Goal: Task Accomplishment & Management: Complete application form

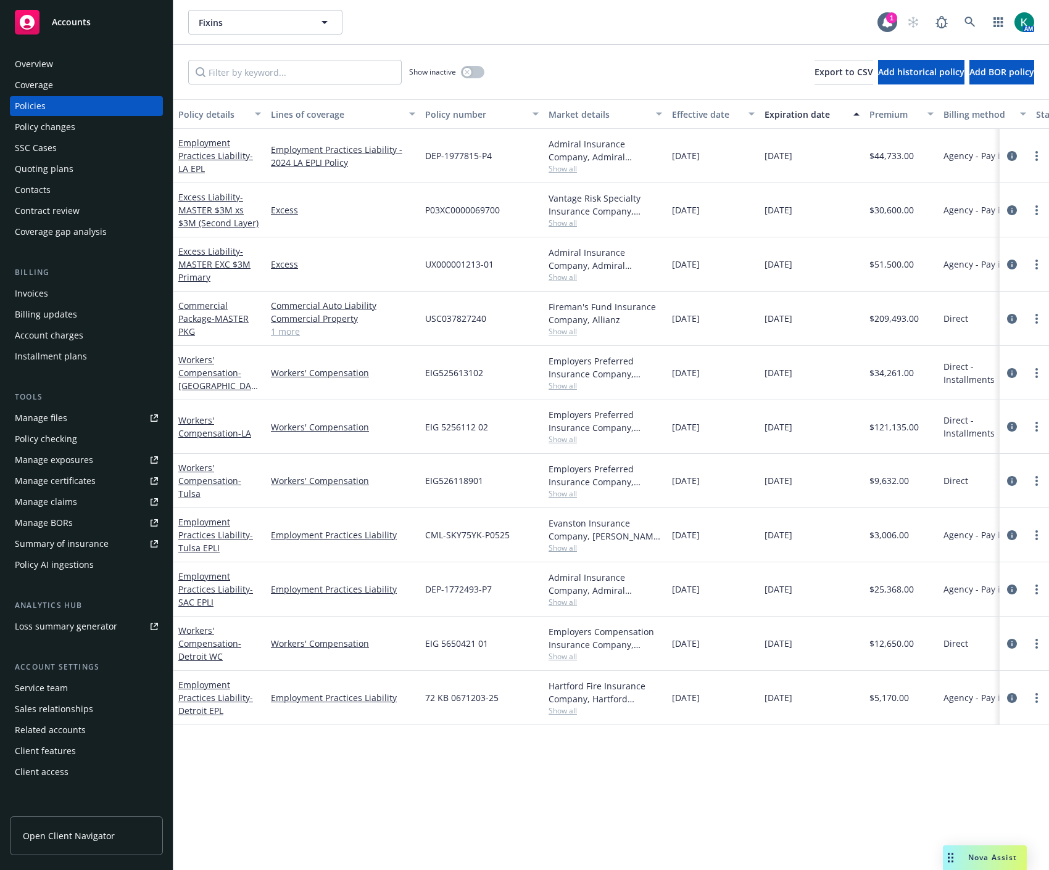
click at [46, 176] on div "Quoting plans" at bounding box center [44, 169] width 59 height 20
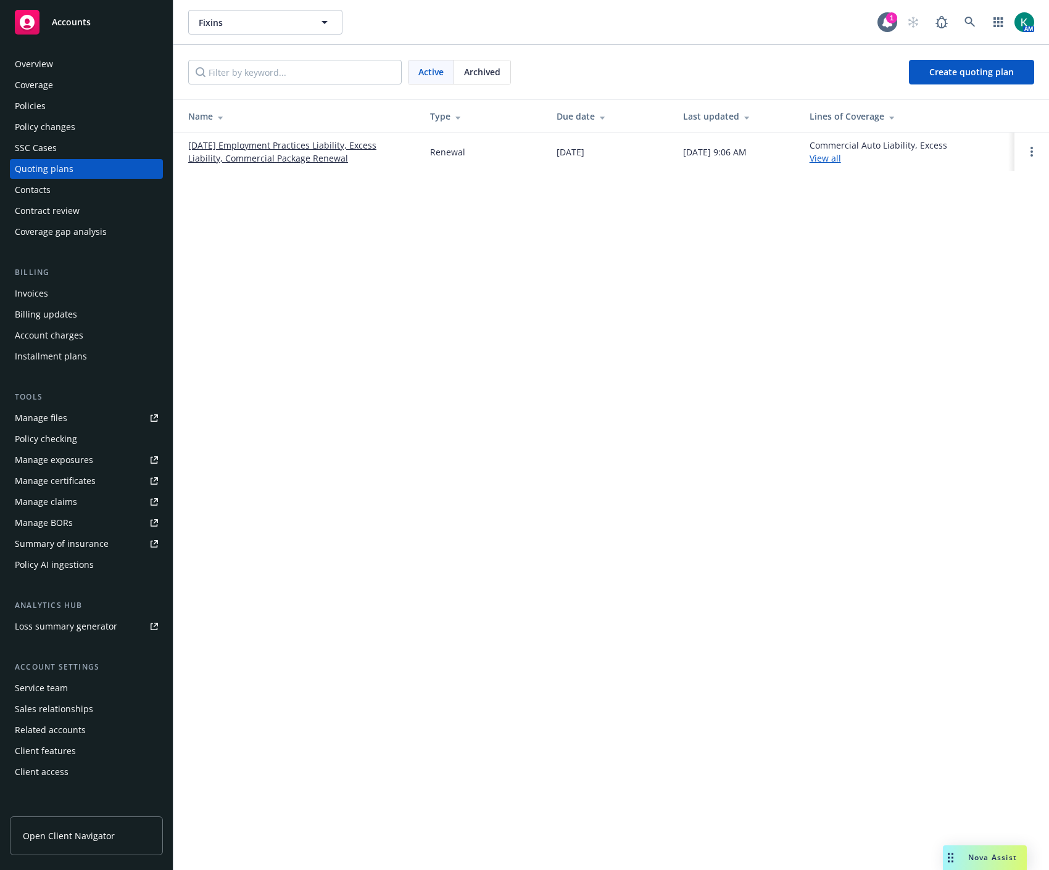
click div "Fixins Fixins 1 AM Active Archived Create quoting plan Name Type Due date Last …"
click link "[DATE] Employment Practices Liability, Excess Liability, Commercial Package Ren…"
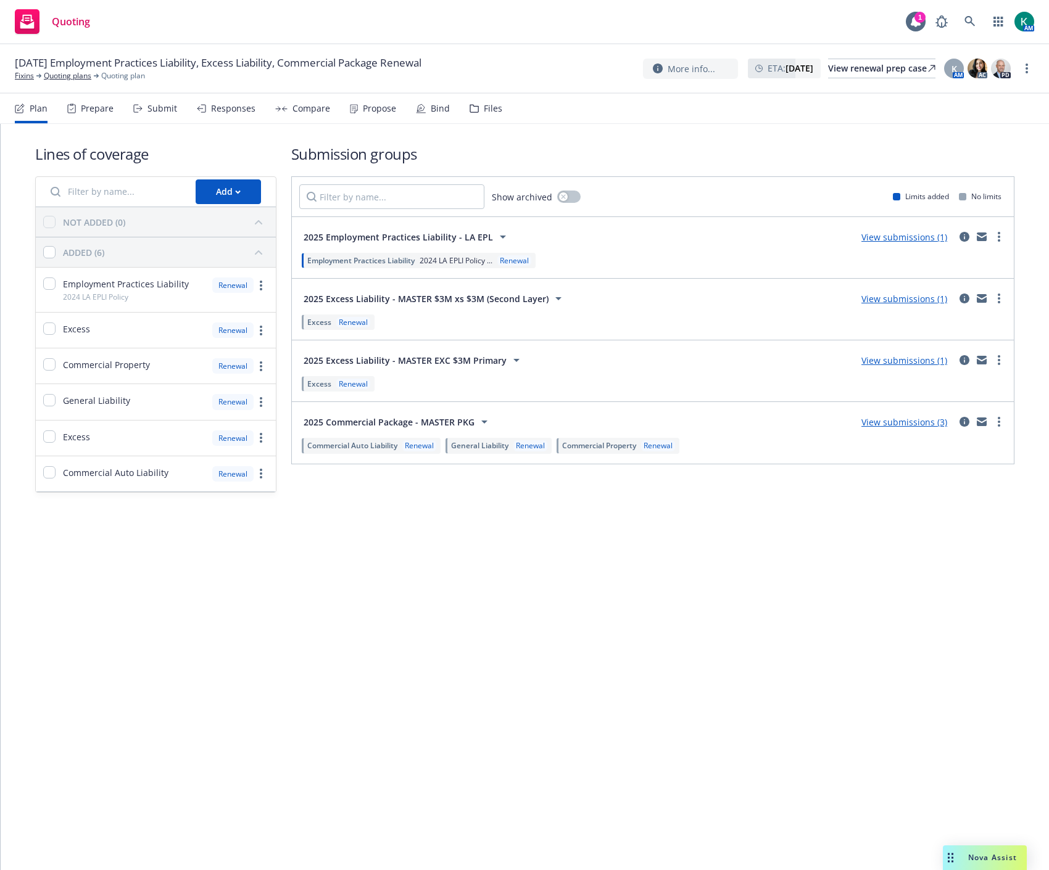
click at [988, 413] on div "2025 Commercial Package - MASTER PKG View submissions (3)" at bounding box center [652, 422] width 707 height 25
click at [998, 421] on icon "more" at bounding box center [998, 422] width 2 height 10
click at [162, 105] on div "Submit" at bounding box center [162, 109] width 30 height 10
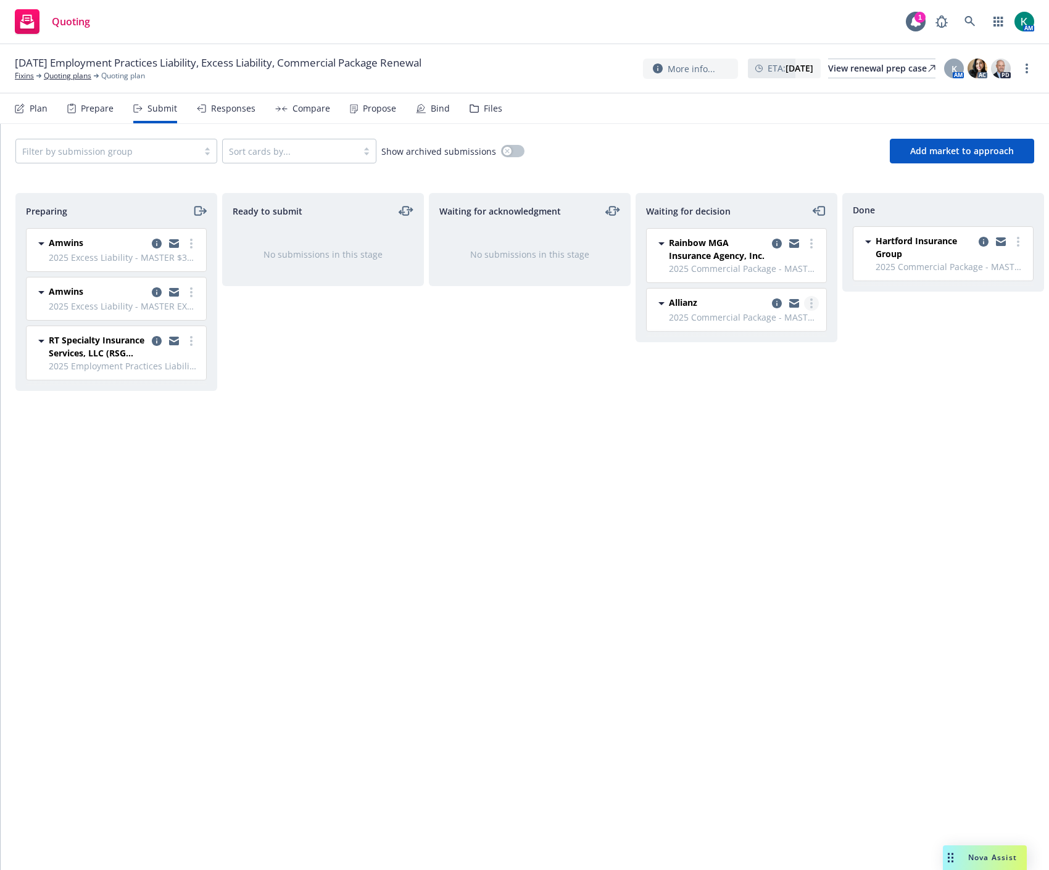
click at [810, 302] on icon "more" at bounding box center [811, 304] width 2 height 10
click at [802, 373] on span "Add accepted decision" at bounding box center [756, 378] width 123 height 12
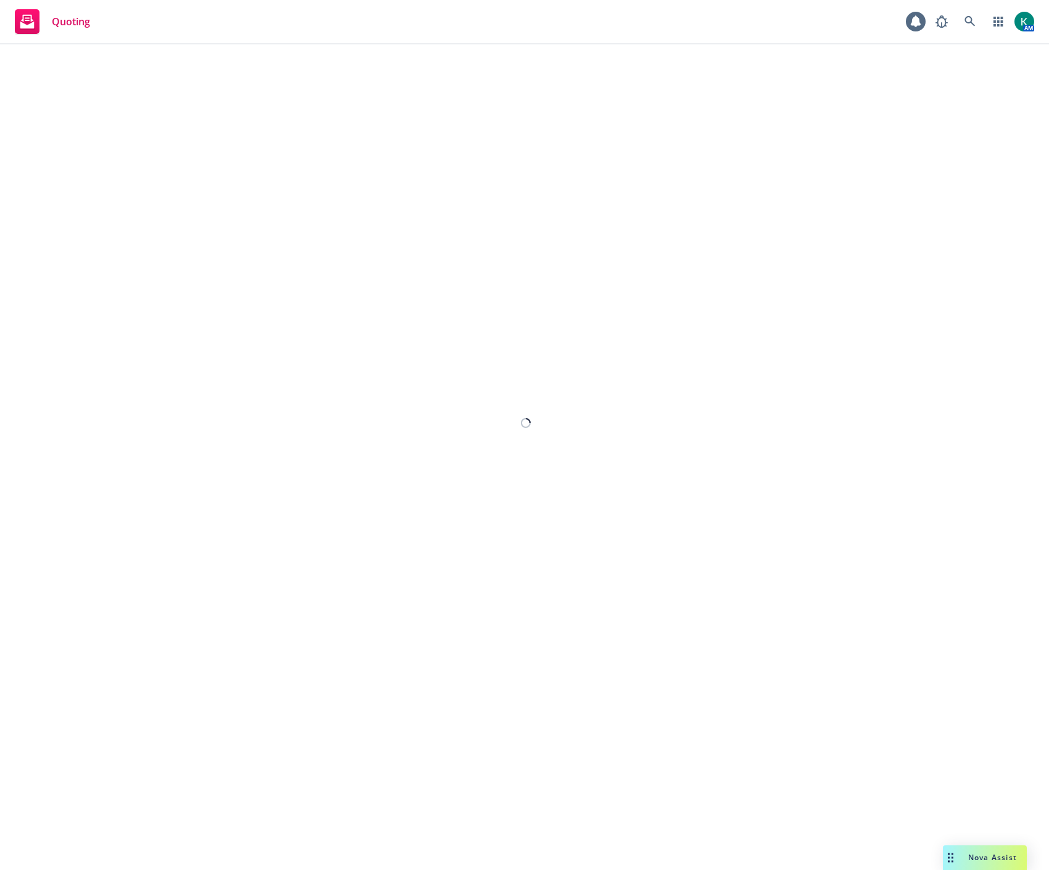
select select "12"
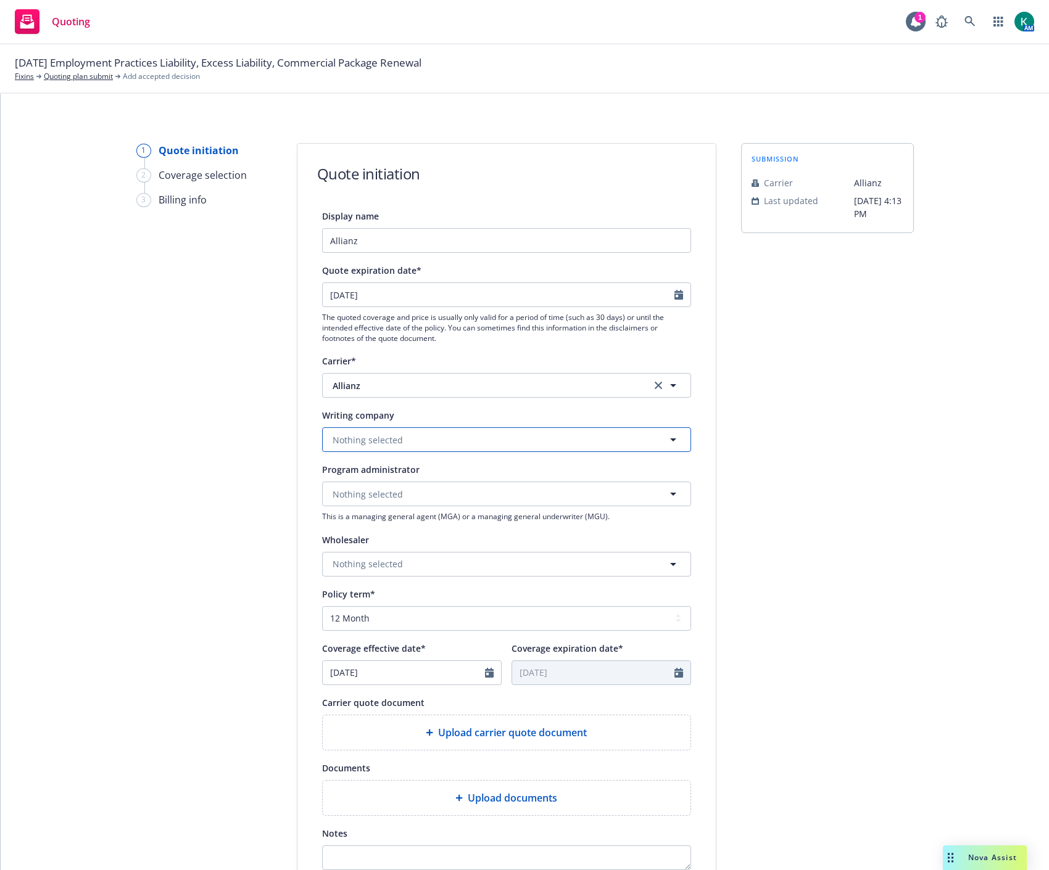
click at [411, 439] on button "Nothing selected" at bounding box center [506, 439] width 369 height 25
type input "f"
type input "fire"
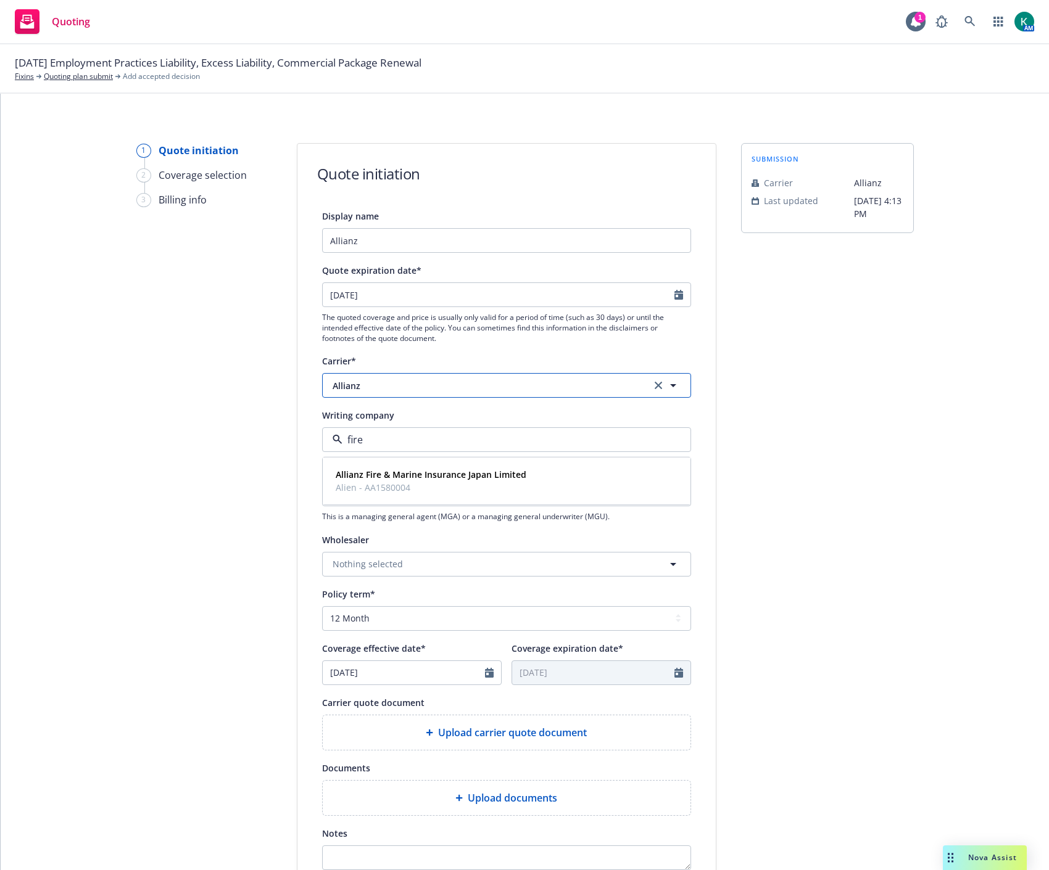
click at [504, 391] on span "Allianz" at bounding box center [482, 385] width 300 height 13
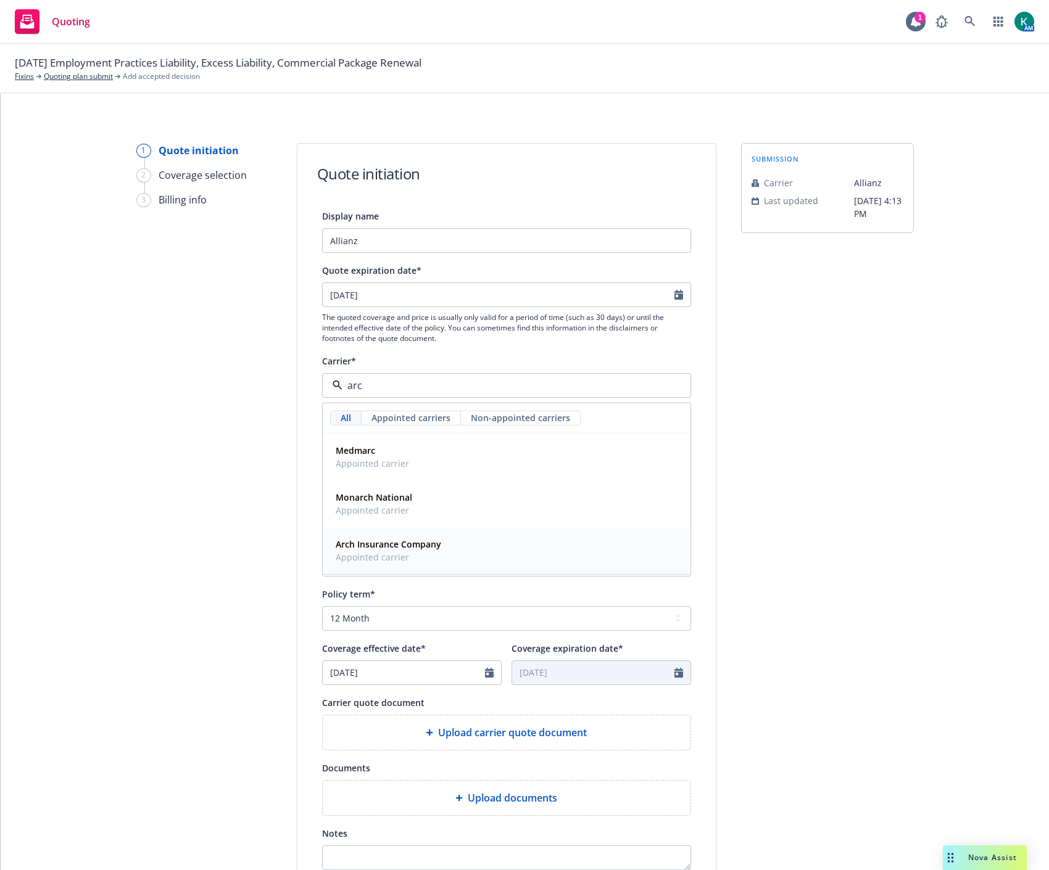
type input "arch"
click at [451, 509] on div "Arch Insurance Company Appointed carrier" at bounding box center [507, 504] width 352 height 31
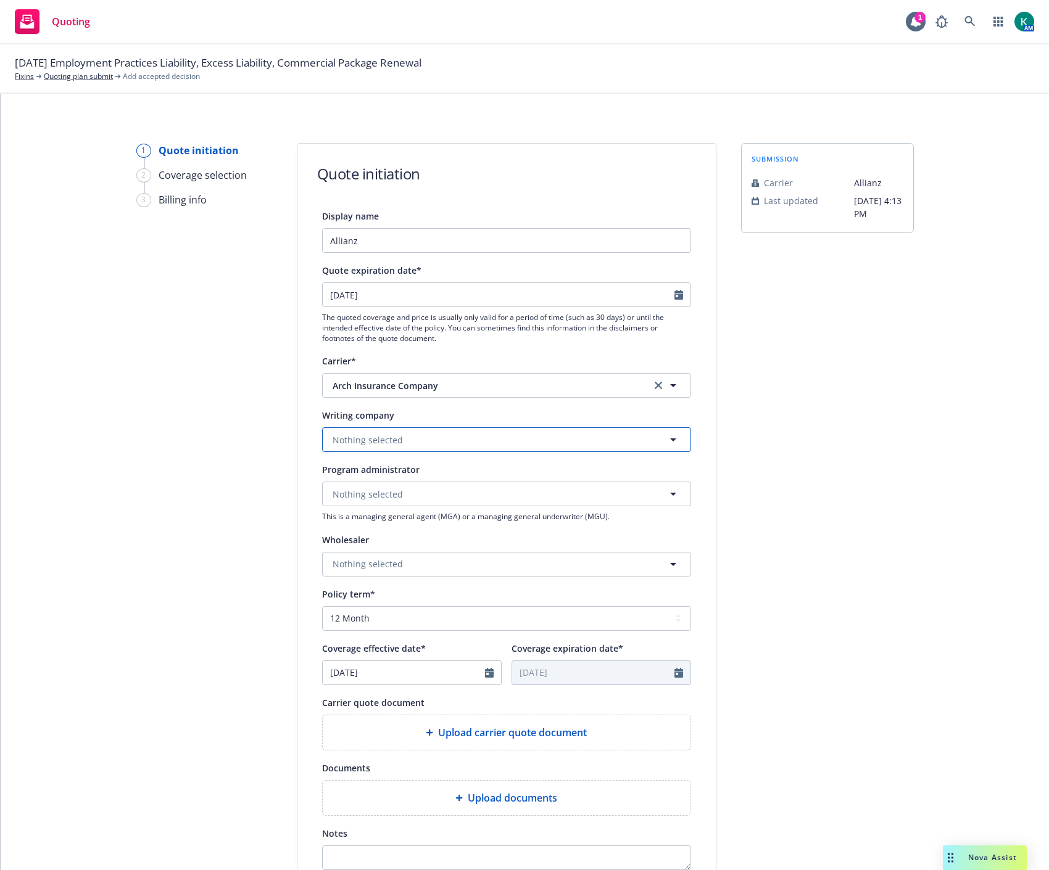
click at [445, 440] on button "Nothing selected" at bounding box center [506, 439] width 369 height 25
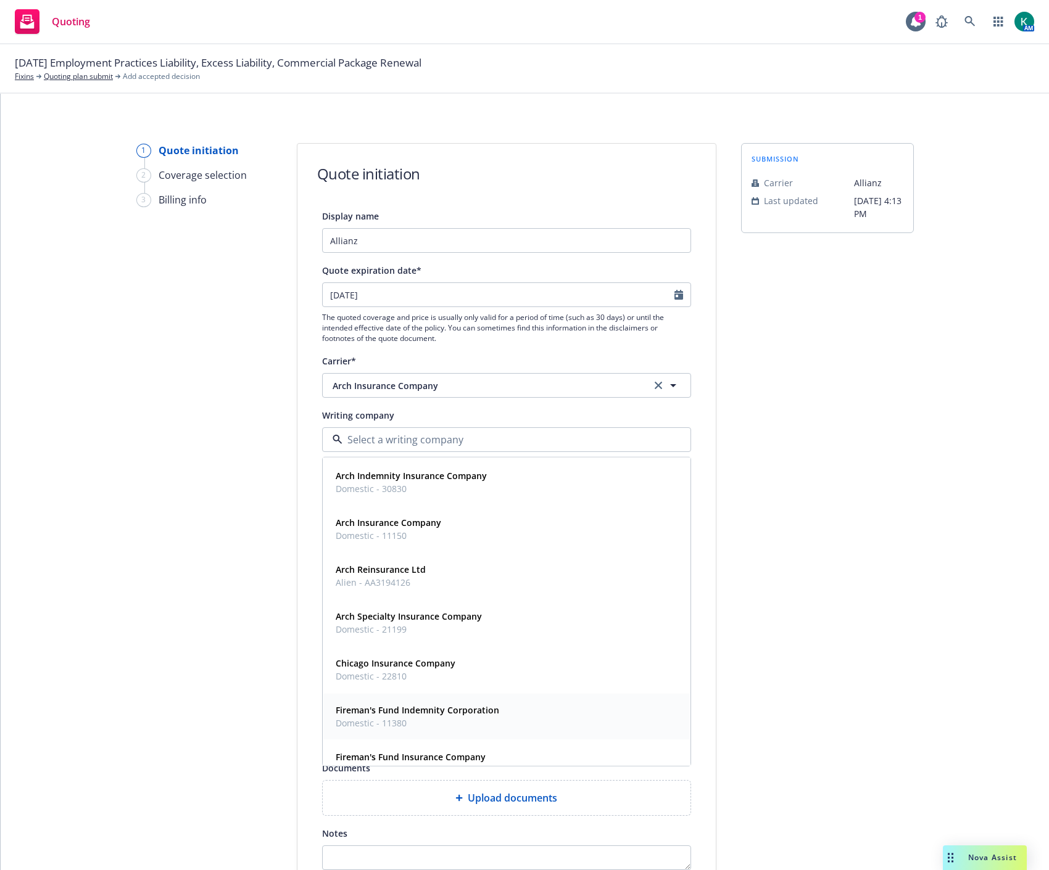
scroll to position [68, 0]
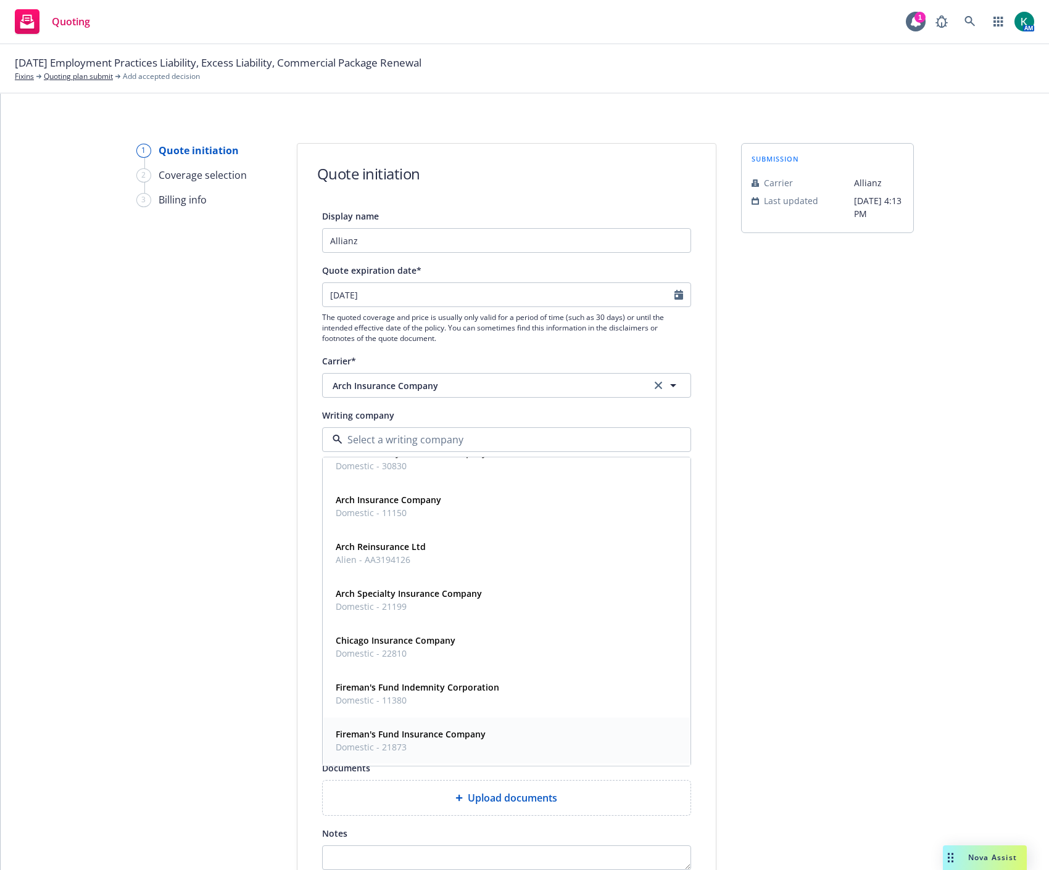
click at [429, 736] on strong "Fireman's Fund Insurance Company" at bounding box center [411, 734] width 150 height 12
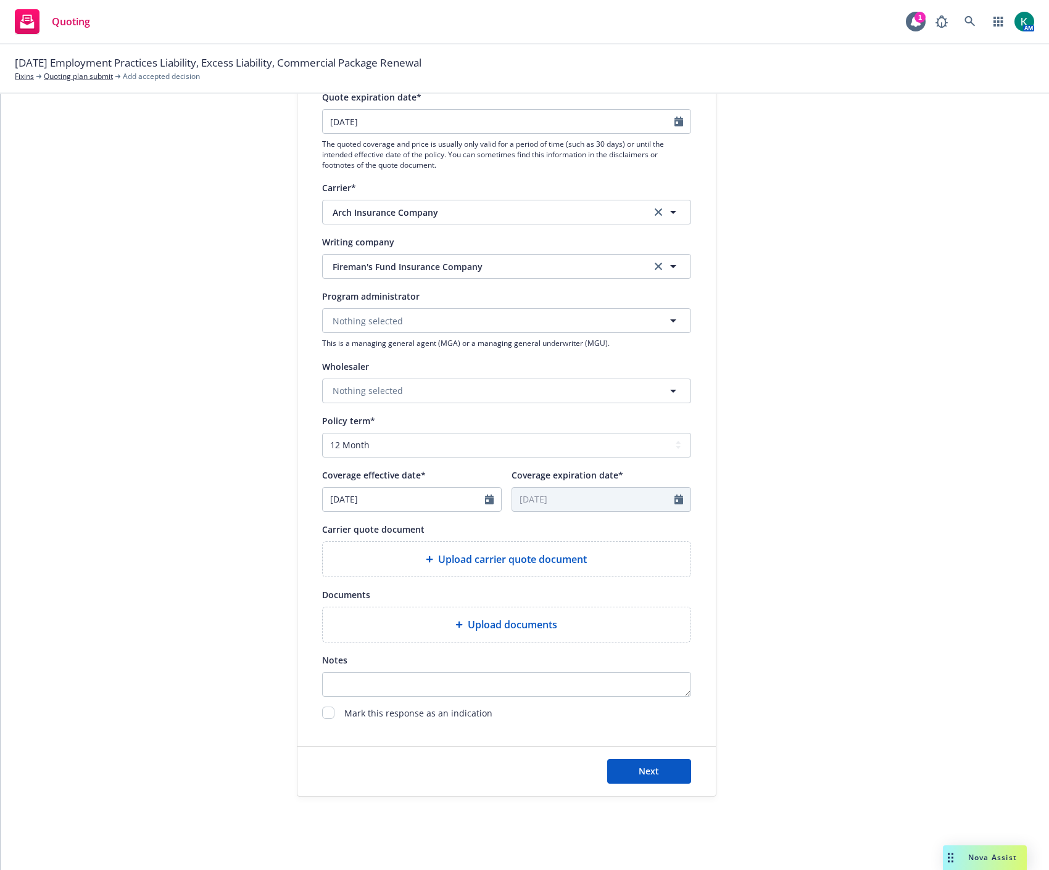
scroll to position [181, 0]
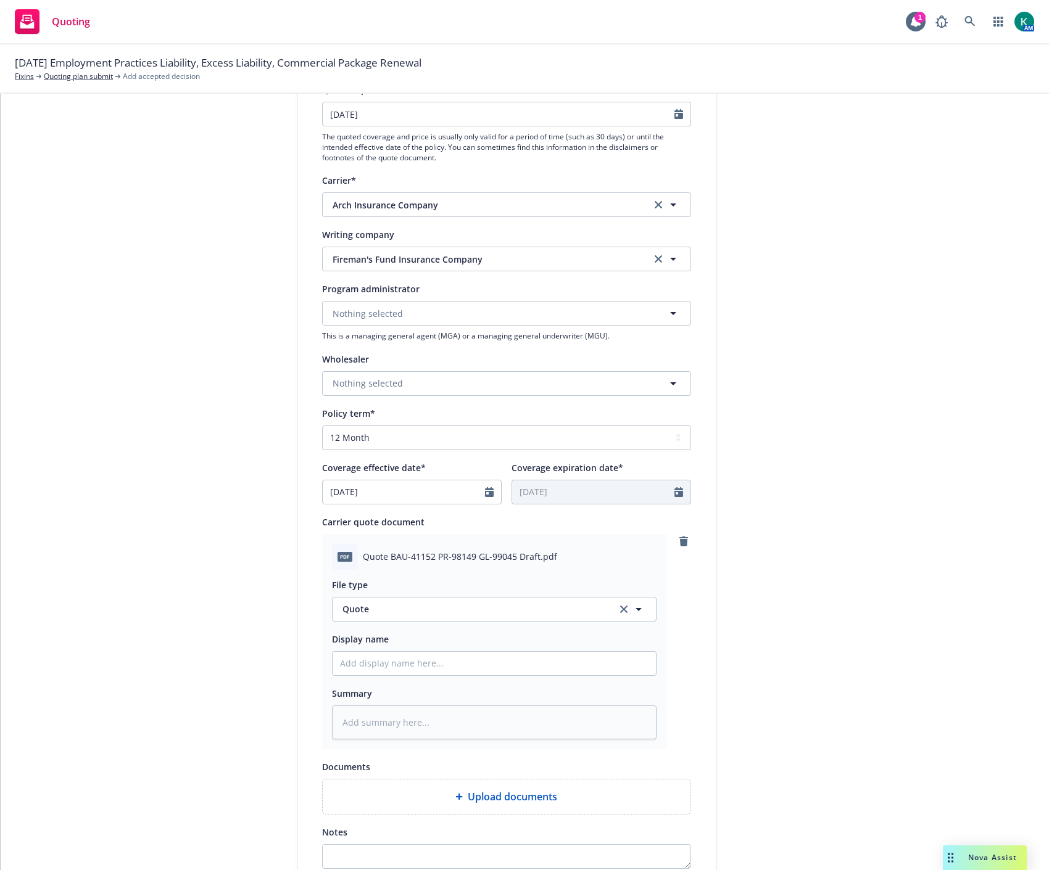
type textarea "x"
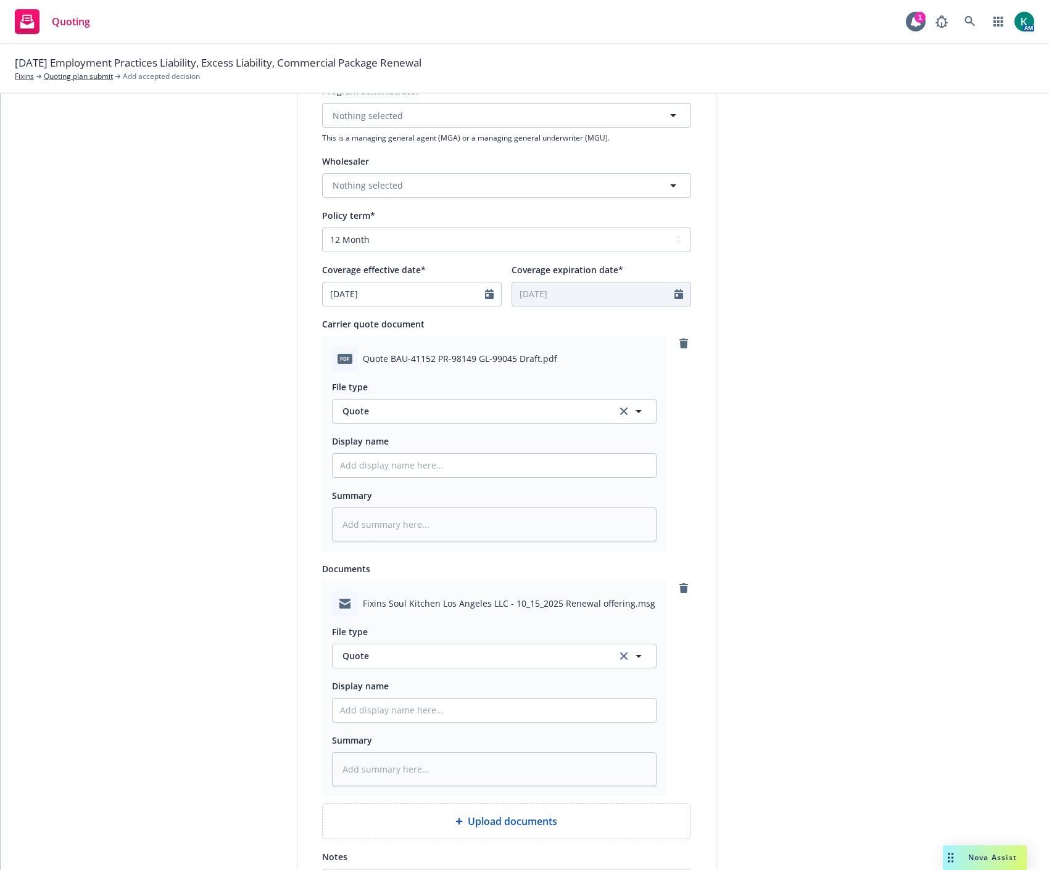
scroll to position [386, 0]
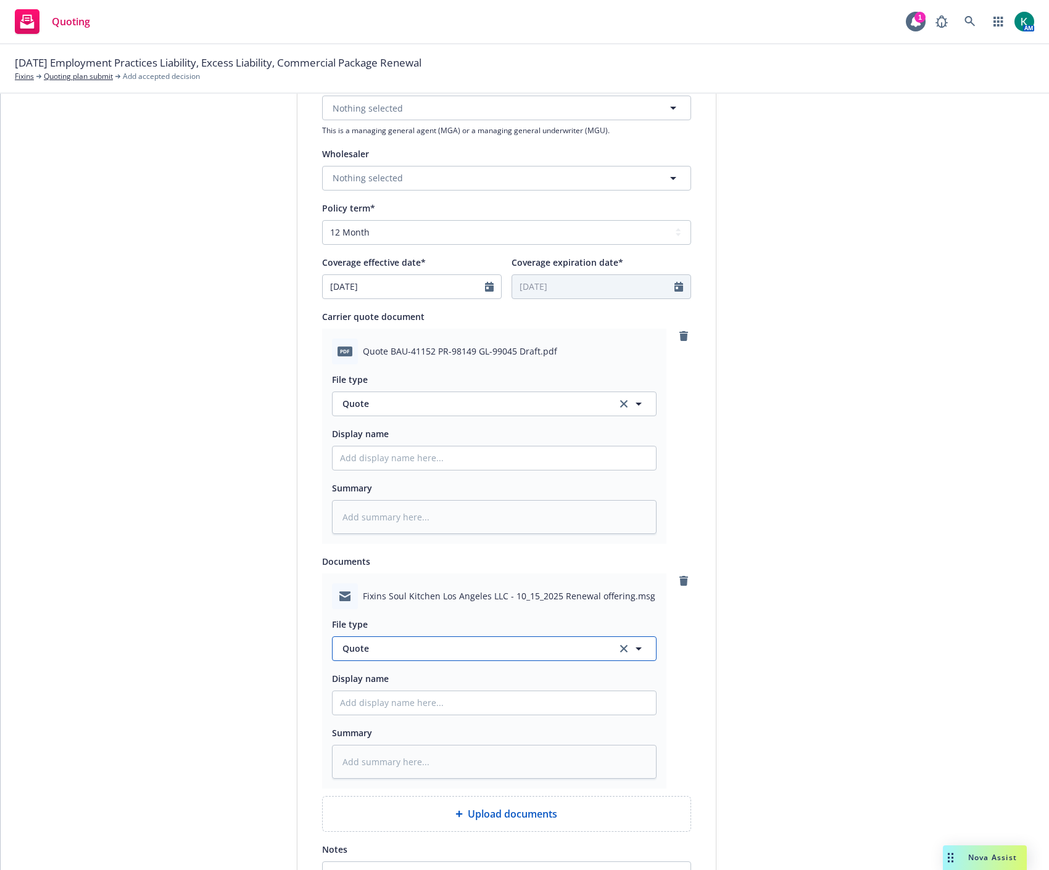
click at [419, 649] on span "Quote" at bounding box center [472, 648] width 260 height 13
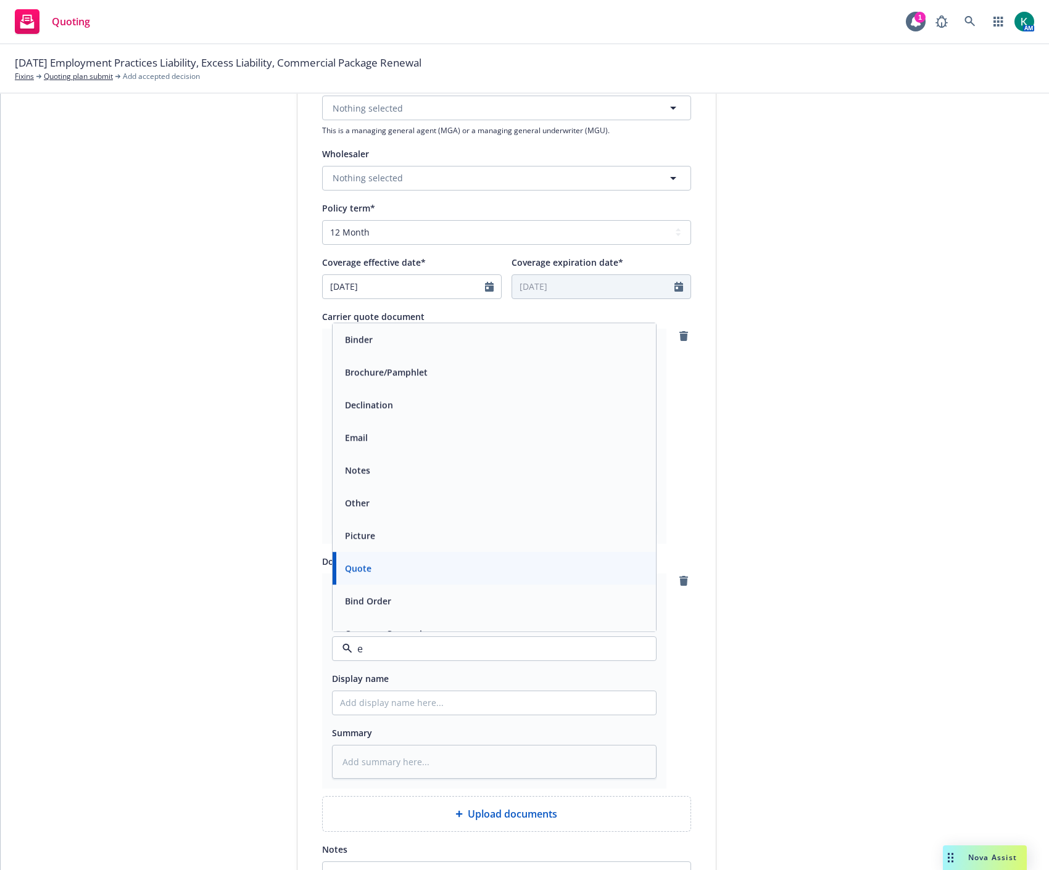
type input "em"
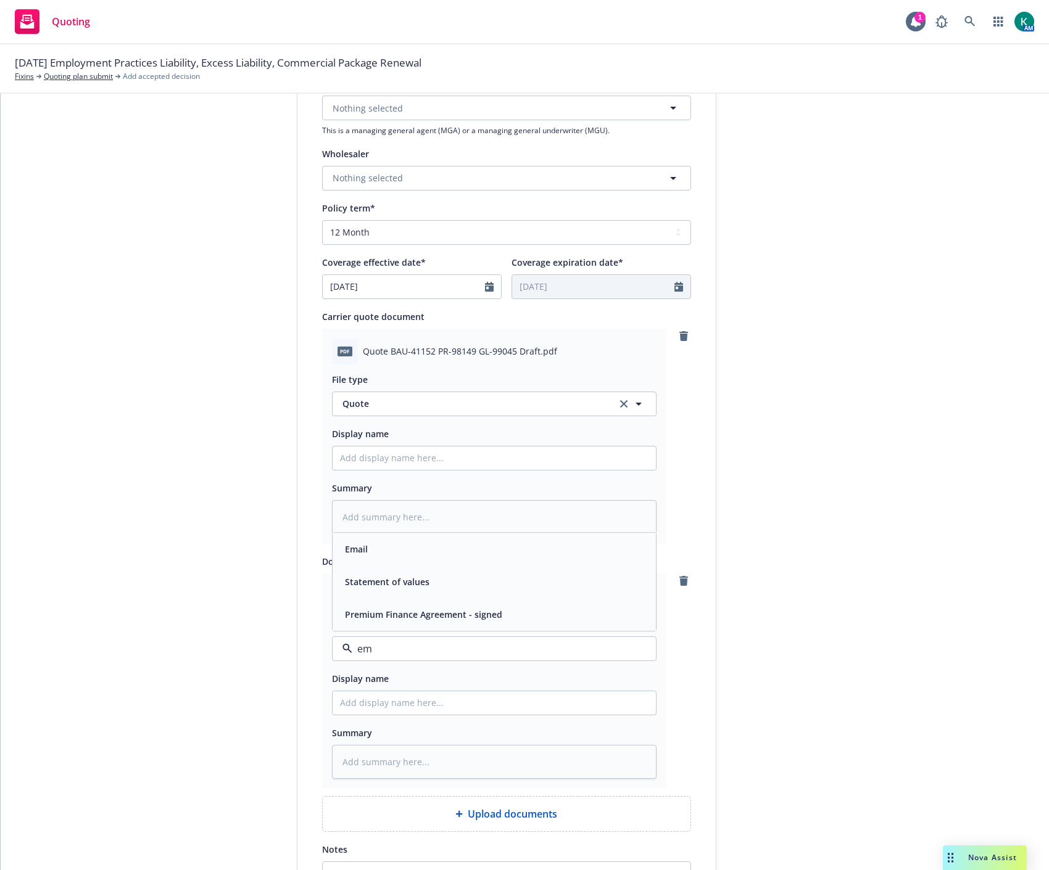
drag, startPoint x: 409, startPoint y: 554, endPoint x: 415, endPoint y: 476, distance: 78.0
click at [409, 547] on div "Email" at bounding box center [494, 549] width 308 height 18
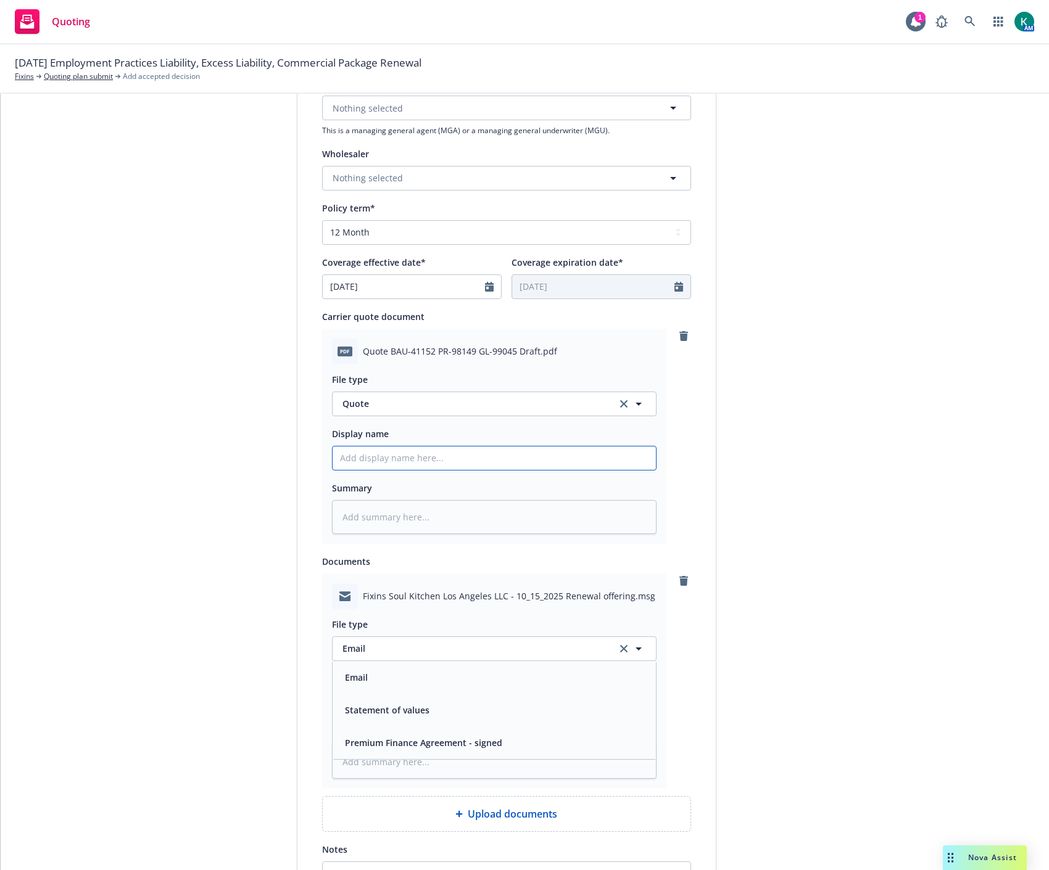
click at [413, 466] on input "Display name" at bounding box center [493, 458] width 323 height 23
type textarea "x"
type input "2"
type textarea "x"
type input "20"
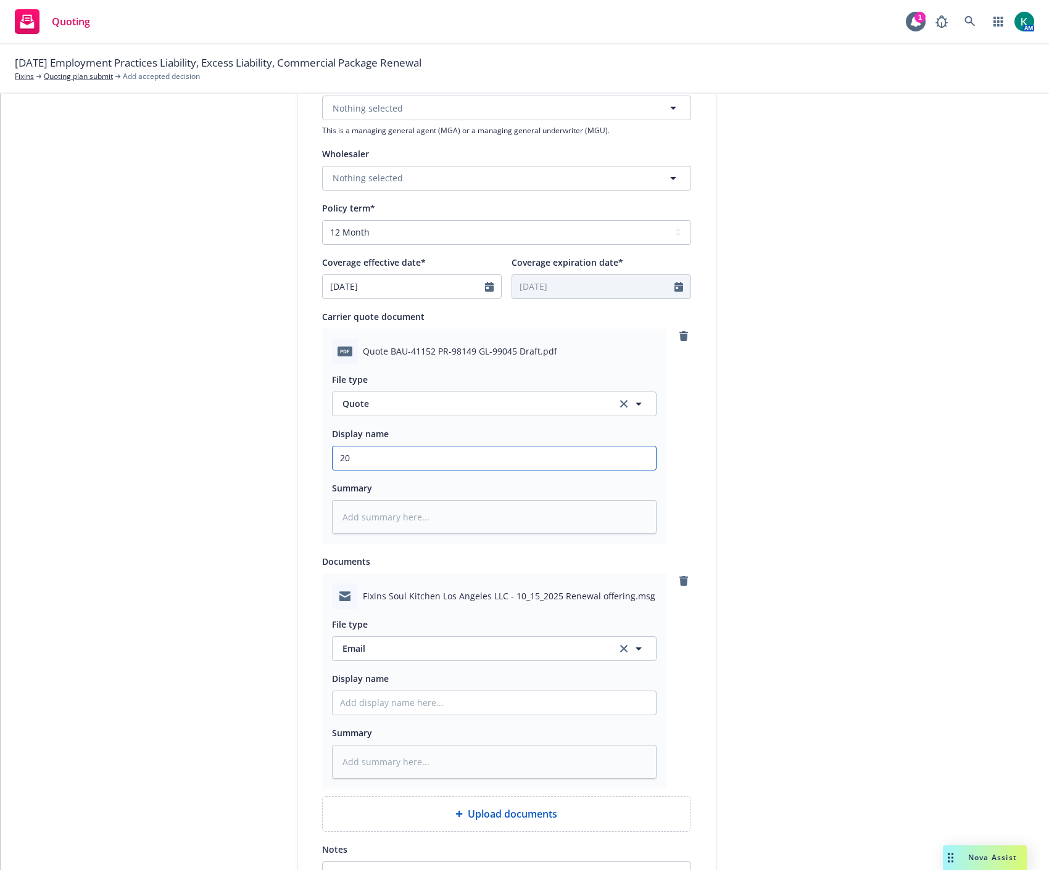
type textarea "x"
type input "202"
type textarea "x"
type input "2026"
type textarea "x"
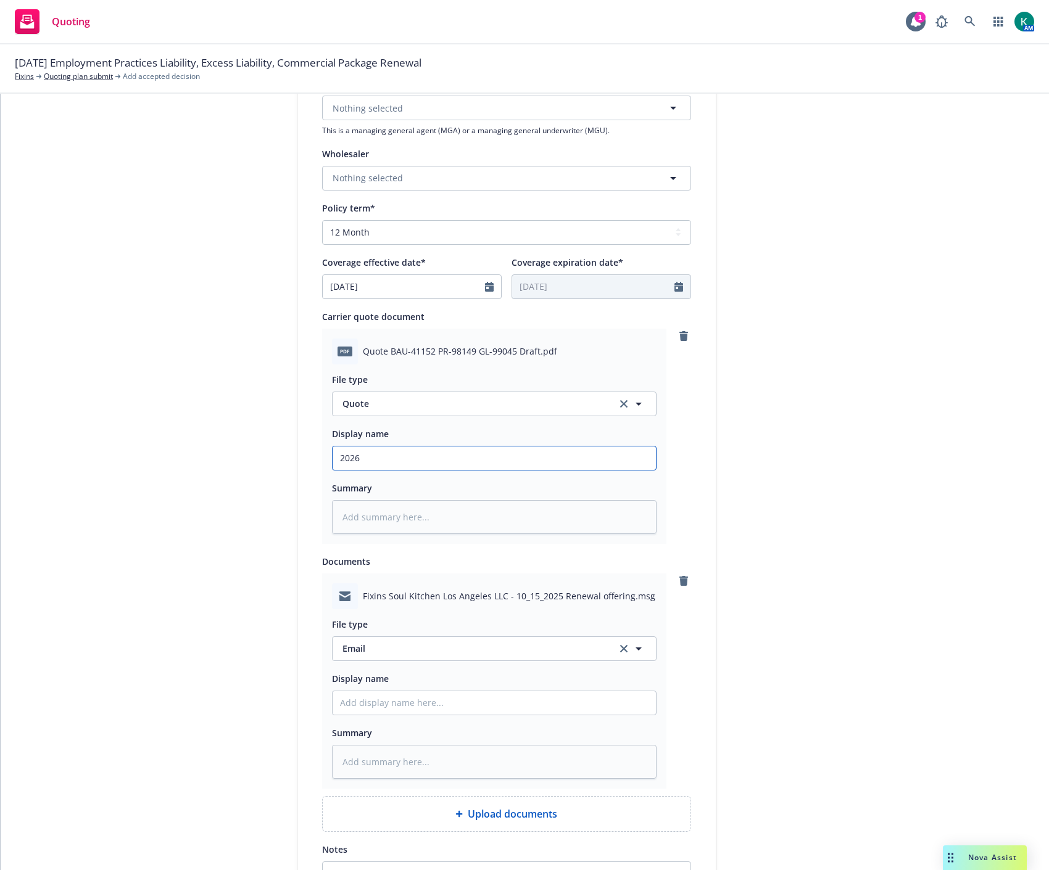
type input "202"
type textarea "x"
type input "2025"
type textarea "x"
type input "2025"
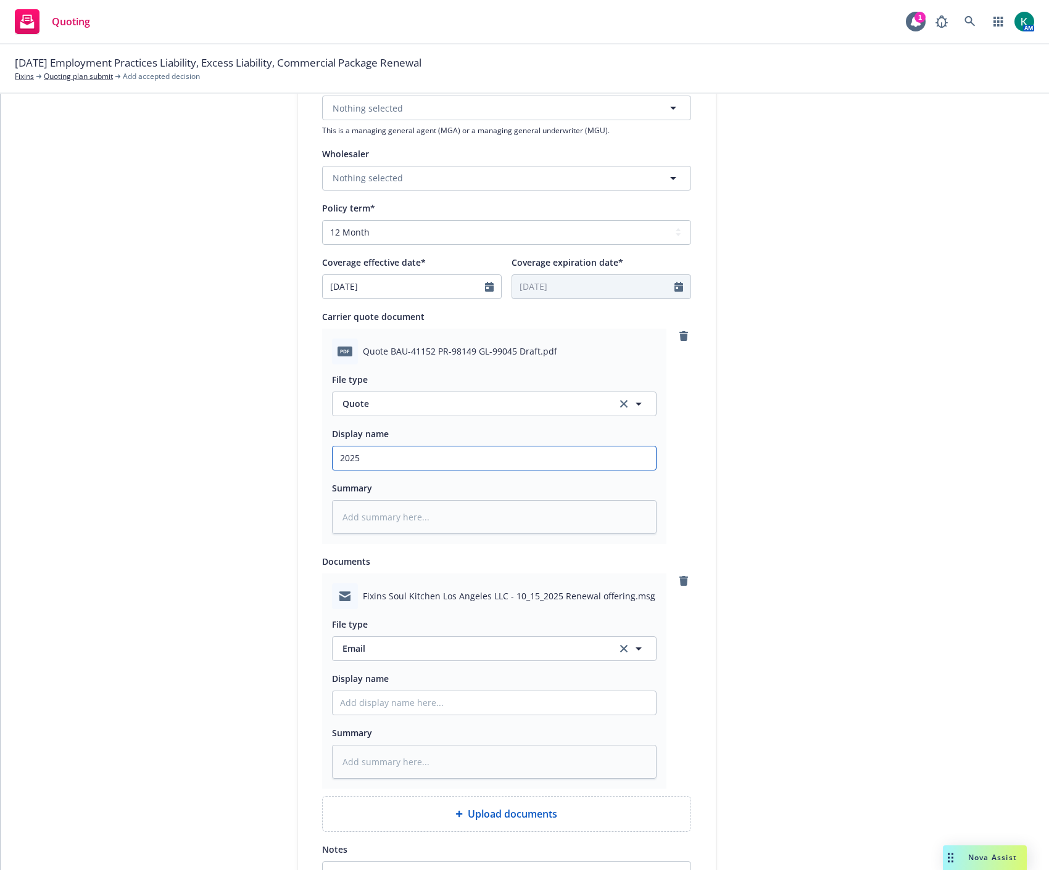
type textarea "x"
type input "2025 P"
type textarea "x"
type input "2025 PK"
type textarea "x"
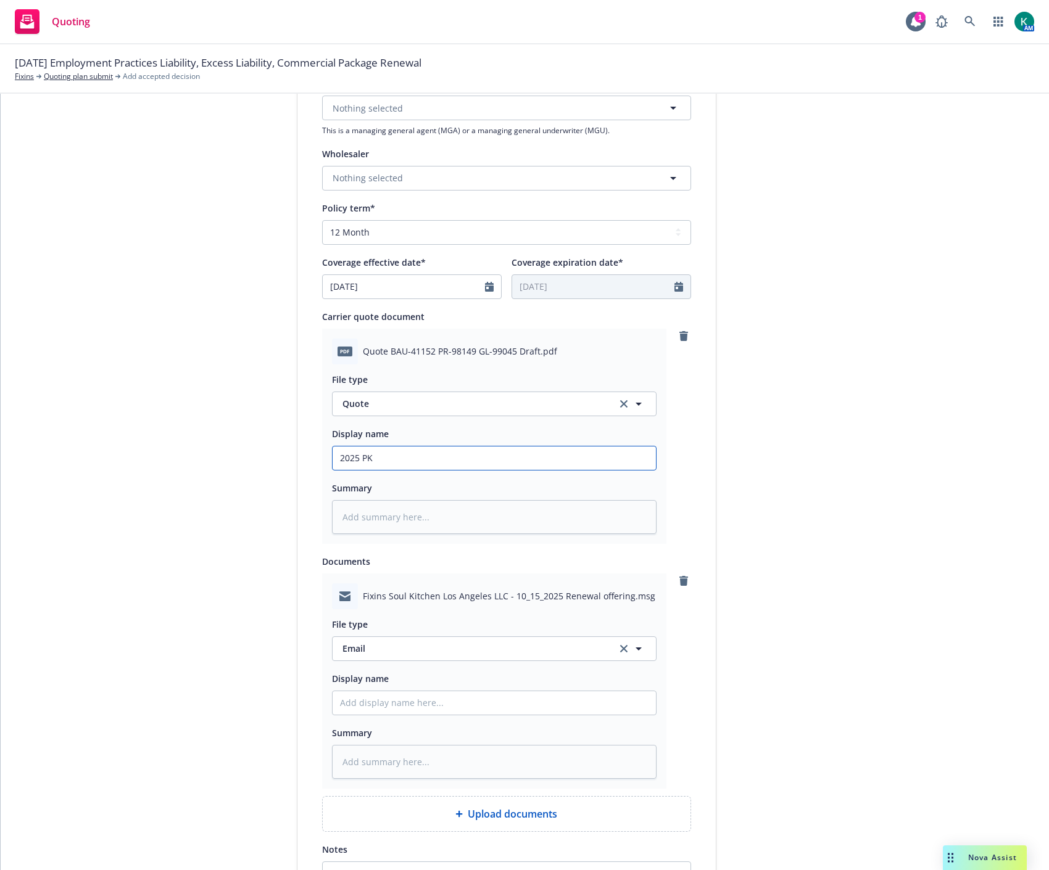
type input "2025 PKG"
type textarea "x"
type input "2025 PKG"
type textarea "x"
type input "2025 PKG QU"
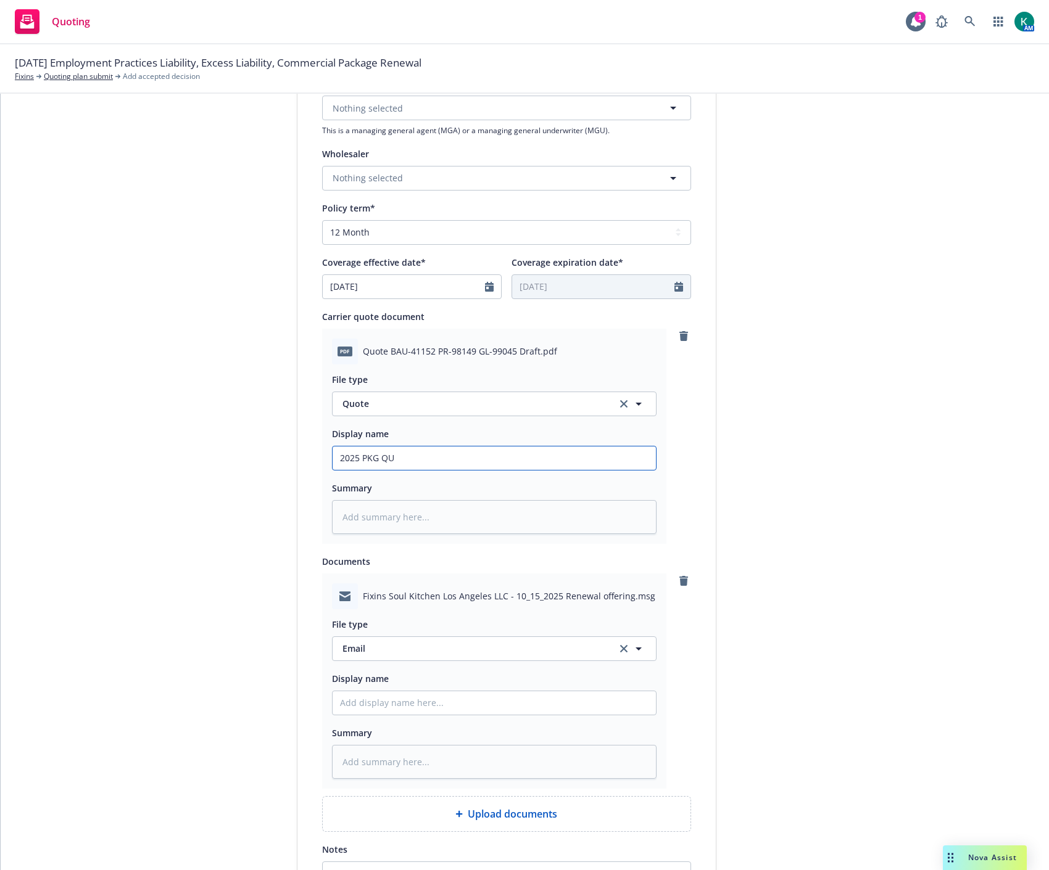
type textarea "x"
type input "2025 PKG QUot"
type textarea "x"
type input "2025 PKG QUote"
type textarea "x"
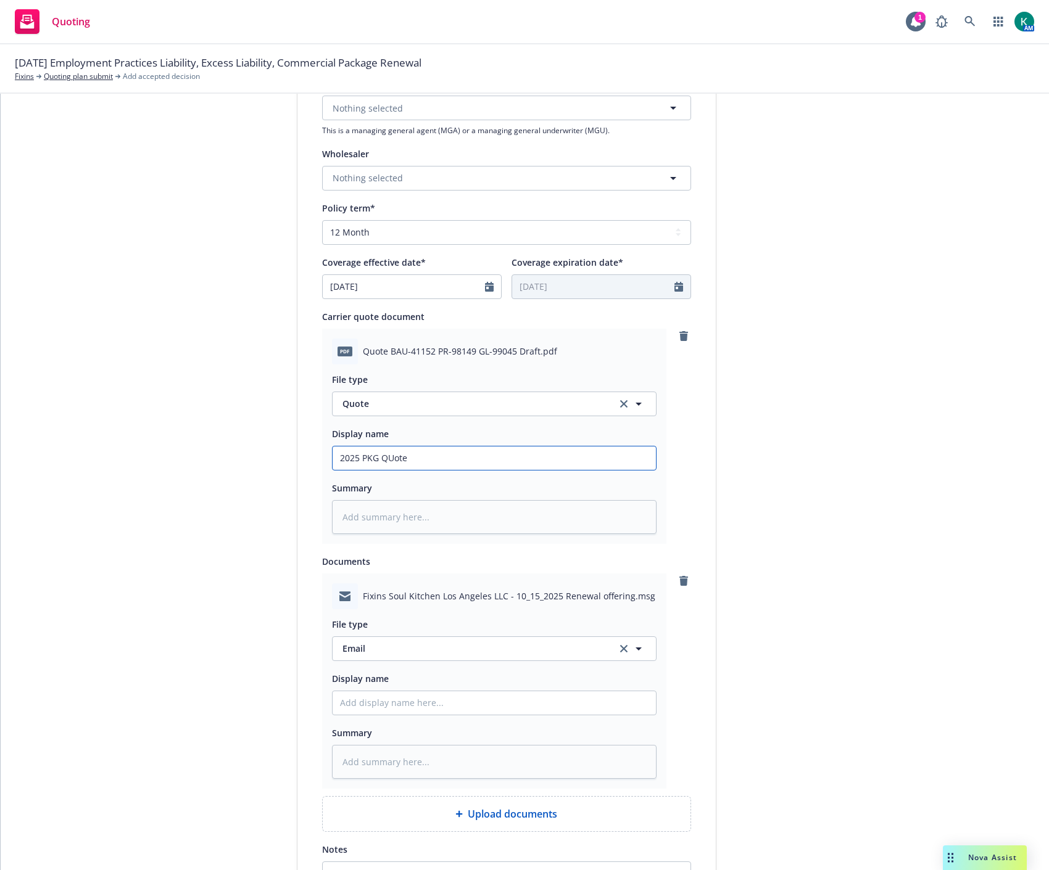
type input "2025 PKG QUot"
type textarea "x"
type input "2025 PKG QUo"
type textarea "x"
type input "2025 PKG QU"
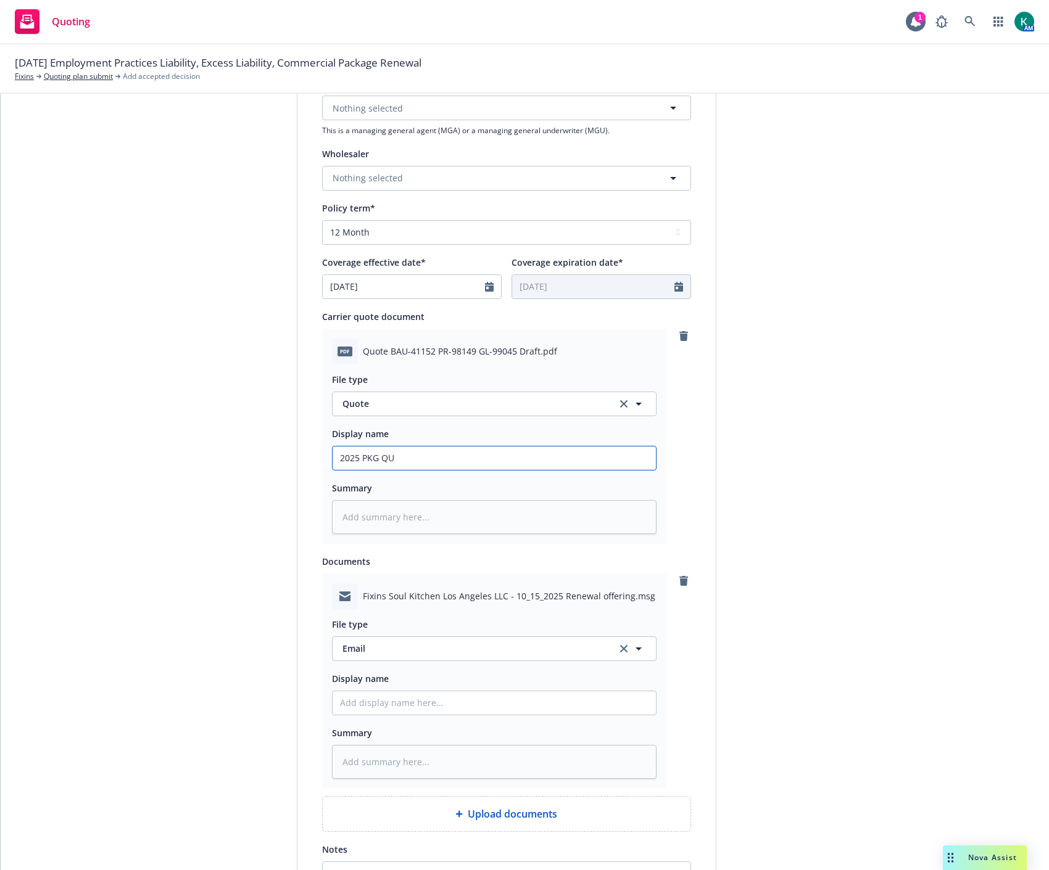
type textarea "x"
type input "2025 PKG Q"
type textarea "x"
type input "2025 PKG Quo"
type textarea "x"
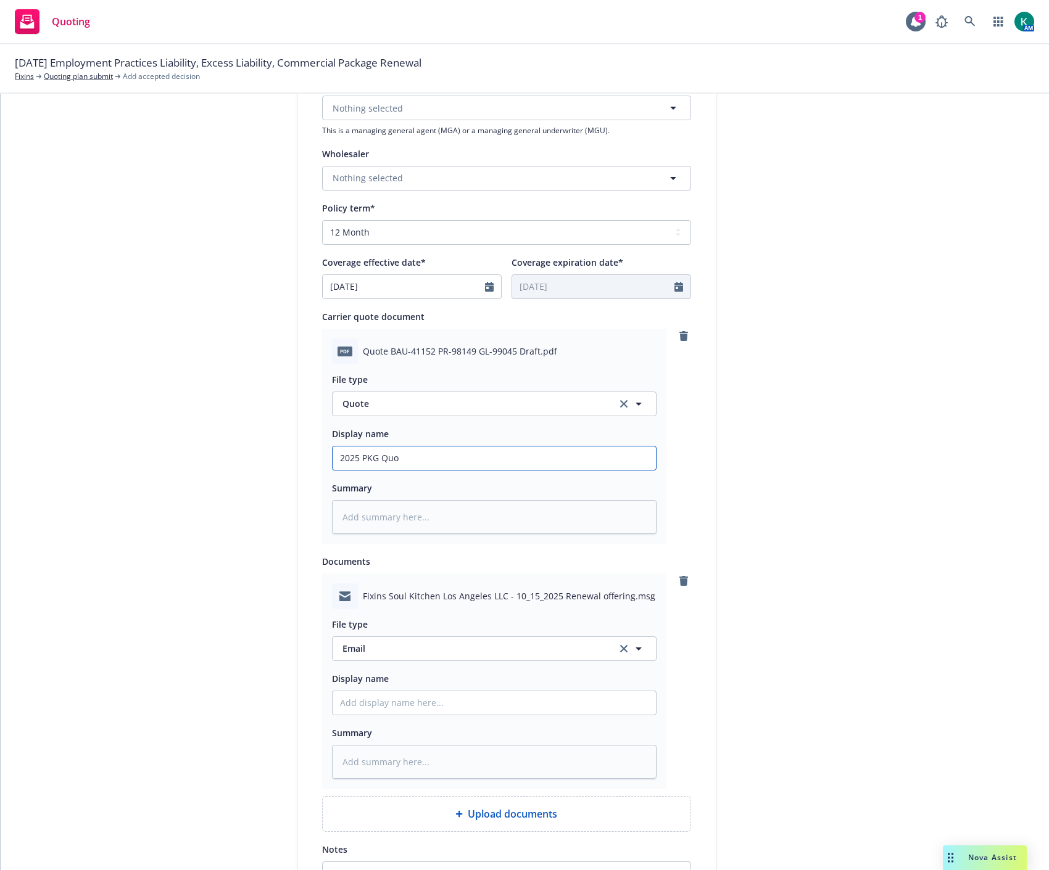
type input "2025 PKG Quot"
type textarea "x"
type input "2025 PKG Quote"
type textarea "x"
type input "2025 PKG Quote"
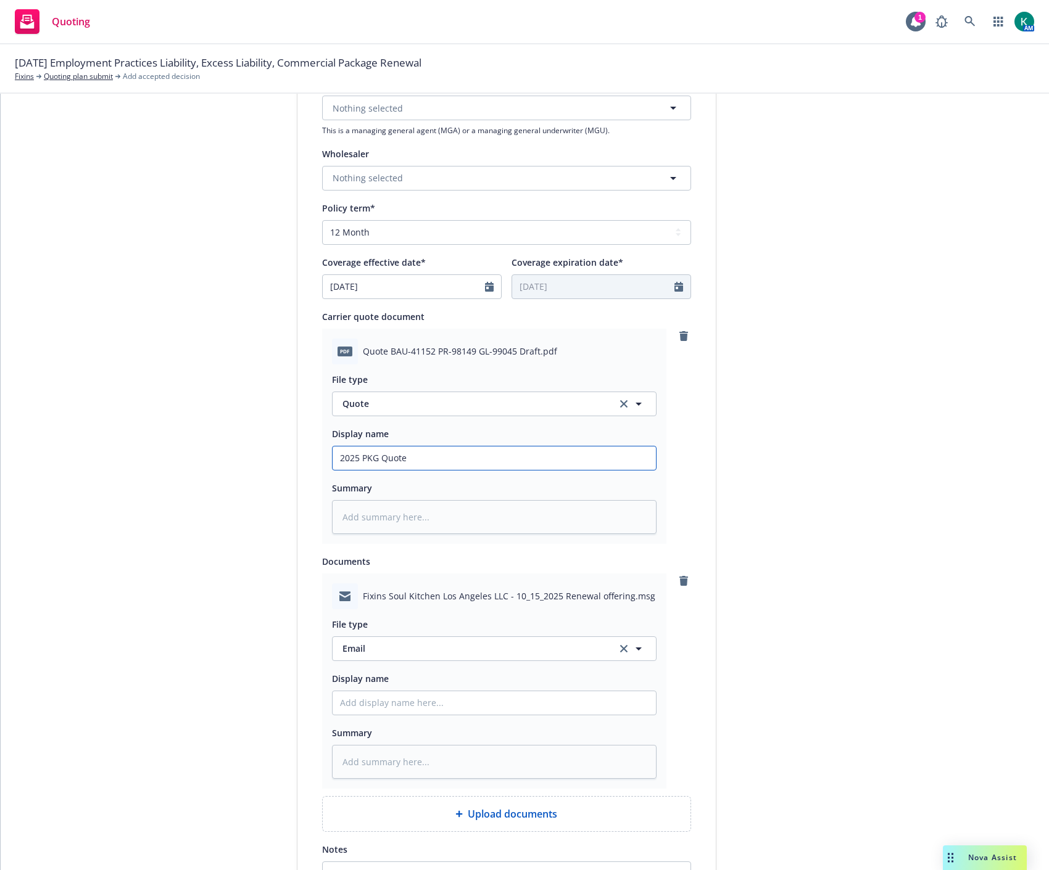
type textarea "x"
type input "2025 PKG Quote -"
type textarea "x"
type input "2025 PKG Quote -"
type textarea "x"
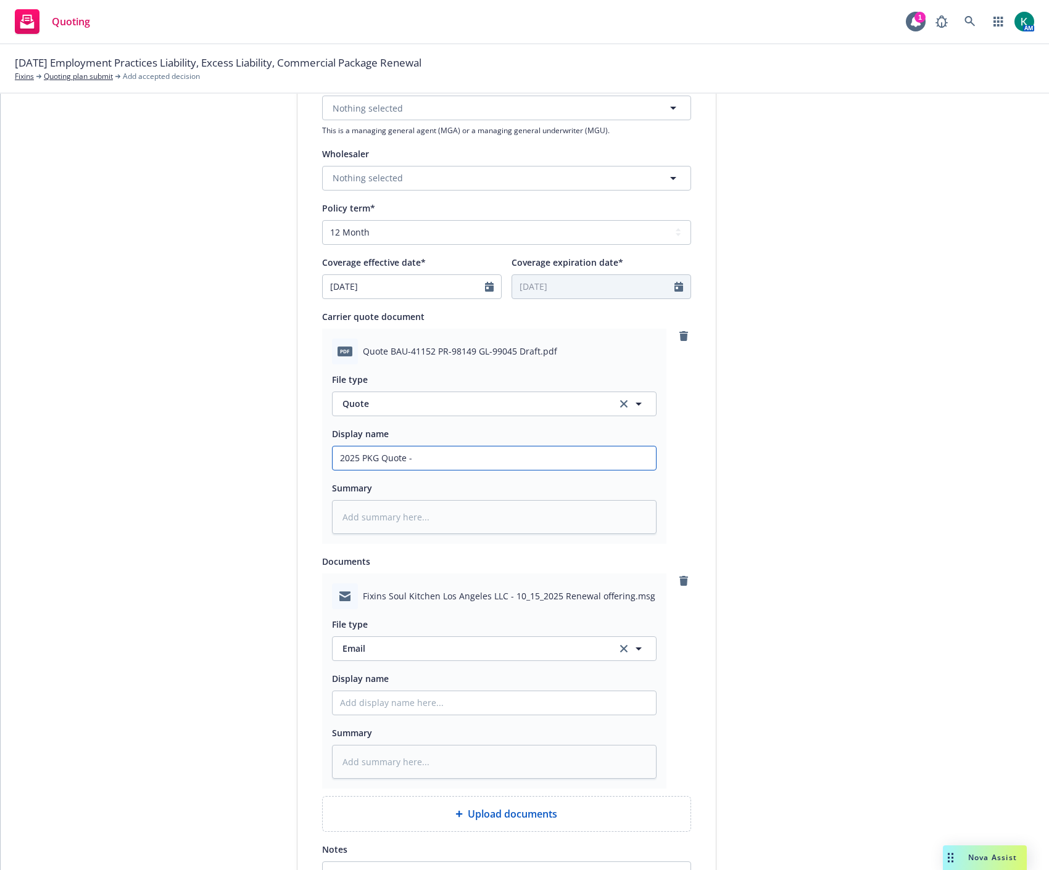
type input "2025 PKG Quote - A"
type textarea "x"
type input "2025 PKG Quote - Ar"
type textarea "x"
type input "2025 PKG Quote - Arc"
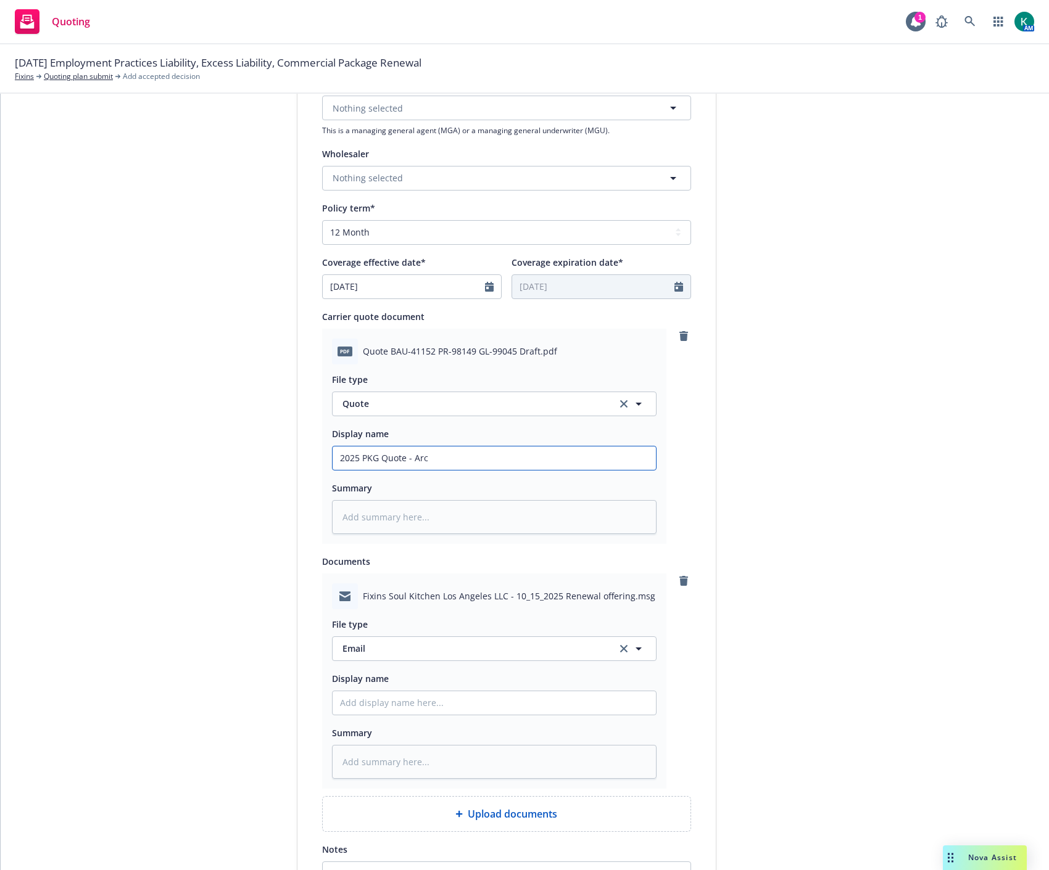
type textarea "x"
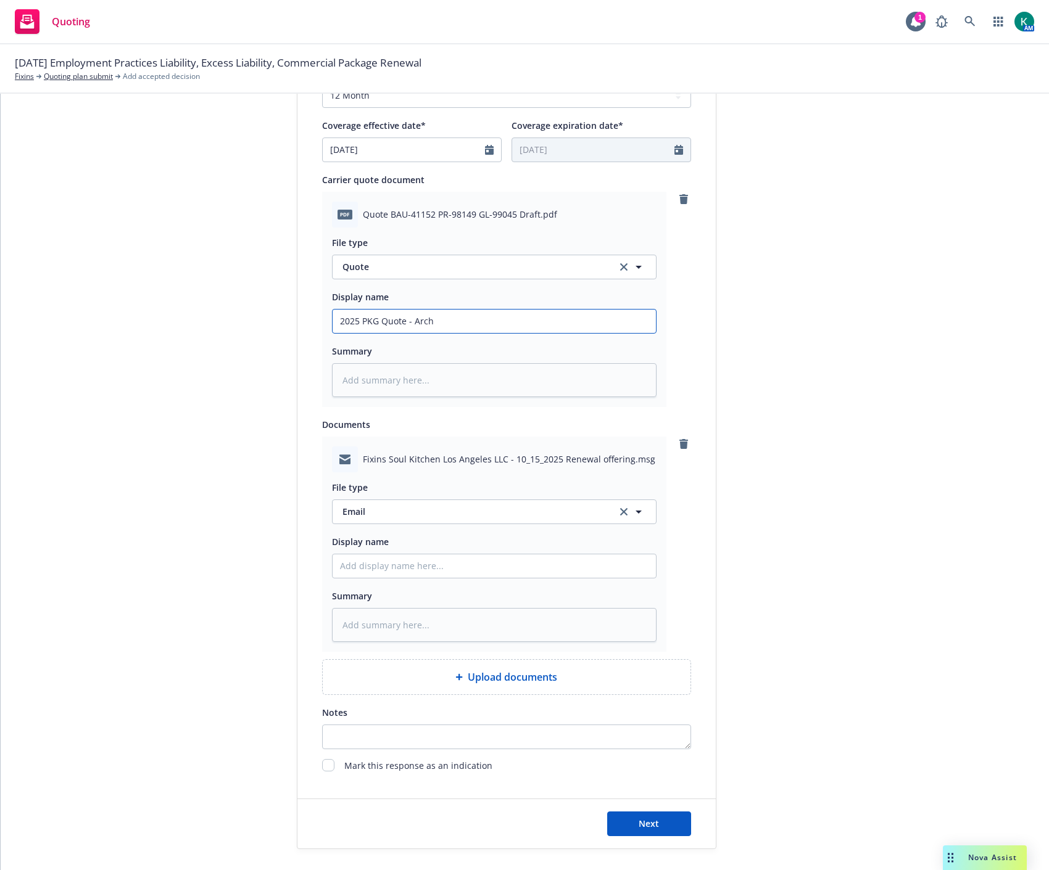
scroll to position [584, 0]
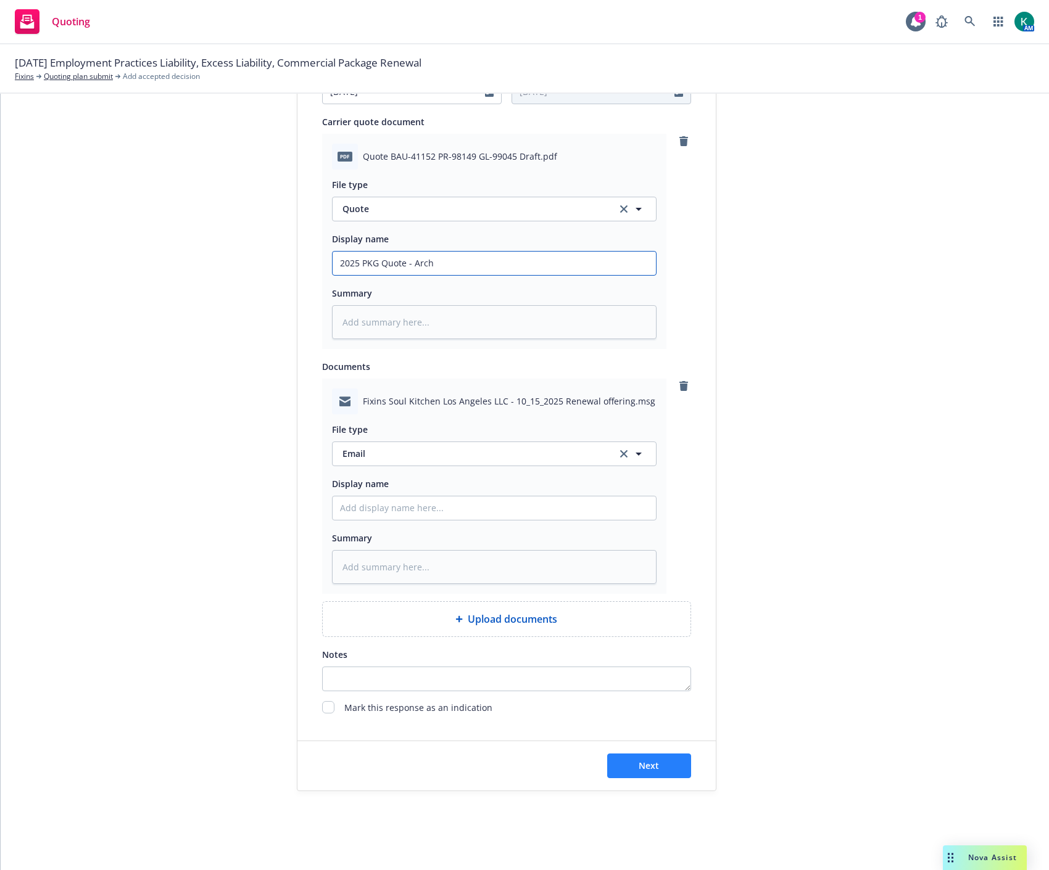
type input "2025 PKG Quote - Arch"
click at [627, 761] on button "Next" at bounding box center [649, 766] width 84 height 25
type textarea "x"
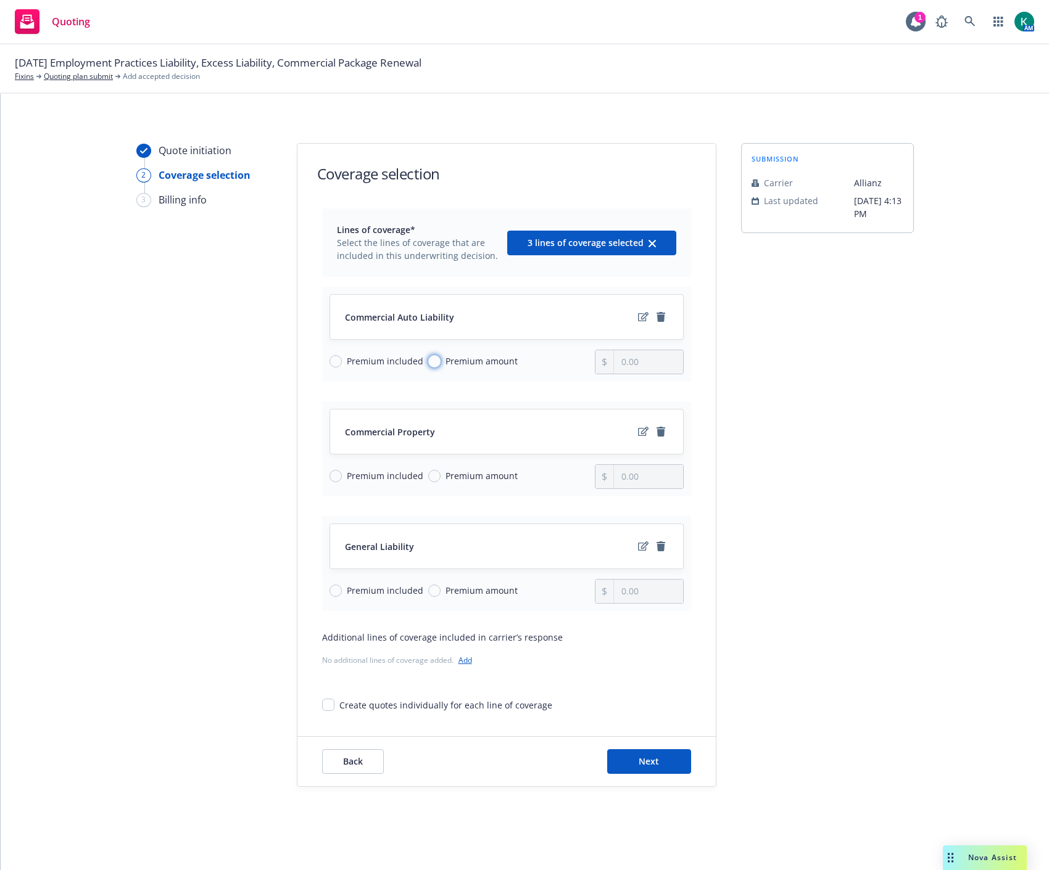
click at [432, 359] on input "Premium amount" at bounding box center [434, 361] width 12 height 12
radio input "true"
click at [651, 363] on input "0.00" at bounding box center [648, 361] width 68 height 23
click at [651, 360] on input "0.00" at bounding box center [648, 361] width 68 height 23
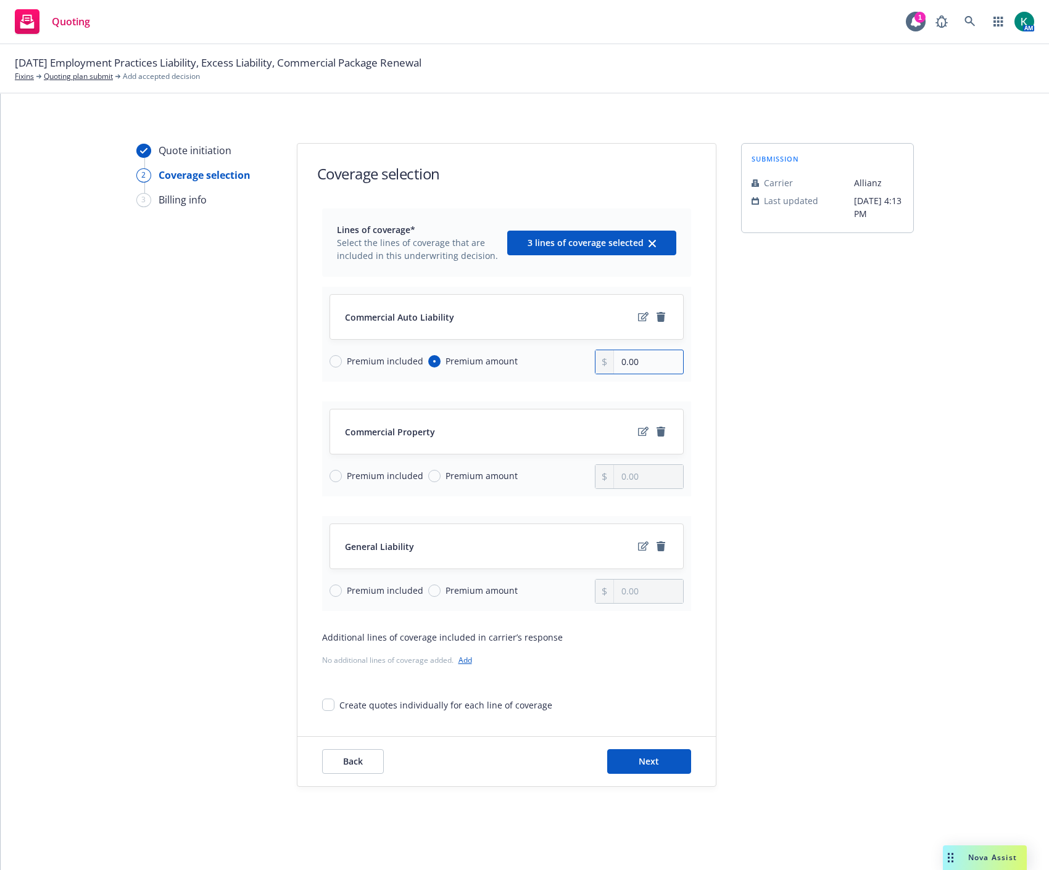
click at [651, 360] on input "0.00" at bounding box center [648, 361] width 68 height 23
type input "1,003.00"
click at [440, 481] on span "Premium amount" at bounding box center [478, 475] width 77 height 13
click at [440, 481] on input "Premium amount" at bounding box center [434, 476] width 12 height 12
radio input "true"
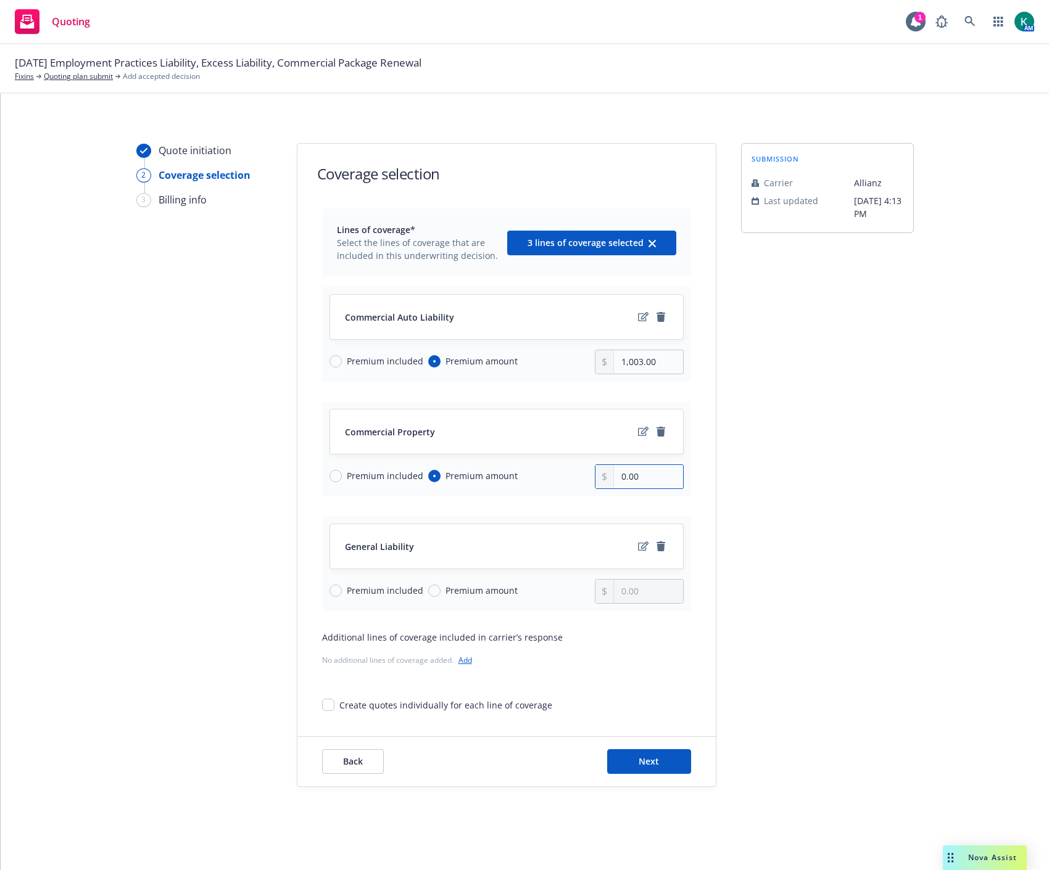
click at [639, 472] on input "0.00" at bounding box center [648, 476] width 68 height 23
type input "23,006.00"
click at [471, 588] on span "Premium amount" at bounding box center [481, 590] width 72 height 13
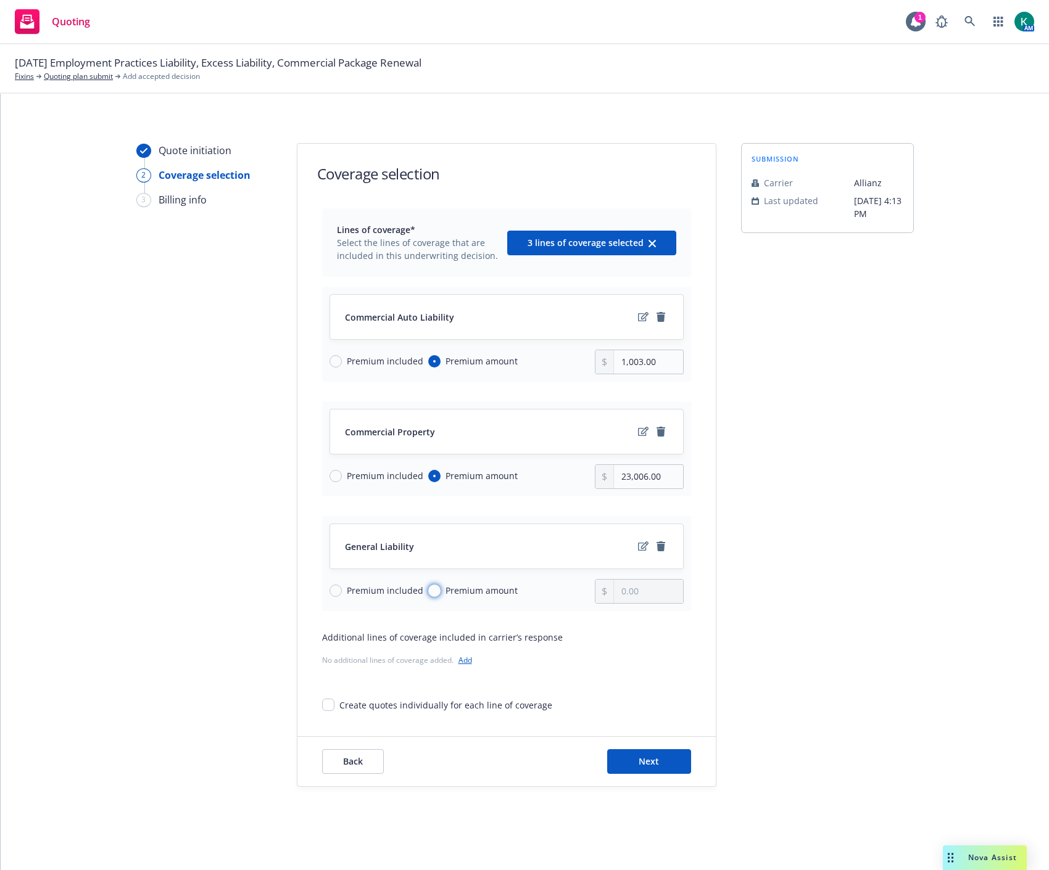
click at [440, 588] on input "Premium amount" at bounding box center [434, 591] width 12 height 12
radio input "true"
click at [643, 588] on input "0.00" at bounding box center [648, 591] width 68 height 23
type input "198,615.00"
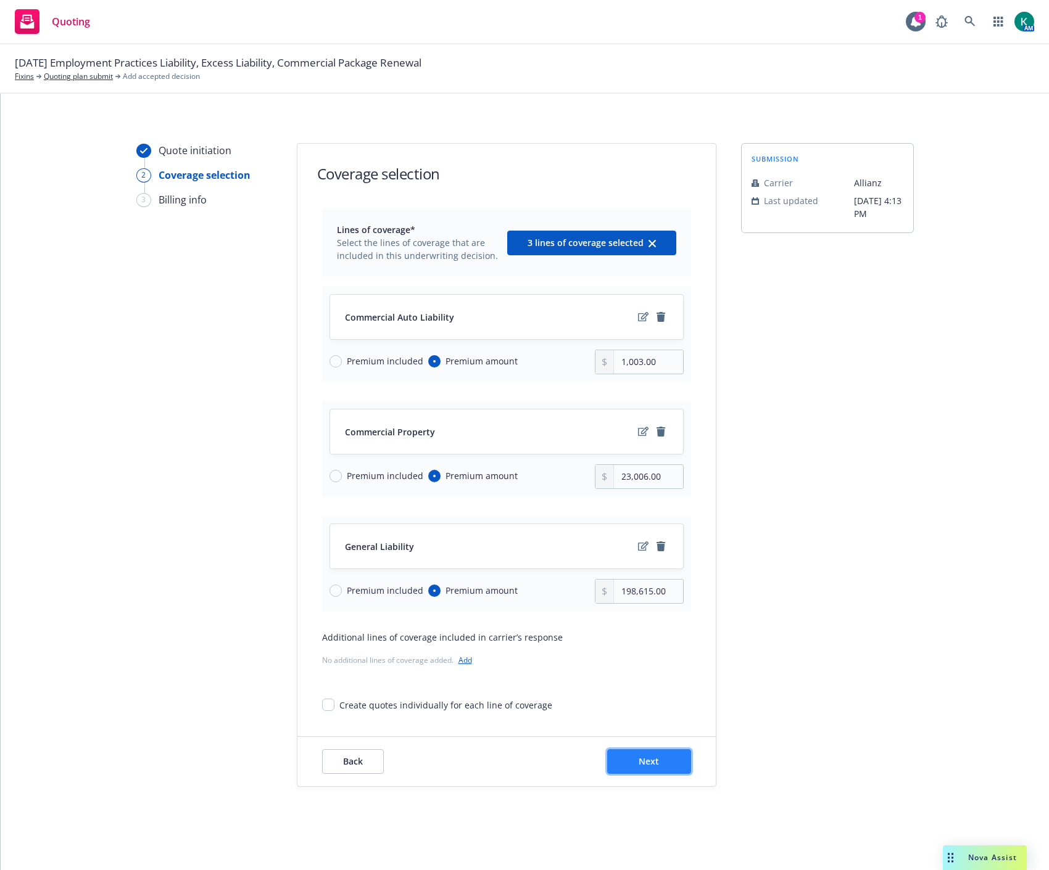
click at [661, 762] on button "Next" at bounding box center [649, 761] width 84 height 25
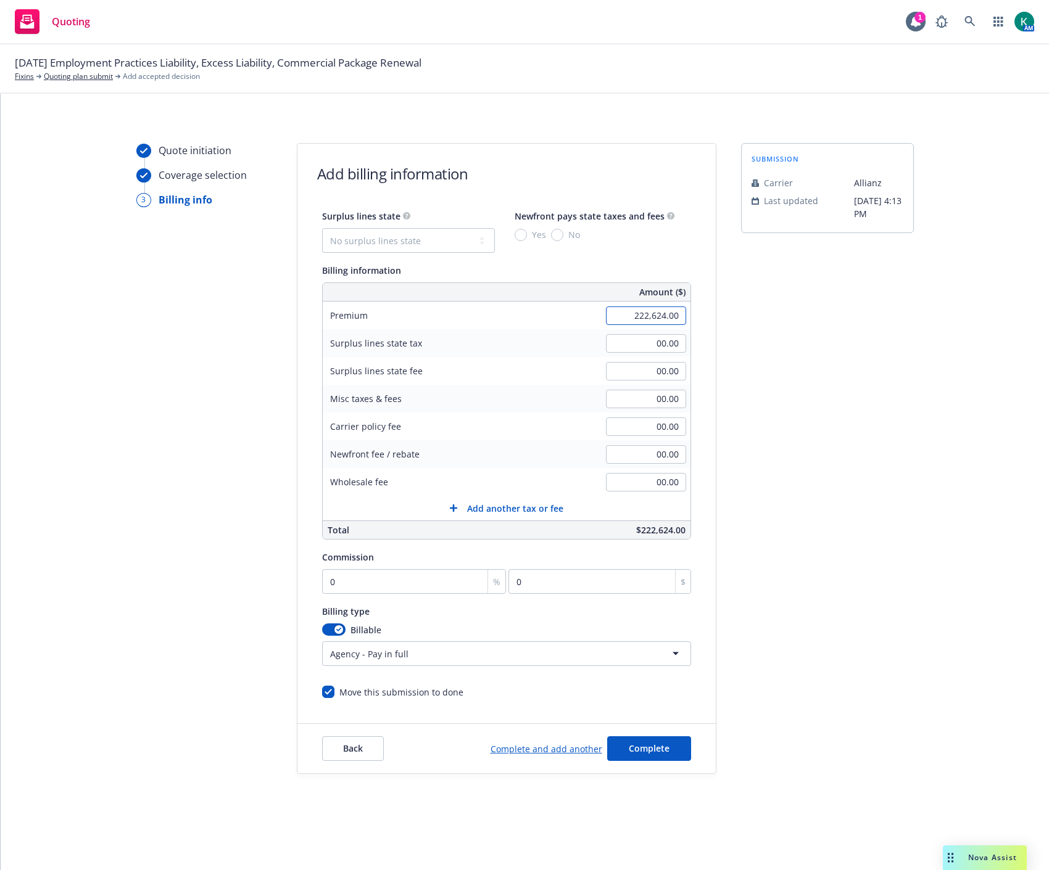
click at [673, 313] on input "222,624.00" at bounding box center [646, 316] width 80 height 19
type input "234,931.00"
click at [771, 440] on div "submission Carrier Allianz Last updated 9/11, 4:13 PM" at bounding box center [827, 458] width 173 height 631
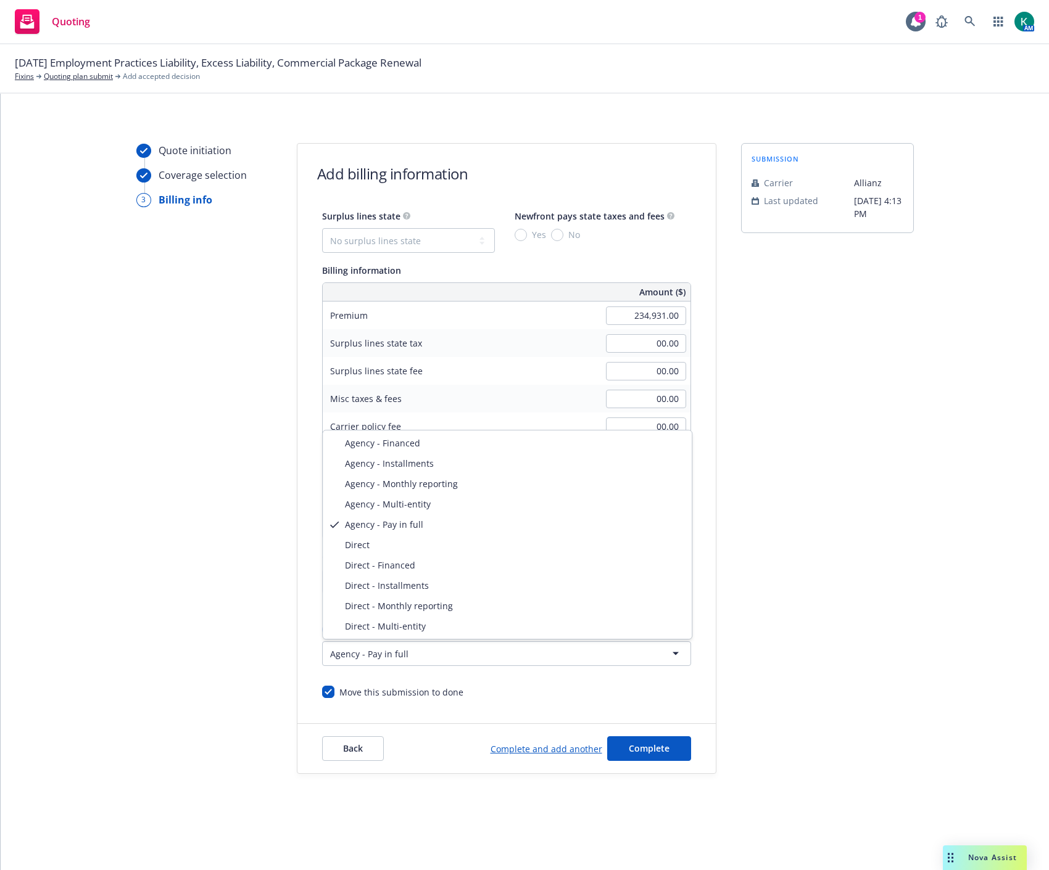
click at [361, 651] on html "Quoting 1 AM 10/15/25 Employment Practices Liability, Excess Liability, Commerc…" at bounding box center [524, 435] width 1049 height 870
click at [413, 652] on html "Quoting 1 AM 10/15/25 Employment Practices Liability, Excess Liability, Commerc…" at bounding box center [524, 435] width 1049 height 870
select select "DIRECT"
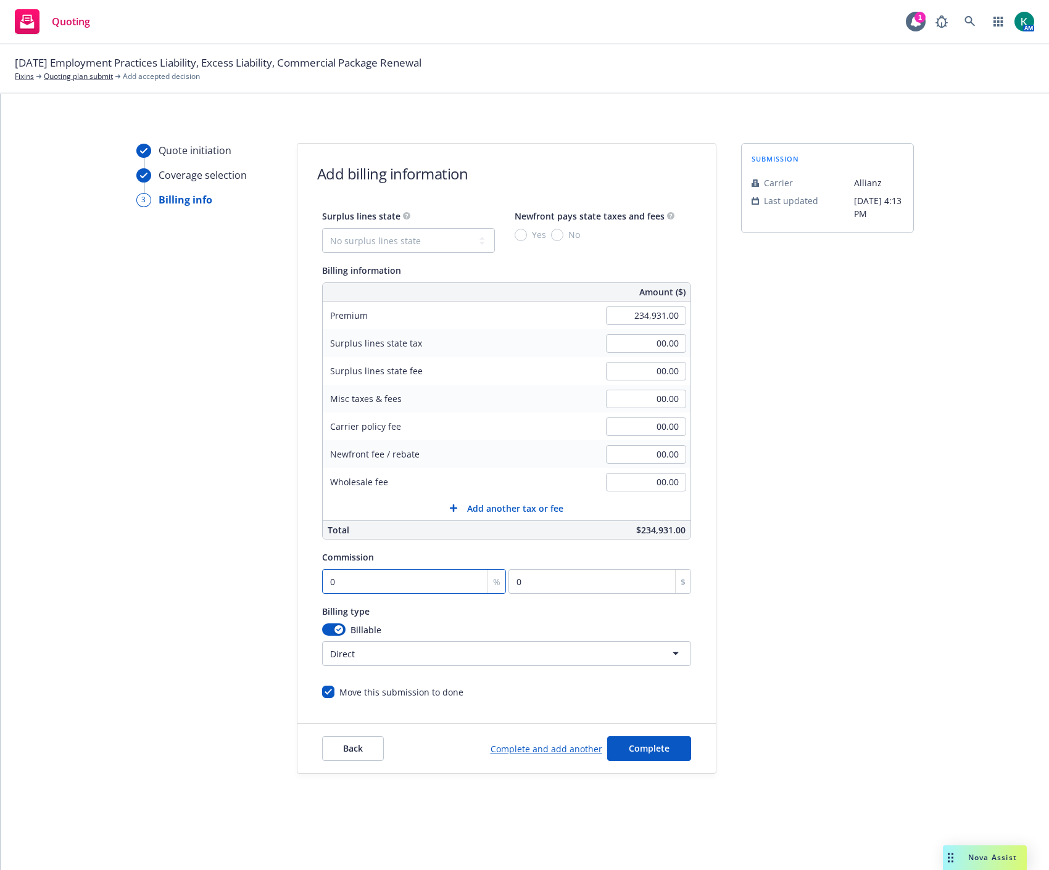
click at [410, 575] on input "0" at bounding box center [414, 581] width 184 height 25
type input "1"
type input "2349.31"
type input "15"
type input "35239.65"
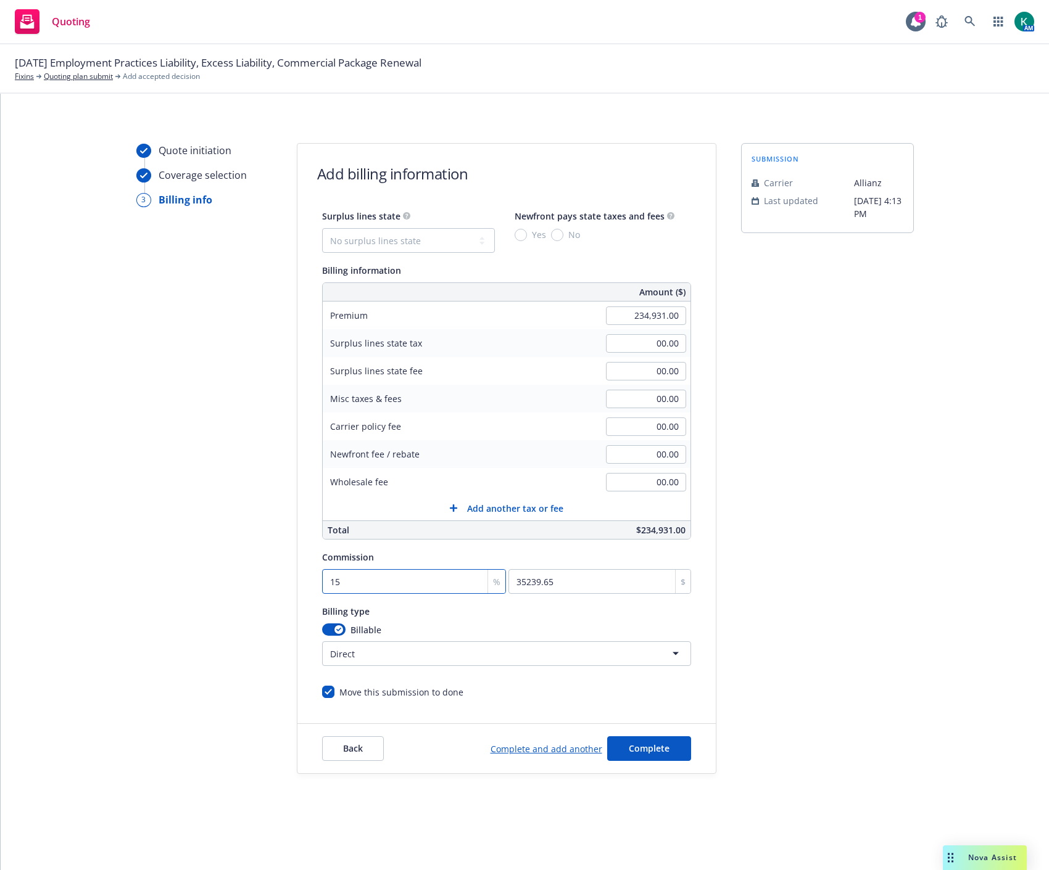
type input "15"
click at [709, 626] on div "Surplus lines state No surplus lines state Alaska Alabama Arkansas Arizona Cali…" at bounding box center [506, 453] width 418 height 490
drag, startPoint x: 672, startPoint y: 744, endPoint x: 342, endPoint y: 840, distance: 344.2
click at [342, 840] on div "Quote initiation Coverage selection 3 Billing info Add billing information Surp…" at bounding box center [525, 482] width 1048 height 777
click at [347, 754] on span "Back" at bounding box center [353, 749] width 20 height 12
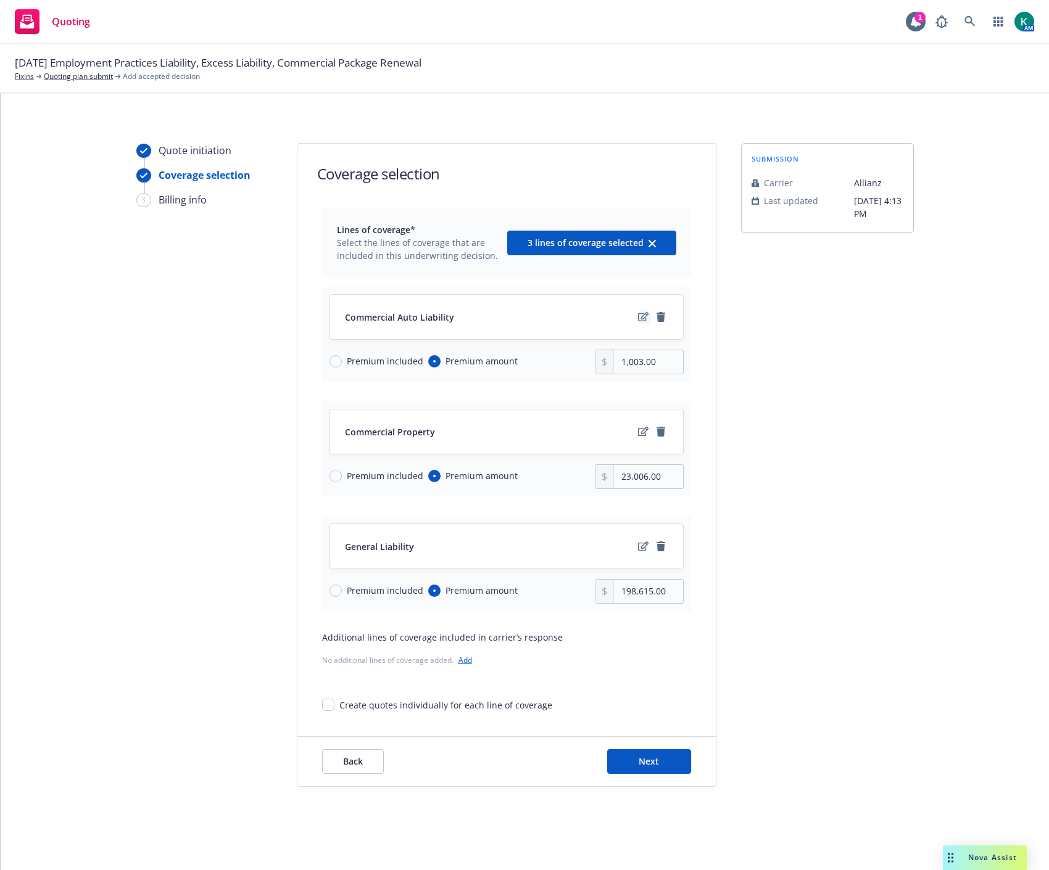
click at [641, 316] on icon "edit" at bounding box center [643, 316] width 10 height 9
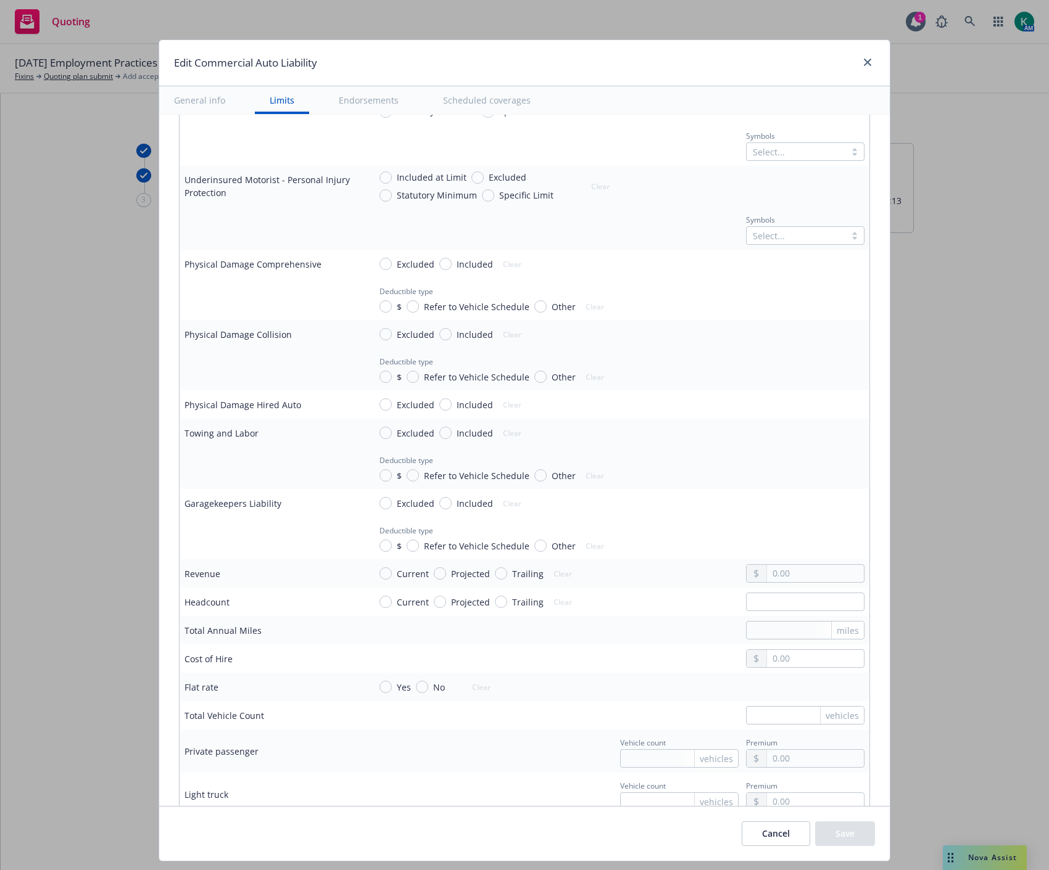
scroll to position [677, 0]
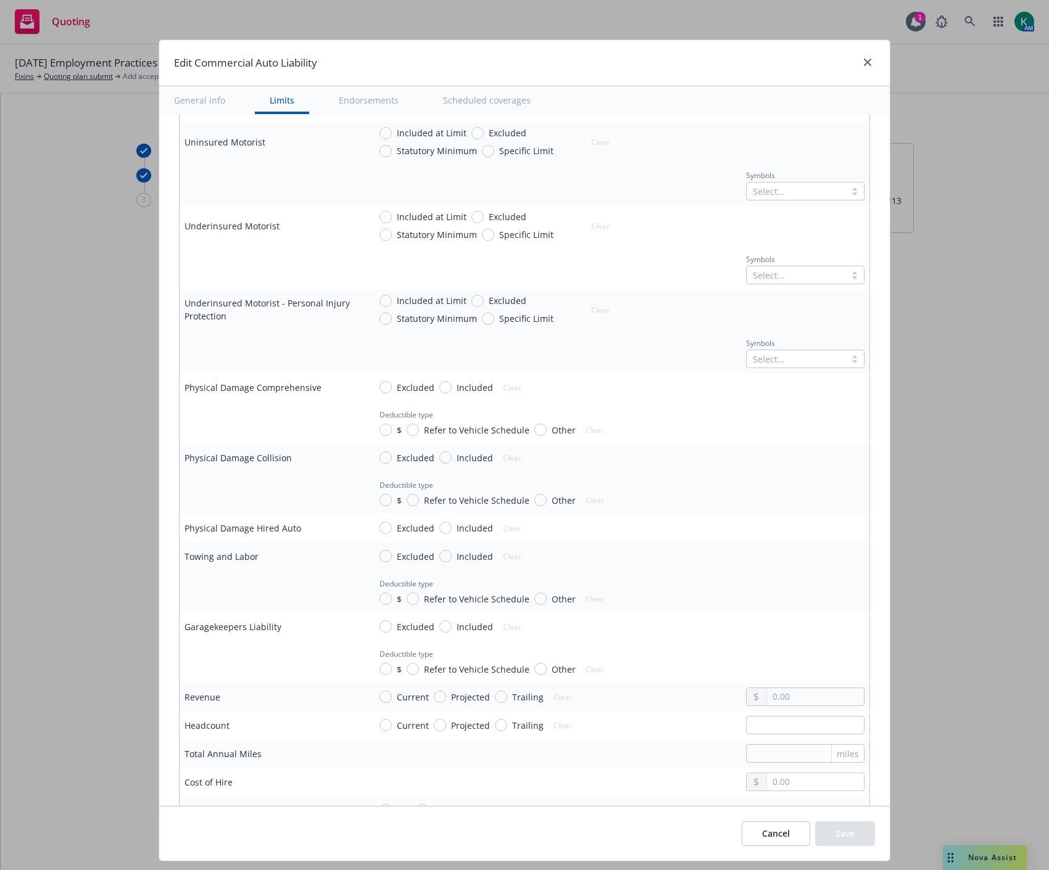
click at [451, 726] on span "Projected" at bounding box center [470, 725] width 39 height 13
click at [446, 726] on input "Projected" at bounding box center [440, 725] width 12 height 12
radio input "true"
click at [814, 728] on input "text" at bounding box center [805, 725] width 118 height 19
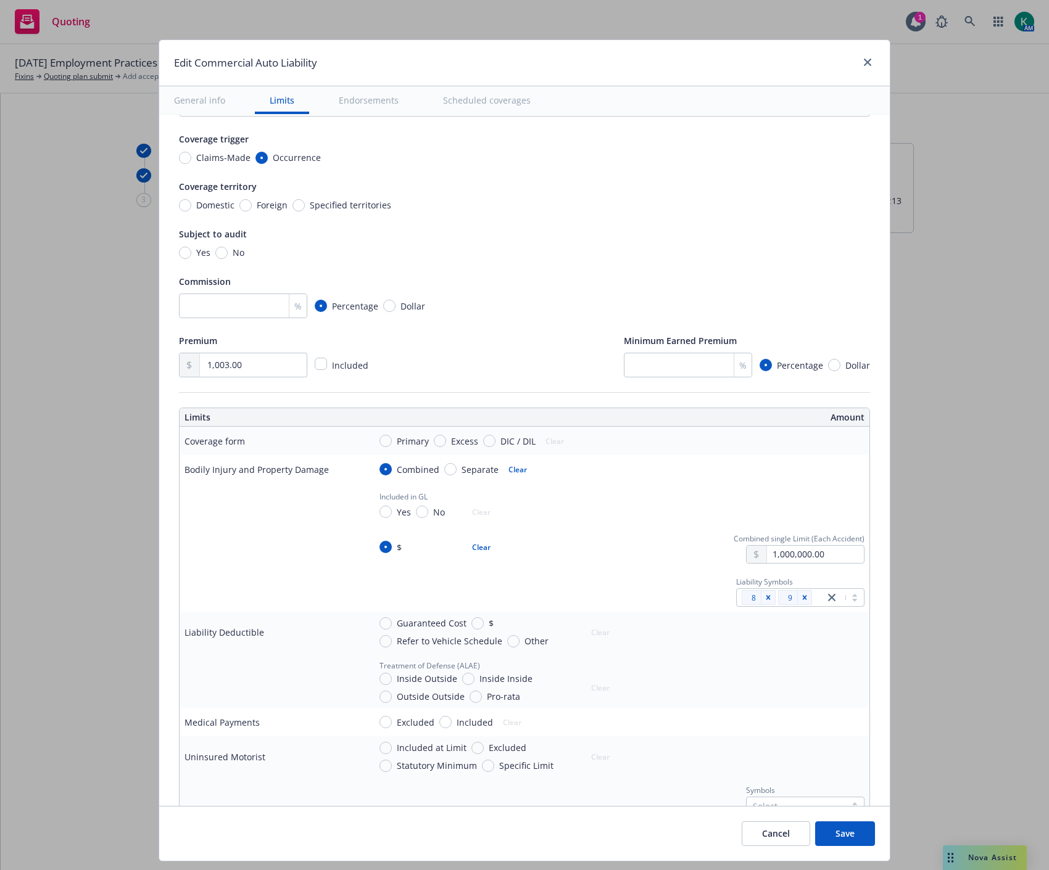
scroll to position [0, 0]
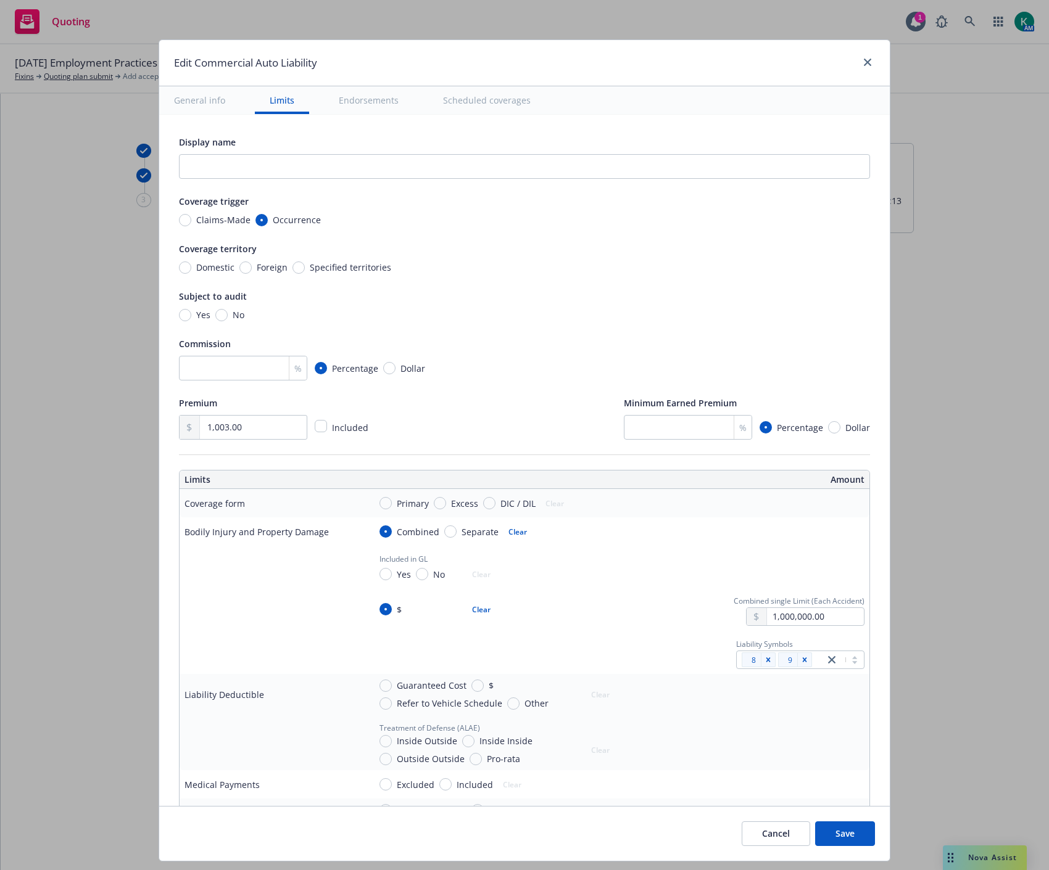
type input "278"
click at [236, 365] on input "number" at bounding box center [243, 368] width 128 height 25
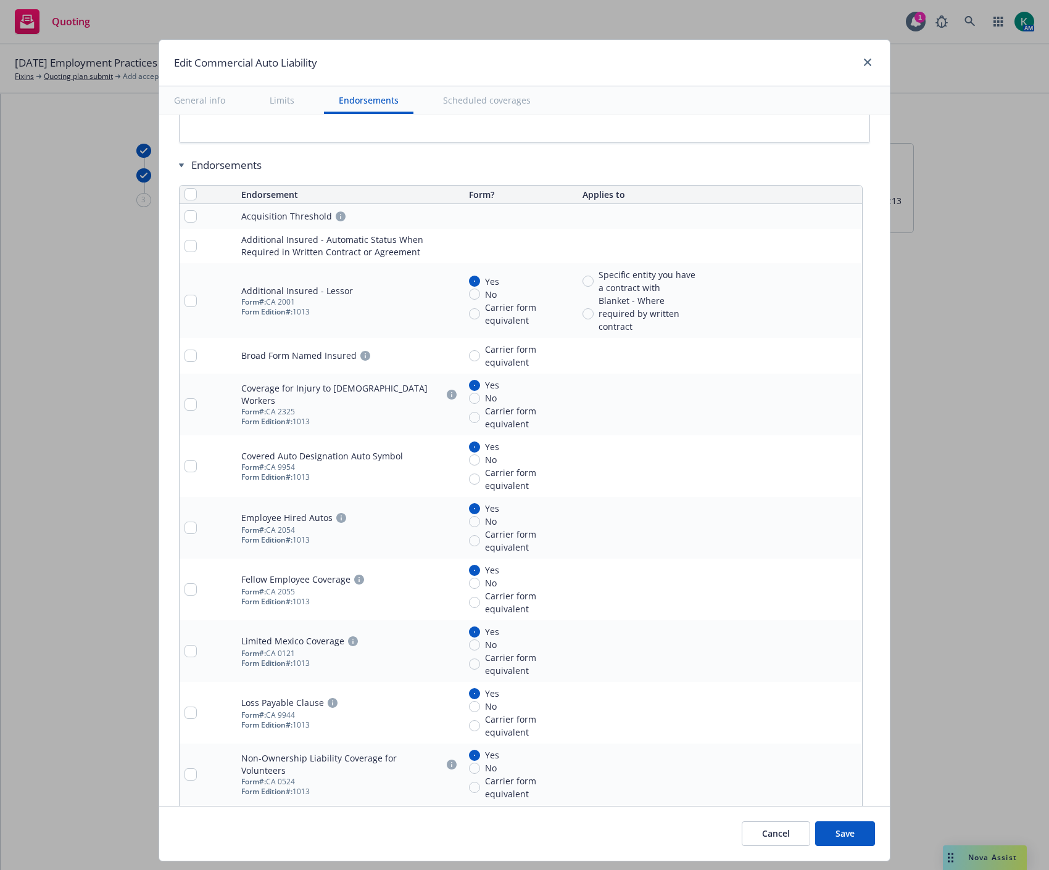
scroll to position [1911, 0]
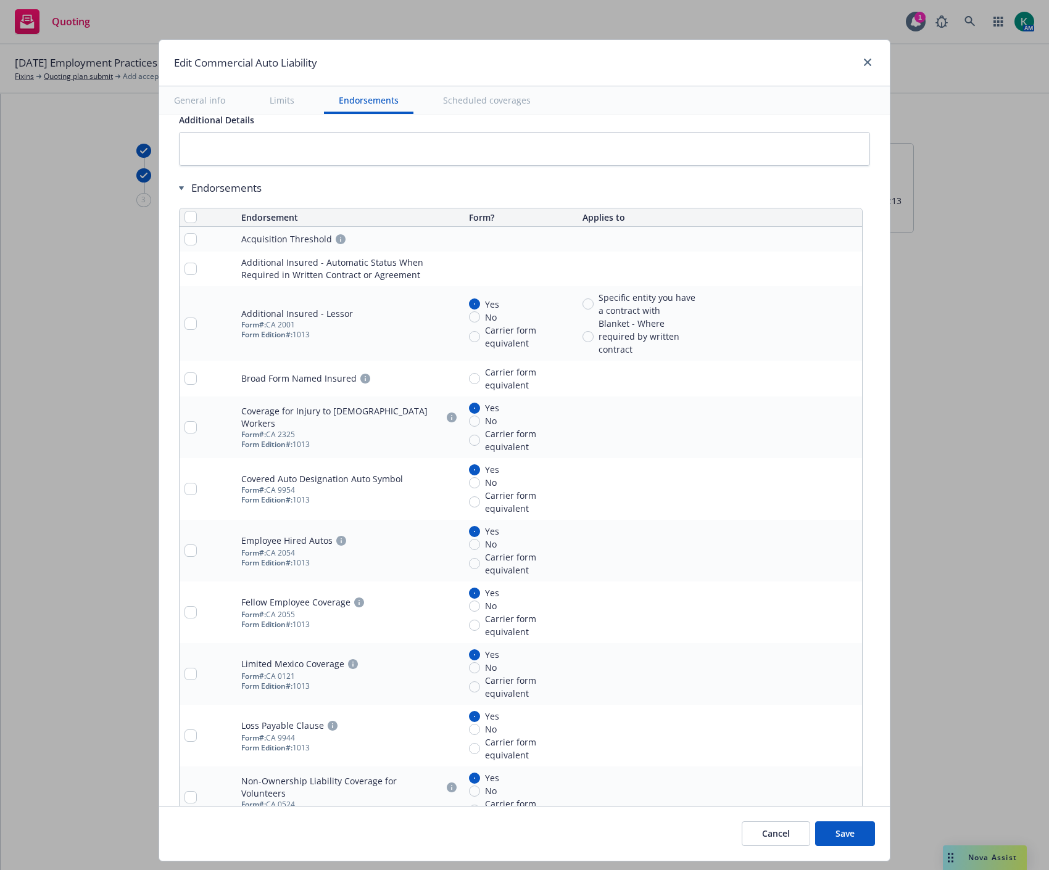
type input "15"
click at [191, 223] on th at bounding box center [207, 217] width 57 height 19
click at [186, 219] on input "checkbox" at bounding box center [190, 217] width 12 height 12
checkbox input "true"
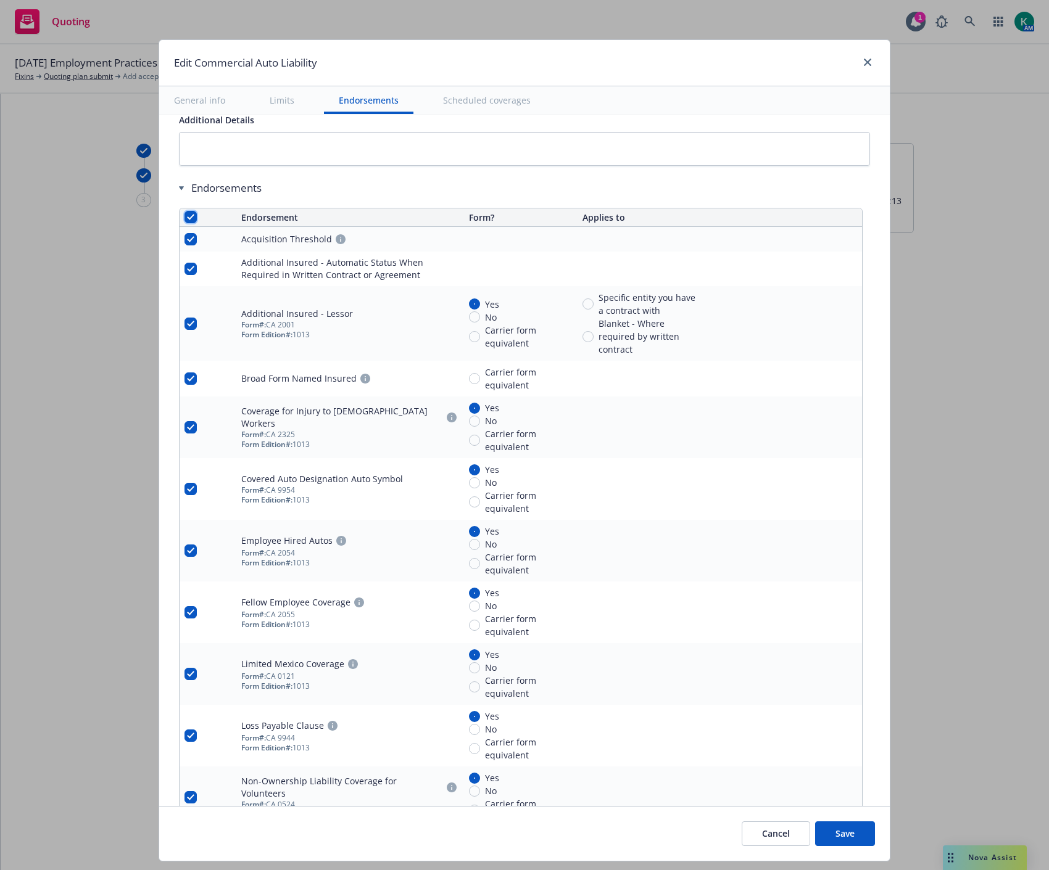
checkbox input "true"
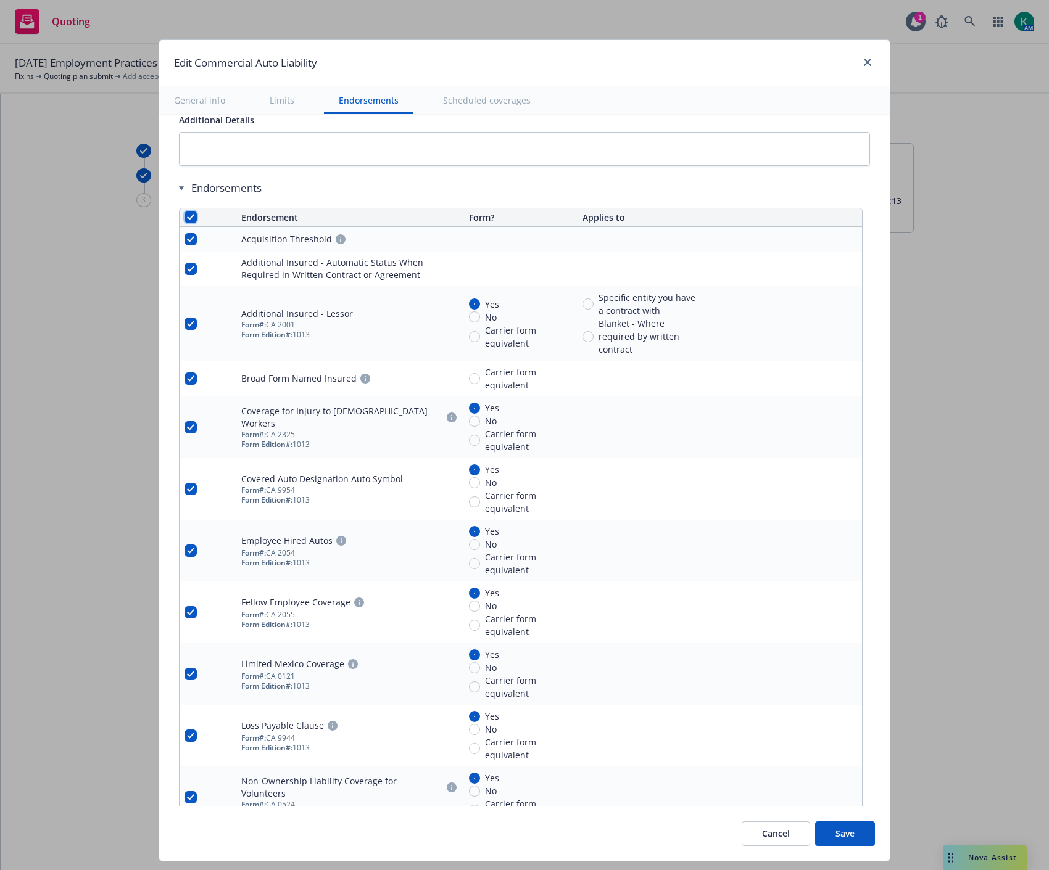
checkbox input "true"
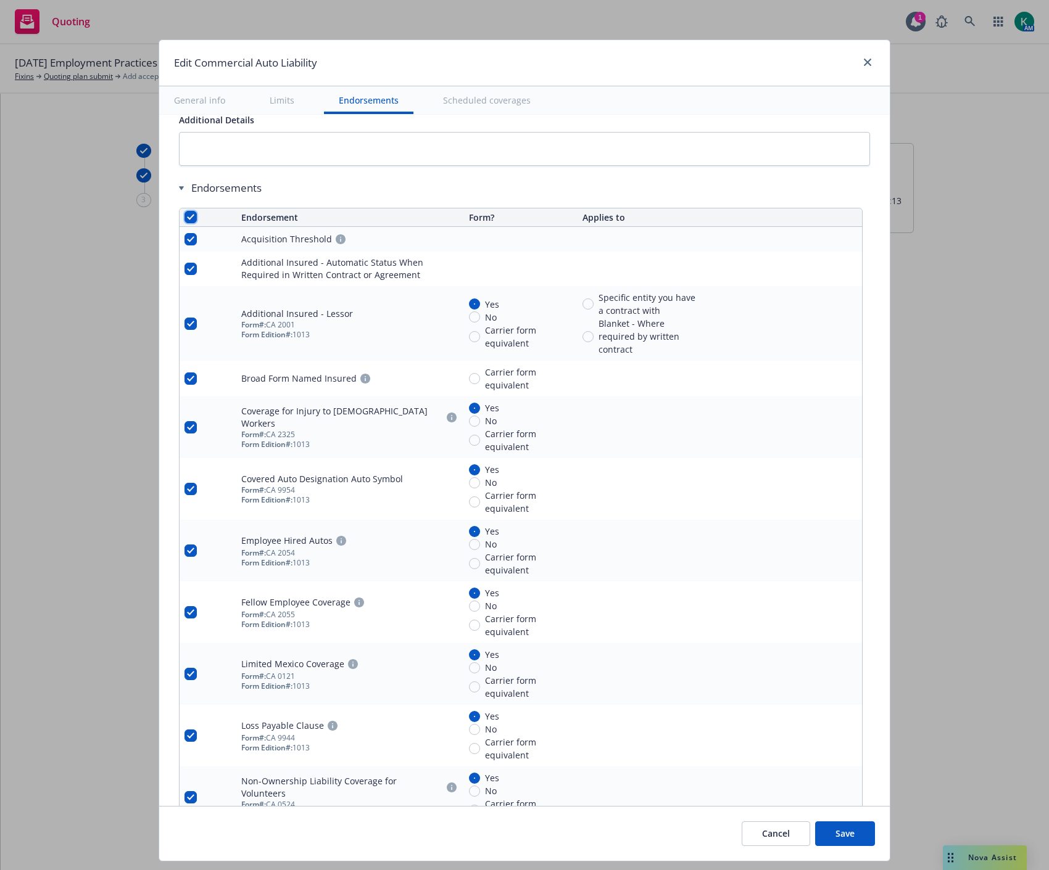
checkbox input "true"
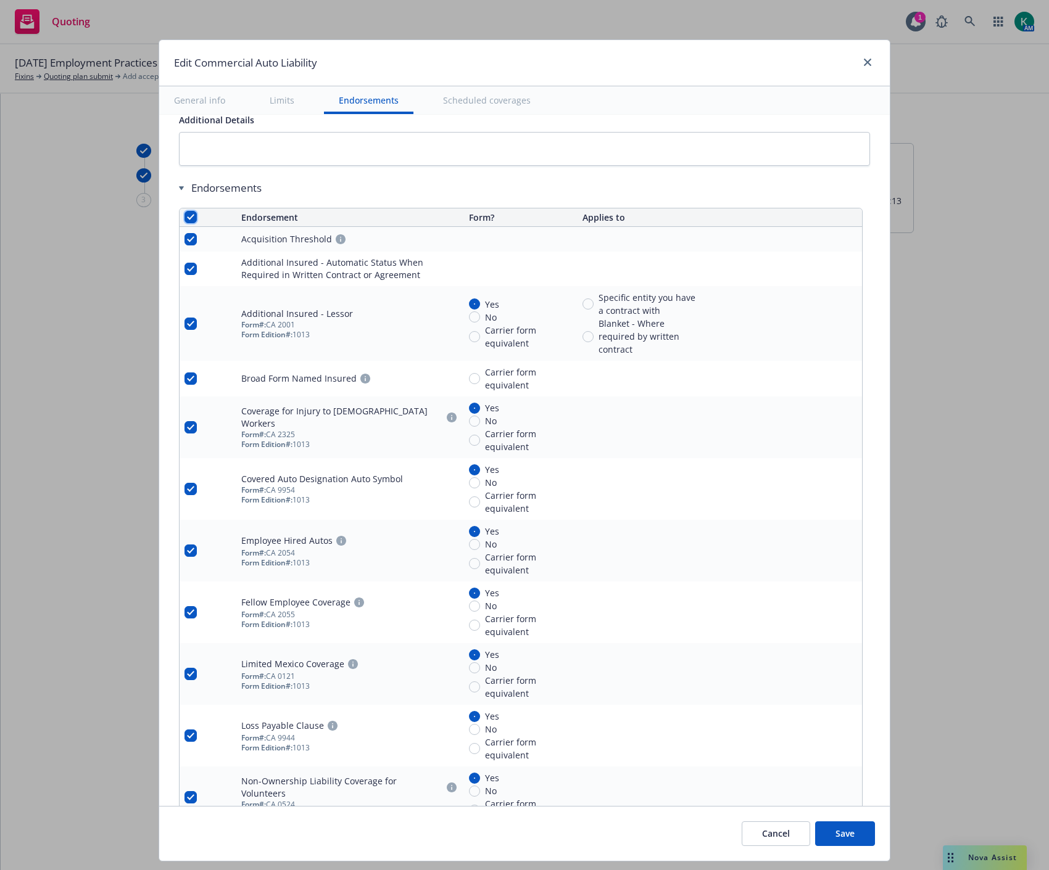
checkbox input "true"
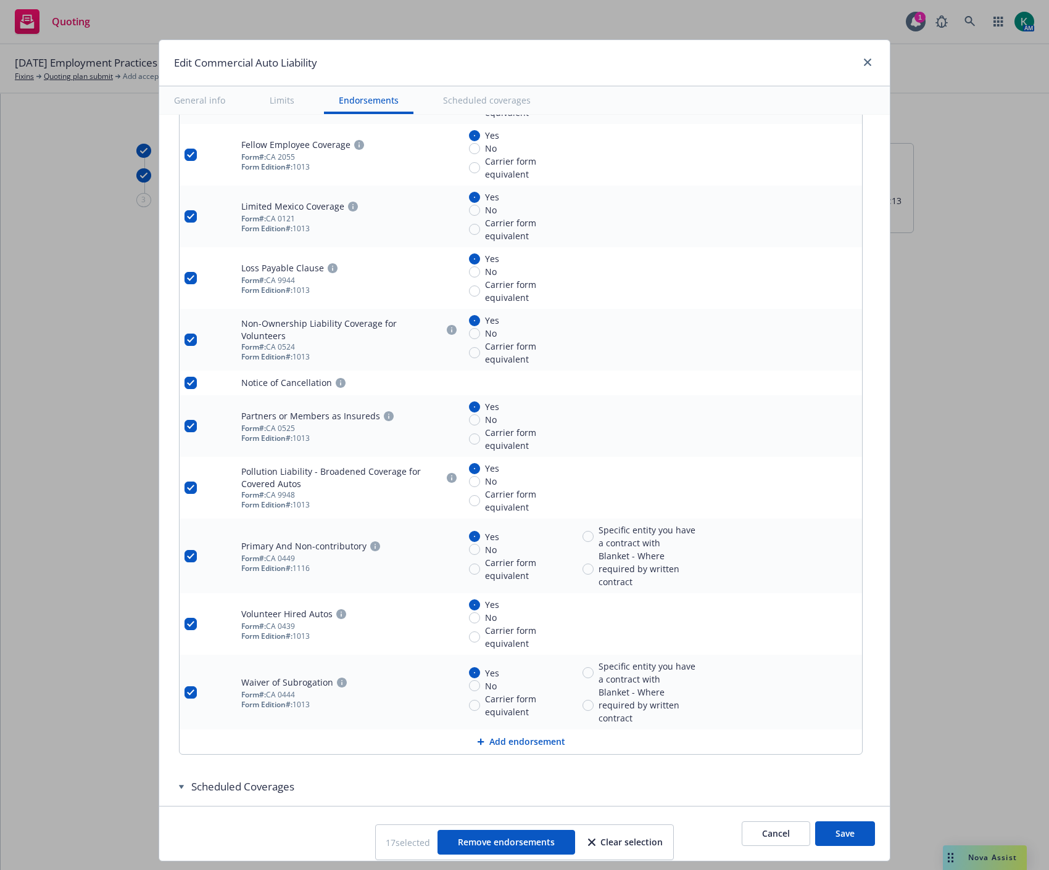
scroll to position [2391, 0]
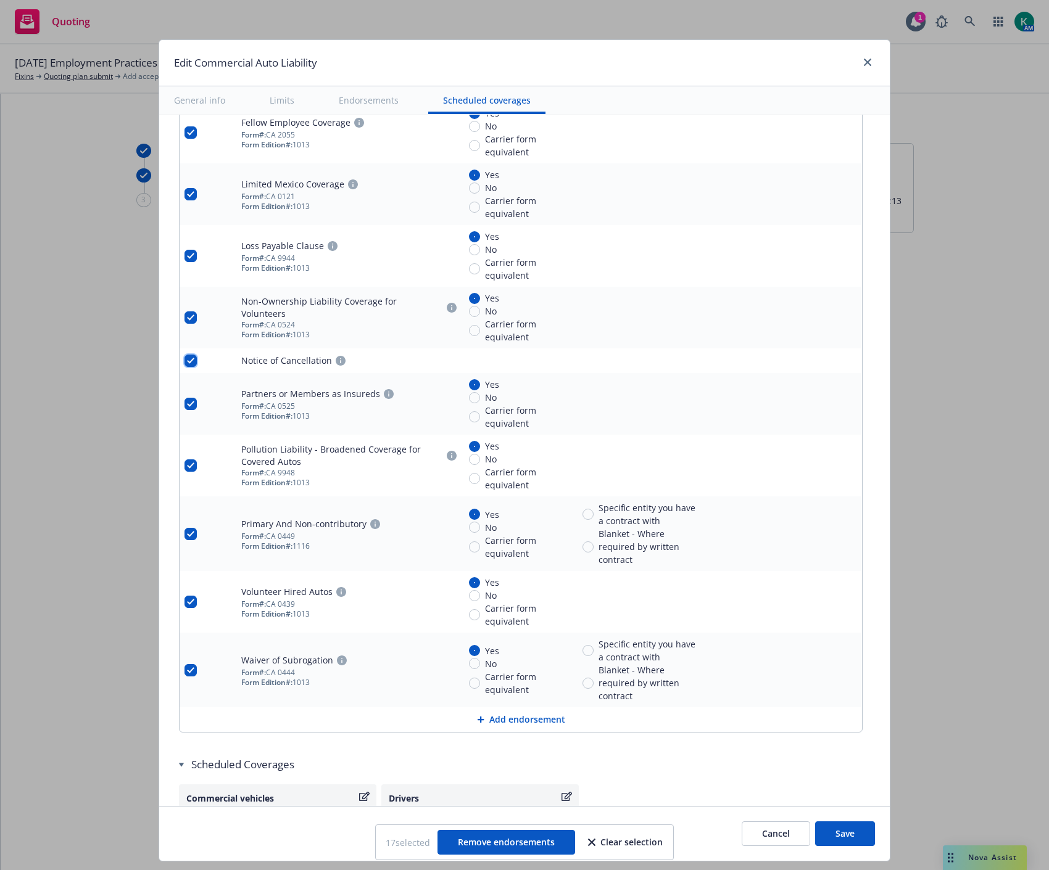
click at [186, 361] on input "checkbox" at bounding box center [190, 361] width 12 height 12
checkbox input "false"
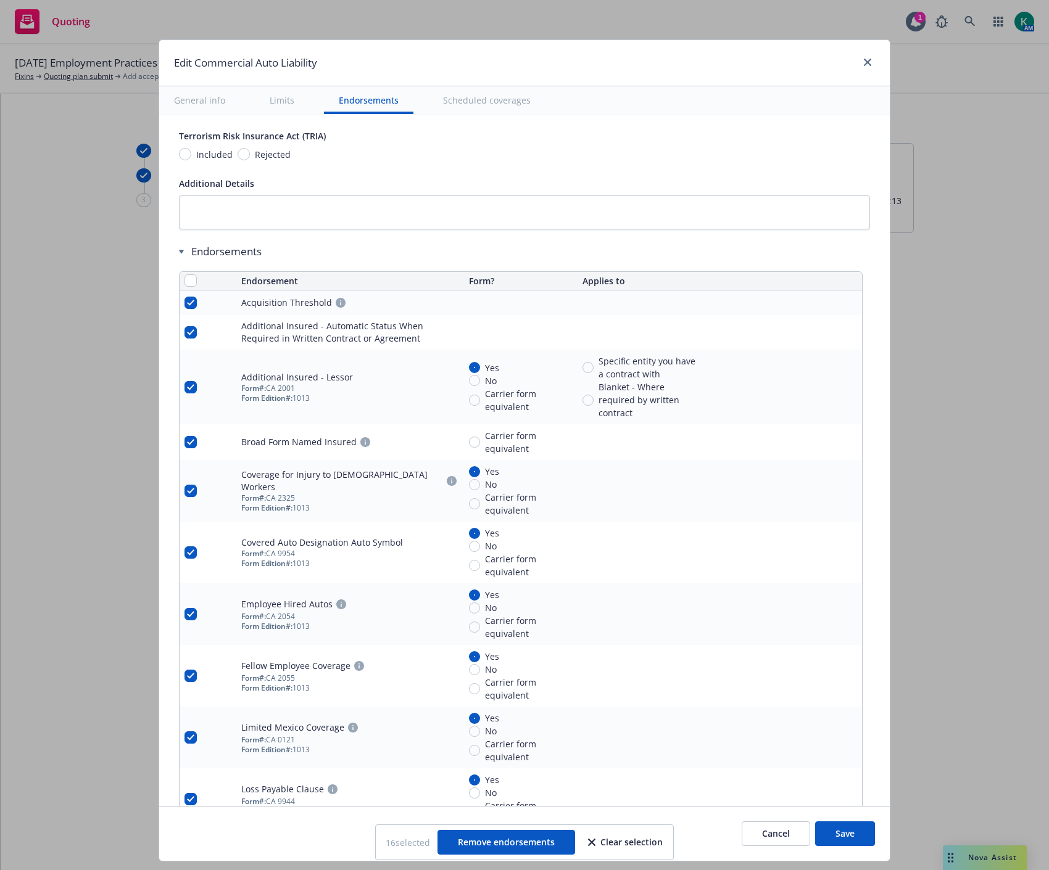
scroll to position [1842, 0]
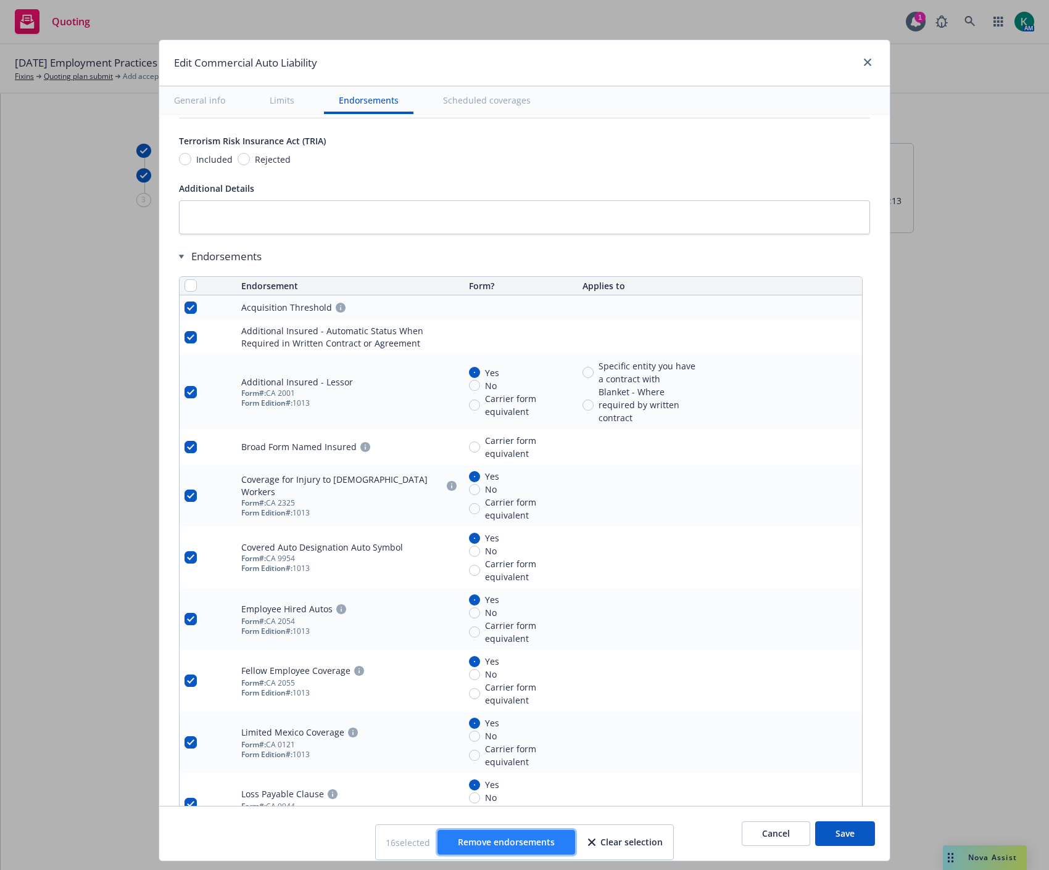
click at [473, 831] on button "Remove endorsements" at bounding box center [506, 842] width 138 height 25
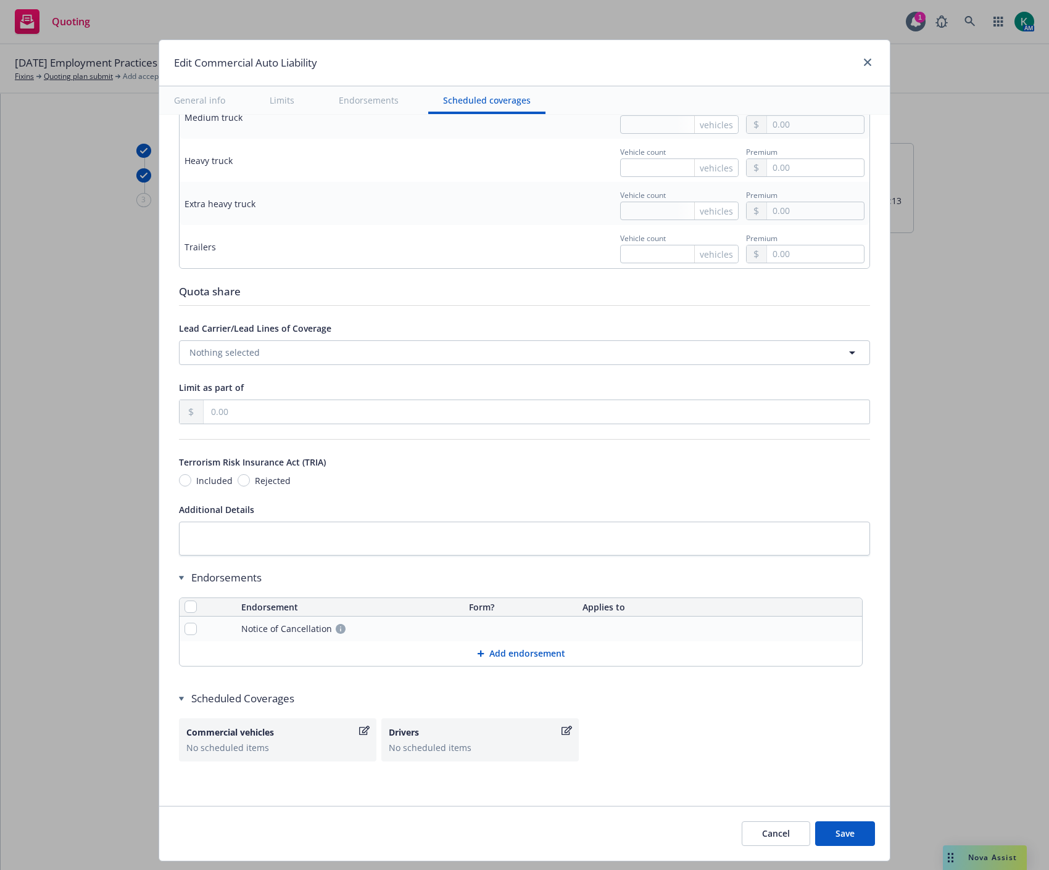
click at [856, 836] on button "Save" at bounding box center [845, 834] width 60 height 25
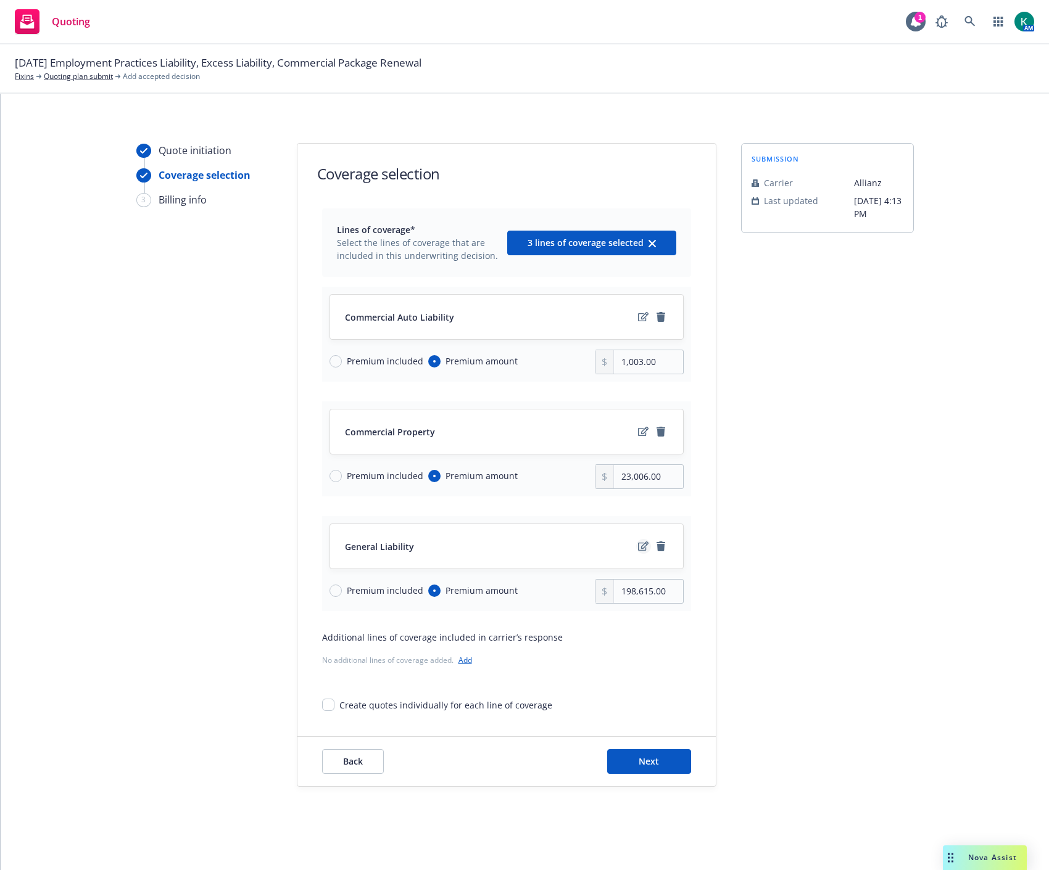
click at [641, 548] on icon "edit" at bounding box center [643, 546] width 10 height 9
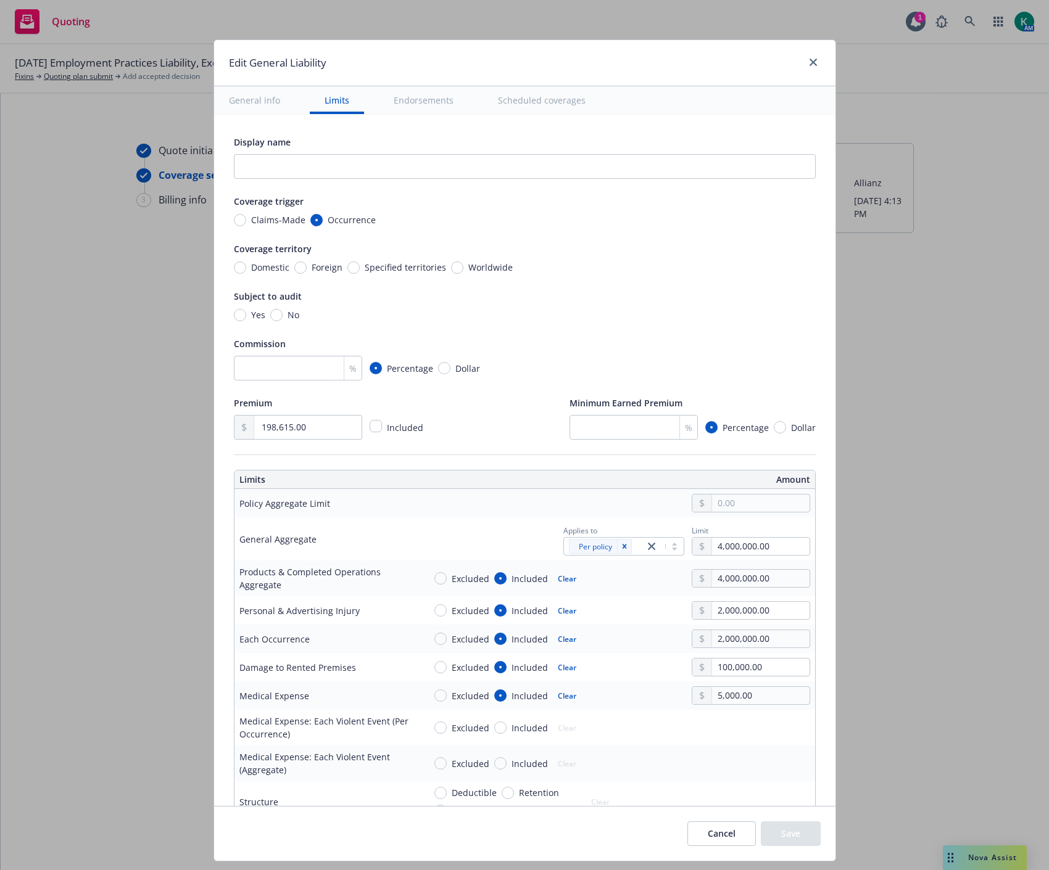
click at [291, 383] on div "Display name Coverage trigger Claims-Made Occurrence Coverage territory Domesti…" at bounding box center [525, 286] width 582 height 305
click at [293, 373] on input "number" at bounding box center [298, 368] width 128 height 25
type textarea "x"
type input "15"
type textarea "x"
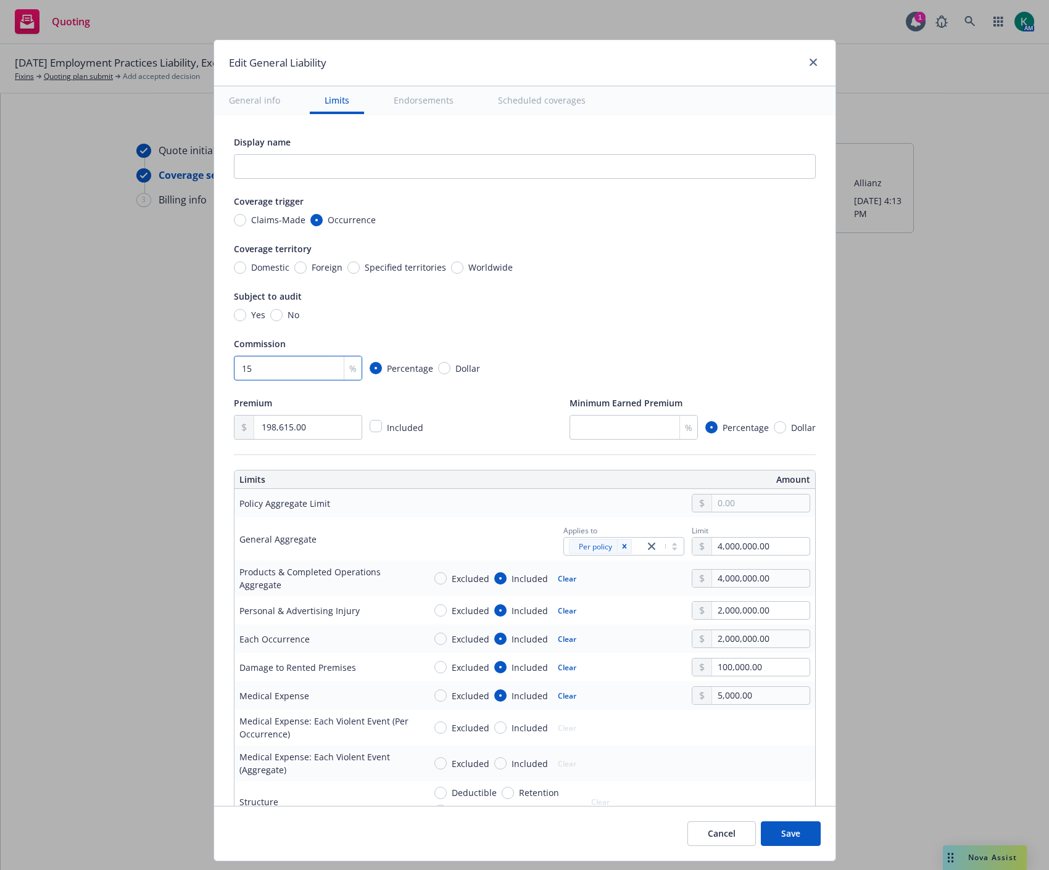
type input "15"
click at [460, 428] on div "Premium 198,615.00 Included Minimum Earned Premium % Percentage Dollar" at bounding box center [525, 417] width 582 height 44
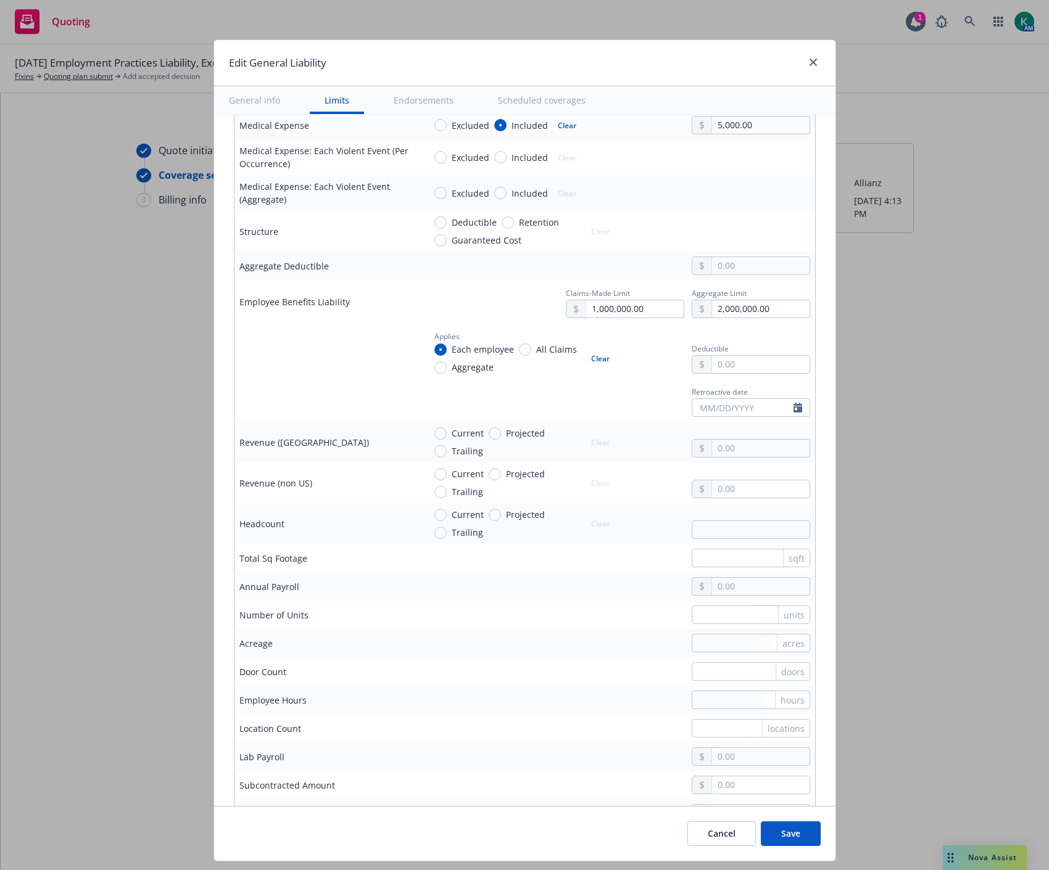
scroll to position [754, 0]
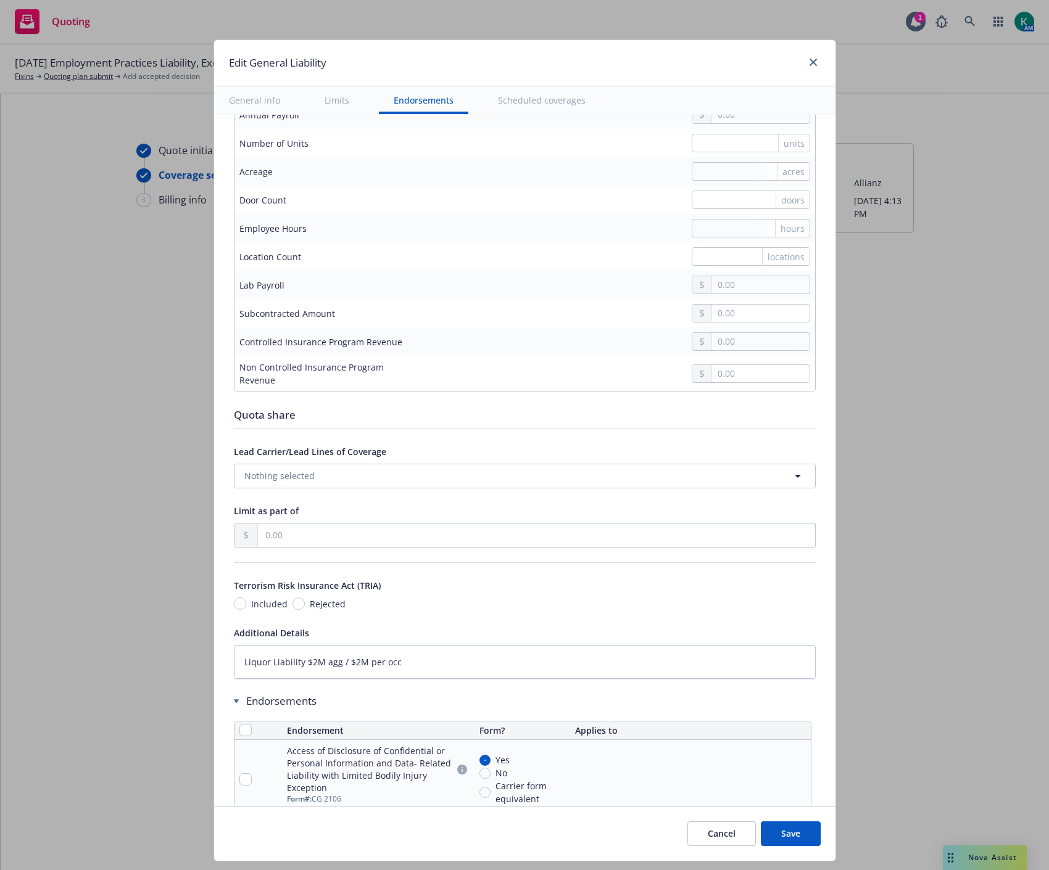
type textarea "x"
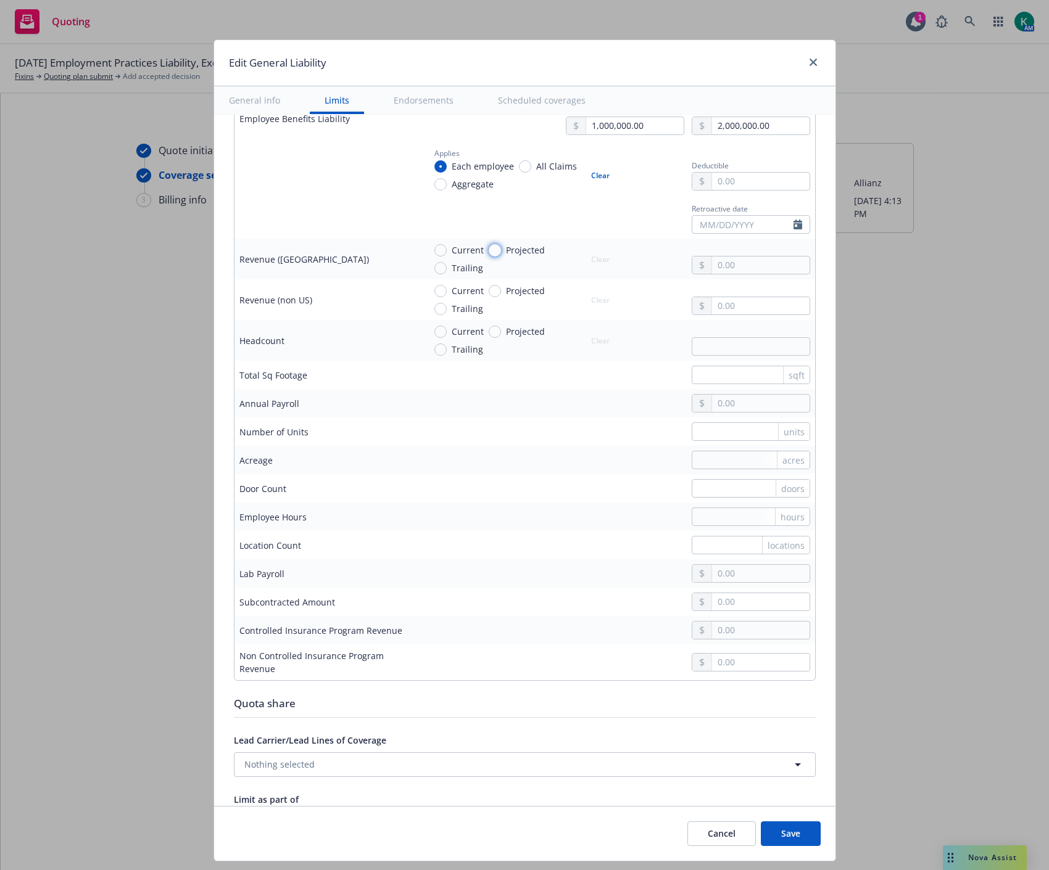
click at [489, 255] on input "Projected" at bounding box center [495, 250] width 12 height 12
radio input "true"
type textarea "x"
click at [720, 260] on input "text" at bounding box center [760, 265] width 97 height 17
paste input "30,167,342.00"
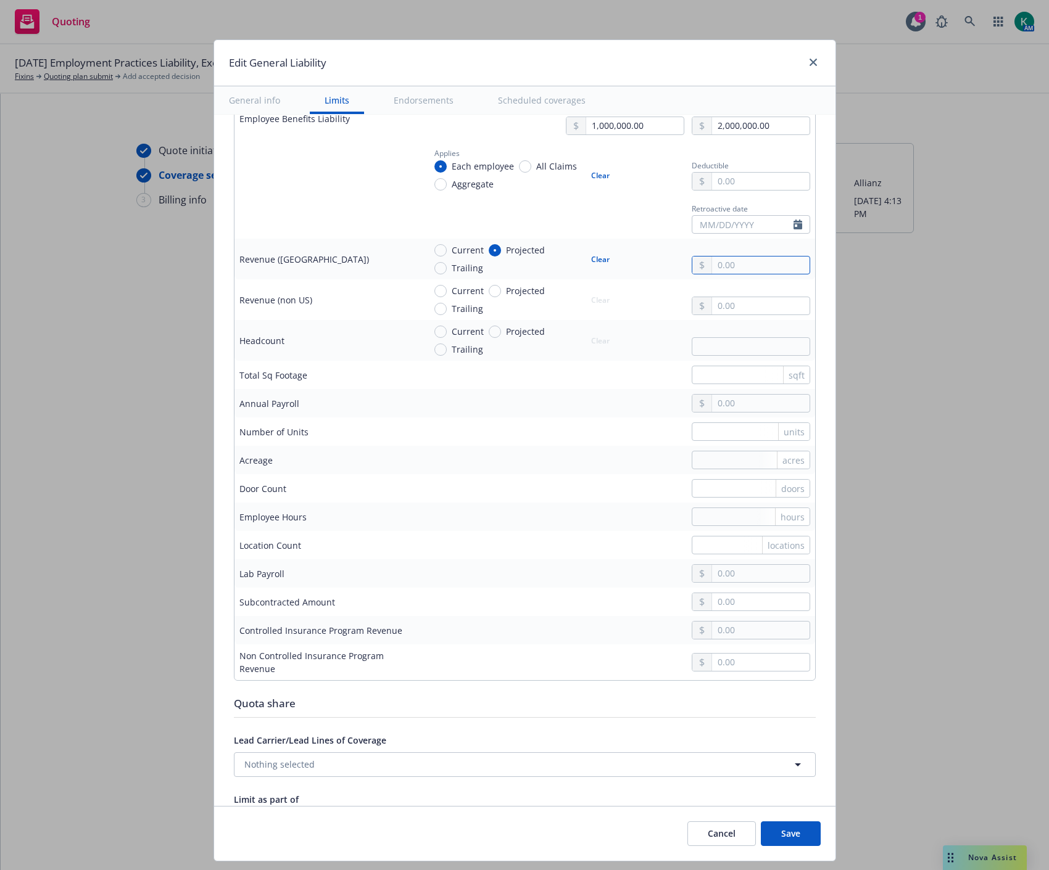
type input "30,167,342.00"
type textarea "x"
type input "30,167,342.00"
click at [735, 291] on div at bounding box center [750, 299] width 118 height 31
click at [701, 543] on input "text" at bounding box center [750, 545] width 118 height 19
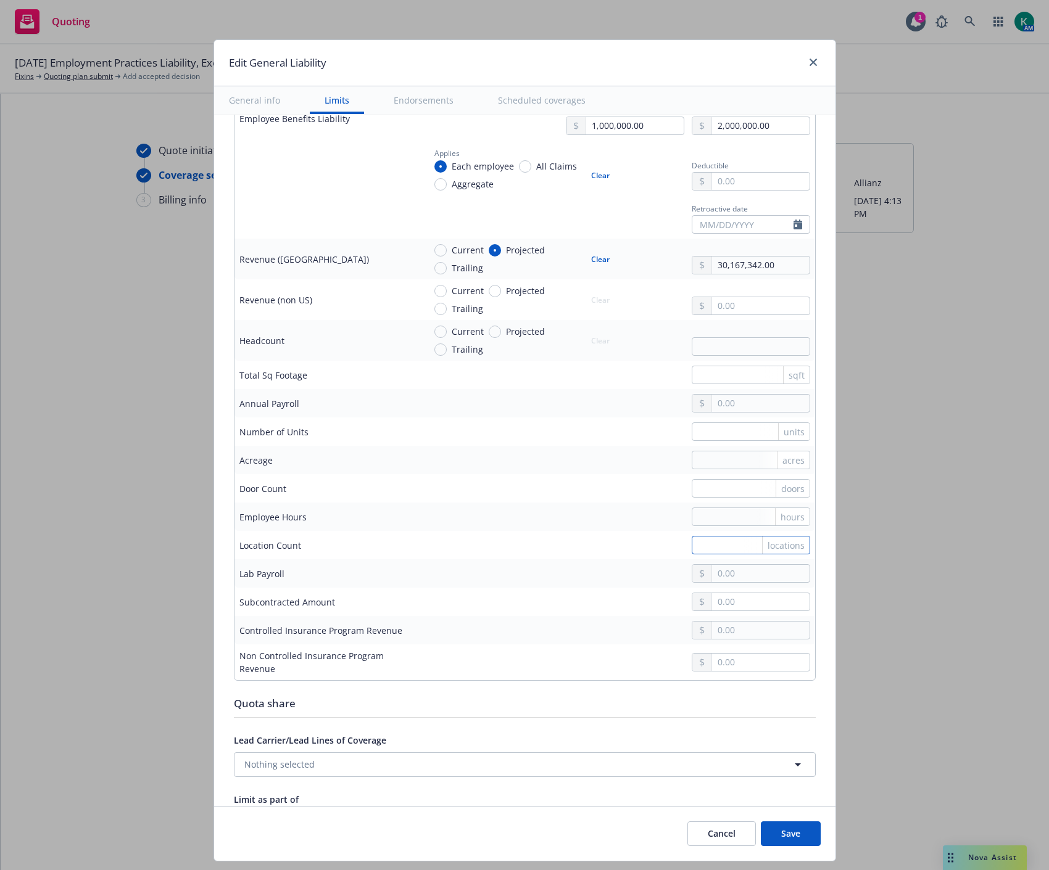
type textarea "x"
type input "4"
click at [560, 537] on td "4 locations" at bounding box center [616, 545] width 395 height 28
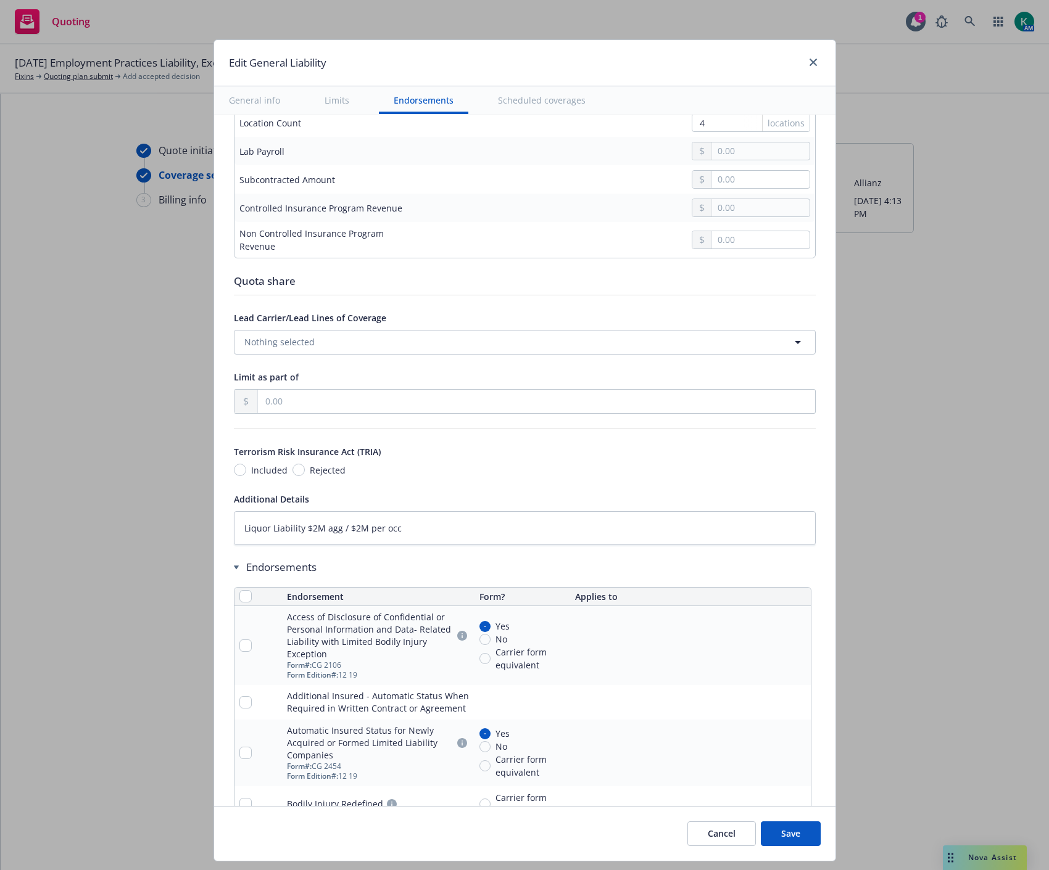
type textarea "x"
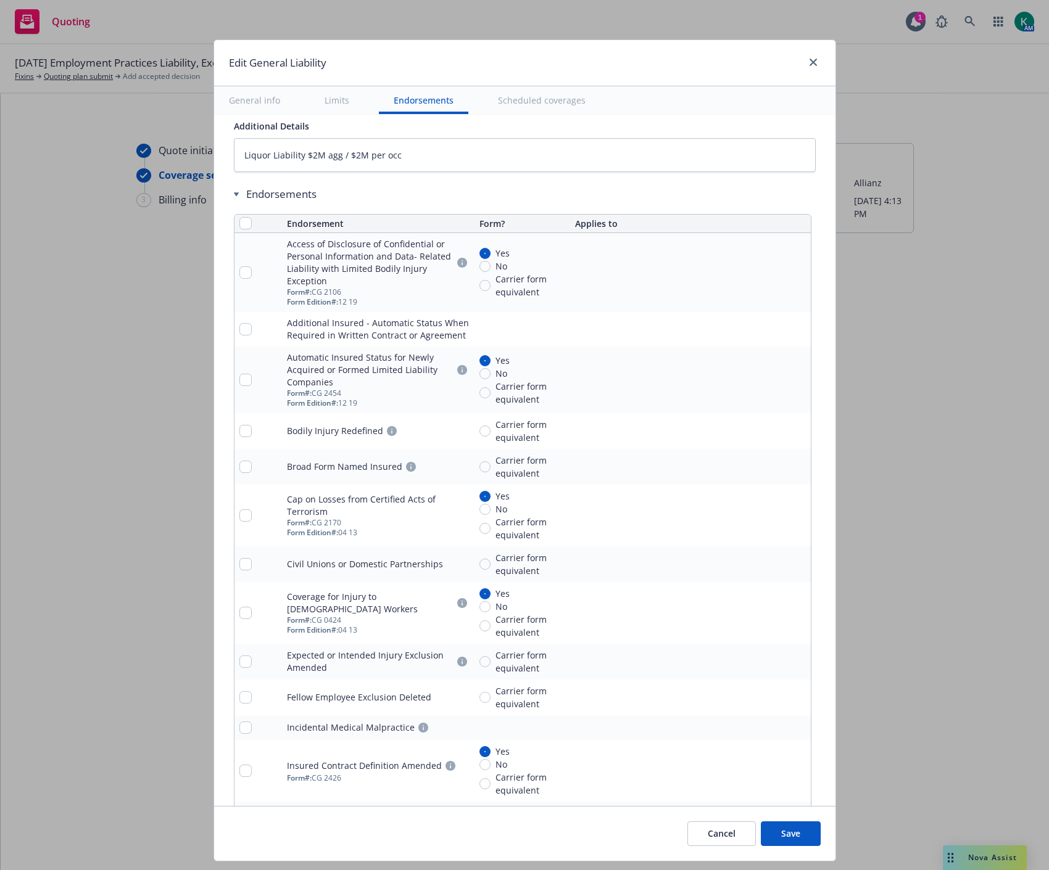
scroll to position [1576, 0]
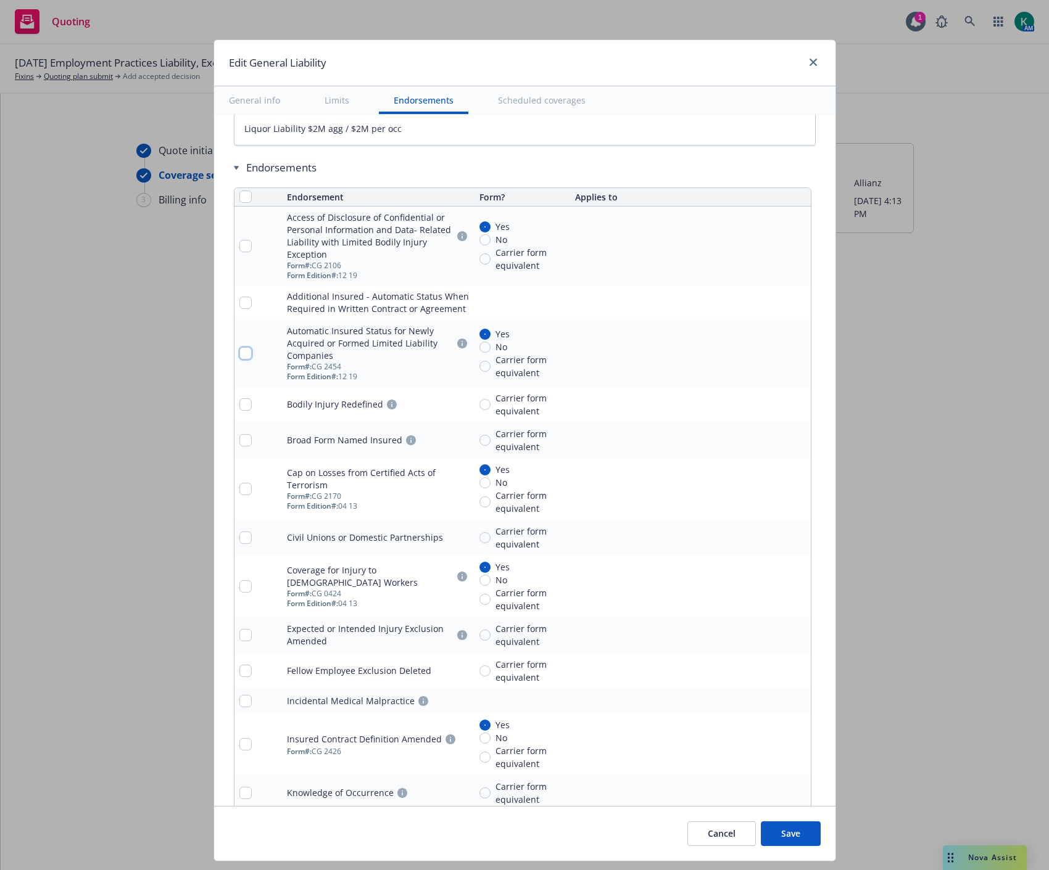
click at [239, 354] on input "checkbox" at bounding box center [245, 353] width 12 height 12
checkbox input "true"
click at [239, 408] on input "checkbox" at bounding box center [245, 404] width 12 height 12
checkbox input "true"
click at [239, 440] on input "checkbox" at bounding box center [245, 440] width 12 height 12
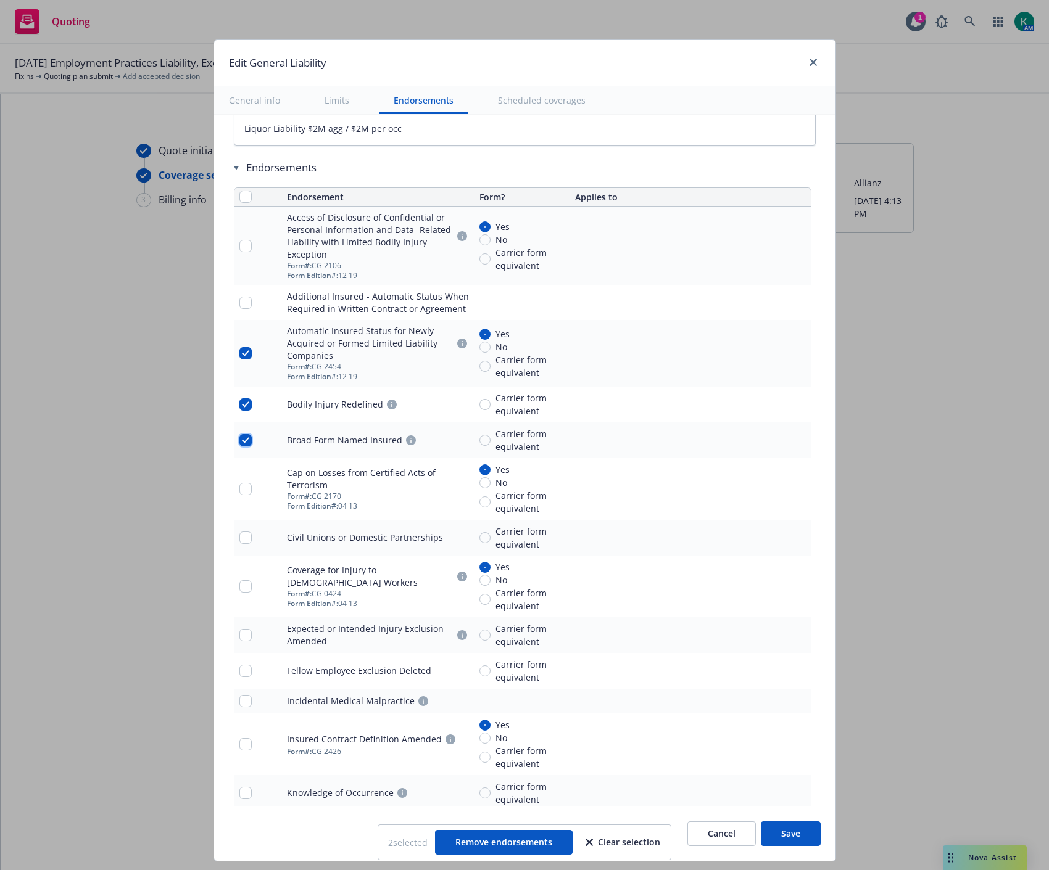
checkbox input "true"
click at [241, 543] on input "checkbox" at bounding box center [245, 538] width 12 height 12
checkbox input "false"
click at [239, 411] on input "checkbox" at bounding box center [245, 404] width 12 height 12
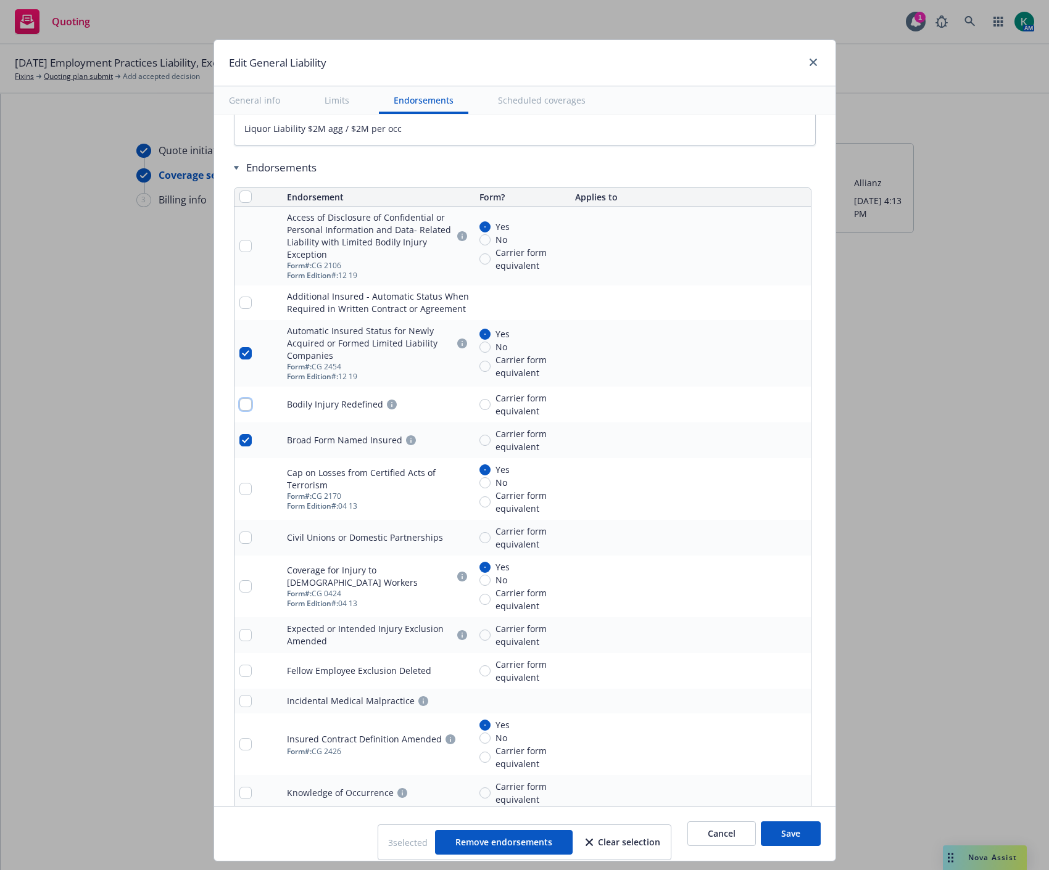
checkbox input "false"
click at [239, 447] on input "checkbox" at bounding box center [245, 440] width 12 height 12
checkbox input "false"
click at [243, 489] on div at bounding box center [258, 489] width 38 height 12
click at [239, 495] on input "checkbox" at bounding box center [245, 489] width 12 height 12
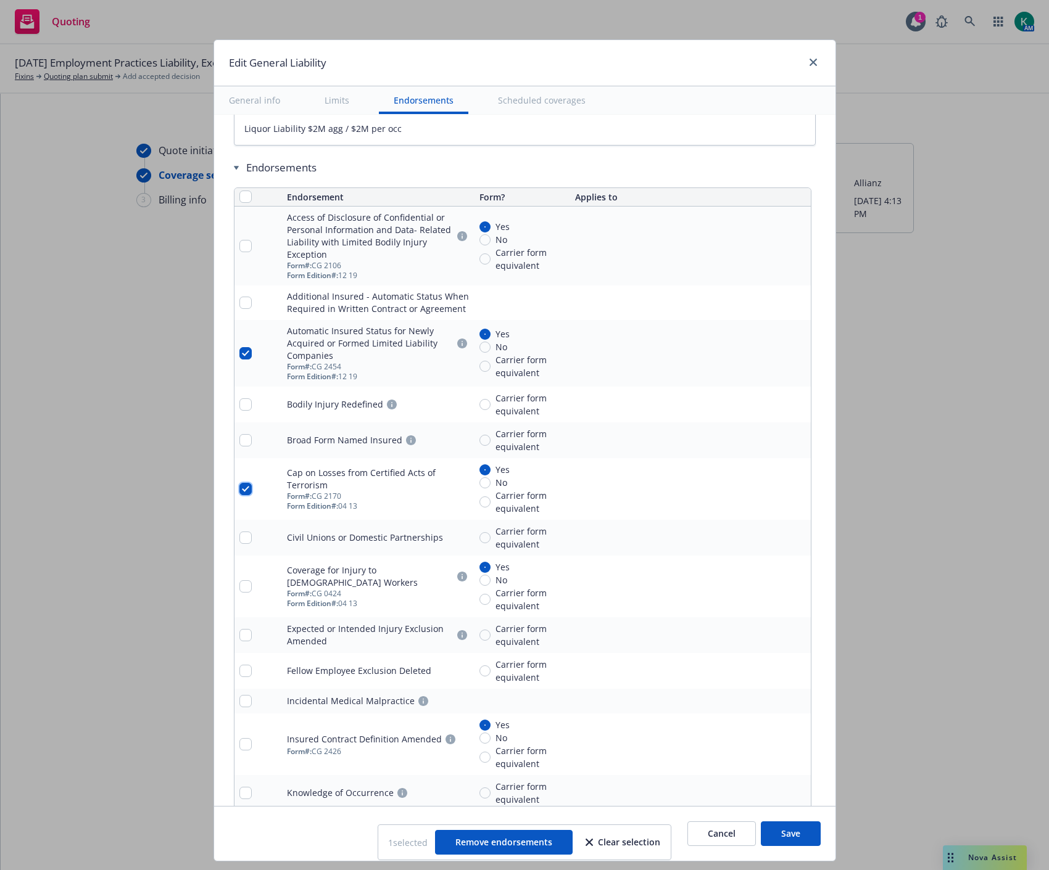
checkbox input "true"
click at [244, 593] on div at bounding box center [258, 586] width 38 height 12
click at [239, 593] on input "checkbox" at bounding box center [245, 586] width 12 height 12
checkbox input "true"
type textarea "x"
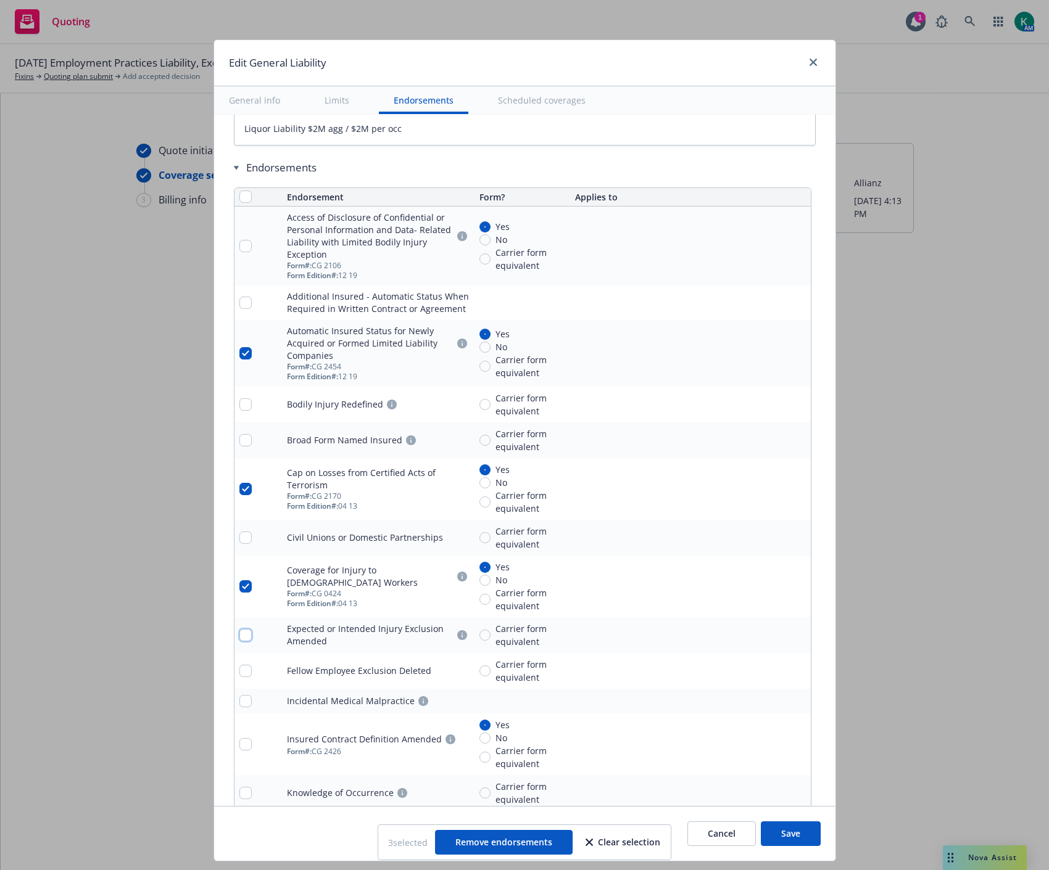
click at [242, 633] on input "checkbox" at bounding box center [245, 635] width 12 height 12
checkbox input "true"
click at [239, 671] on input "checkbox" at bounding box center [245, 671] width 12 height 12
checkbox input "true"
click at [239, 707] on input "checkbox" at bounding box center [245, 701] width 12 height 12
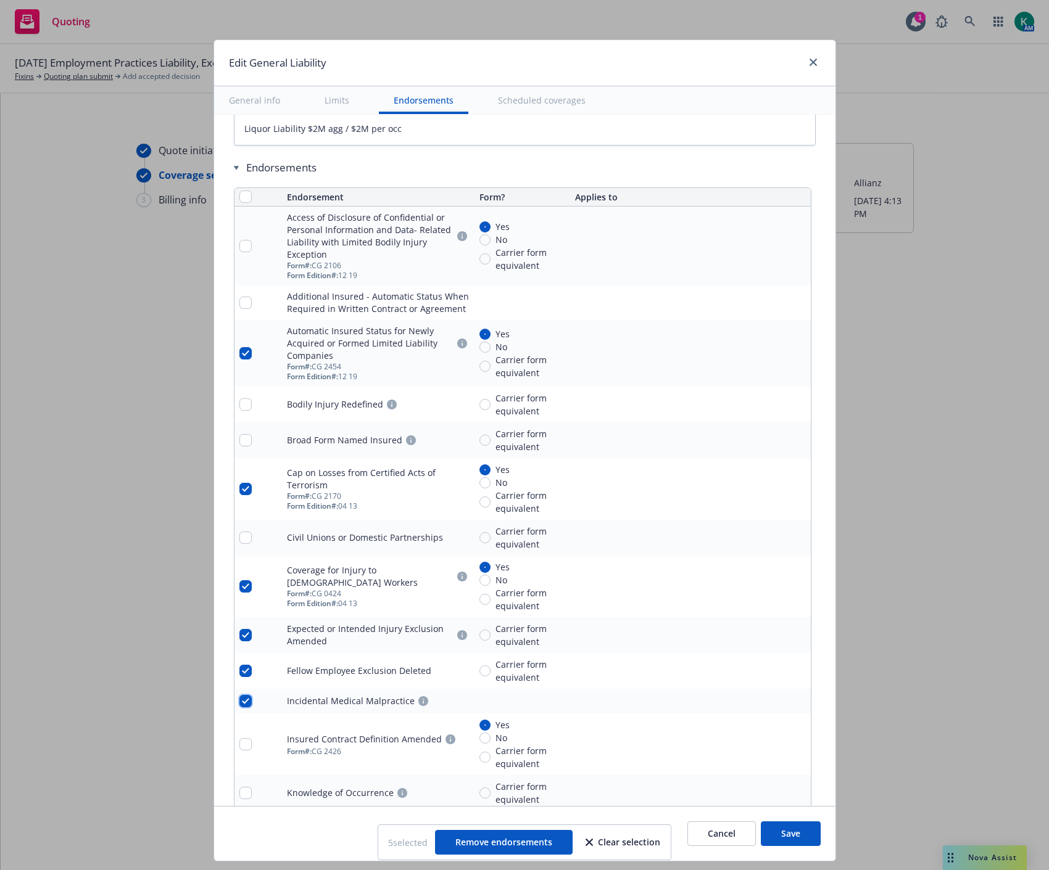
checkbox input "true"
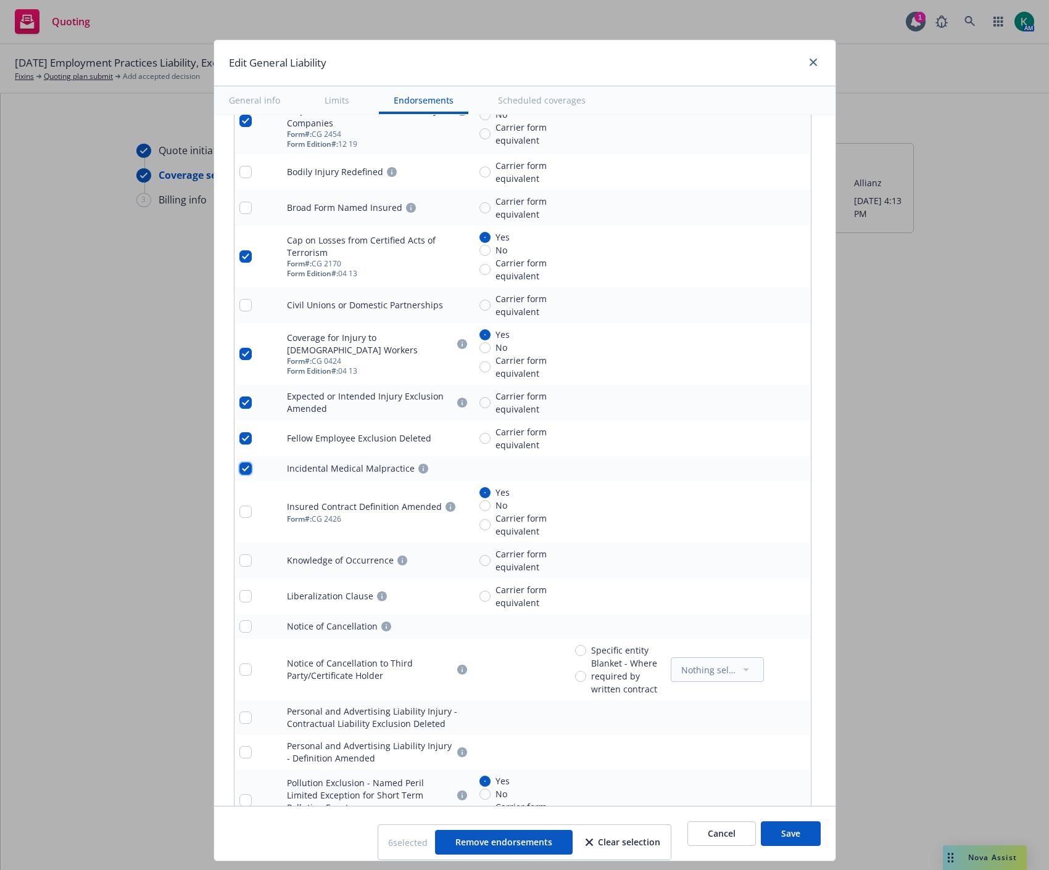
scroll to position [1850, 0]
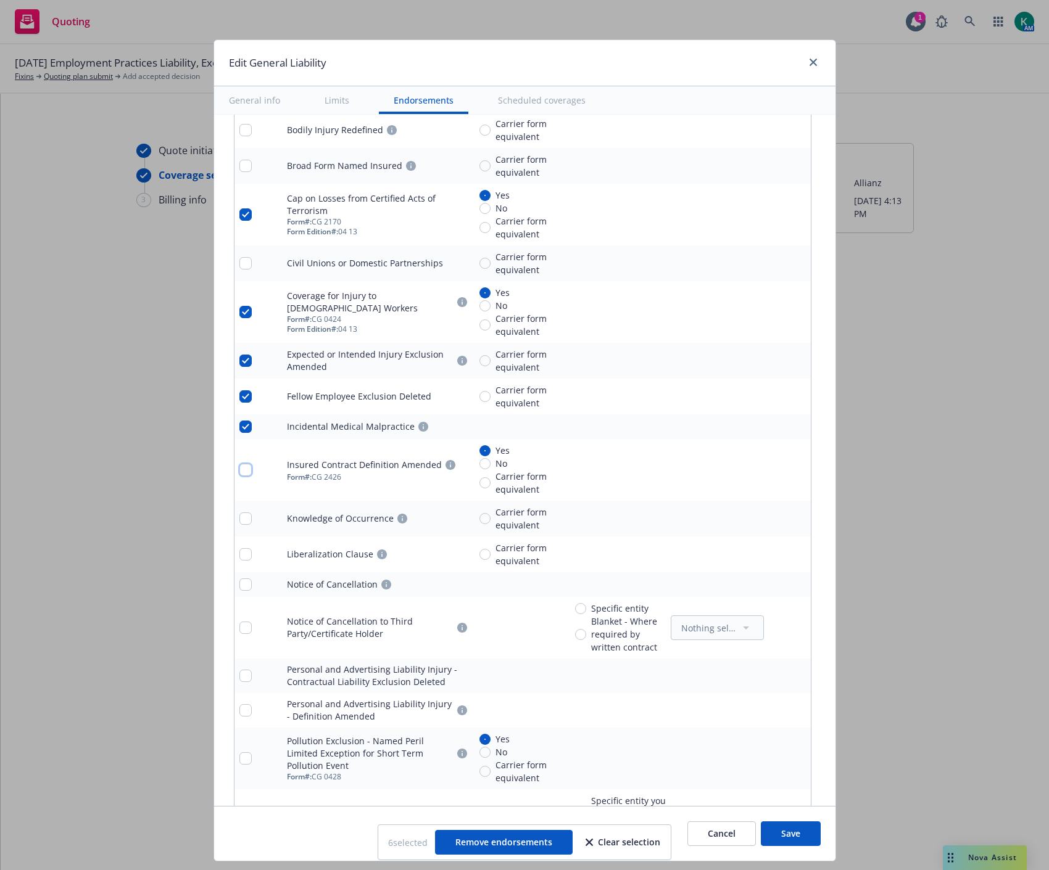
click at [239, 473] on input "checkbox" at bounding box center [245, 470] width 12 height 12
checkbox input "true"
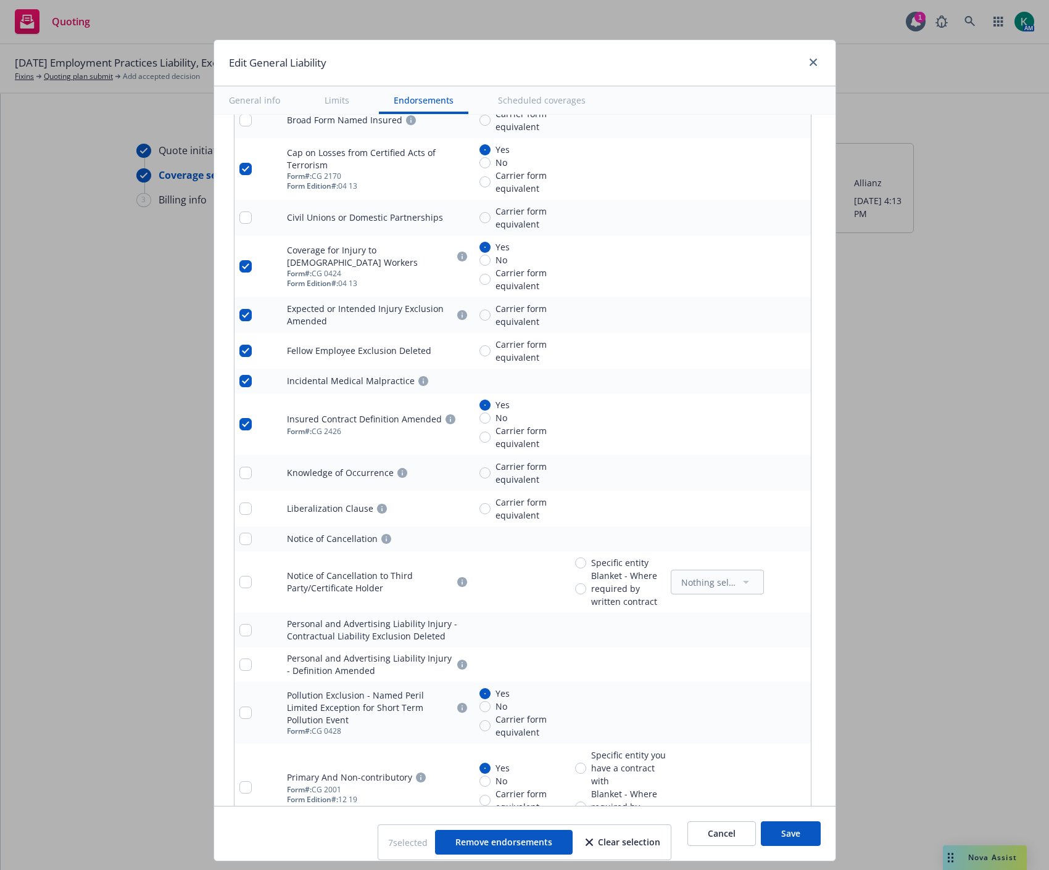
scroll to position [1919, 0]
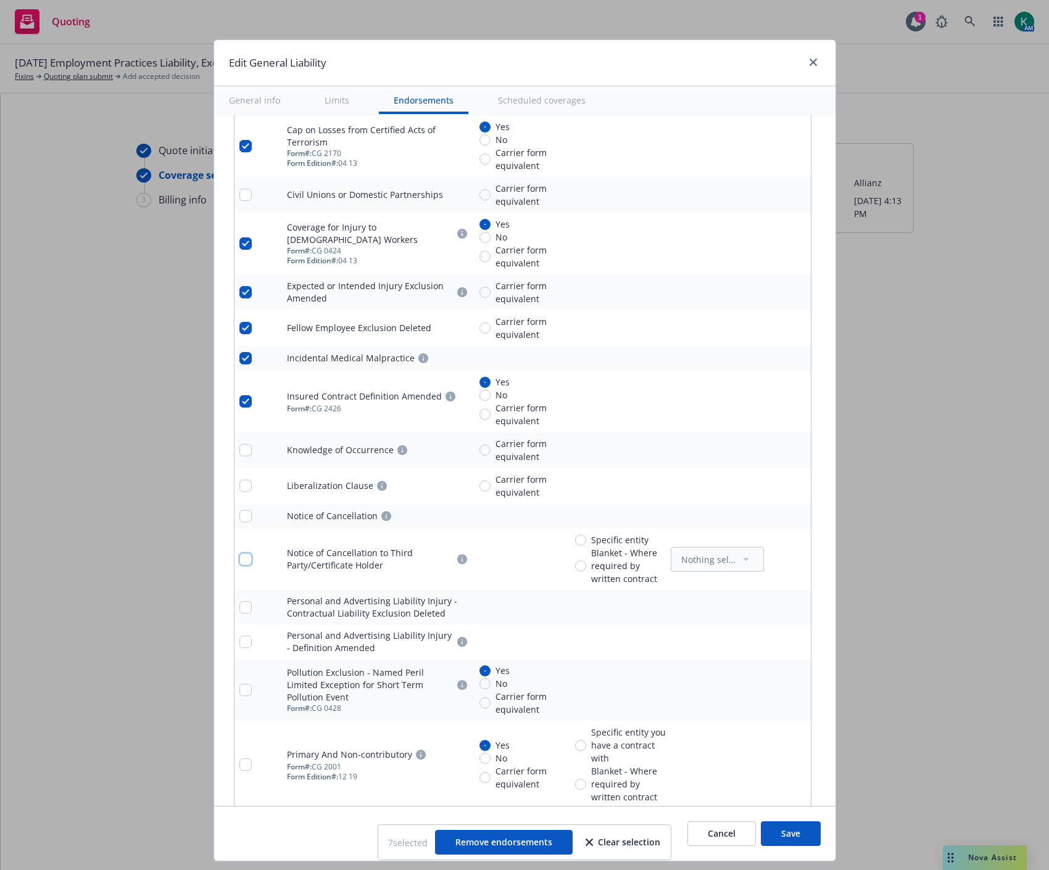
click at [239, 564] on input "checkbox" at bounding box center [245, 559] width 12 height 12
checkbox input "true"
click at [242, 516] on input "checkbox" at bounding box center [245, 516] width 12 height 12
checkbox input "true"
drag, startPoint x: 239, startPoint y: 486, endPoint x: 238, endPoint y: 467, distance: 19.1
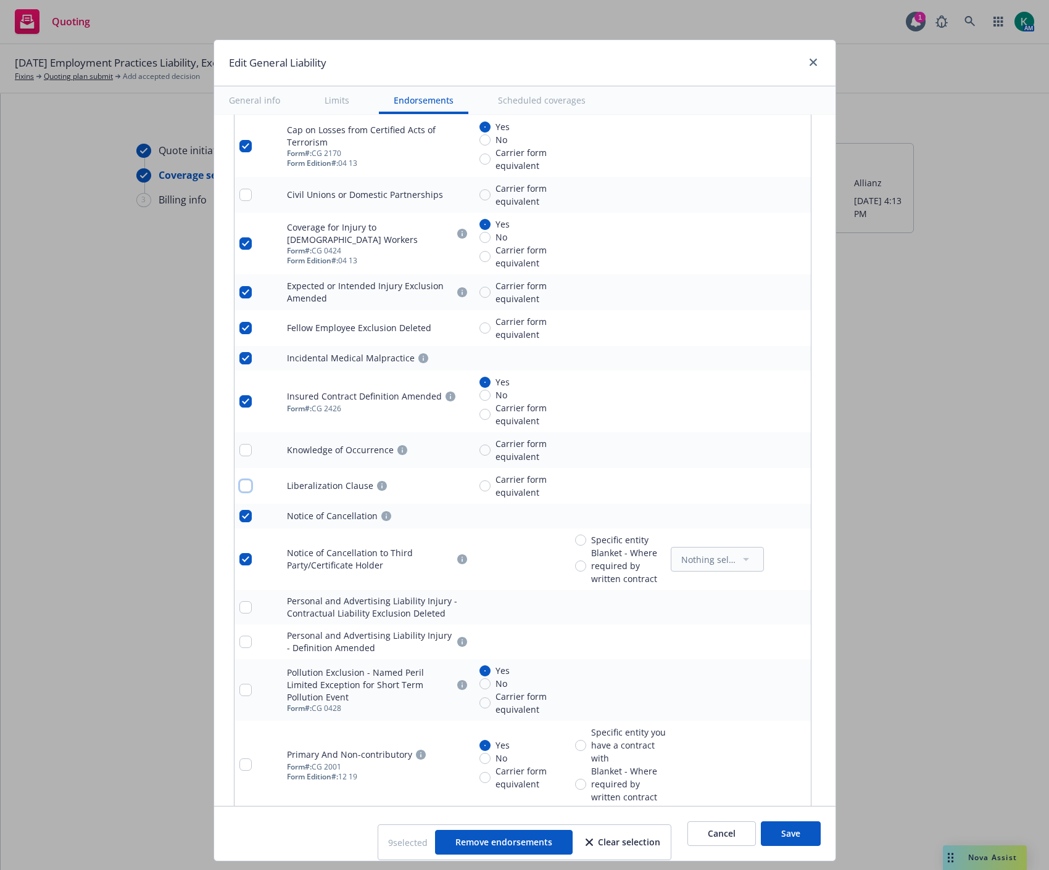
click at [239, 482] on input "checkbox" at bounding box center [245, 486] width 12 height 12
checkbox input "true"
click at [239, 450] on input "checkbox" at bounding box center [245, 450] width 12 height 12
checkbox input "true"
click at [239, 608] on input "checkbox" at bounding box center [245, 607] width 12 height 12
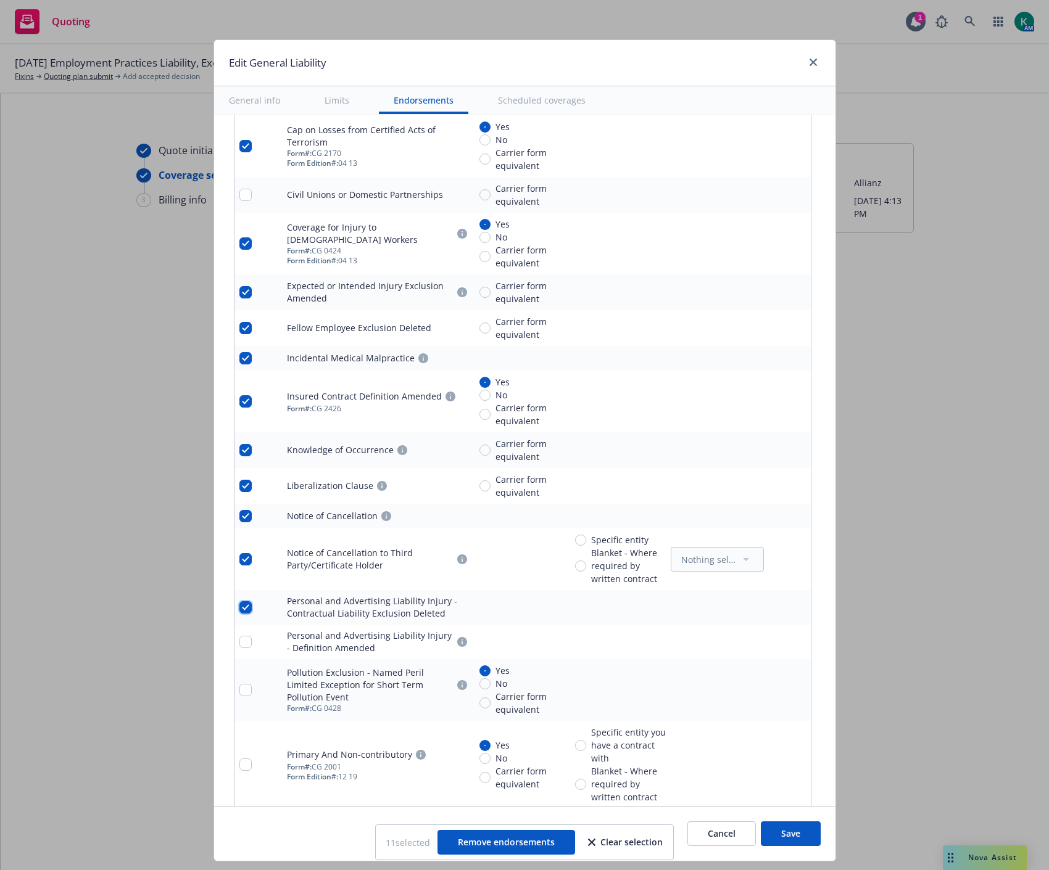
checkbox input "true"
click at [234, 645] on td at bounding box center [258, 642] width 48 height 35
click at [239, 694] on input "checkbox" at bounding box center [245, 690] width 12 height 12
checkbox input "true"
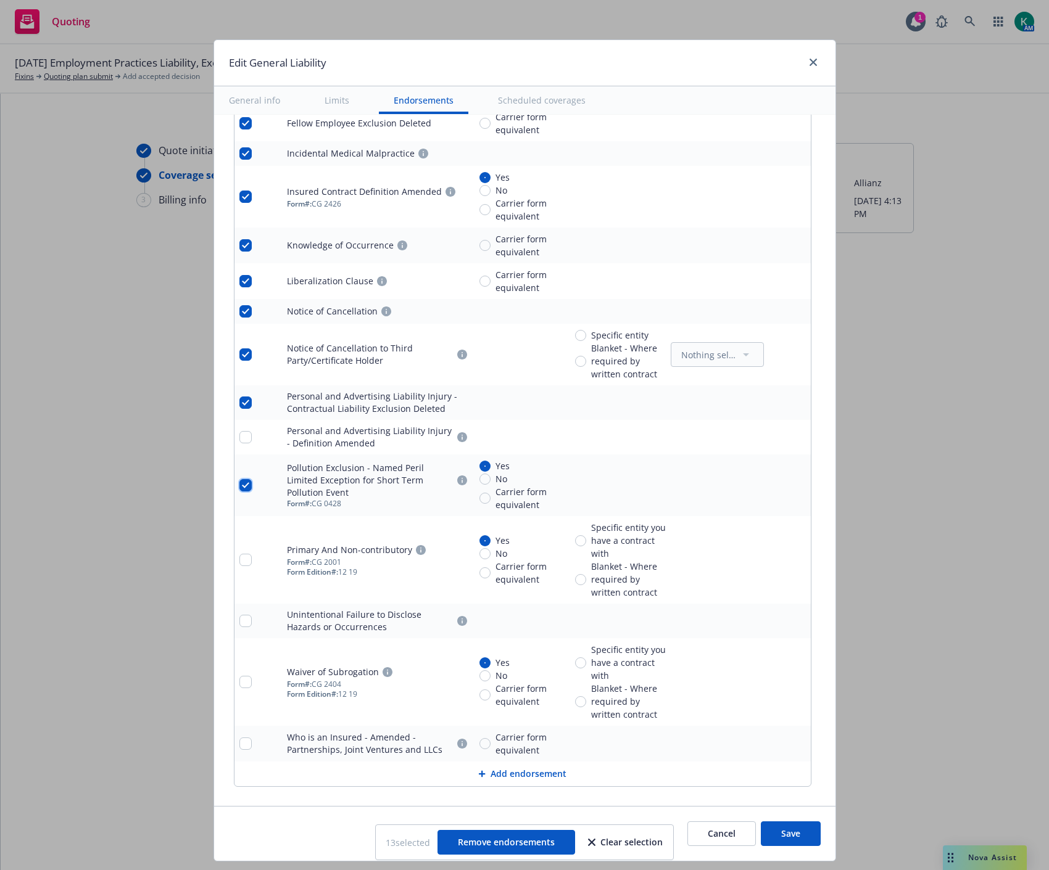
scroll to position [2124, 0]
click at [239, 563] on input "checkbox" at bounding box center [245, 559] width 12 height 12
checkbox input "true"
click at [239, 622] on input "checkbox" at bounding box center [245, 620] width 12 height 12
checkbox input "true"
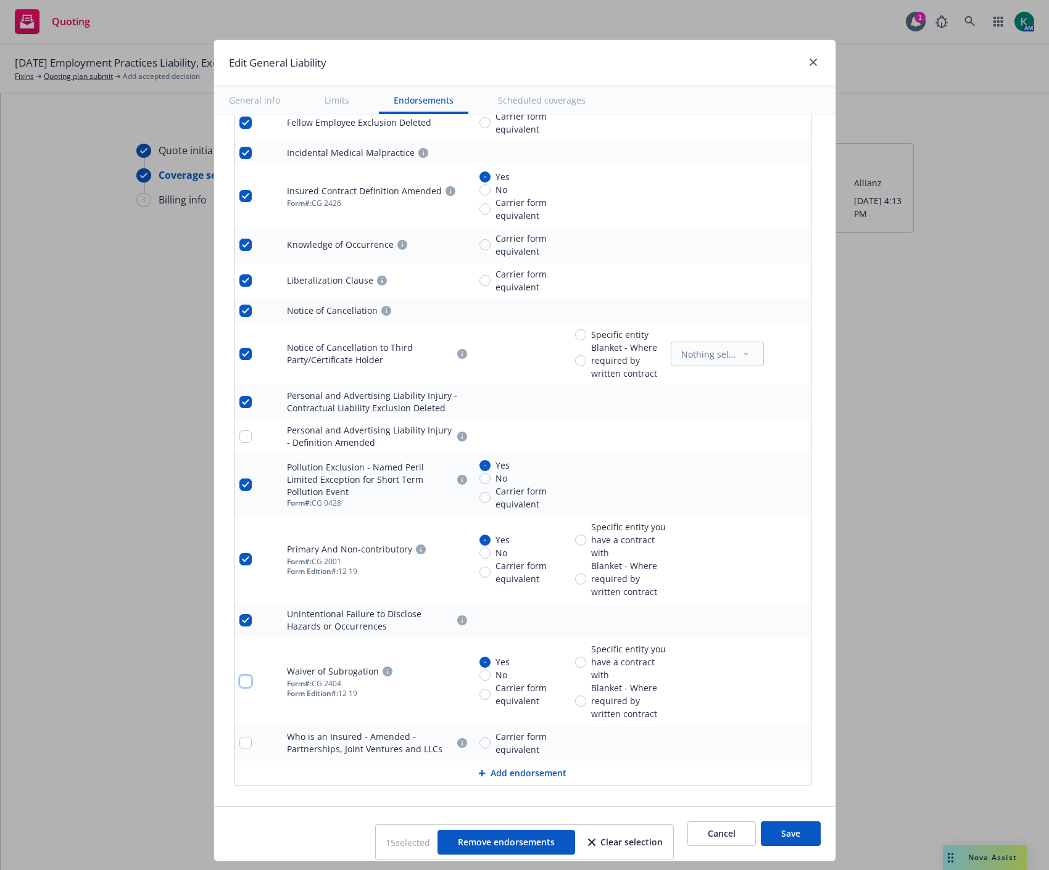
click at [239, 688] on input "checkbox" at bounding box center [245, 681] width 12 height 12
checkbox input "true"
click at [239, 749] on input "checkbox" at bounding box center [245, 743] width 12 height 12
checkbox input "true"
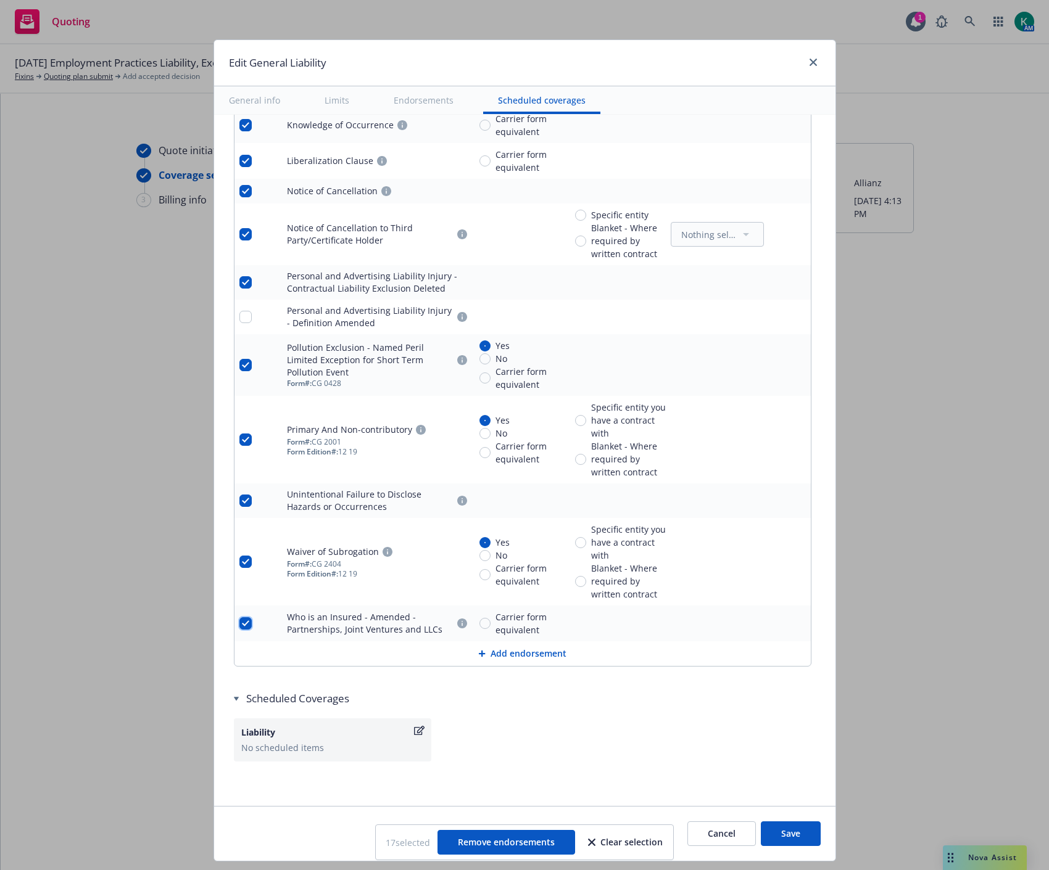
scroll to position [2246, 0]
click at [519, 840] on span "Remove endorsements" at bounding box center [506, 842] width 97 height 12
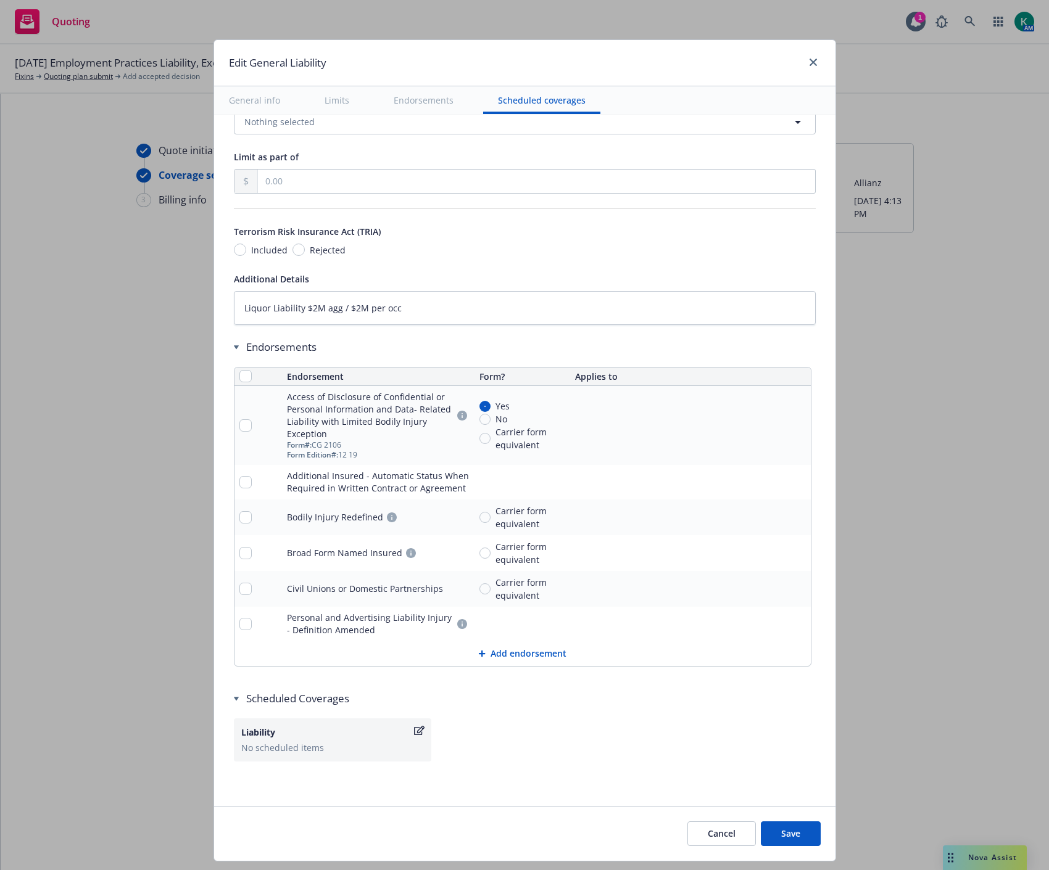
type textarea "x"
click at [239, 513] on input "checkbox" at bounding box center [245, 517] width 12 height 12
checkbox input "true"
click at [234, 546] on td at bounding box center [258, 553] width 48 height 36
click at [239, 556] on input "checkbox" at bounding box center [245, 553] width 12 height 12
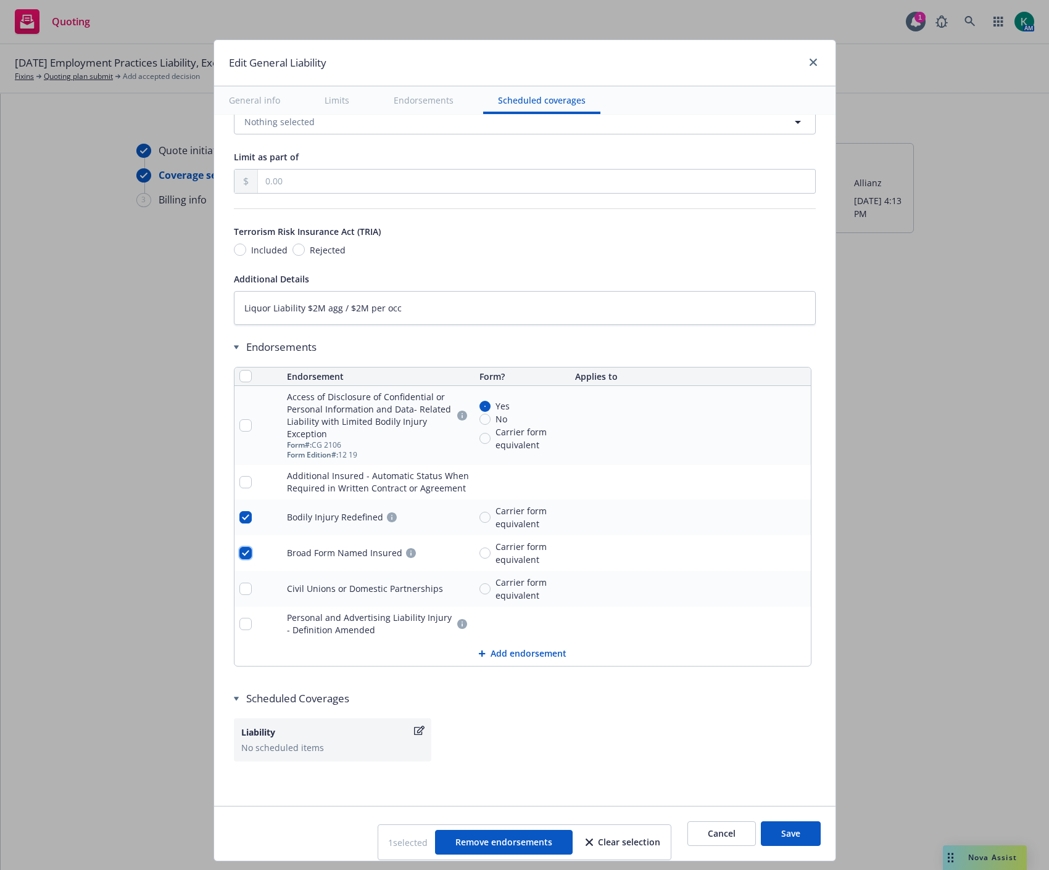
checkbox input "true"
drag, startPoint x: 797, startPoint y: 828, endPoint x: 281, endPoint y: 632, distance: 551.9
click at [399, 644] on form "General info Limits Endorsements Scheduled coverages Display name Coverage trig…" at bounding box center [524, 473] width 621 height 775
click at [239, 619] on input "checkbox" at bounding box center [245, 624] width 12 height 12
checkbox input "true"
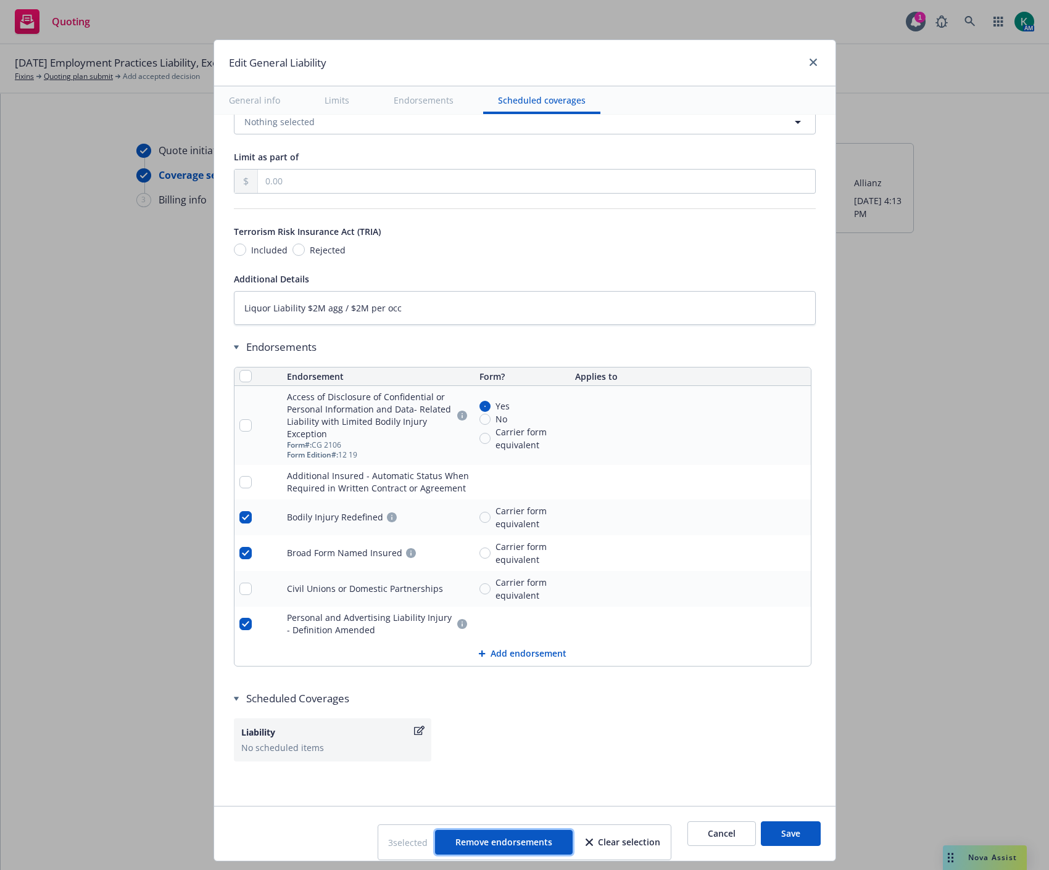
drag, startPoint x: 516, startPoint y: 835, endPoint x: 820, endPoint y: 840, distance: 304.1
click at [532, 831] on button "Remove endorsements" at bounding box center [504, 842] width 138 height 25
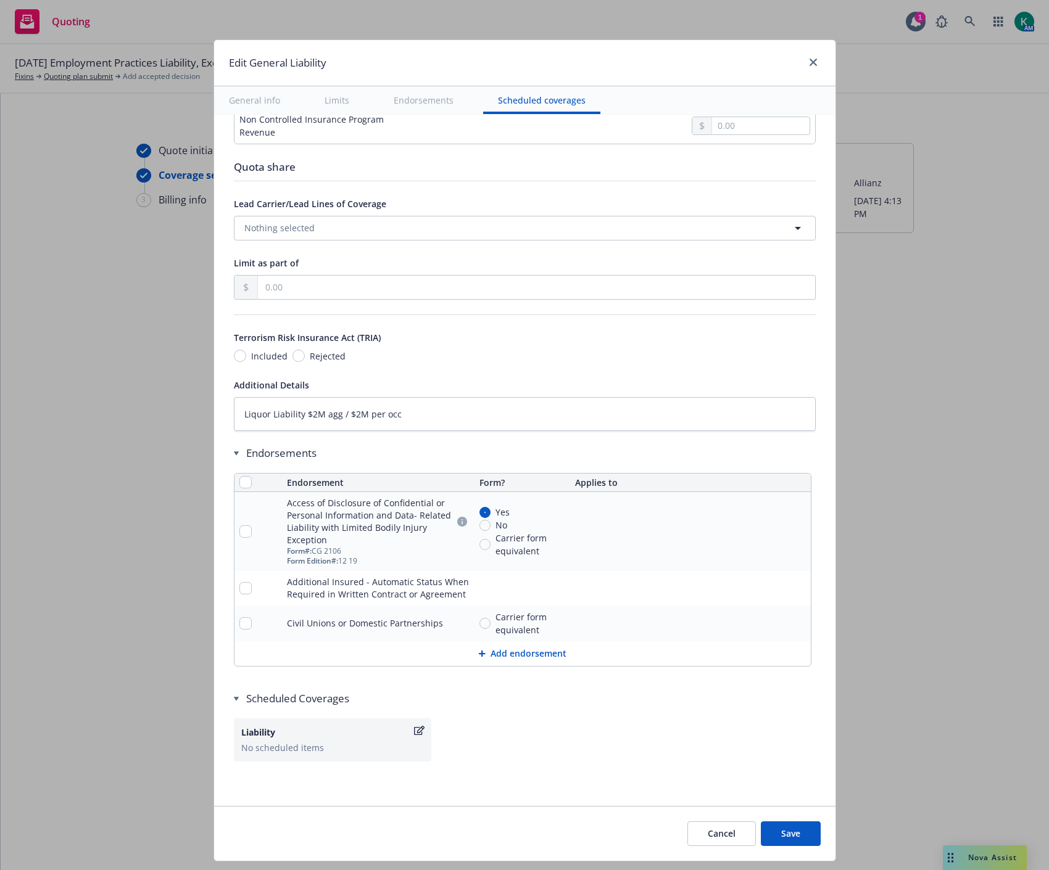
click at [809, 833] on button "Save" at bounding box center [791, 834] width 60 height 25
type textarea "x"
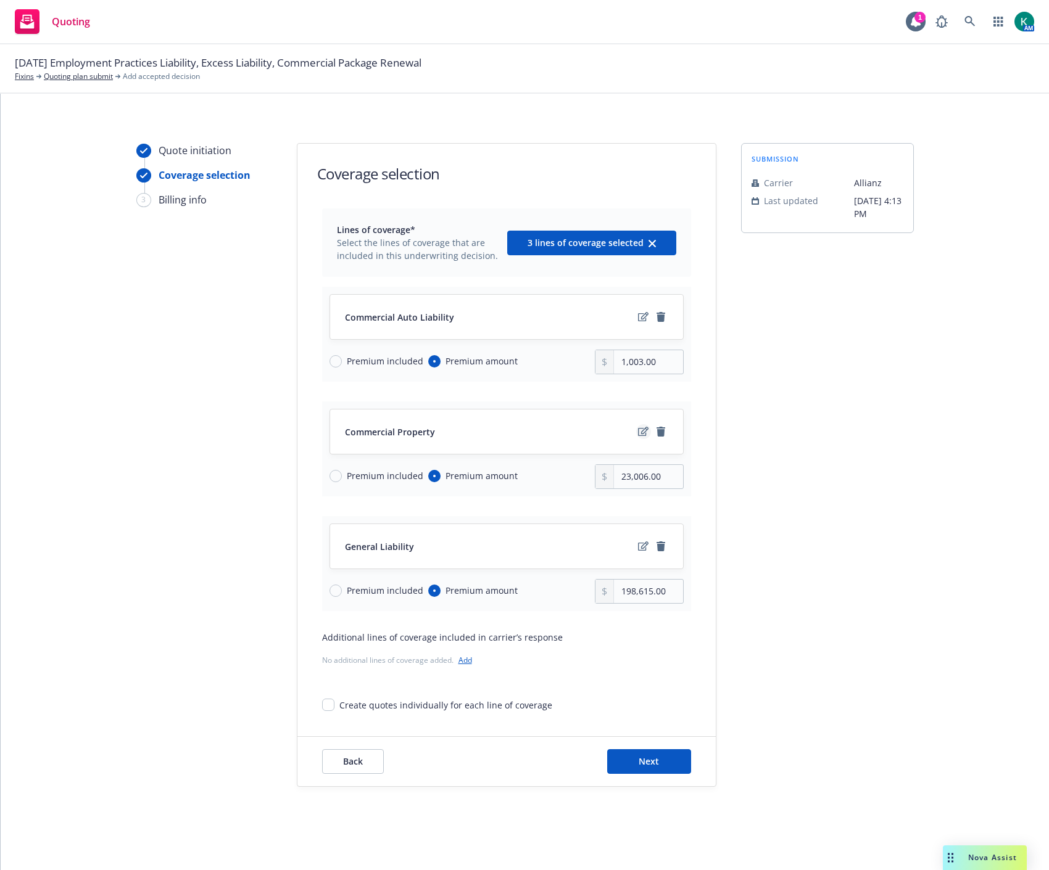
click at [645, 432] on icon "edit" at bounding box center [643, 432] width 10 height 10
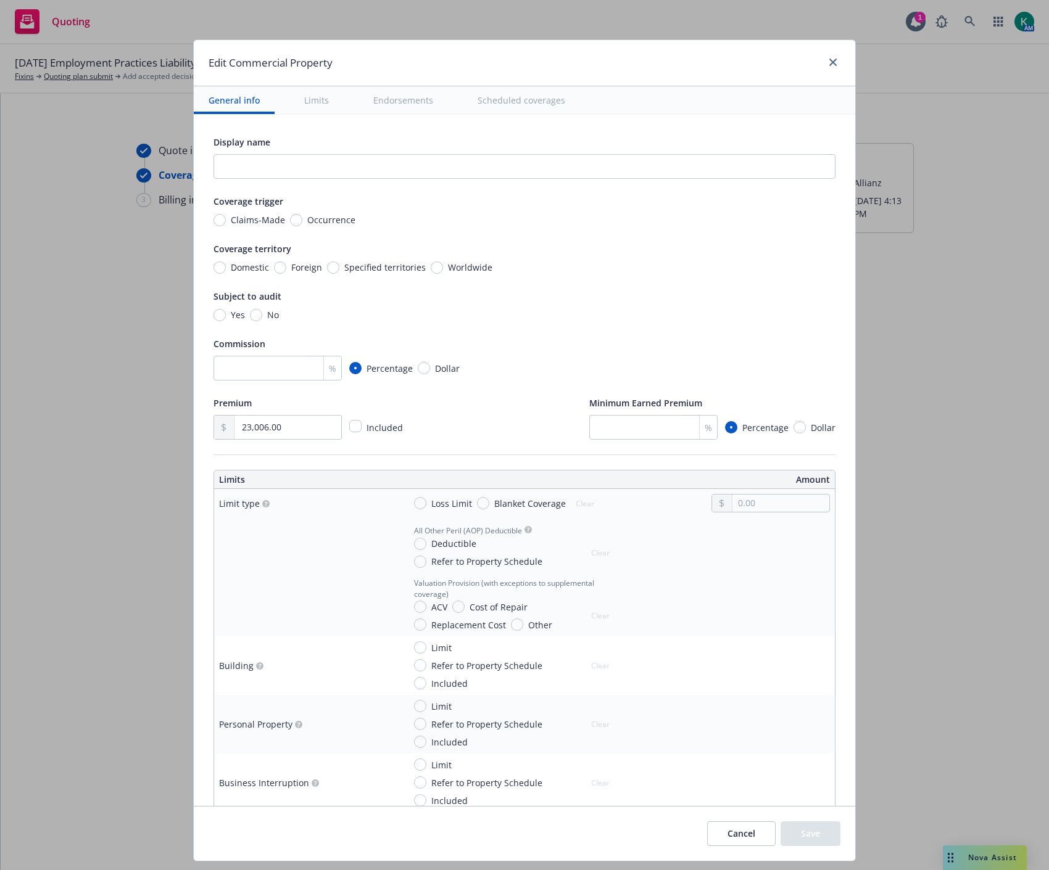
click at [324, 223] on span "Occurrence" at bounding box center [331, 219] width 48 height 13
click at [302, 223] on input "Occurrence" at bounding box center [296, 220] width 12 height 12
radio input "true"
click at [275, 368] on input "number" at bounding box center [277, 368] width 128 height 25
click at [238, 365] on input "number" at bounding box center [277, 368] width 128 height 25
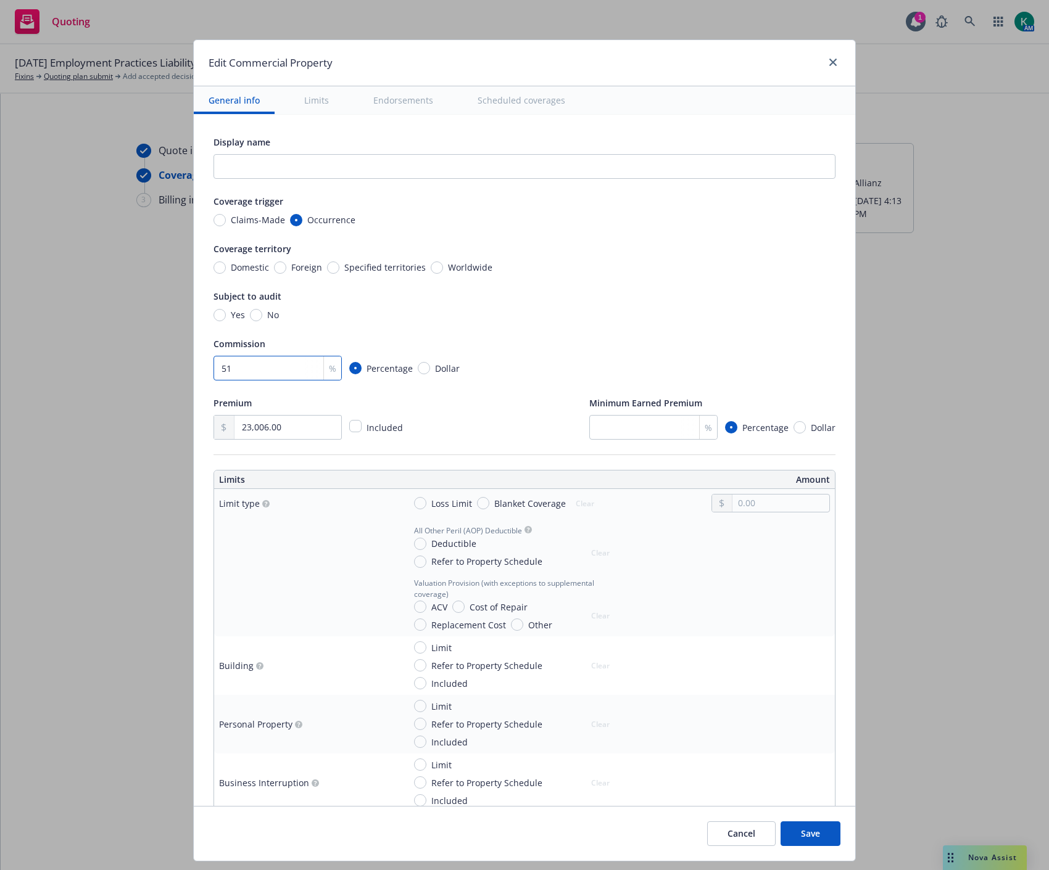
type input "5"
type input "15"
click at [486, 411] on div "Premium 23,006.00 Included Minimum Earned Premium % Percentage Dollar" at bounding box center [524, 417] width 622 height 44
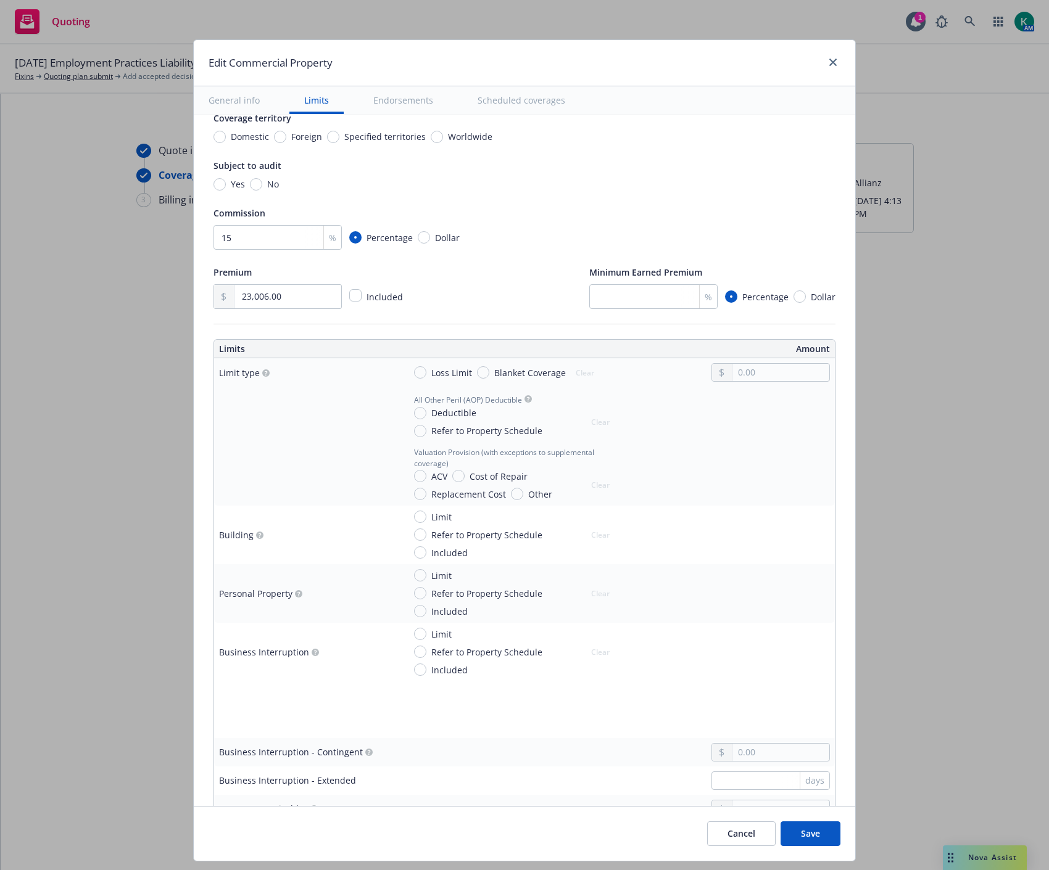
scroll to position [137, 0]
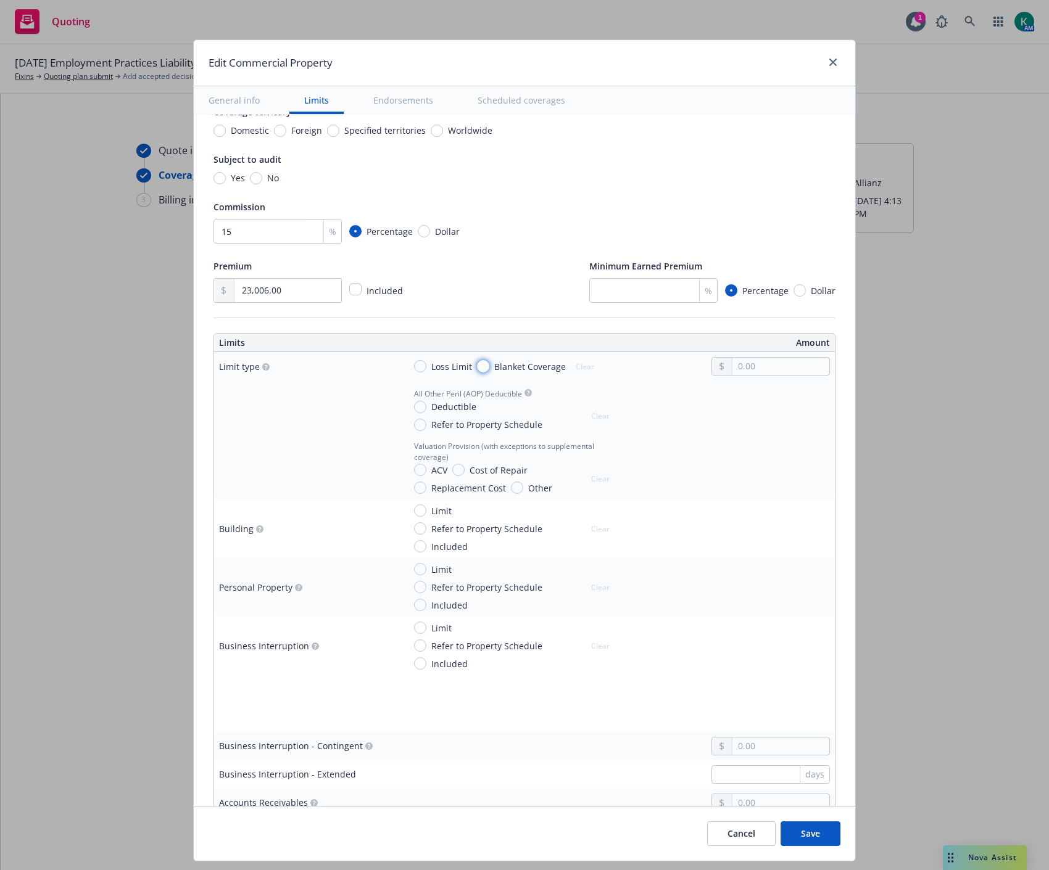
click at [477, 369] on input "Blanket Coverage" at bounding box center [483, 366] width 12 height 12
radio input "true"
click at [745, 372] on input "text" at bounding box center [780, 366] width 97 height 17
click at [414, 408] on input "Deductible" at bounding box center [420, 407] width 12 height 12
radio input "true"
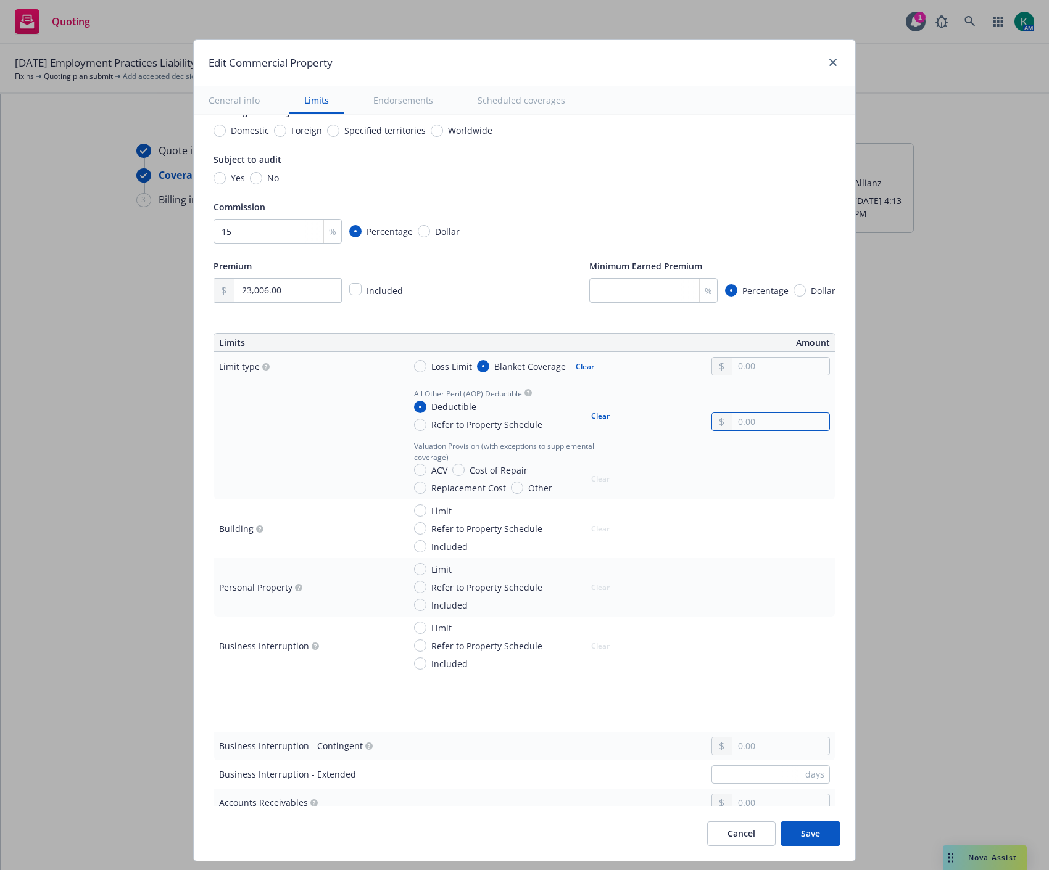
click at [743, 423] on input "text" at bounding box center [780, 421] width 97 height 17
type input "10,000.00"
click at [414, 484] on input "Replacement Cost" at bounding box center [420, 488] width 12 height 12
radio input "true"
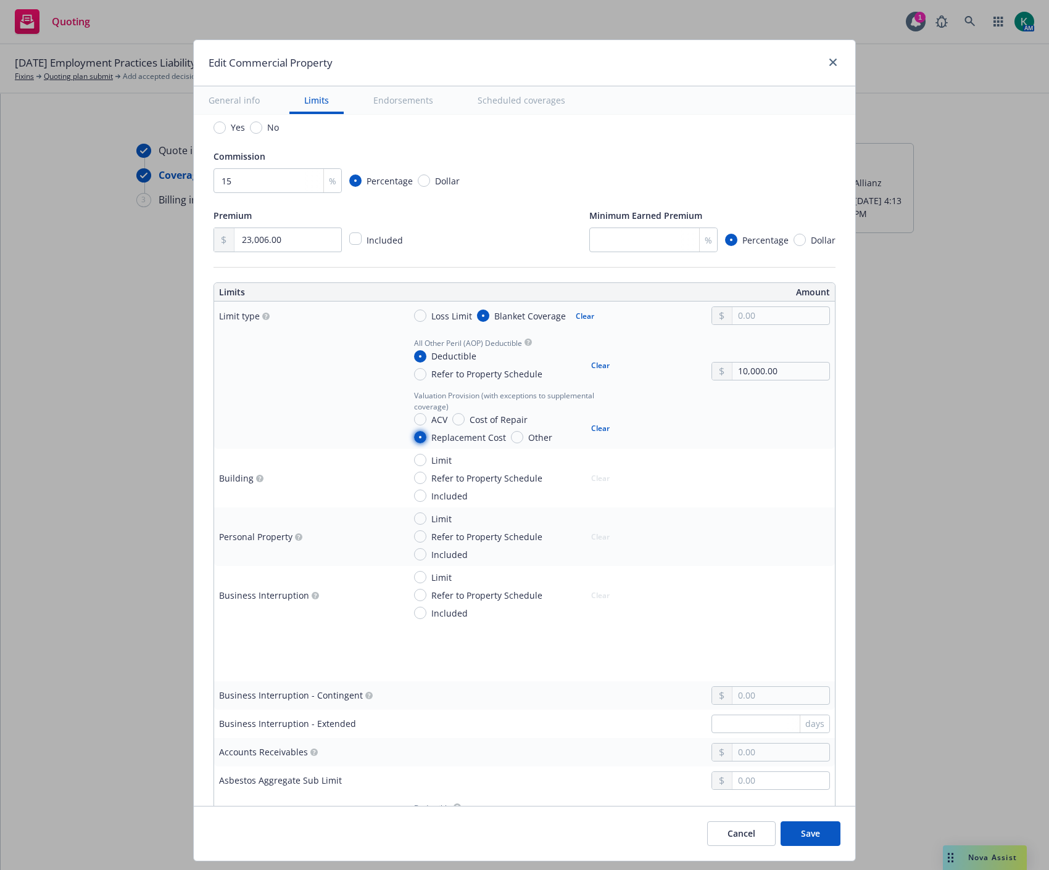
scroll to position [411, 0]
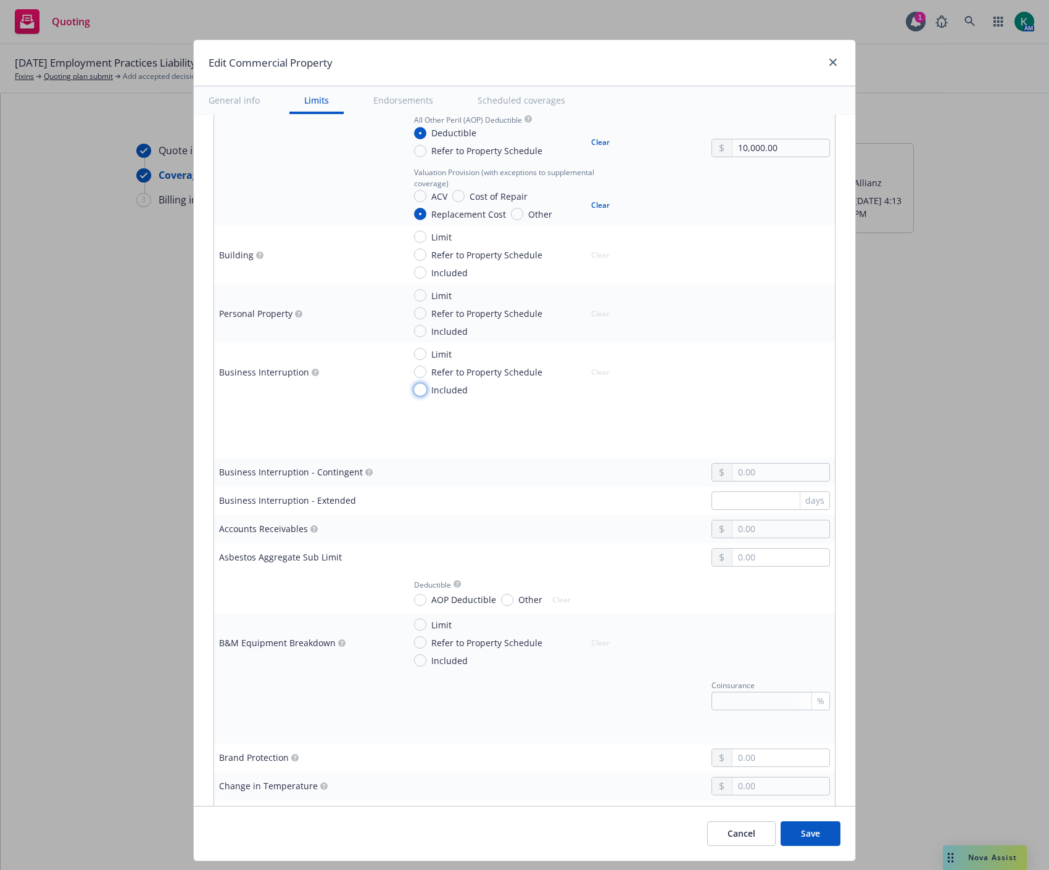
click at [414, 390] on input "Included" at bounding box center [420, 390] width 12 height 12
radio input "true"
click at [767, 501] on input "text" at bounding box center [770, 501] width 118 height 19
type input "180"
click at [738, 531] on input "text" at bounding box center [780, 529] width 97 height 17
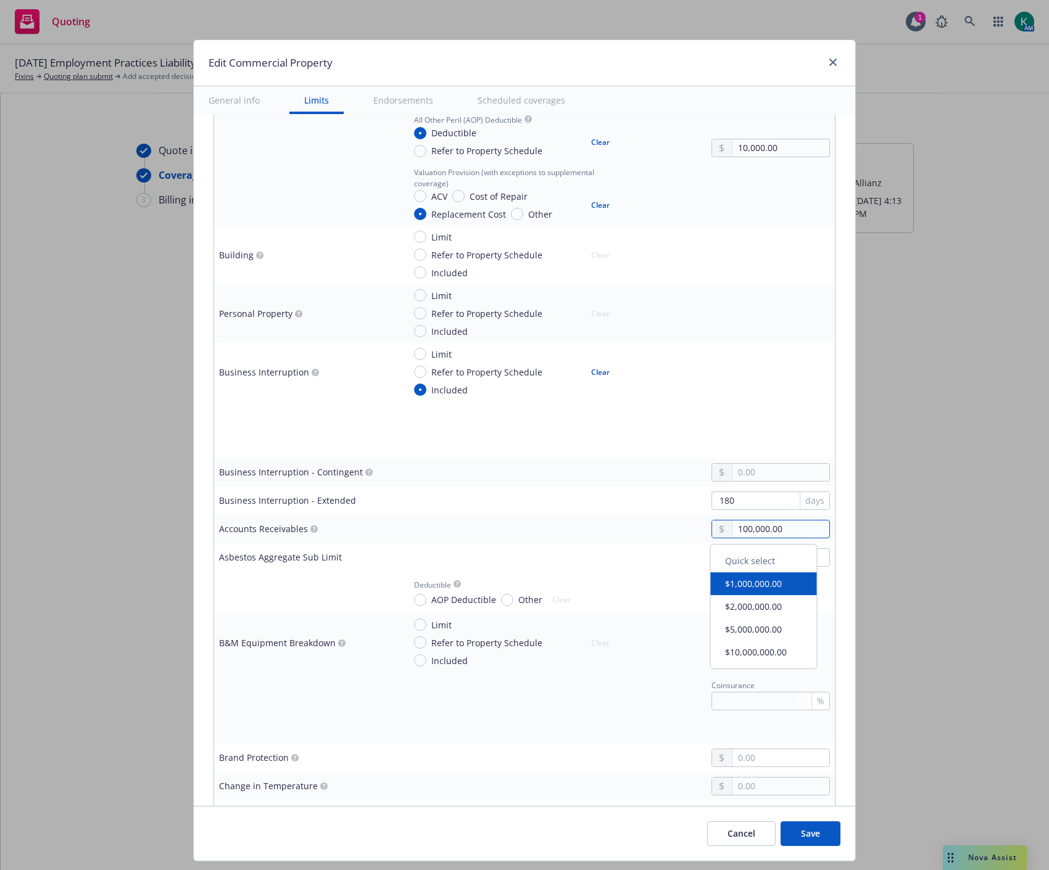
type input "100,000.00"
click at [615, 548] on td at bounding box center [616, 557] width 435 height 28
click at [414, 331] on input "Included" at bounding box center [420, 331] width 12 height 12
radio input "true"
click at [414, 271] on input "Included" at bounding box center [420, 272] width 12 height 12
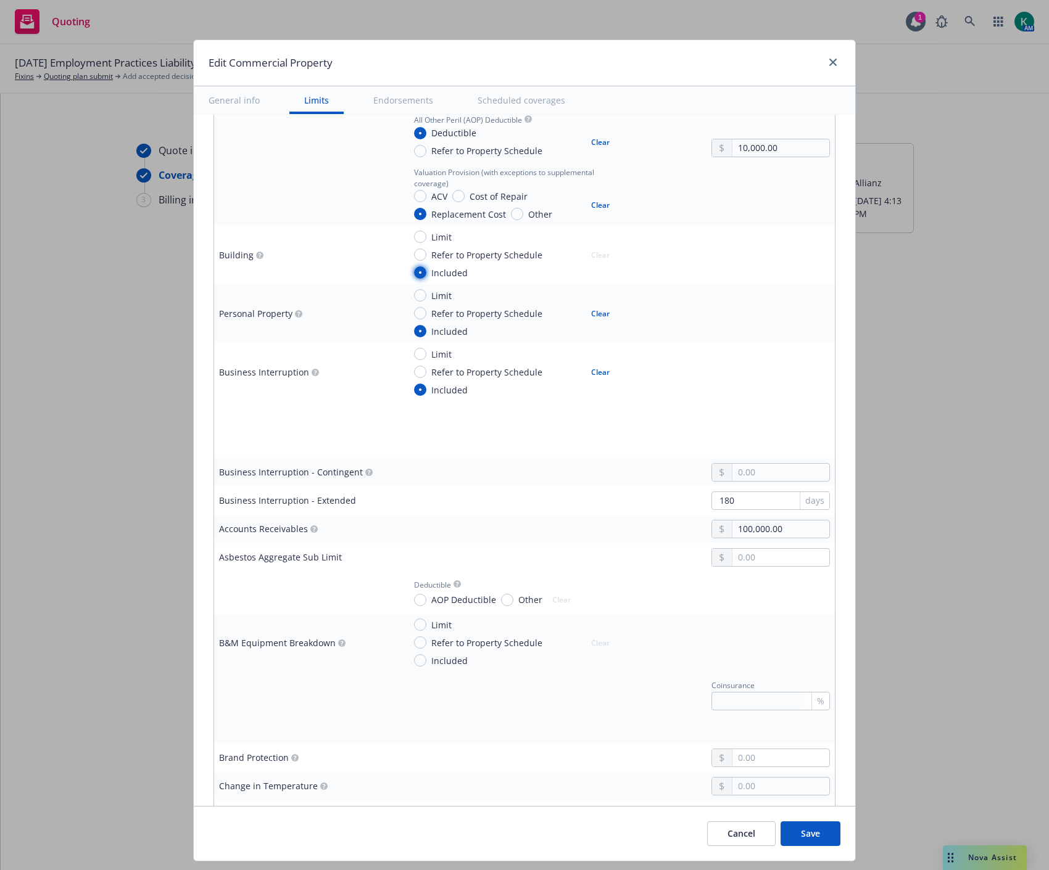
radio input "true"
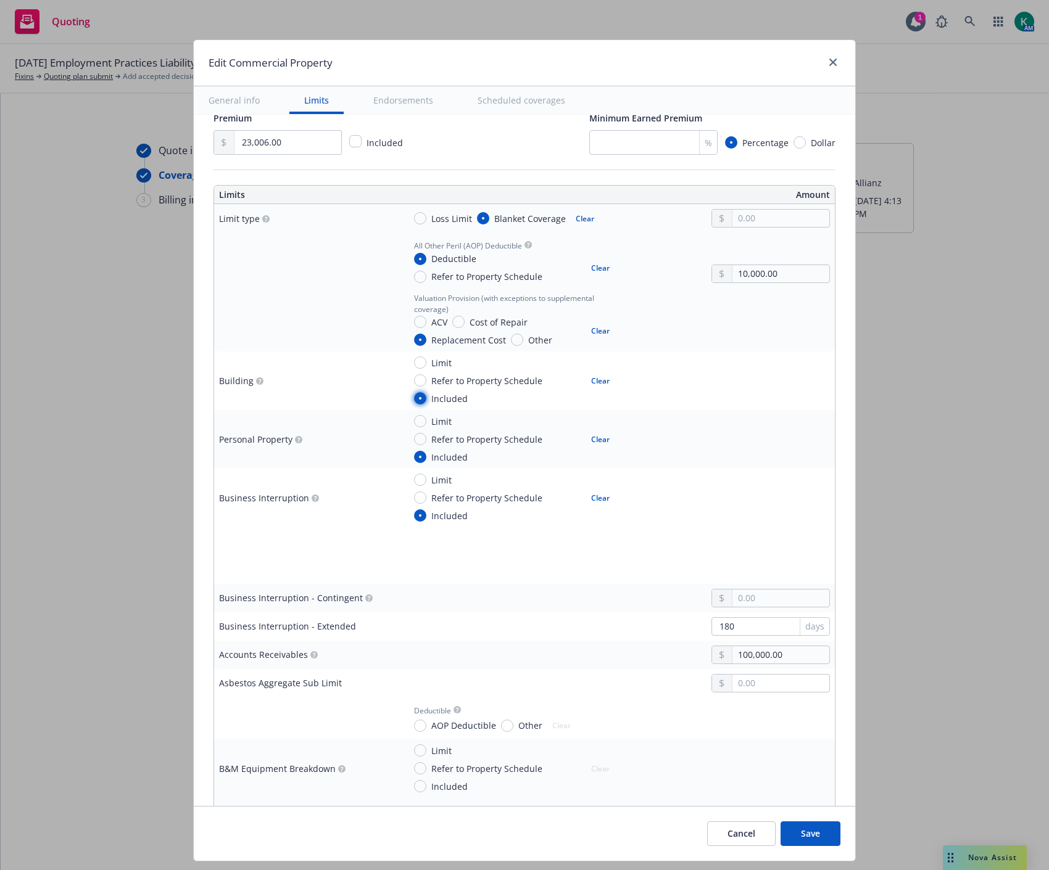
scroll to position [274, 0]
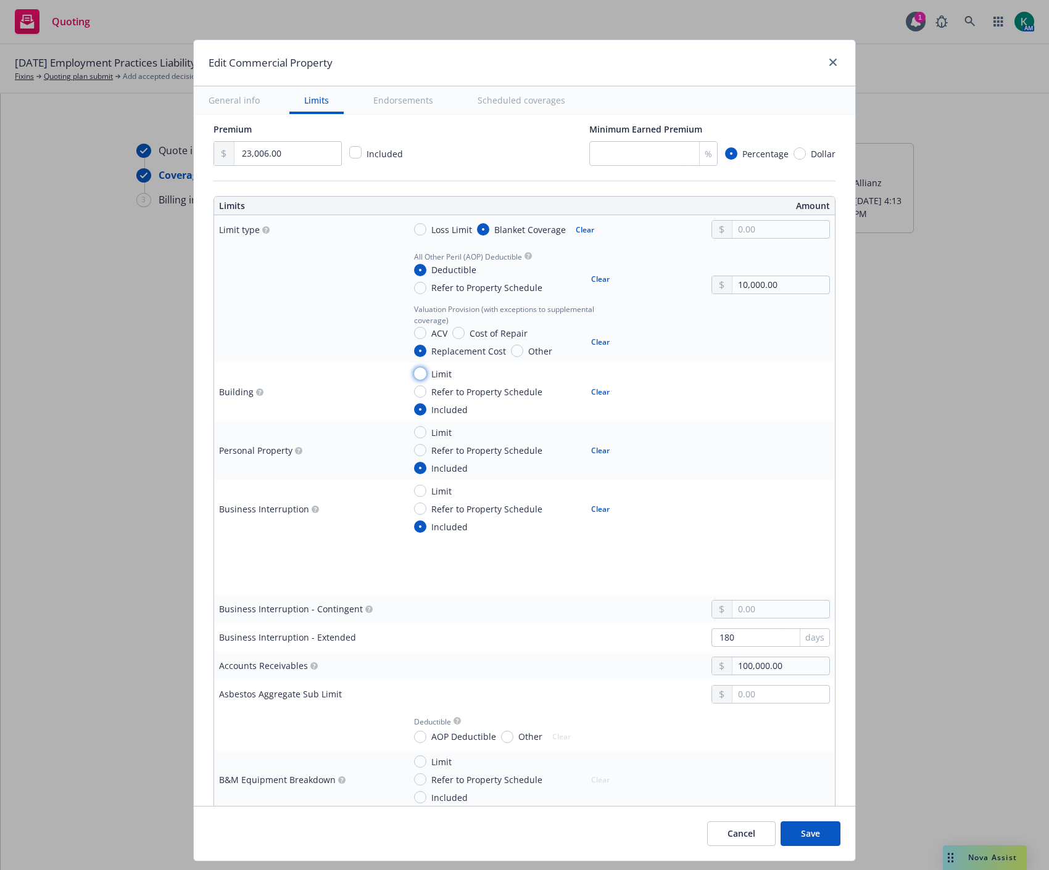
click at [414, 379] on input "Limit" at bounding box center [420, 374] width 12 height 12
radio input "true"
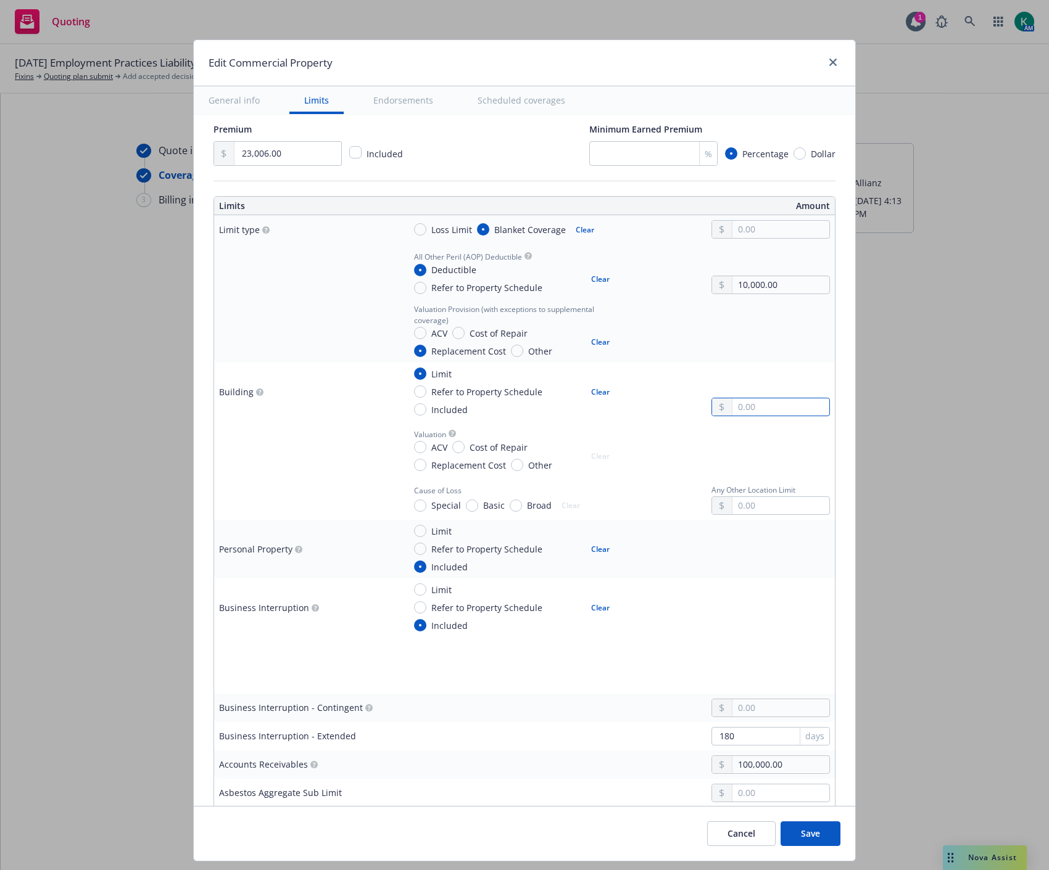
click at [764, 402] on input "text" at bounding box center [780, 406] width 97 height 17
click at [426, 471] on span "Replacement Cost" at bounding box center [466, 465] width 80 height 13
click at [418, 471] on input "Replacement Cost" at bounding box center [420, 465] width 12 height 12
radio input "true"
click at [426, 510] on span "Special" at bounding box center [443, 505] width 35 height 13
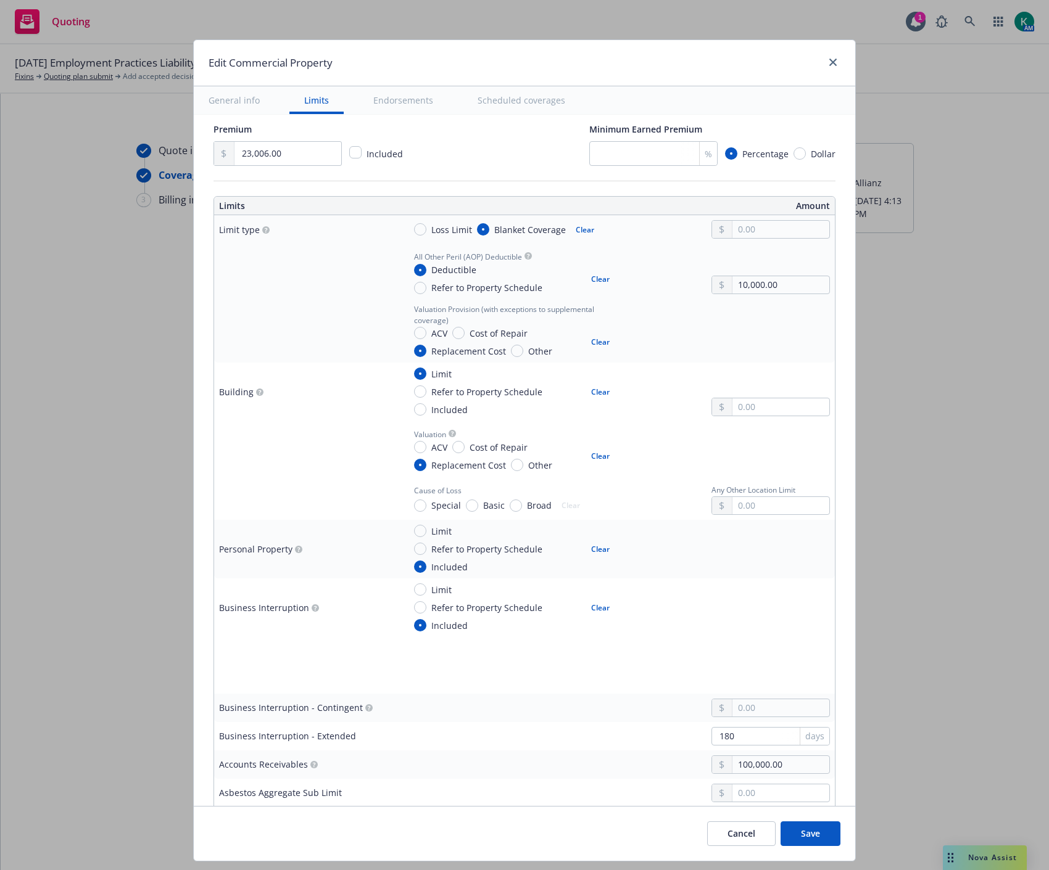
click at [418, 510] on input "Special" at bounding box center [420, 506] width 12 height 12
radio input "true"
click at [746, 405] on input "text" at bounding box center [780, 406] width 97 height 17
click at [599, 394] on button "Clear" at bounding box center [599, 391] width 33 height 17
radio input "false"
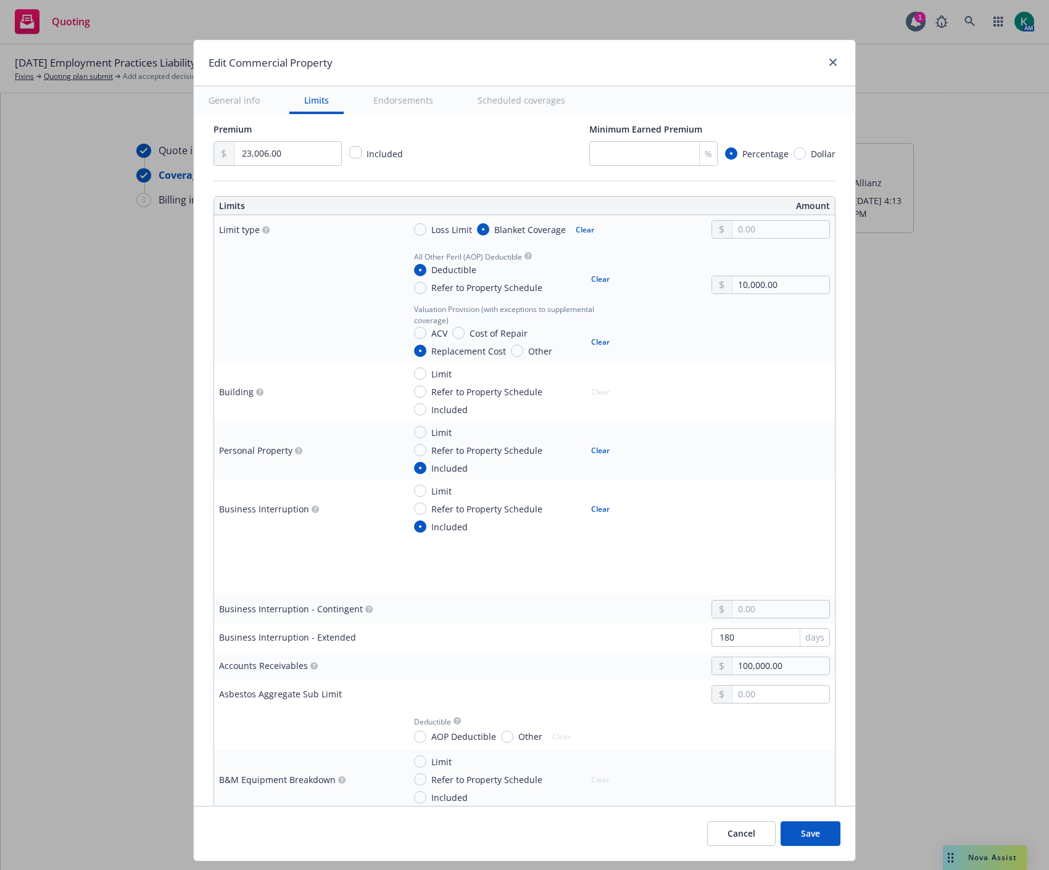
click at [426, 433] on span "Limit" at bounding box center [438, 432] width 25 height 13
click at [417, 433] on input "Limit" at bounding box center [420, 432] width 12 height 12
radio input "true"
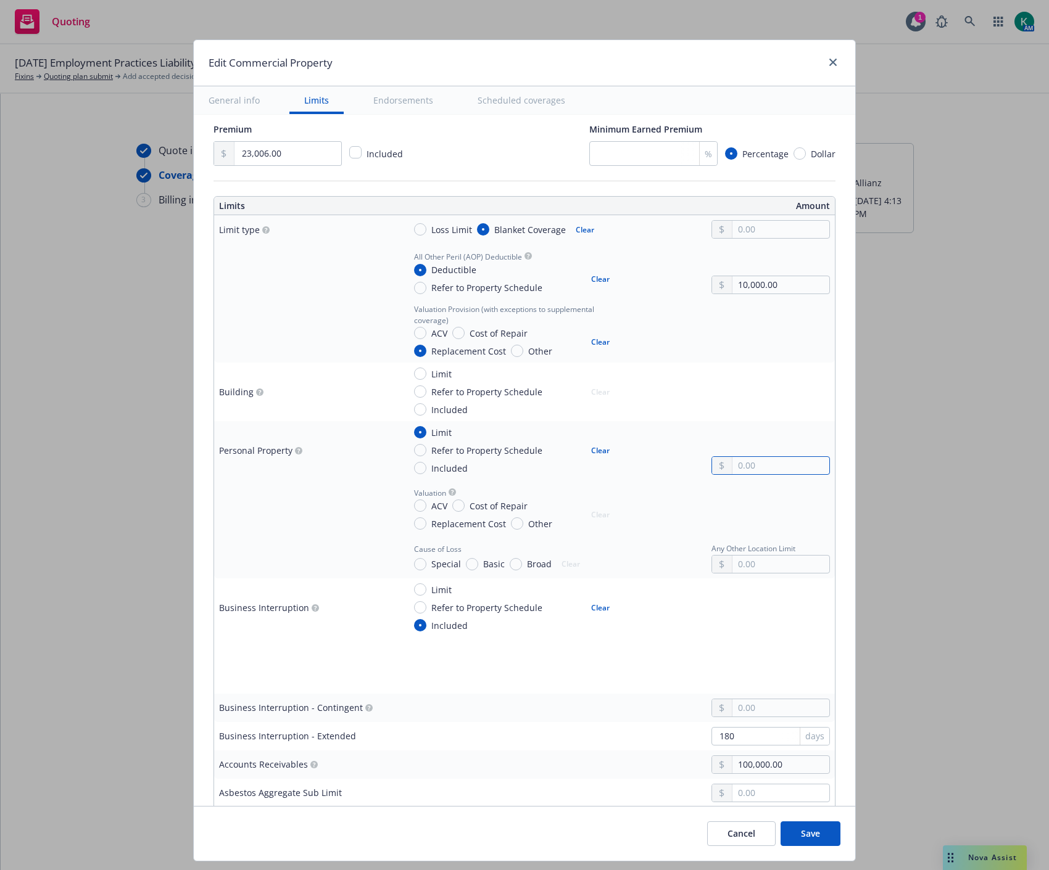
click at [762, 466] on input "text" at bounding box center [780, 465] width 97 height 17
type input "4,809,662.00"
click at [438, 522] on span "Replacement Cost" at bounding box center [468, 523] width 75 height 13
click at [426, 522] on input "Replacement Cost" at bounding box center [420, 523] width 12 height 12
radio input "true"
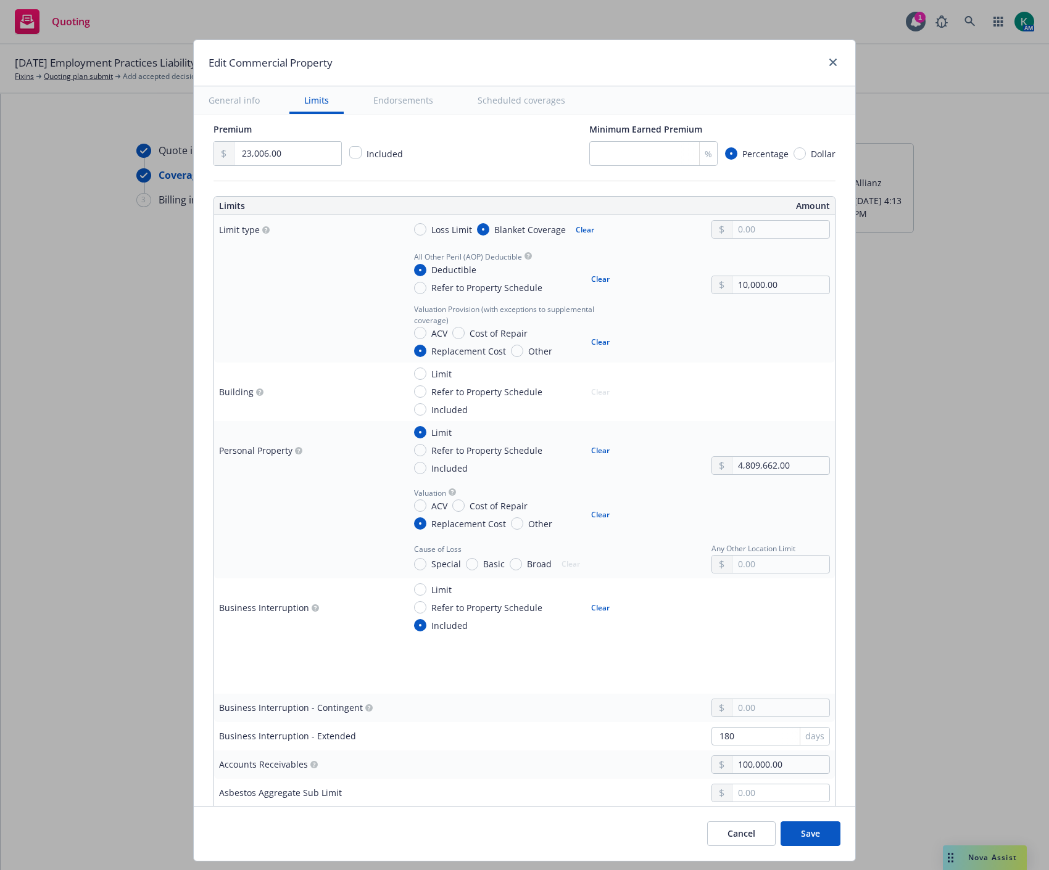
click at [431, 560] on span "Special" at bounding box center [446, 564] width 30 height 13
click at [426, 560] on input "Special" at bounding box center [420, 564] width 12 height 12
radio input "true"
click at [431, 588] on span "Limit" at bounding box center [441, 589] width 20 height 13
click at [424, 588] on input "Limit" at bounding box center [420, 589] width 12 height 12
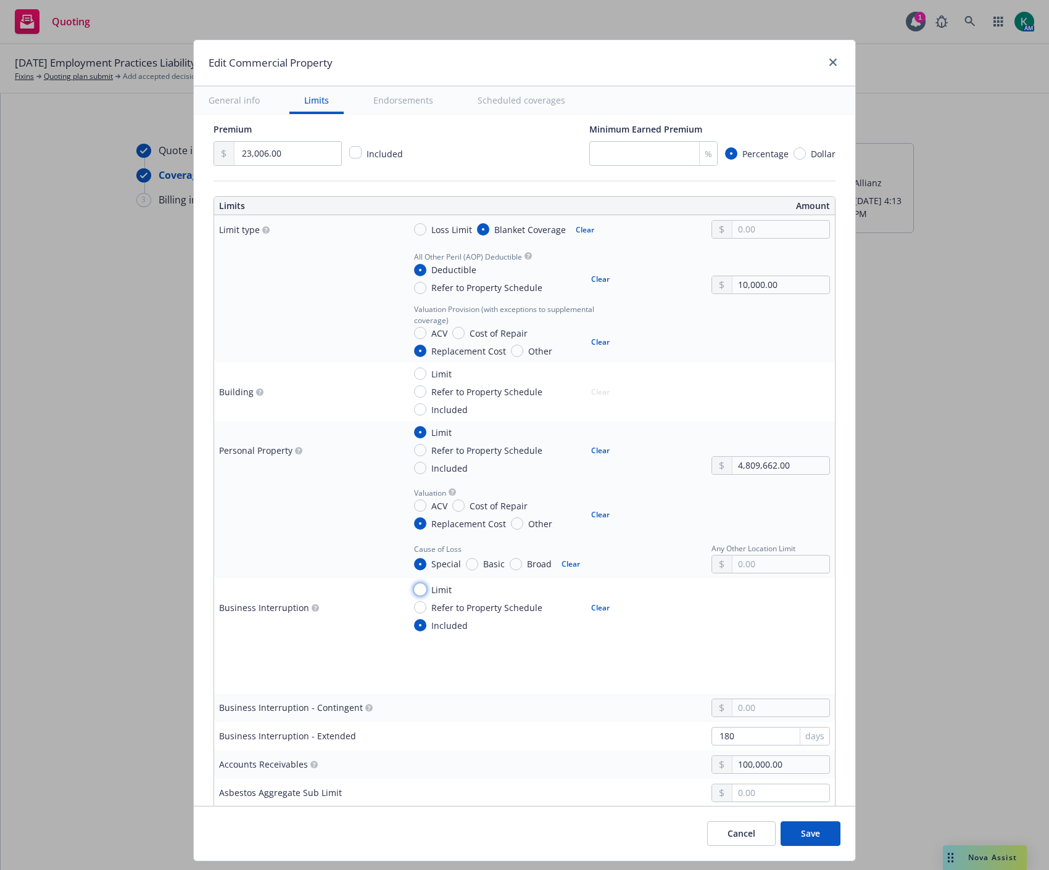
radio input "true"
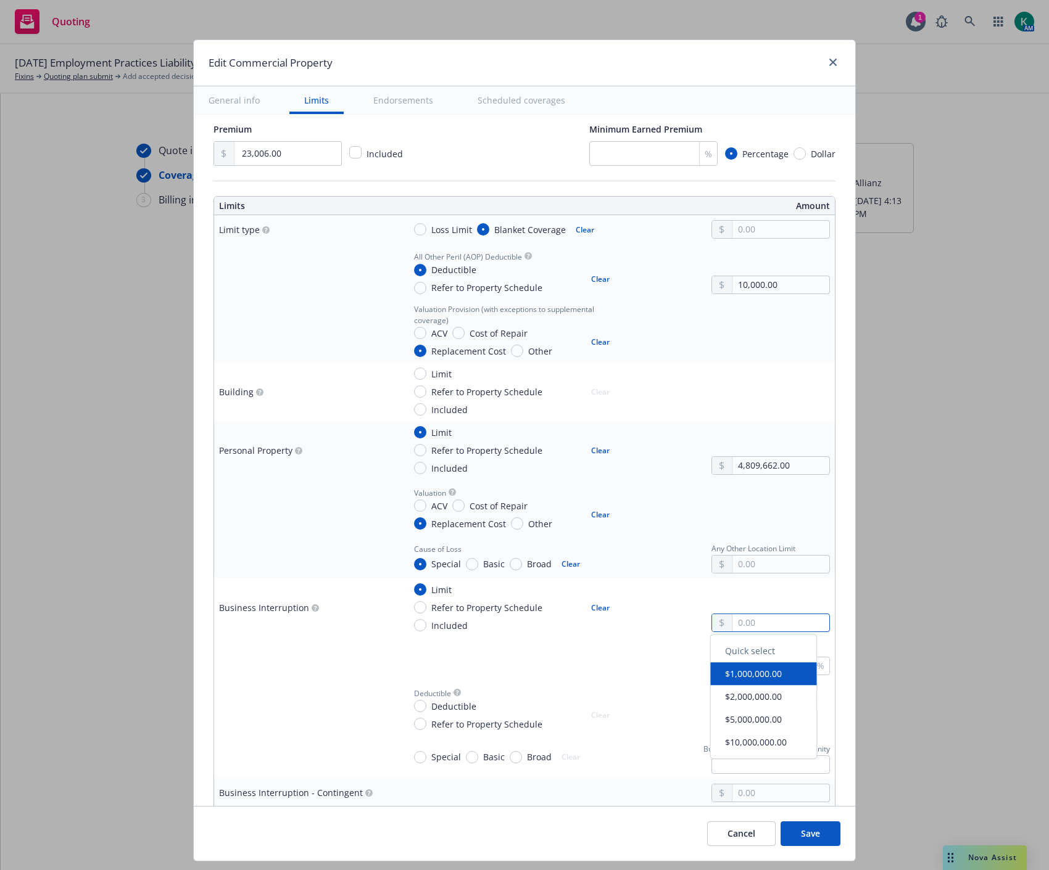
click at [734, 621] on input "text" at bounding box center [780, 622] width 97 height 17
click at [622, 621] on div "Limit Refer to Property Schedule Included Clear" at bounding box center [617, 607] width 426 height 49
click at [740, 623] on input "text" at bounding box center [780, 622] width 97 height 17
type input "10,450,000.00"
click at [585, 674] on div "Coinsurance %" at bounding box center [617, 658] width 426 height 33
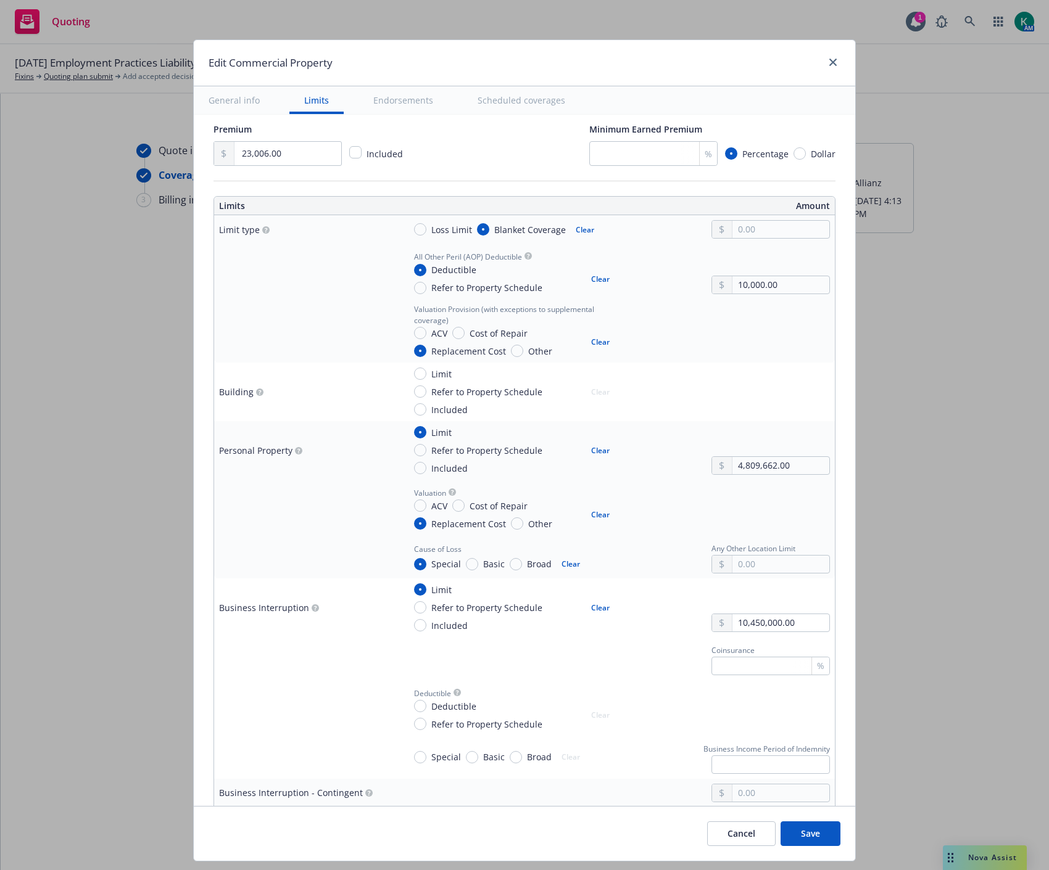
click at [431, 759] on span "Special" at bounding box center [446, 757] width 30 height 13
click at [424, 759] on input "Special" at bounding box center [420, 757] width 12 height 12
radio input "true"
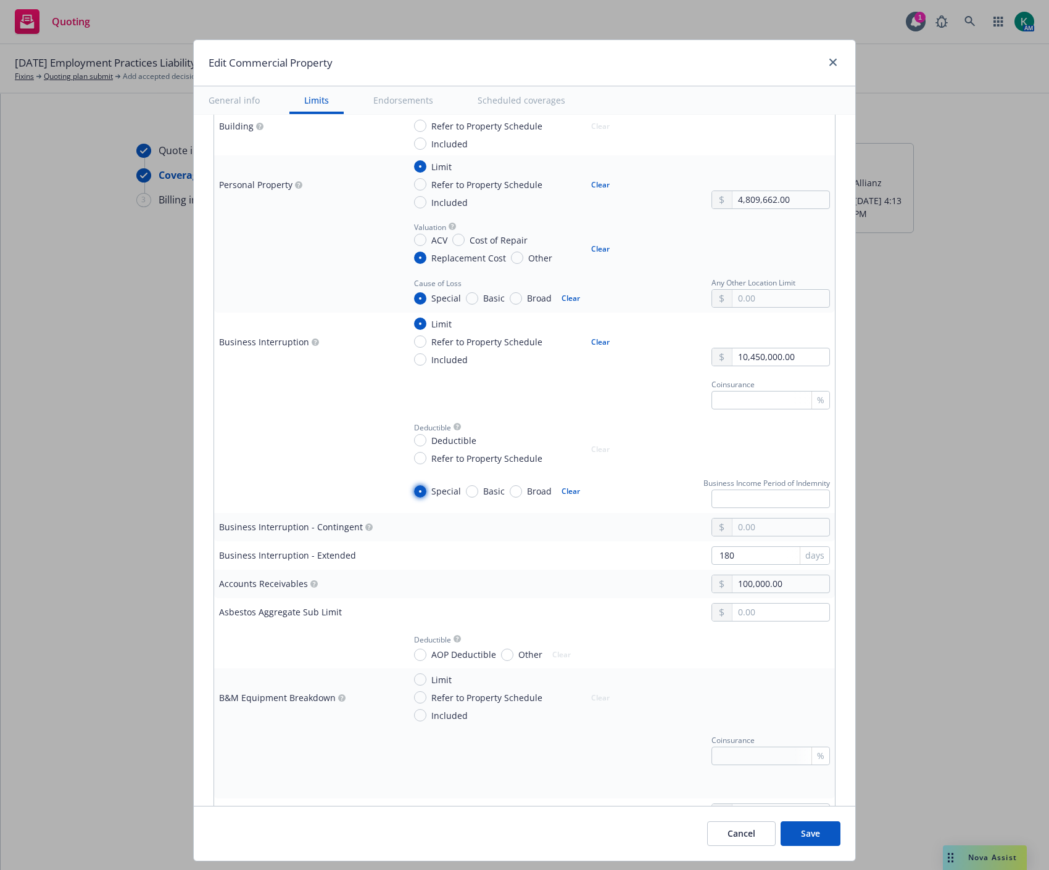
scroll to position [617, 0]
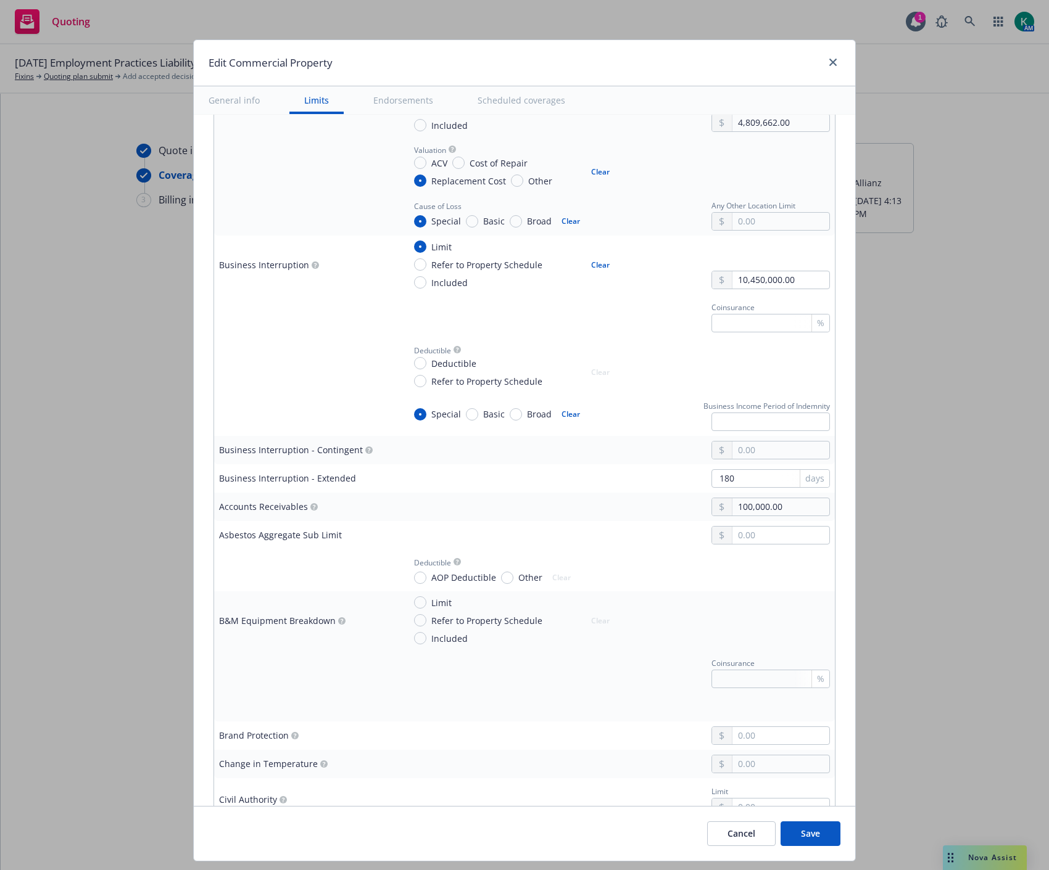
click at [456, 366] on span "Deductible" at bounding box center [453, 363] width 45 height 13
click at [426, 366] on input "Deductible" at bounding box center [420, 363] width 12 height 12
radio input "true"
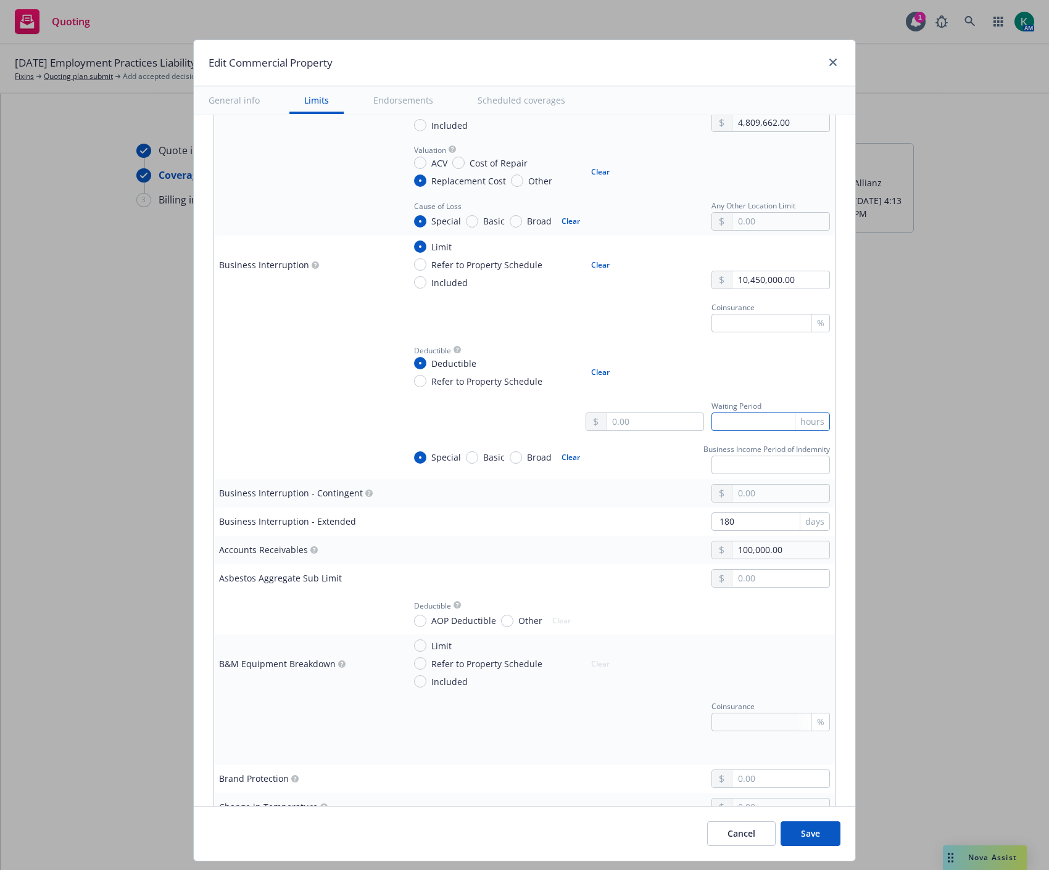
click at [743, 424] on input "text" at bounding box center [770, 422] width 118 height 19
type input "72"
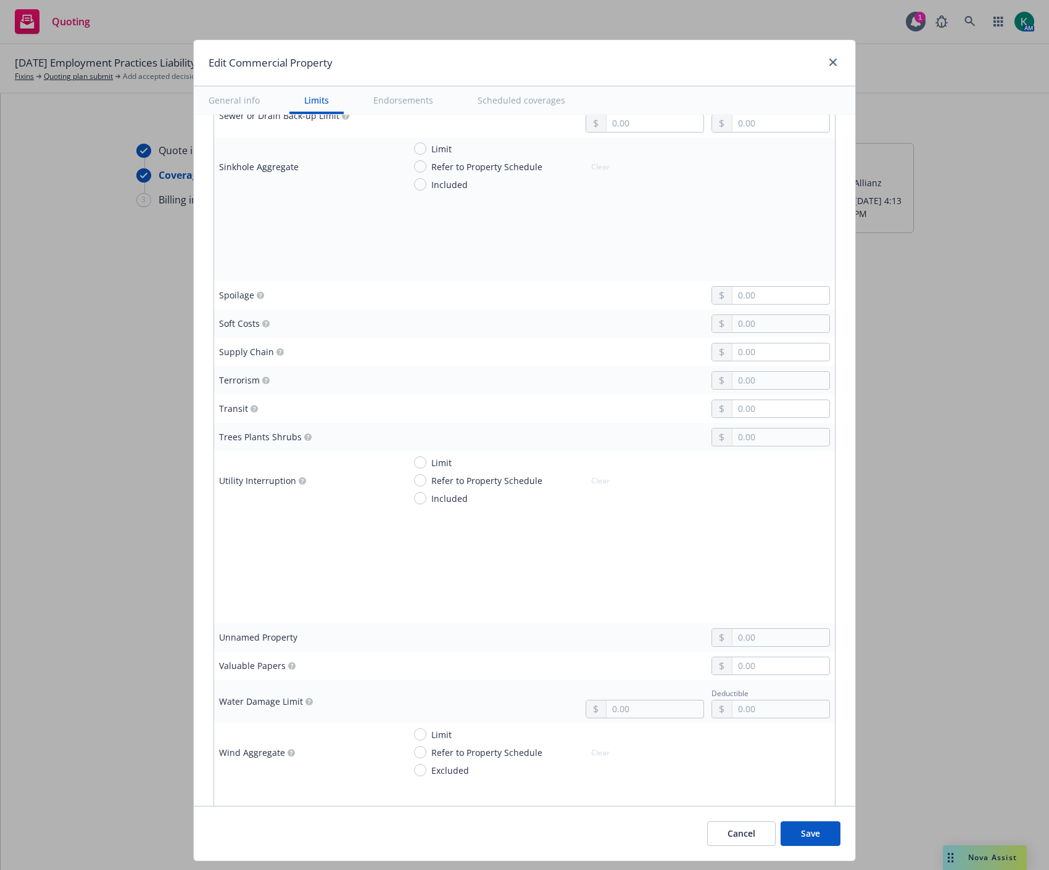
scroll to position [3289, 0]
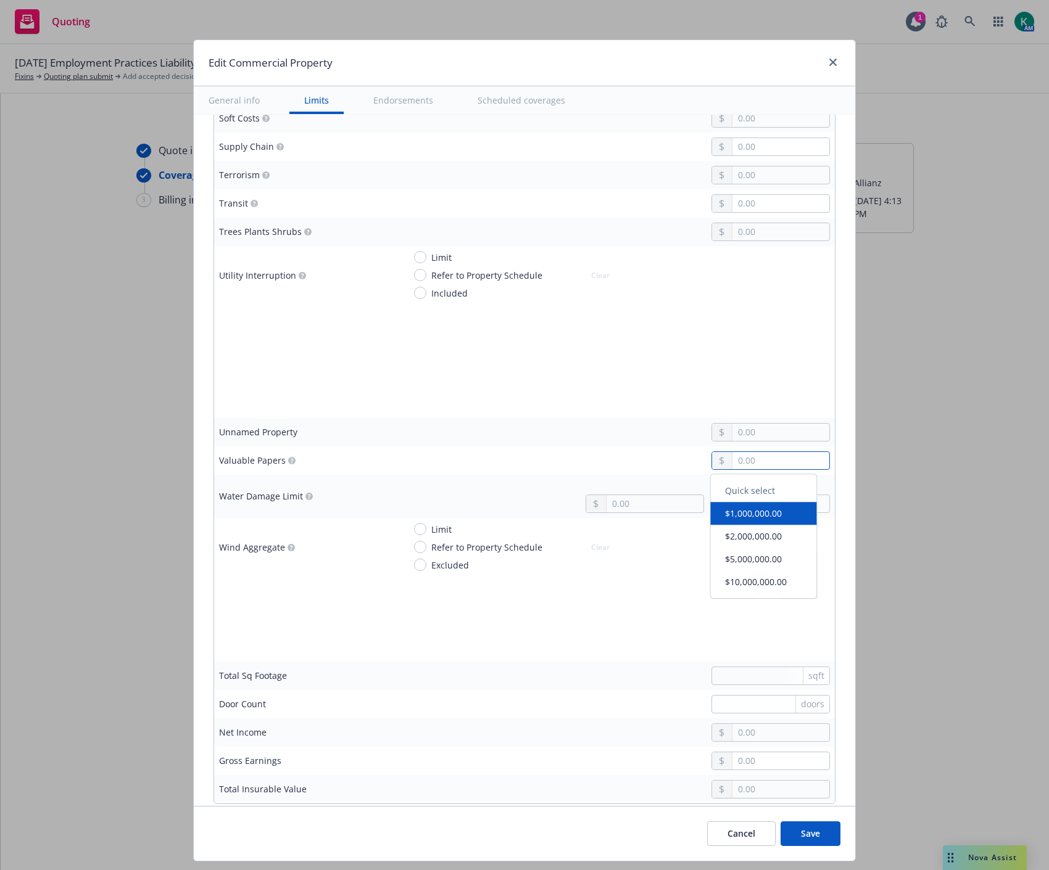
click at [736, 461] on input "text" at bounding box center [780, 460] width 97 height 17
type input "100,000.00"
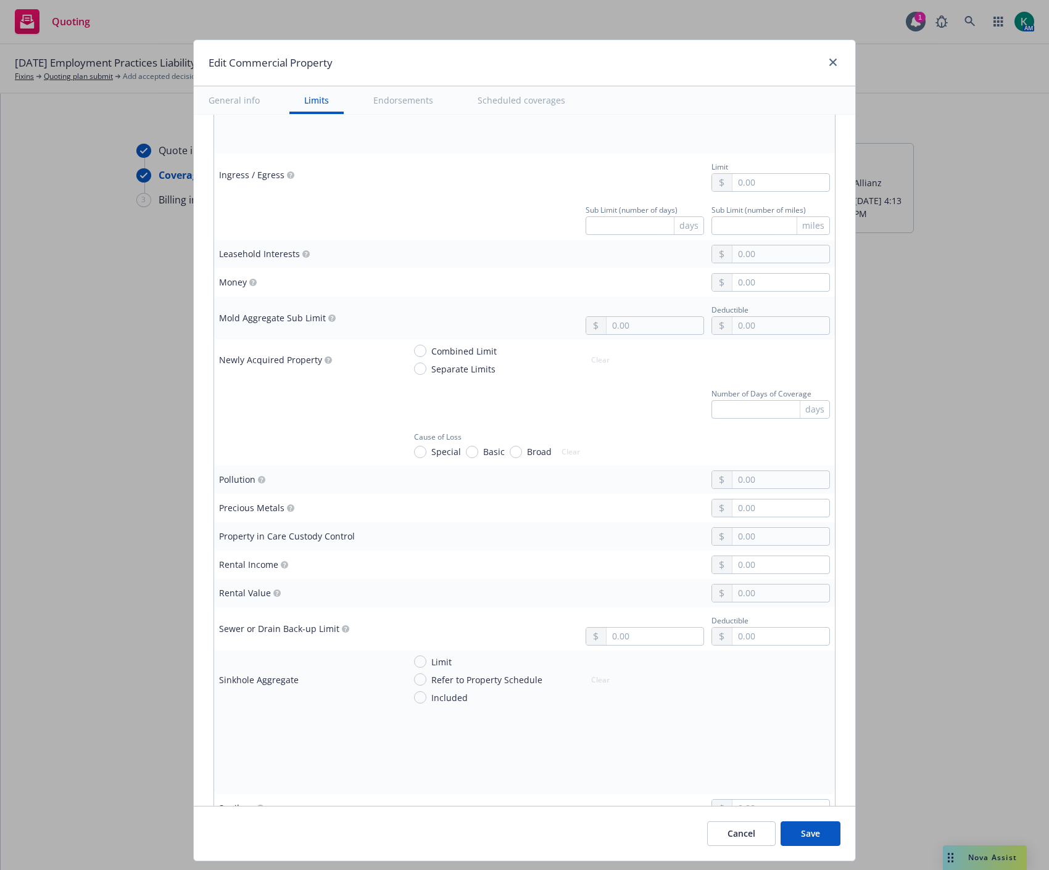
scroll to position [2673, 0]
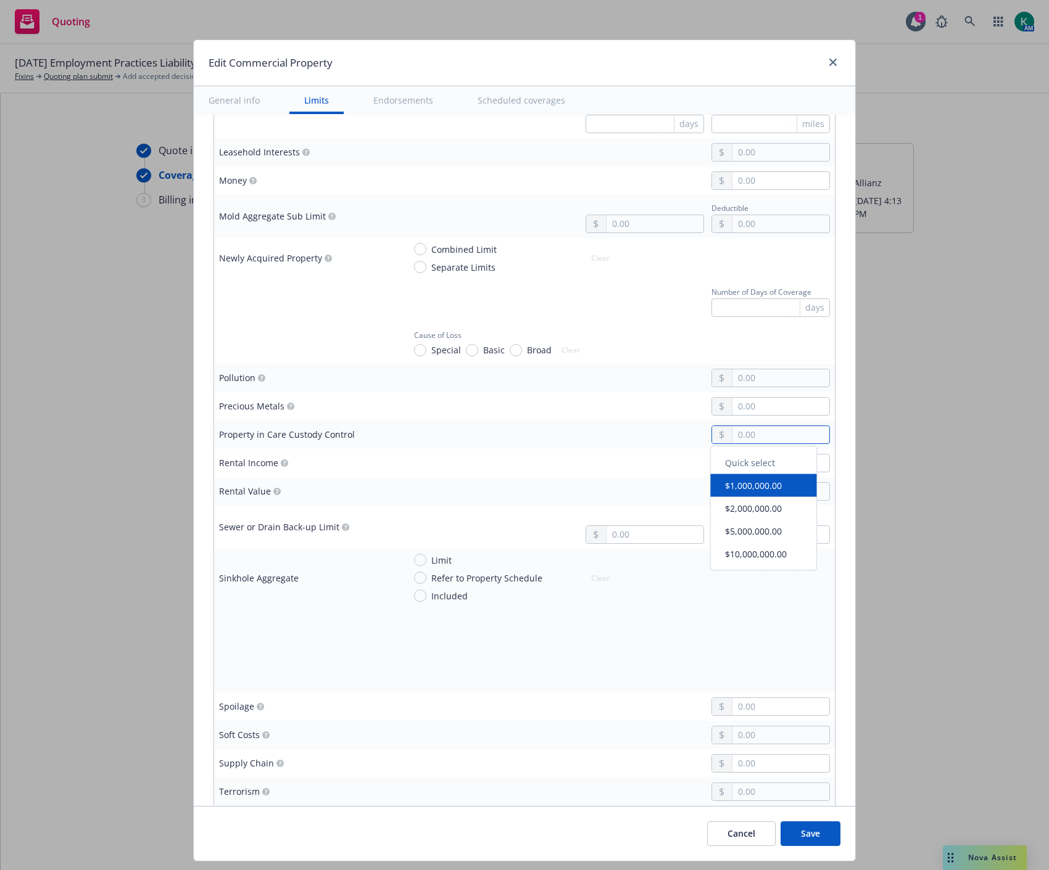
click at [786, 442] on input "text" at bounding box center [780, 434] width 97 height 17
type input "100,000.00"
click at [580, 429] on div "100,000.00" at bounding box center [617, 435] width 426 height 19
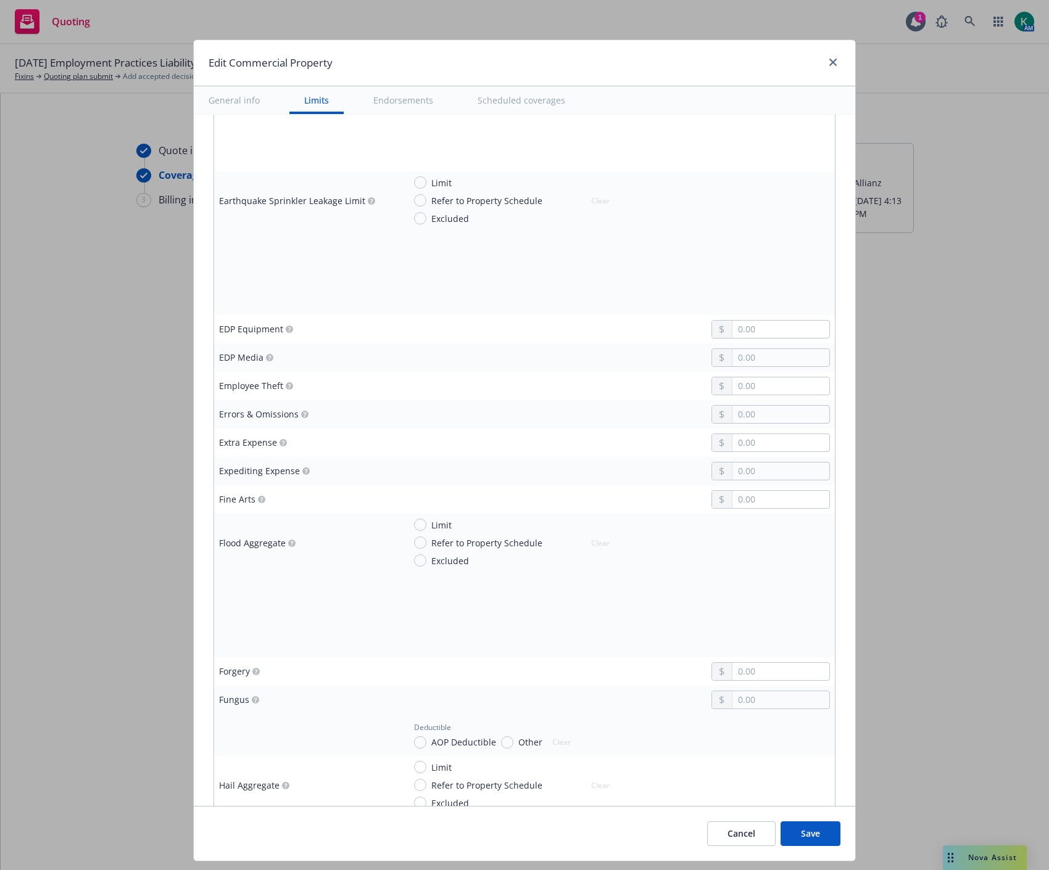
scroll to position [1713, 0]
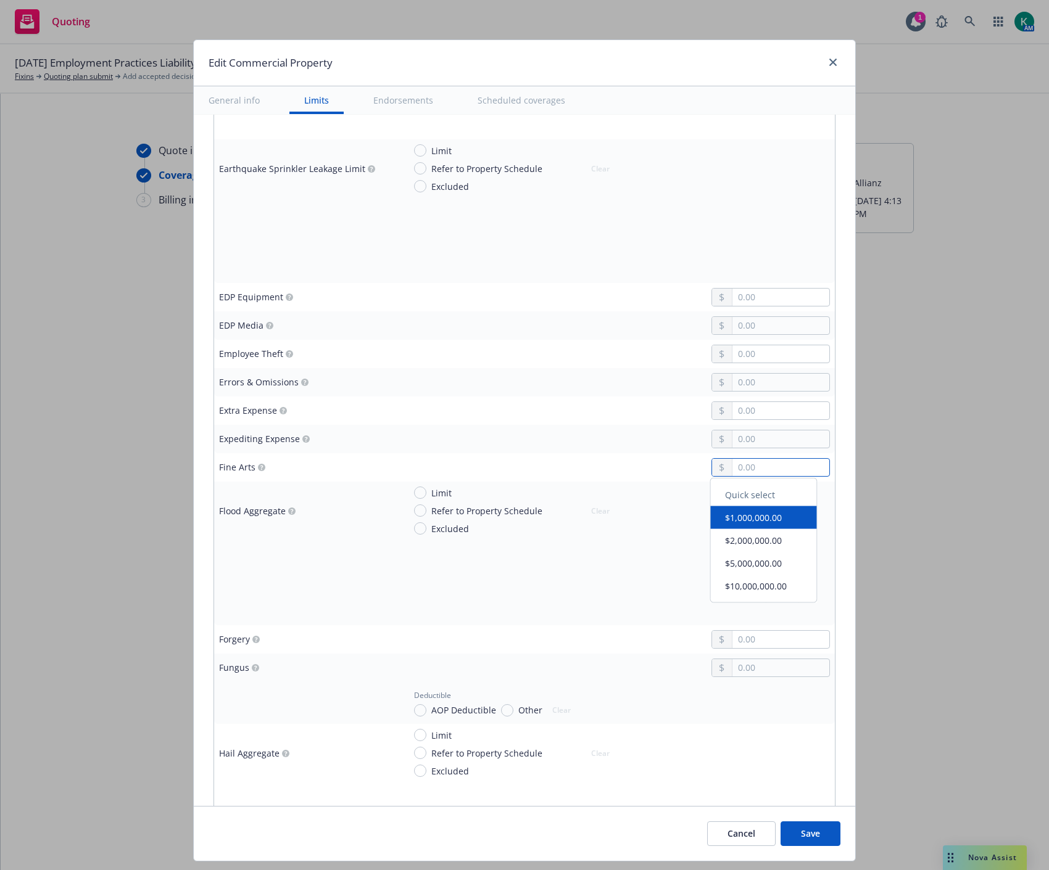
click at [749, 469] on input "text" at bounding box center [780, 467] width 97 height 17
type input "10,000.00"
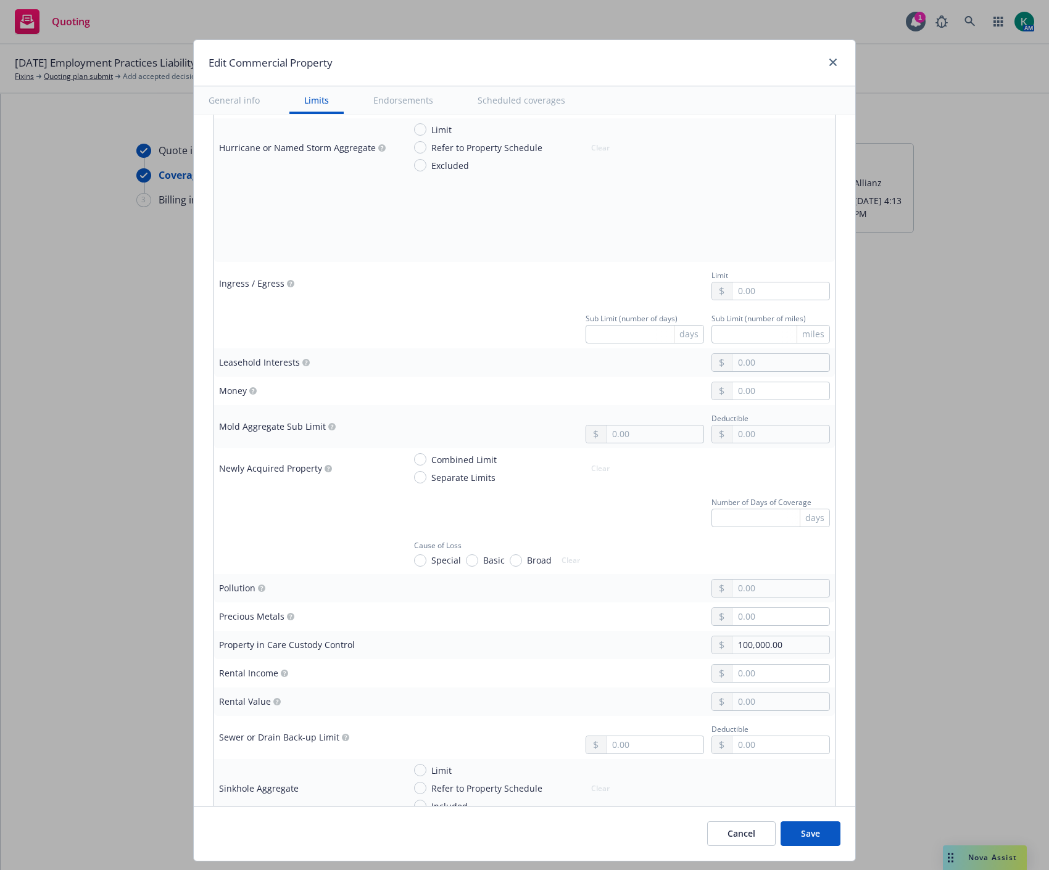
scroll to position [2467, 0]
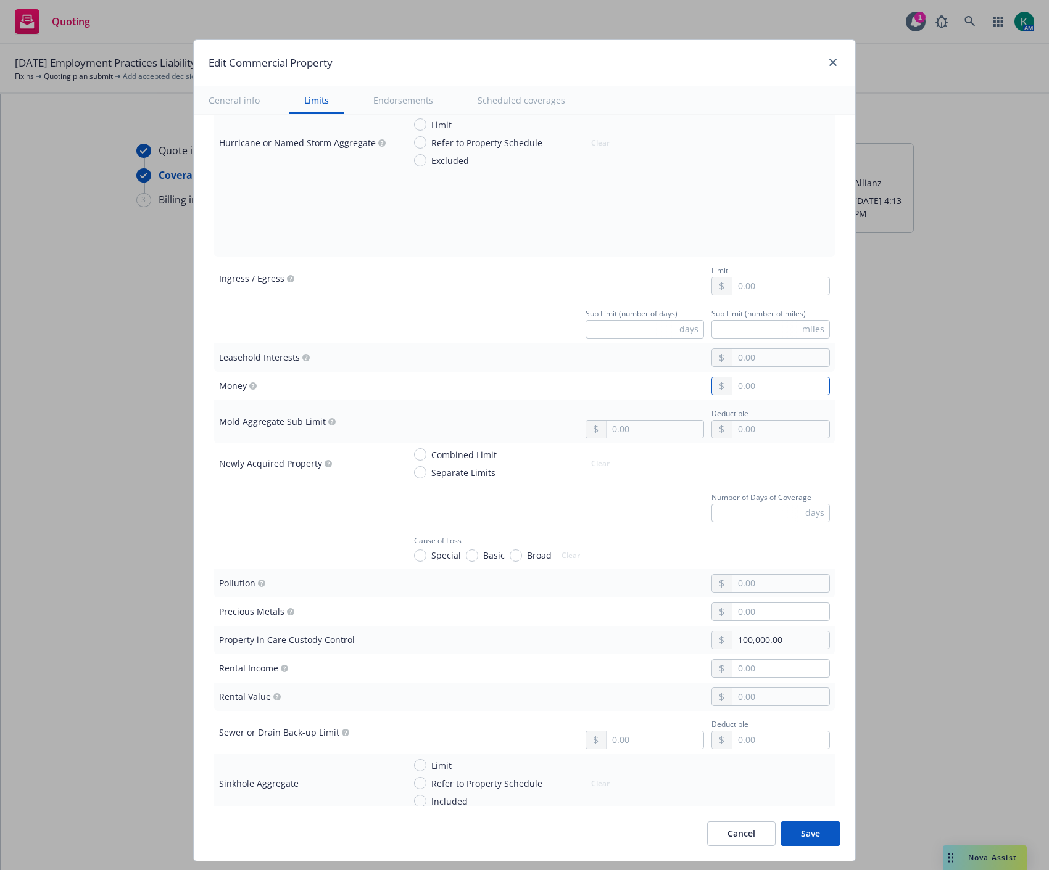
click at [736, 392] on input "text" at bounding box center [780, 385] width 97 height 17
type input "25,000.00"
click at [645, 391] on div "25,000.00" at bounding box center [617, 386] width 426 height 19
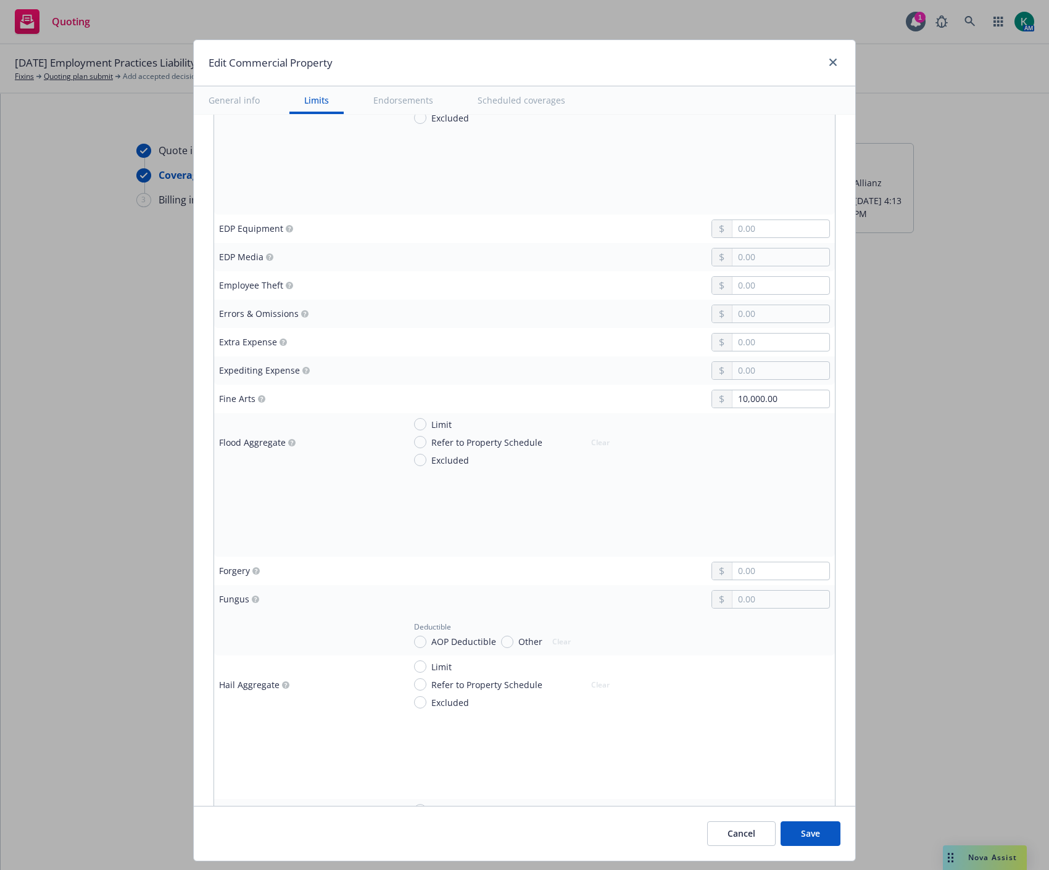
scroll to position [1850, 0]
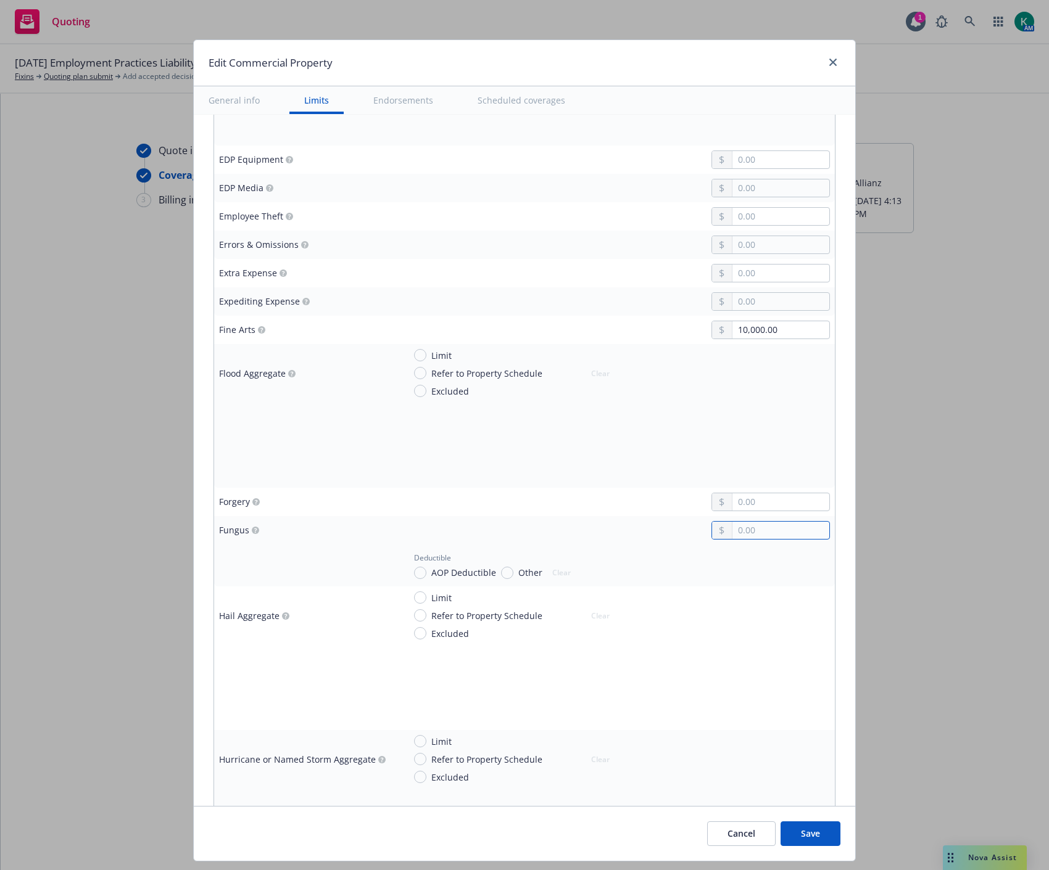
click at [743, 535] on input "text" at bounding box center [780, 530] width 97 height 17
type input "100,000.00"
click at [464, 577] on span "AOP Deductible" at bounding box center [463, 572] width 65 height 13
click at [426, 577] on input "AOP Deductible" at bounding box center [420, 573] width 12 height 12
radio input "true"
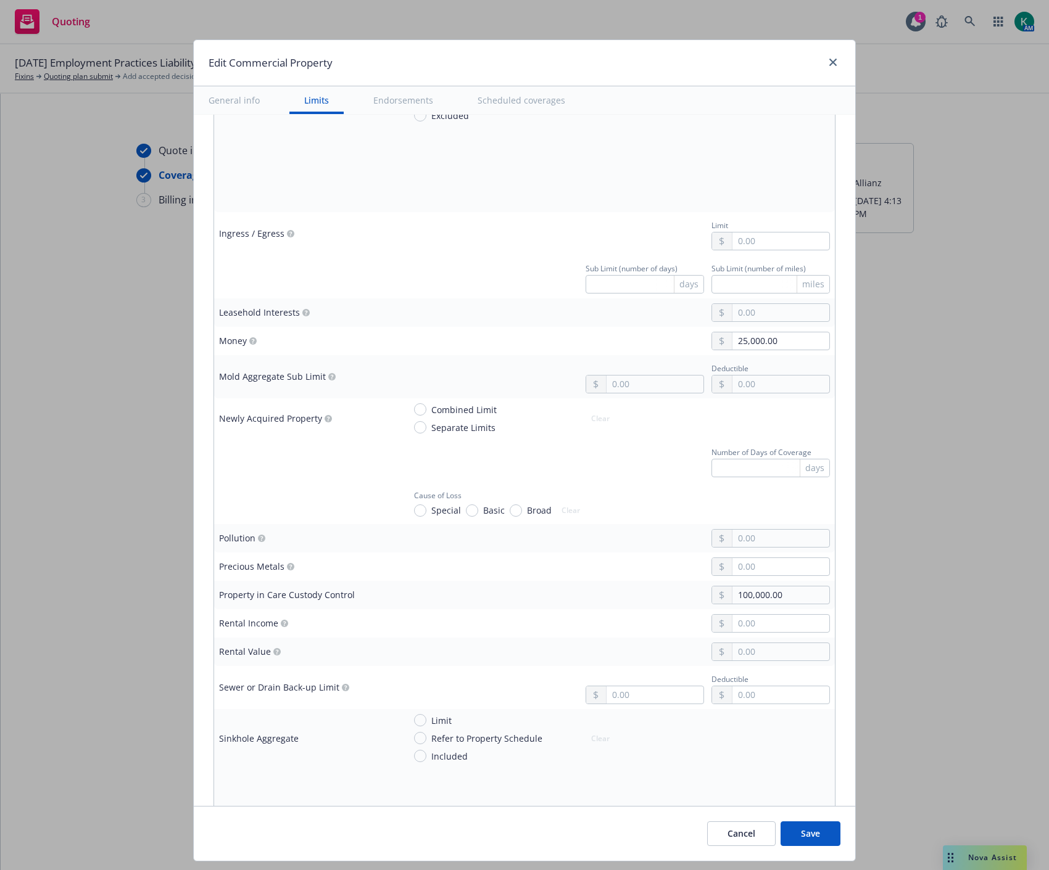
scroll to position [2536, 0]
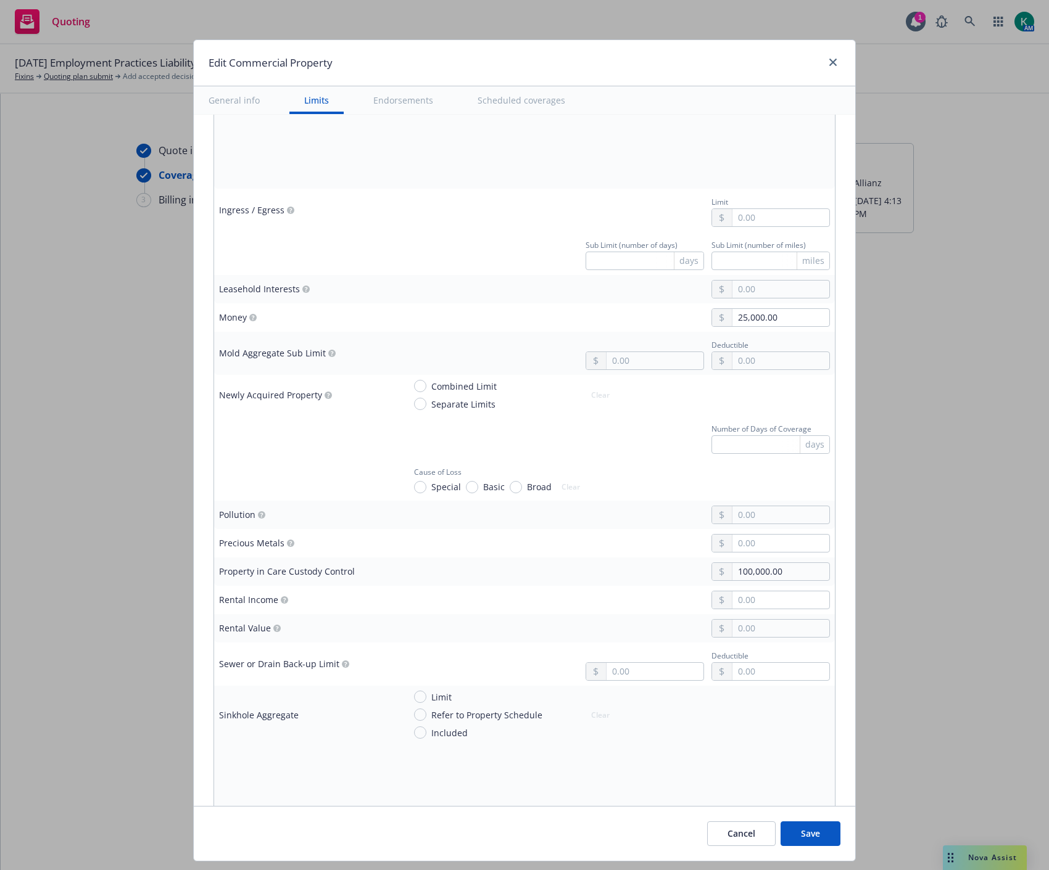
click at [434, 406] on span "Separate Limits" at bounding box center [463, 404] width 64 height 13
click at [426, 406] on input "Separate Limits" at bounding box center [420, 404] width 12 height 12
radio input "true"
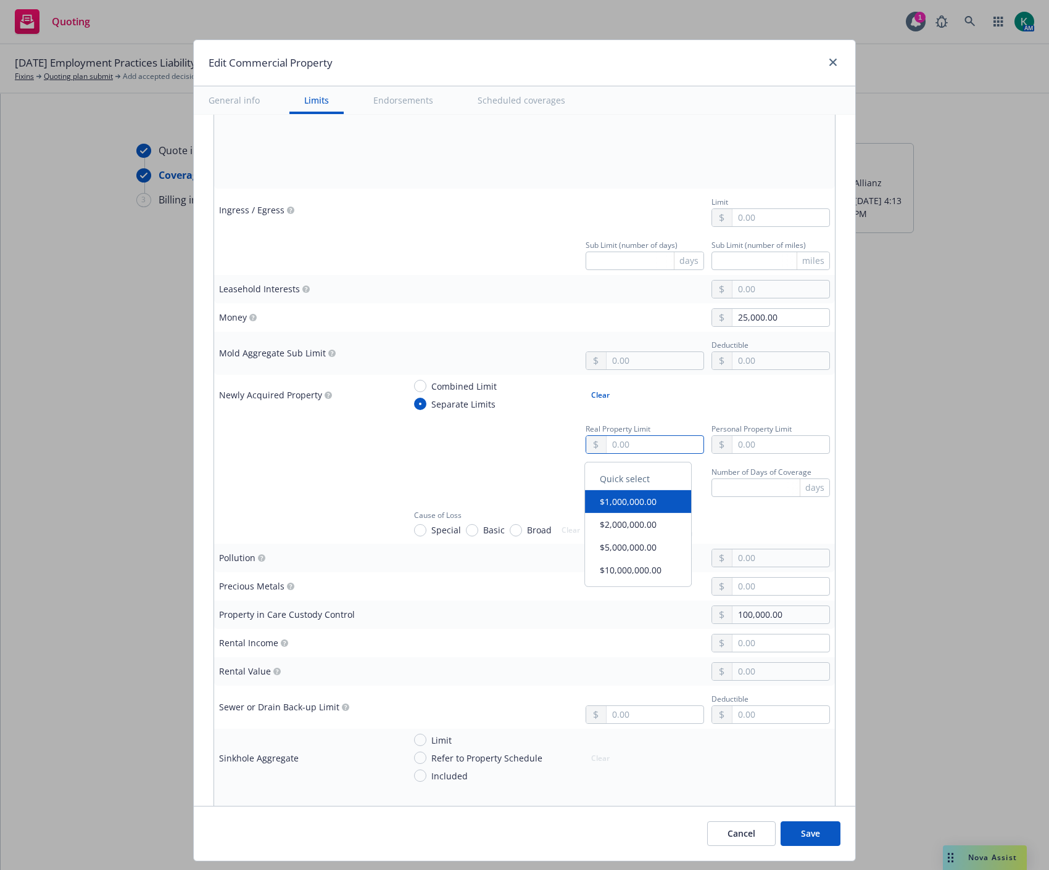
click at [617, 442] on input "text" at bounding box center [654, 444] width 97 height 17
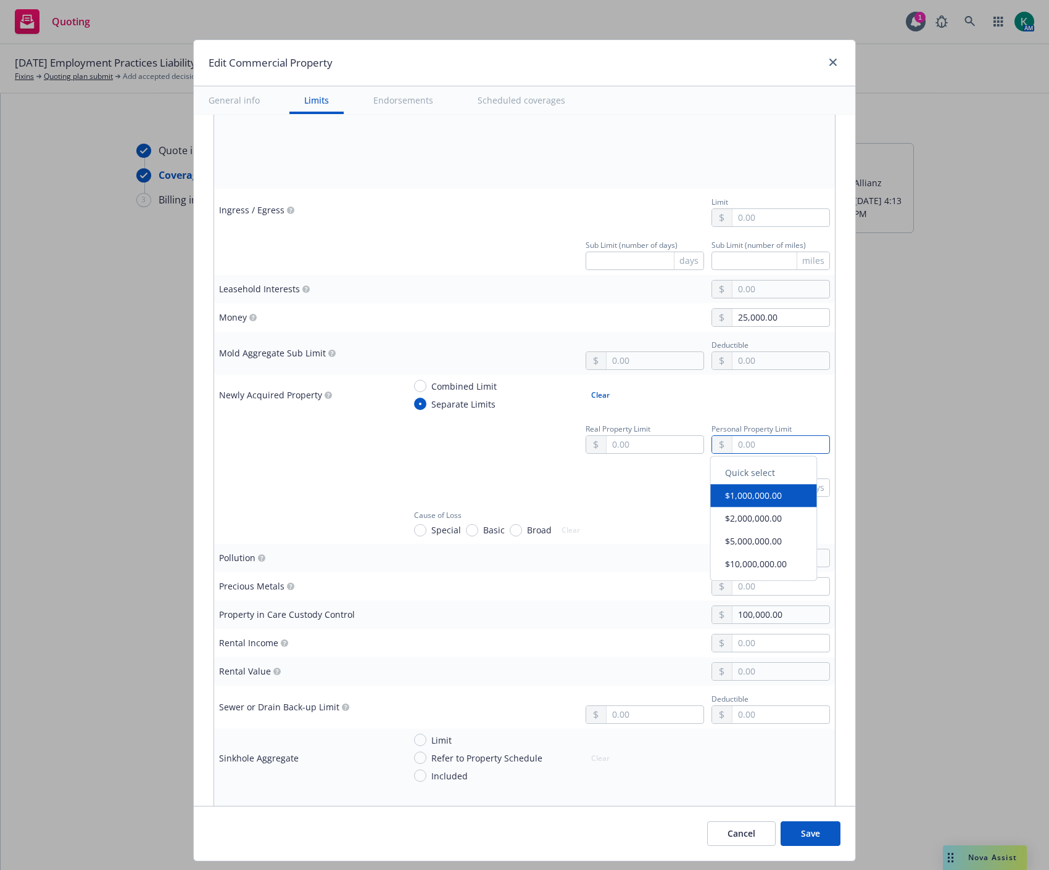
click at [732, 446] on input "text" at bounding box center [780, 444] width 97 height 17
click at [431, 387] on span "Combined Limit" at bounding box center [463, 386] width 65 height 13
click at [426, 387] on input "Combined Limit" at bounding box center [420, 386] width 12 height 12
radio input "true"
click at [753, 448] on input "text" at bounding box center [780, 444] width 97 height 17
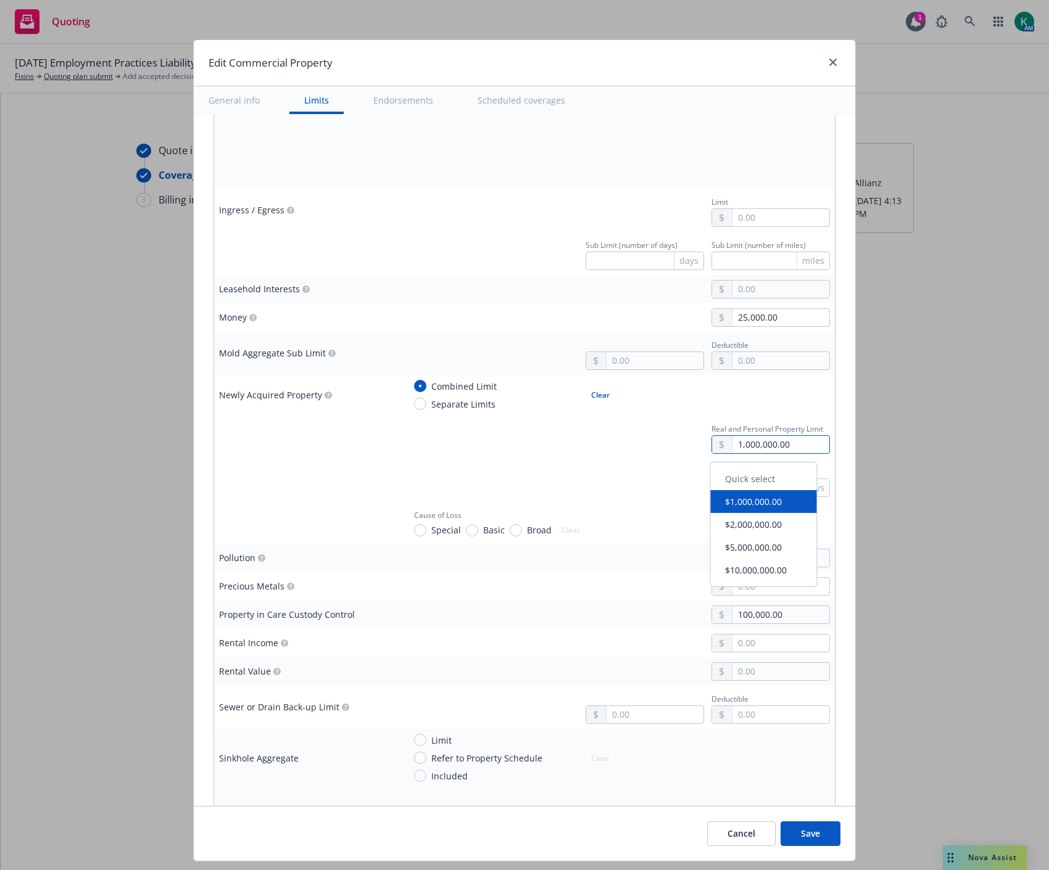
type input "1,000,000.00"
click at [543, 468] on div "Number of Days of Coverage days" at bounding box center [617, 480] width 426 height 33
click at [732, 564] on input "text" at bounding box center [780, 558] width 97 height 17
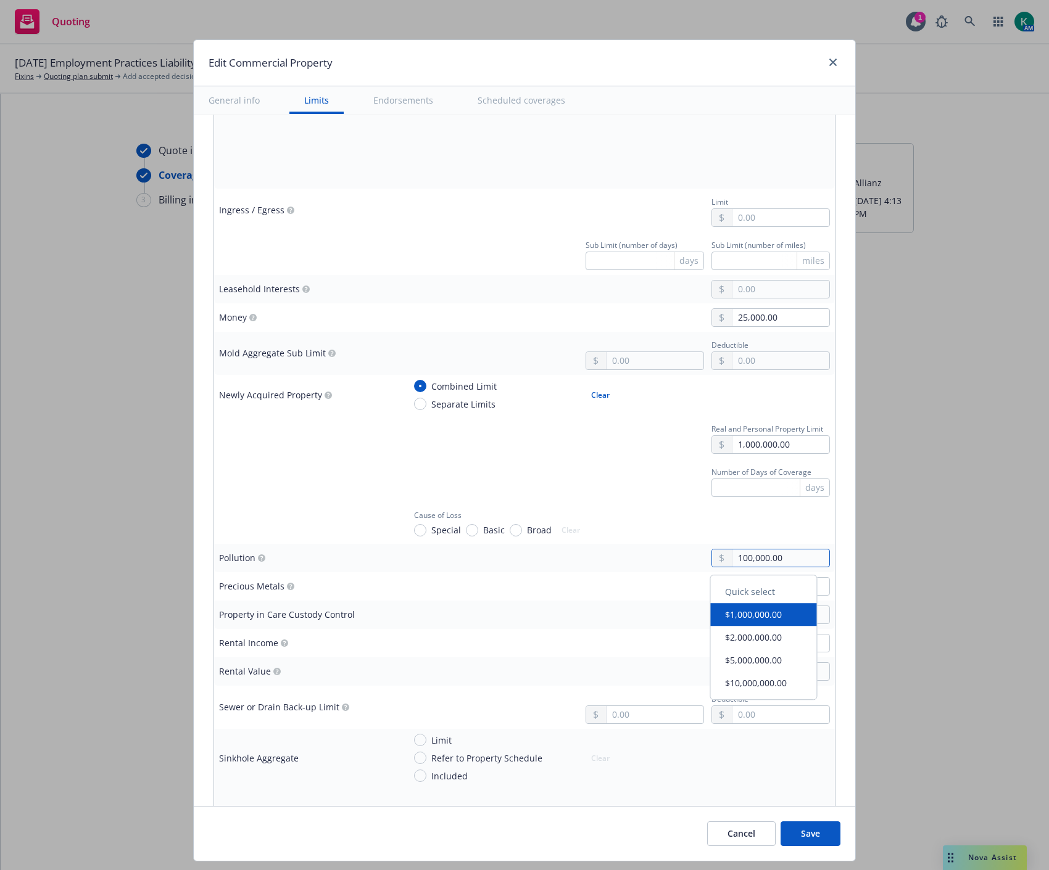
type input "100,000.00"
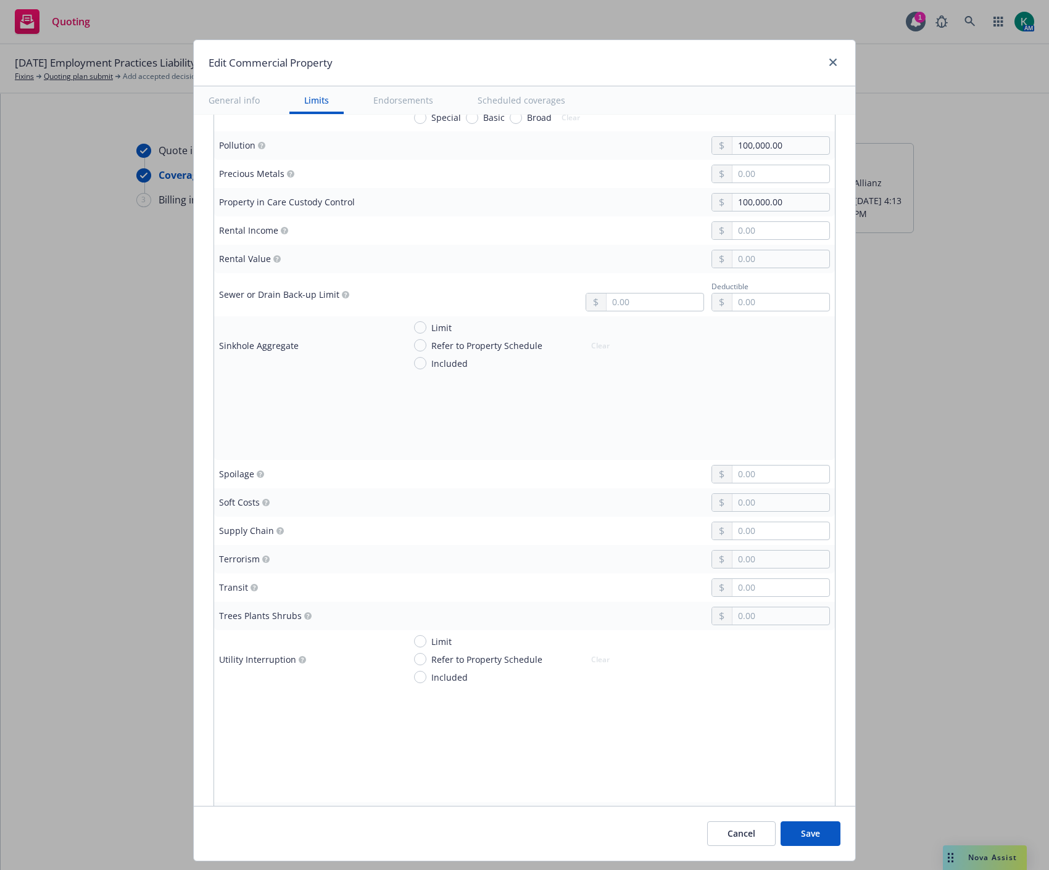
scroll to position [3015, 0]
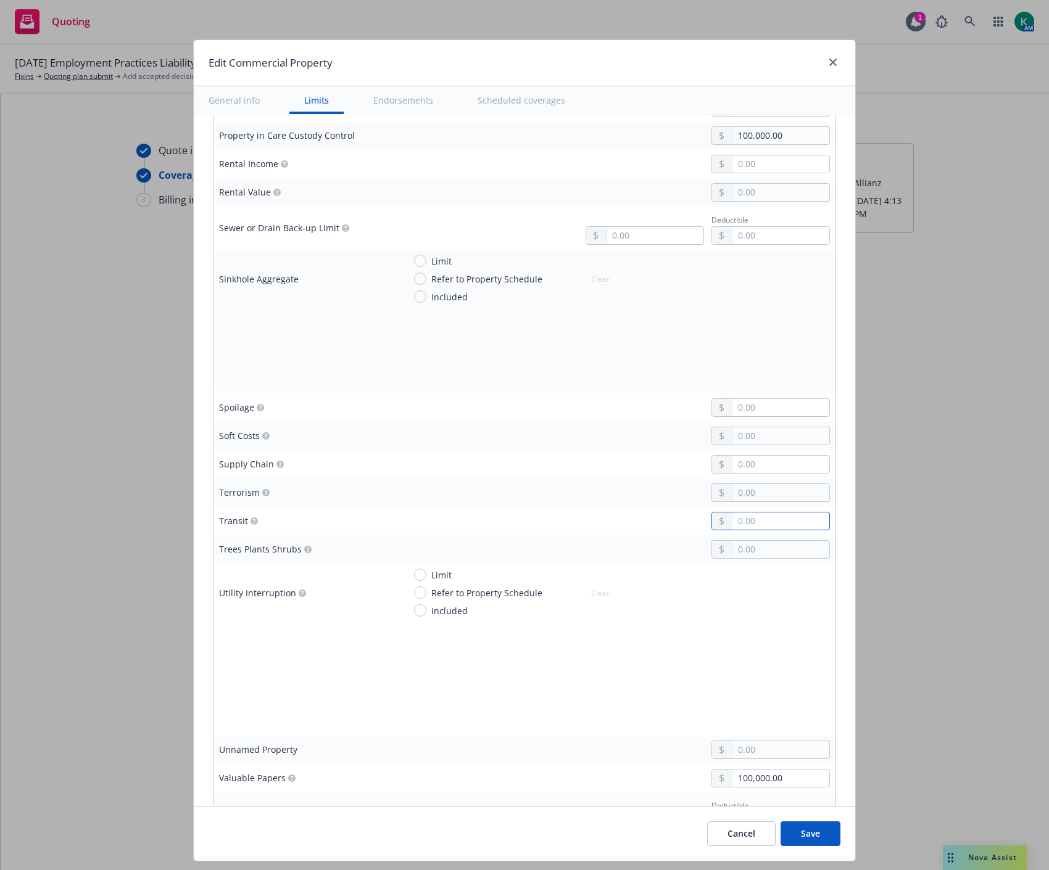
click at [735, 527] on input "text" at bounding box center [780, 521] width 97 height 17
type input "50,000.00"
click at [638, 528] on div "50,000.00" at bounding box center [617, 521] width 426 height 19
click at [750, 553] on input "text" at bounding box center [780, 549] width 97 height 17
type input "1,000.00"
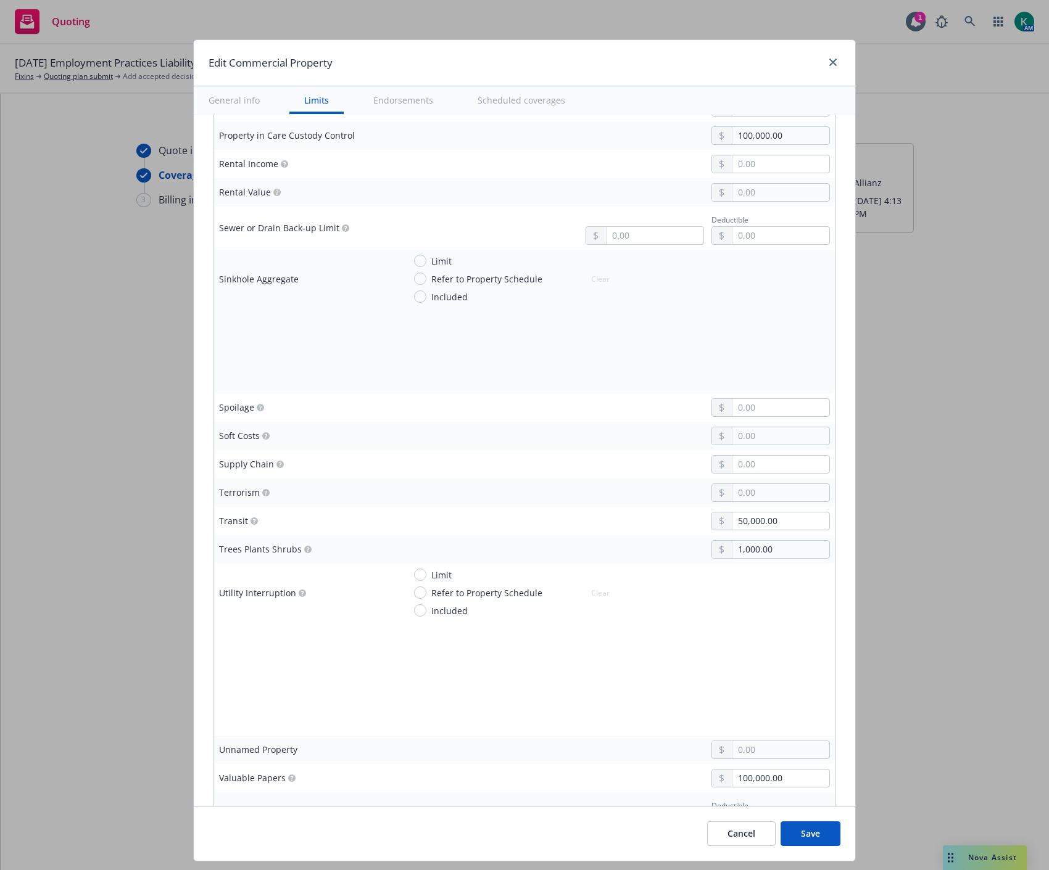
click at [488, 552] on div "1,000.00" at bounding box center [617, 549] width 426 height 19
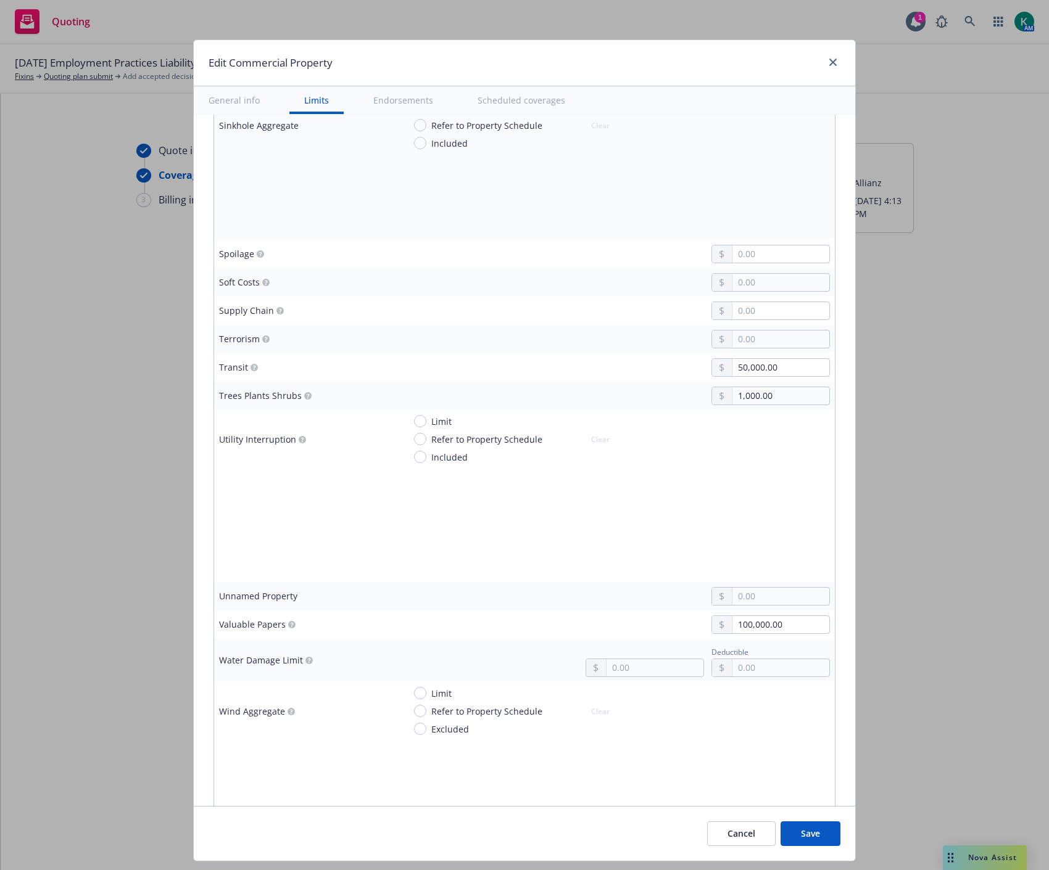
scroll to position [3358, 0]
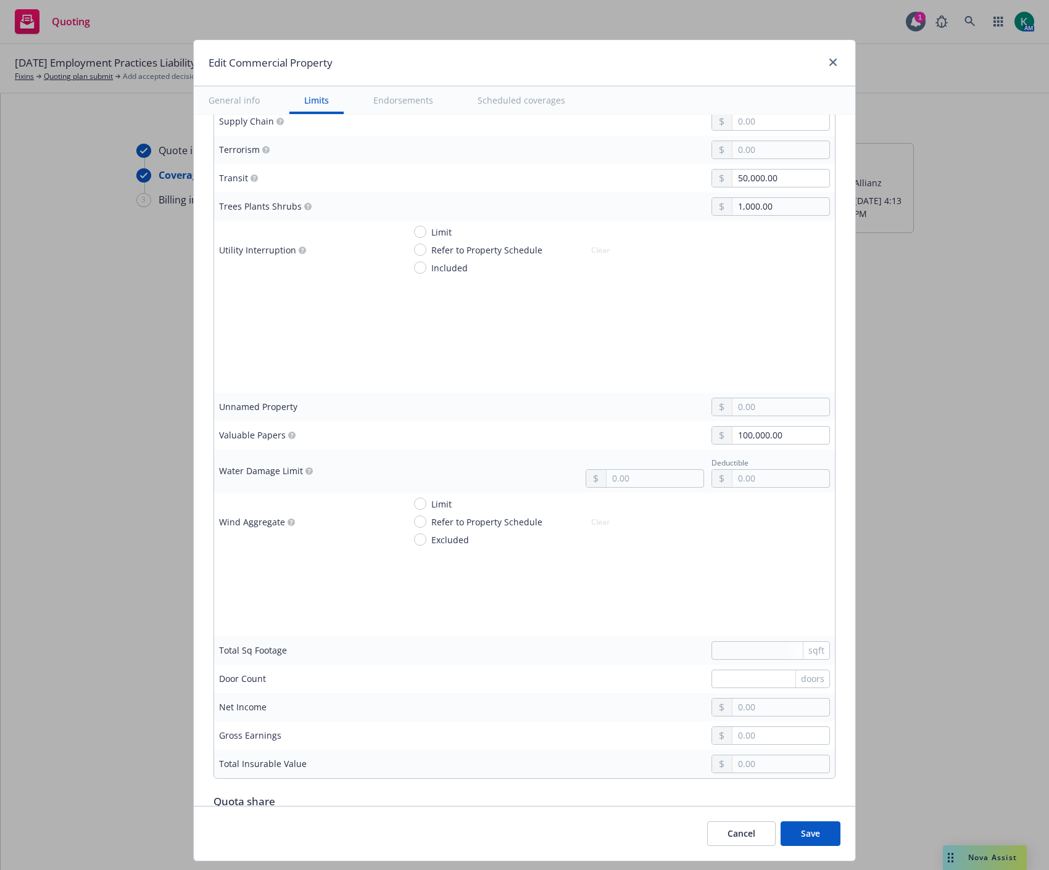
click at [426, 236] on span "Limit" at bounding box center [438, 232] width 25 height 13
click at [420, 236] on input "Limit" at bounding box center [420, 232] width 12 height 12
radio input "true"
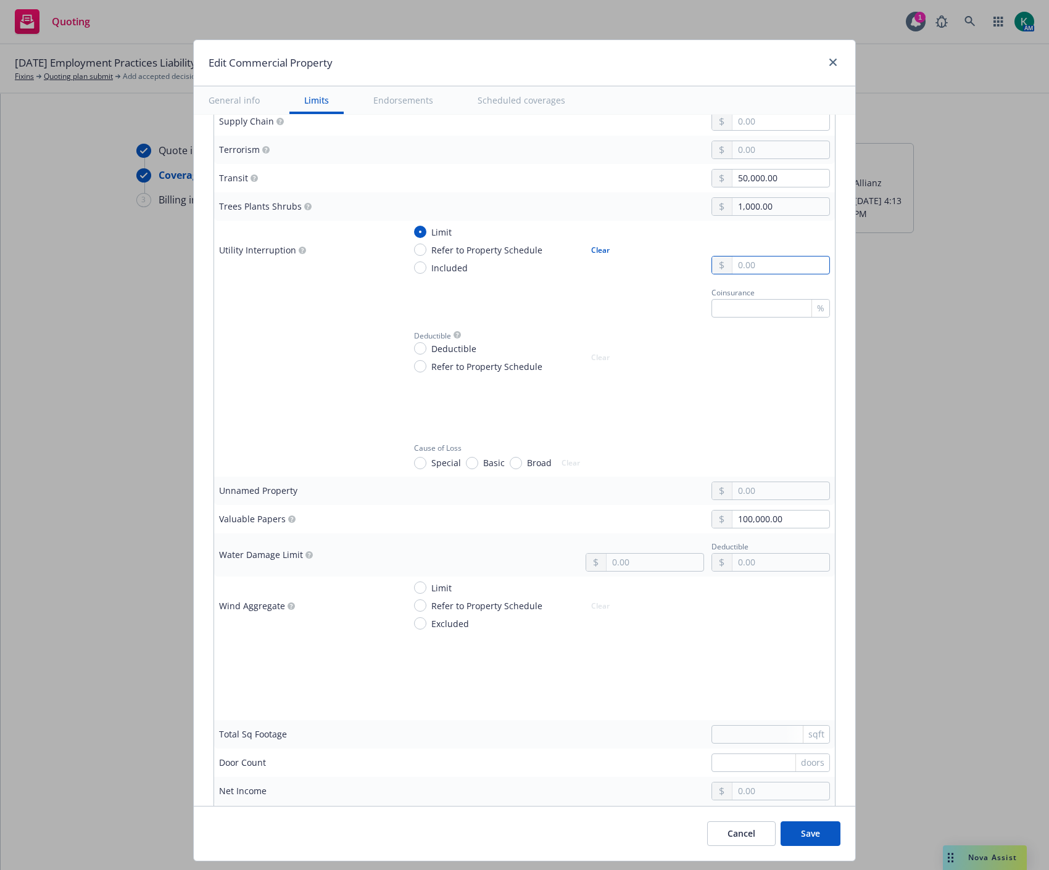
click at [749, 262] on input "text" at bounding box center [780, 265] width 97 height 17
type input "100,000.00"
click at [621, 326] on td "Deductible Deductible Refer to Property Schedule Clear" at bounding box center [616, 351] width 435 height 56
click at [442, 348] on span "Deductible" at bounding box center [453, 348] width 45 height 13
click at [426, 348] on input "Deductible" at bounding box center [420, 348] width 12 height 12
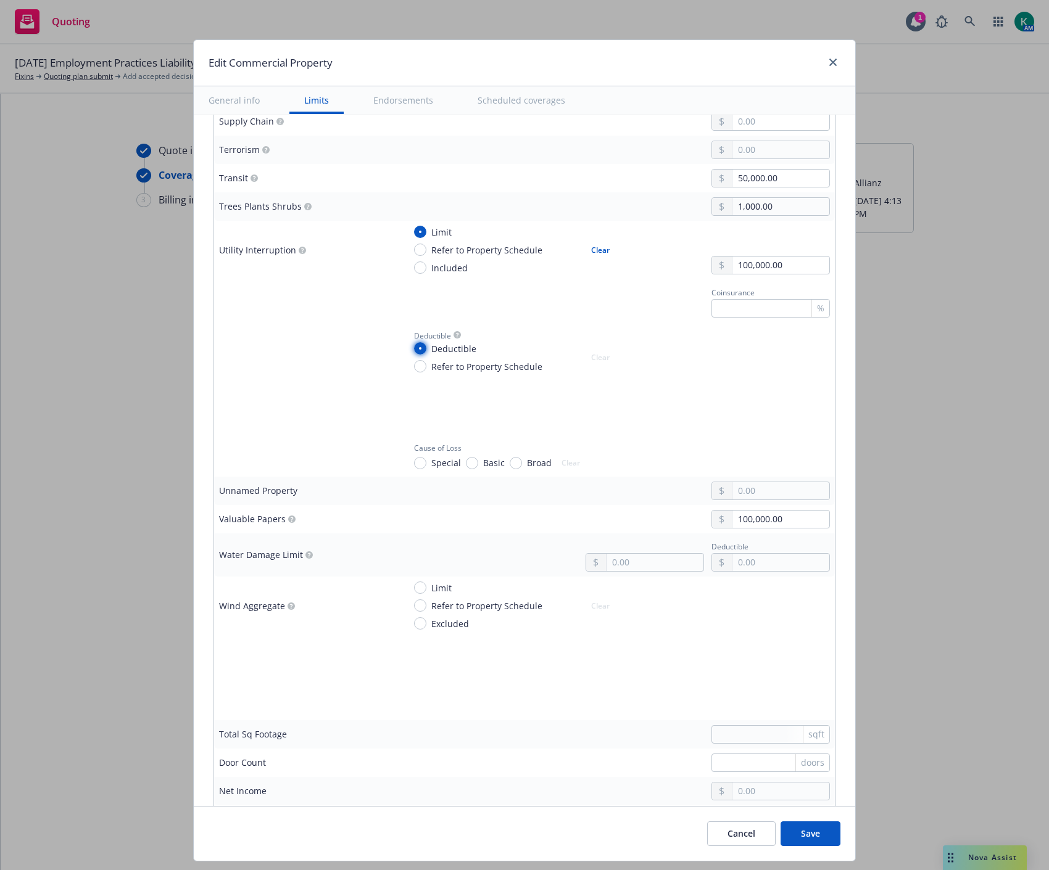
radio input "true"
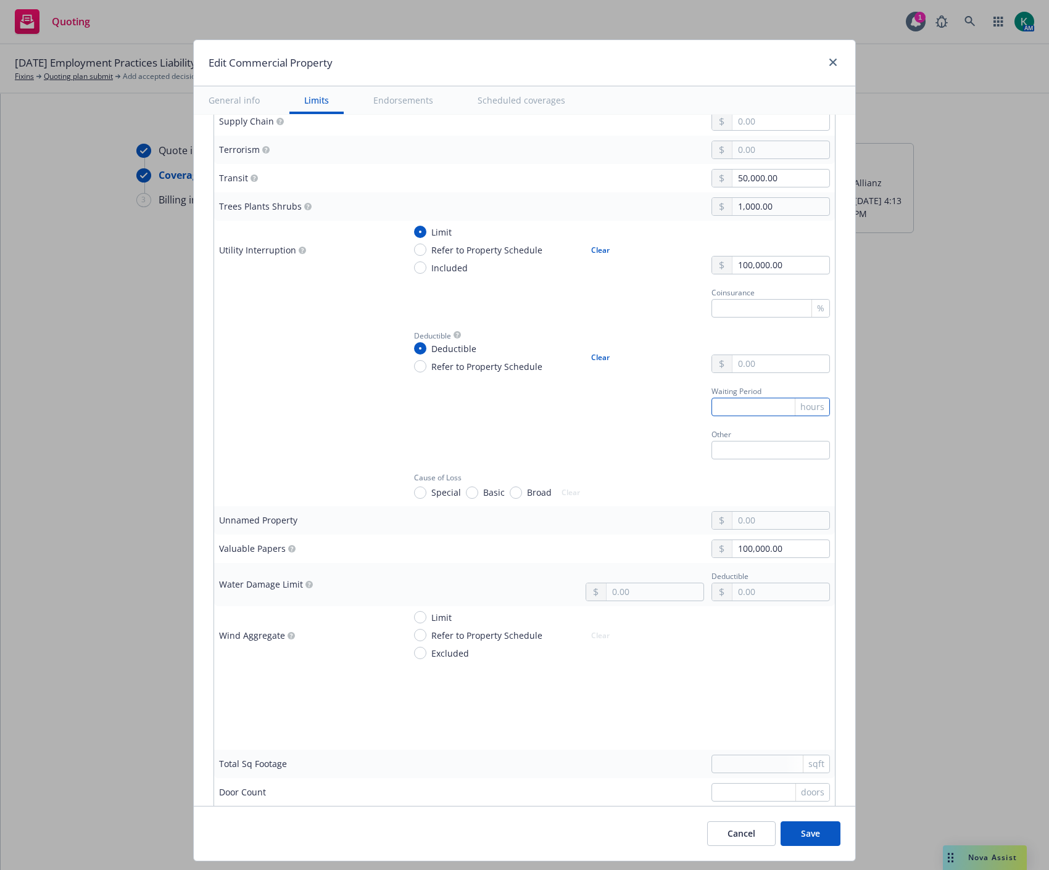
click at [736, 410] on input "text" at bounding box center [770, 407] width 118 height 19
type input "4"
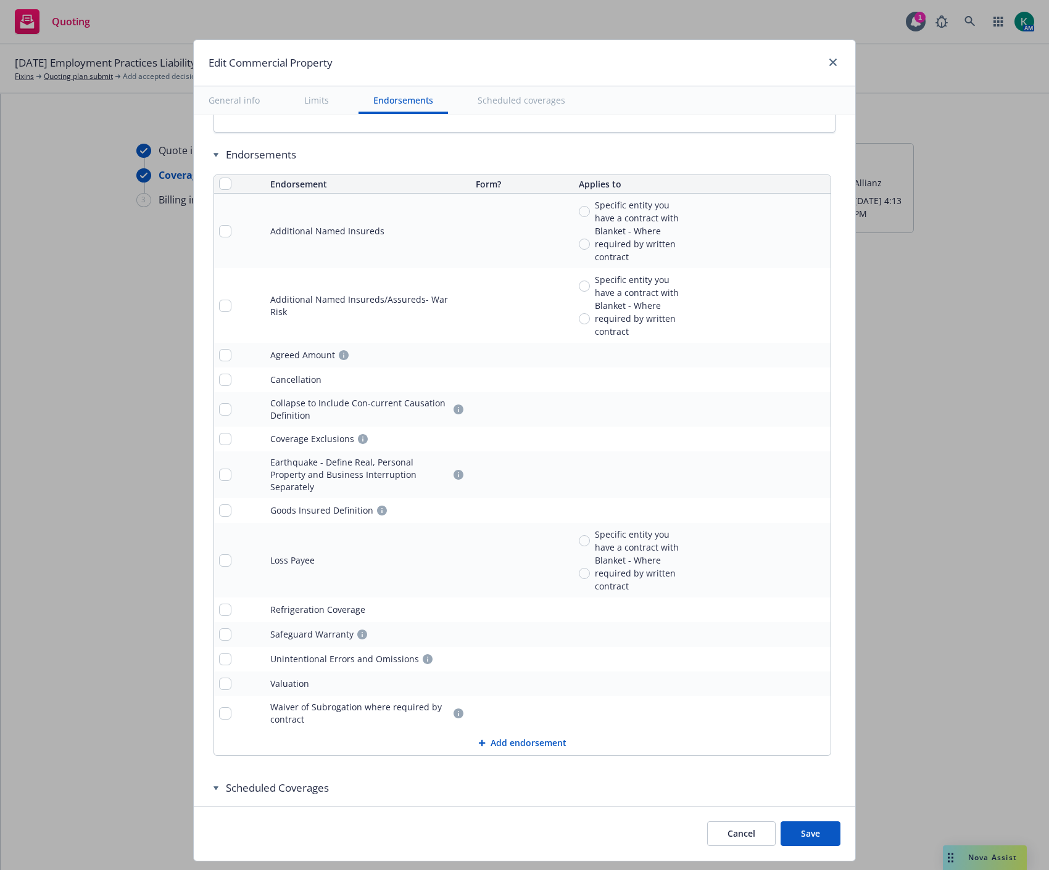
scroll to position [4350, 0]
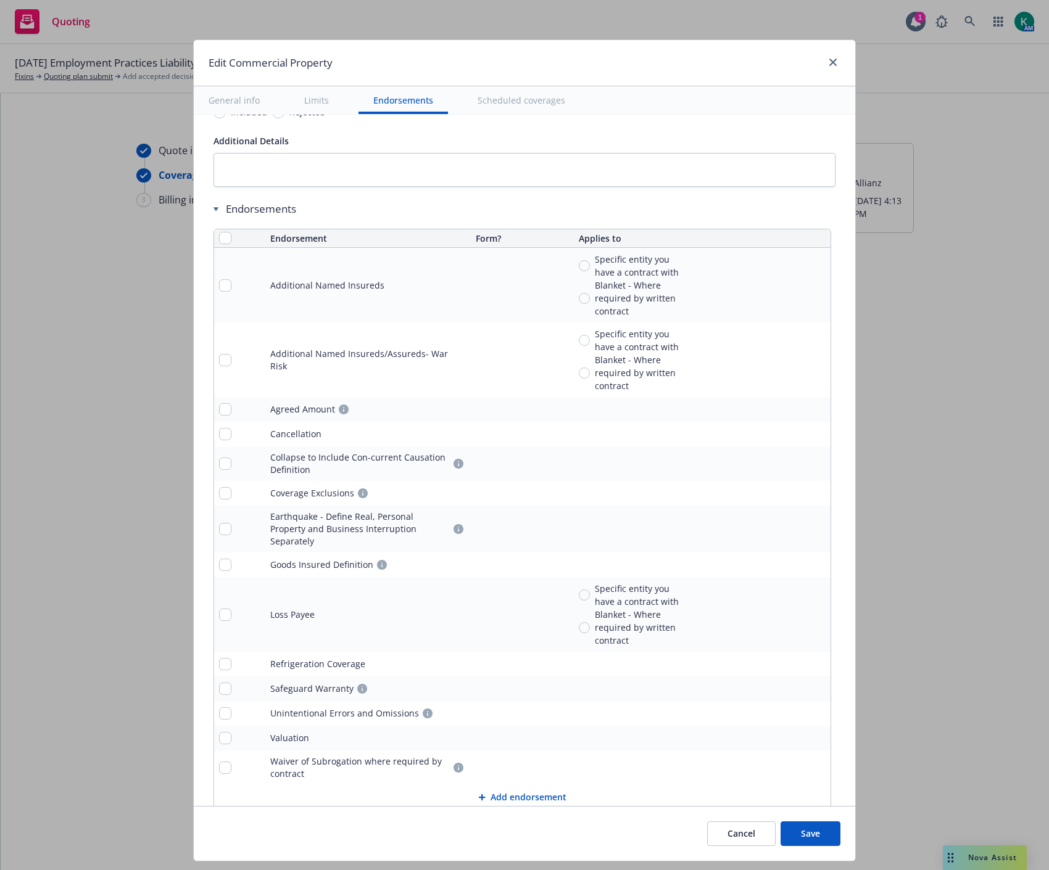
type input "24"
click at [219, 242] on input "checkbox" at bounding box center [225, 238] width 12 height 12
checkbox input "true"
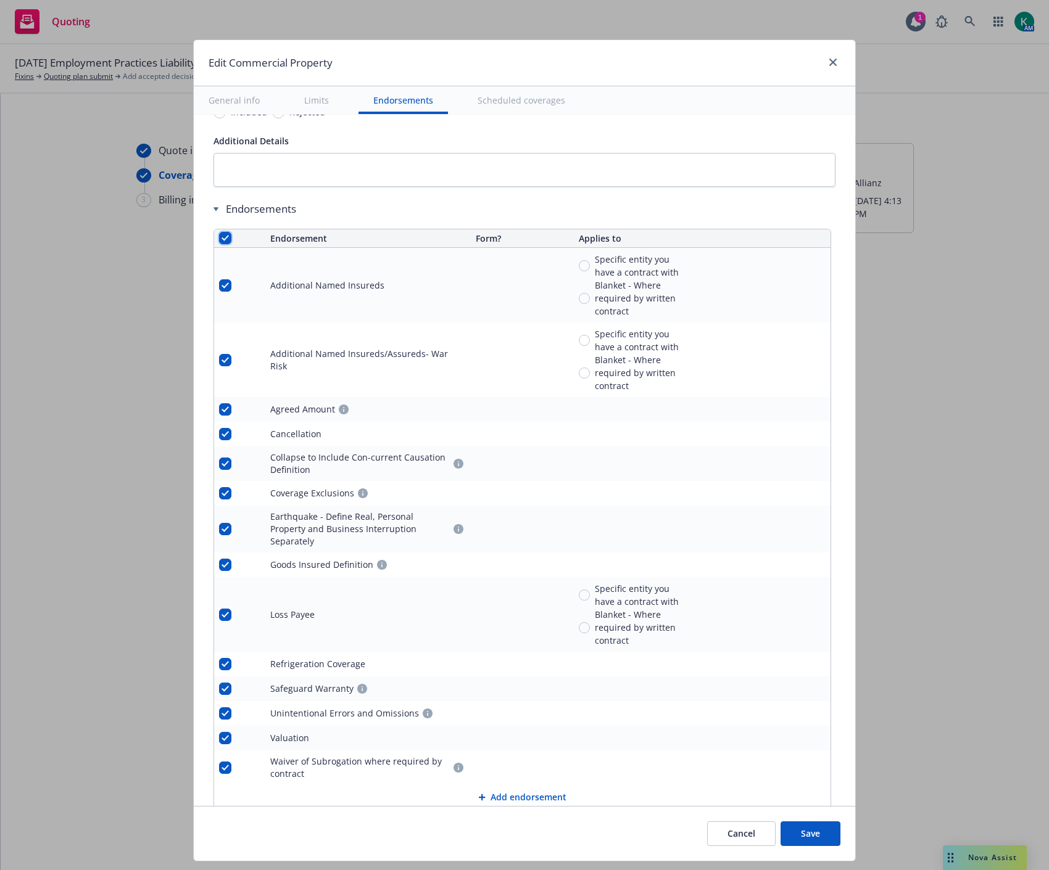
checkbox input "true"
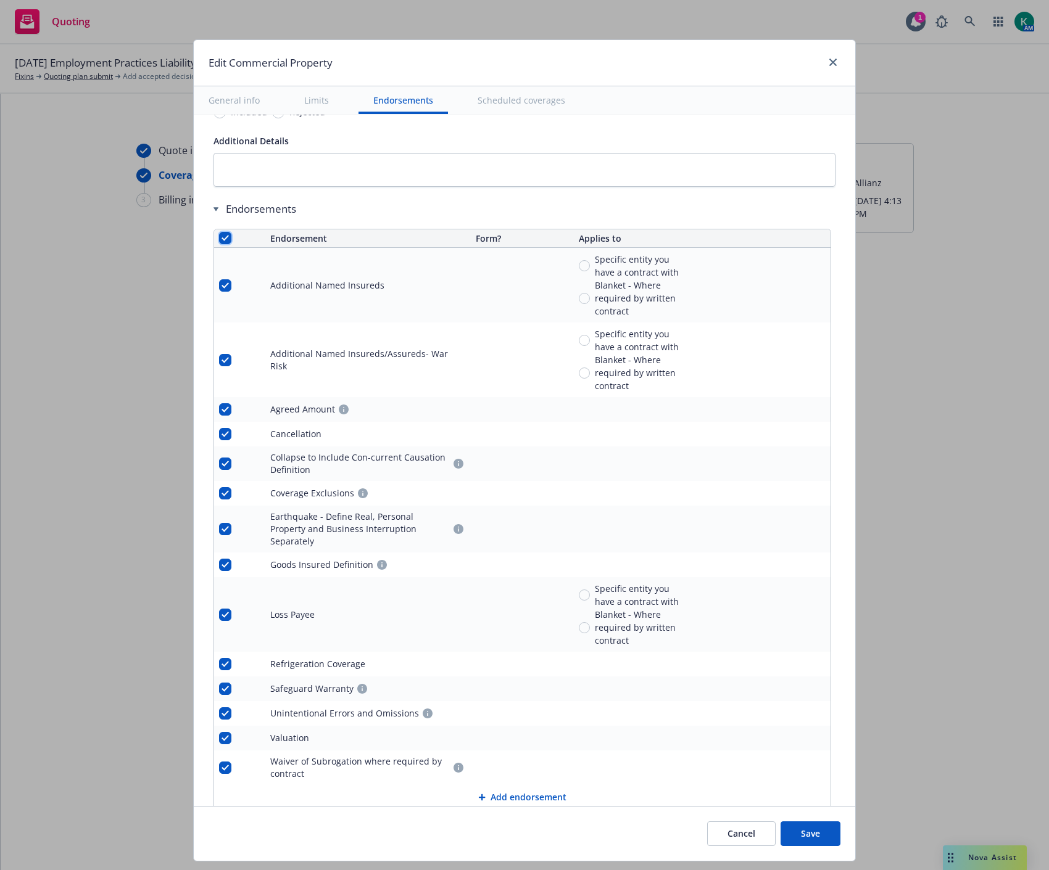
checkbox input "true"
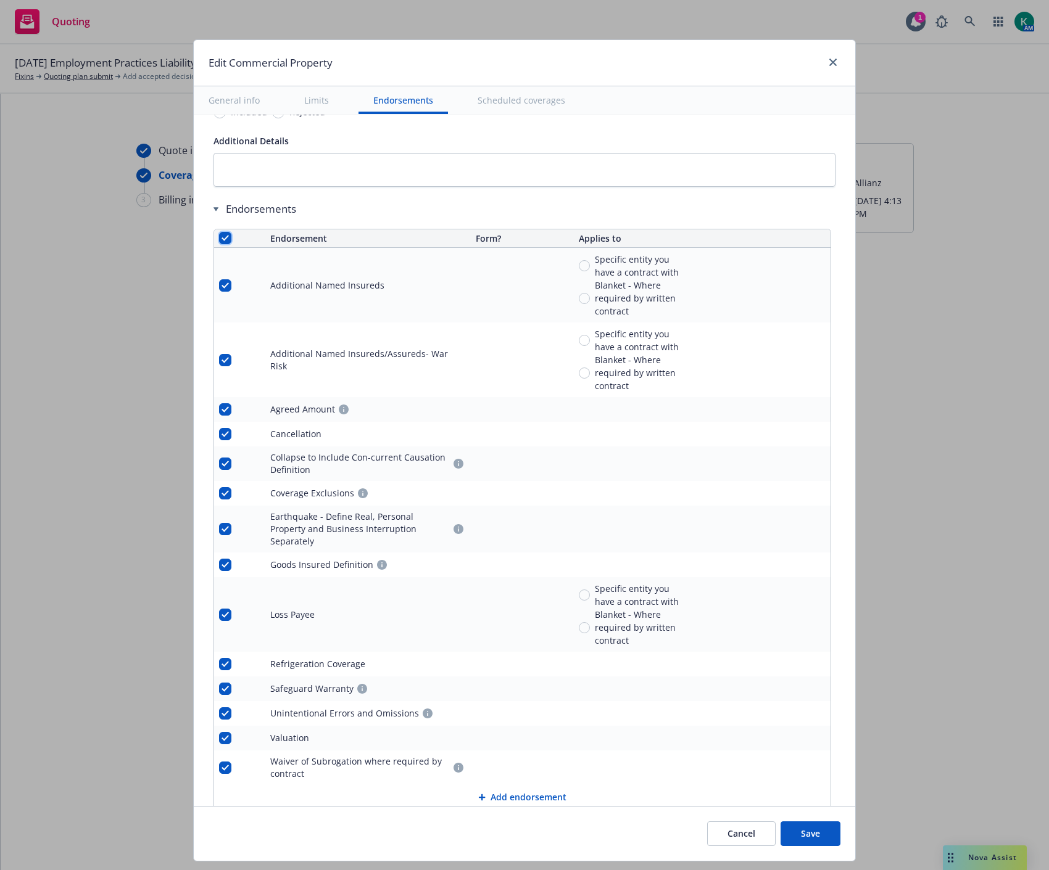
checkbox input "true"
click at [502, 860] on div "Cancel Save" at bounding box center [524, 833] width 661 height 55
click at [503, 841] on span "Remove endorsements" at bounding box center [506, 842] width 97 height 12
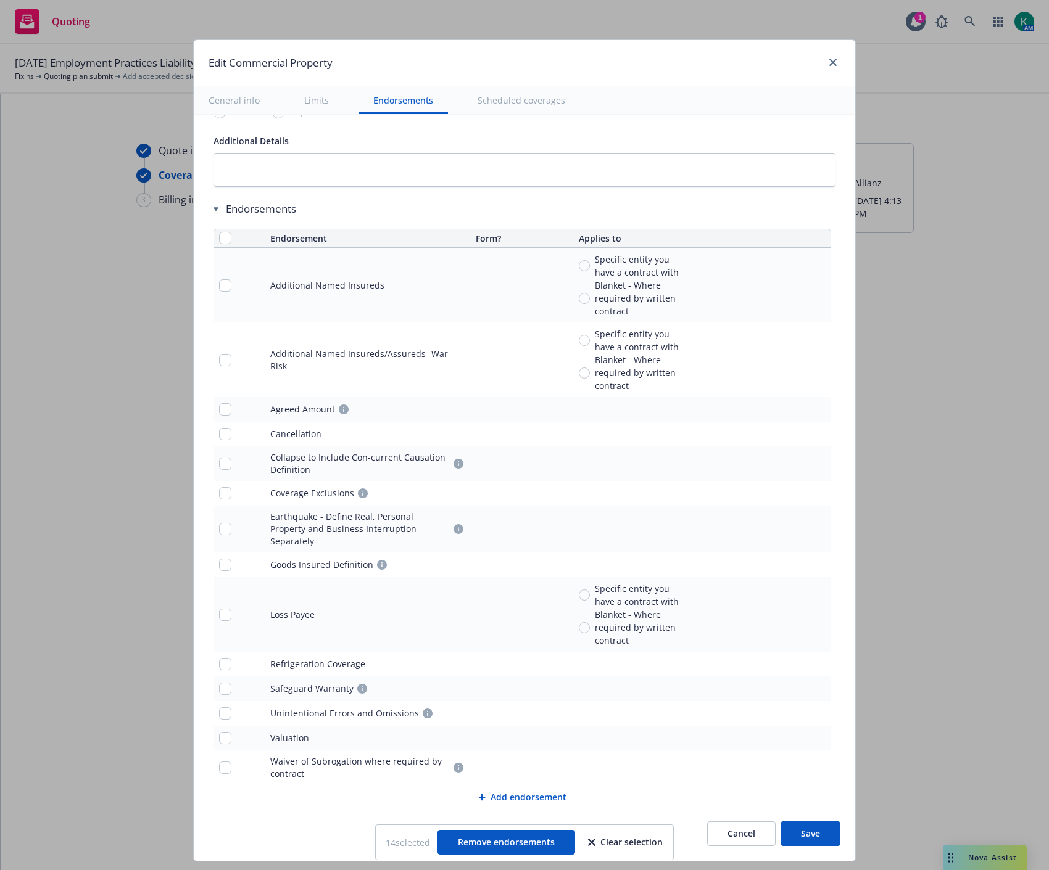
scroll to position [3999, 0]
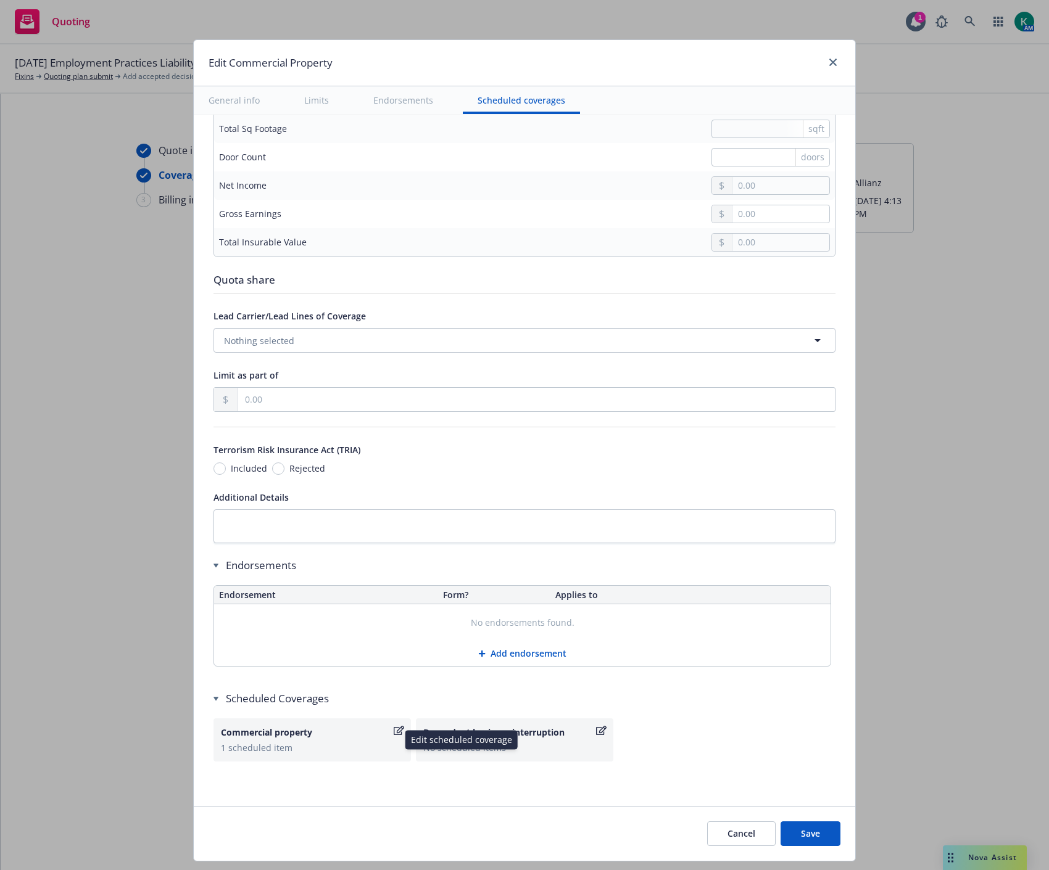
click at [394, 733] on icon "button" at bounding box center [399, 731] width 10 height 10
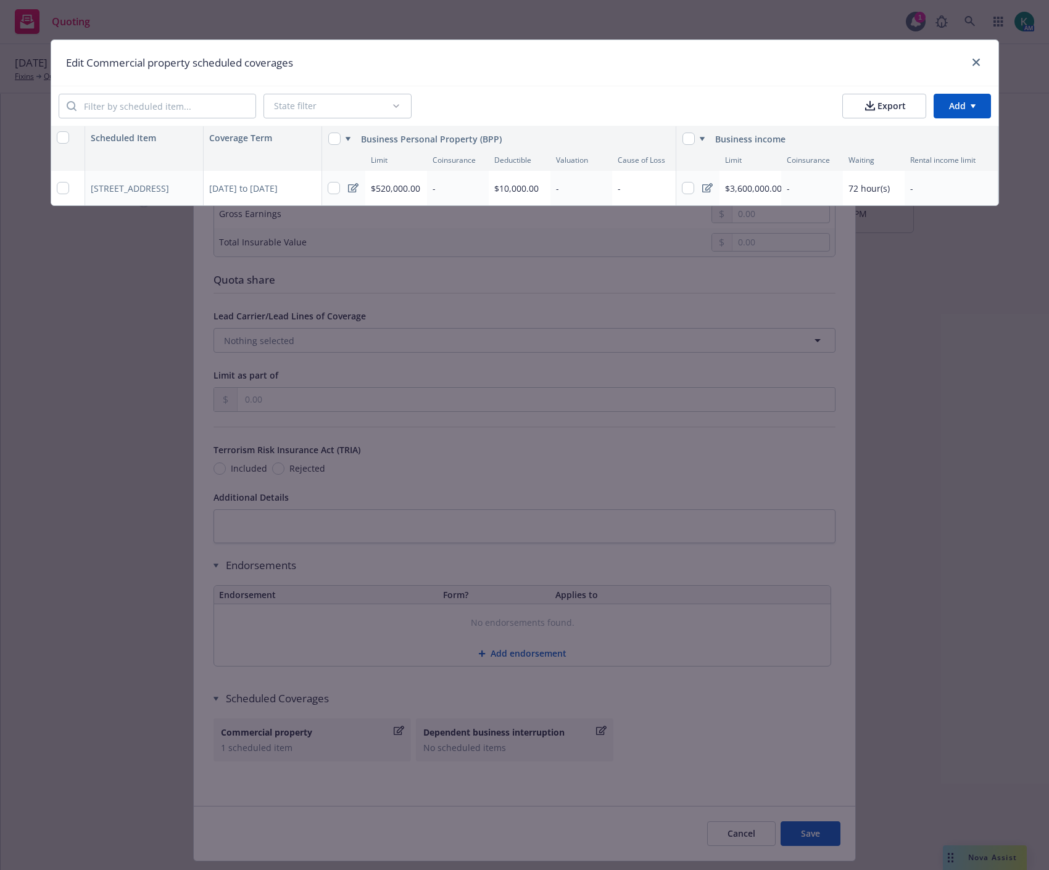
click at [961, 108] on html "Quoting 1 AM 10/15/25 Employment Practices Liability, Excess Liability, Commerc…" at bounding box center [524, 435] width 1049 height 870
click at [608, 70] on html "Quoting 1 AM 10/15/25 Employment Practices Liability, Excess Liability, Commerc…" at bounding box center [524, 435] width 1049 height 870
click at [973, 116] on html "Quoting 1 AM 10/15/25 Employment Practices Liability, Excess Liability, Commerc…" at bounding box center [524, 435] width 1049 height 870
click at [916, 141] on div "Add scheduled items" at bounding box center [936, 135] width 107 height 20
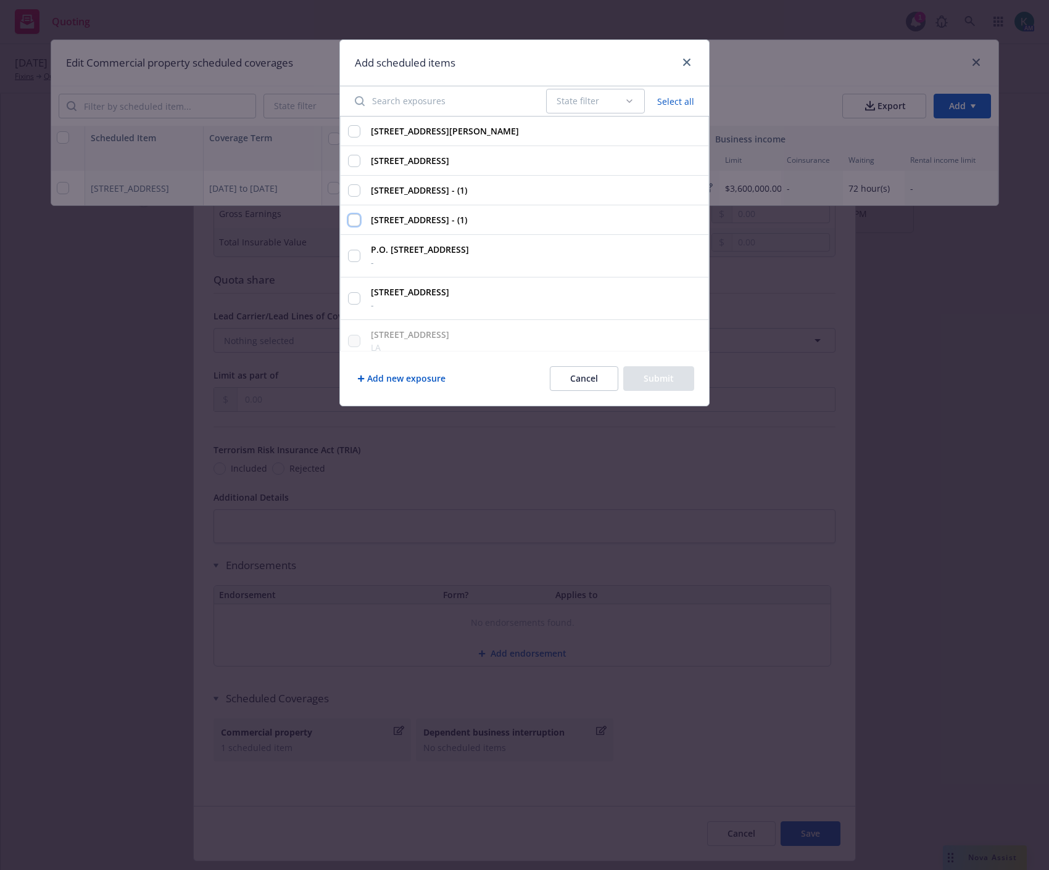
click at [353, 220] on input "3428 3rd Ave, Sacramento, CA, 95817, USA - (1)" at bounding box center [354, 220] width 12 height 12
checkbox input "true"
click at [675, 381] on button "Submit" at bounding box center [658, 378] width 71 height 25
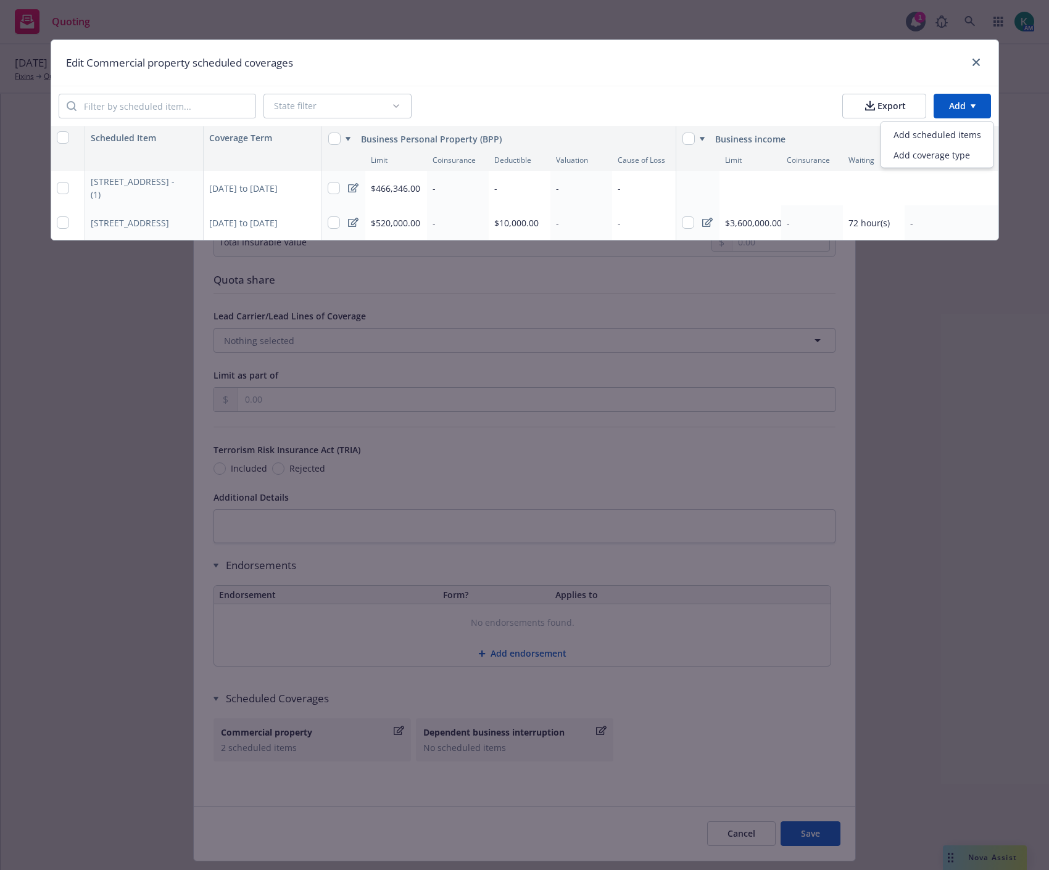
click at [976, 104] on html "Quoting 1 AM 10/15/25 Employment Practices Liability, Excess Liability, Commerc…" at bounding box center [524, 435] width 1049 height 870
click at [944, 136] on div "Add scheduled items" at bounding box center [936, 135] width 107 height 20
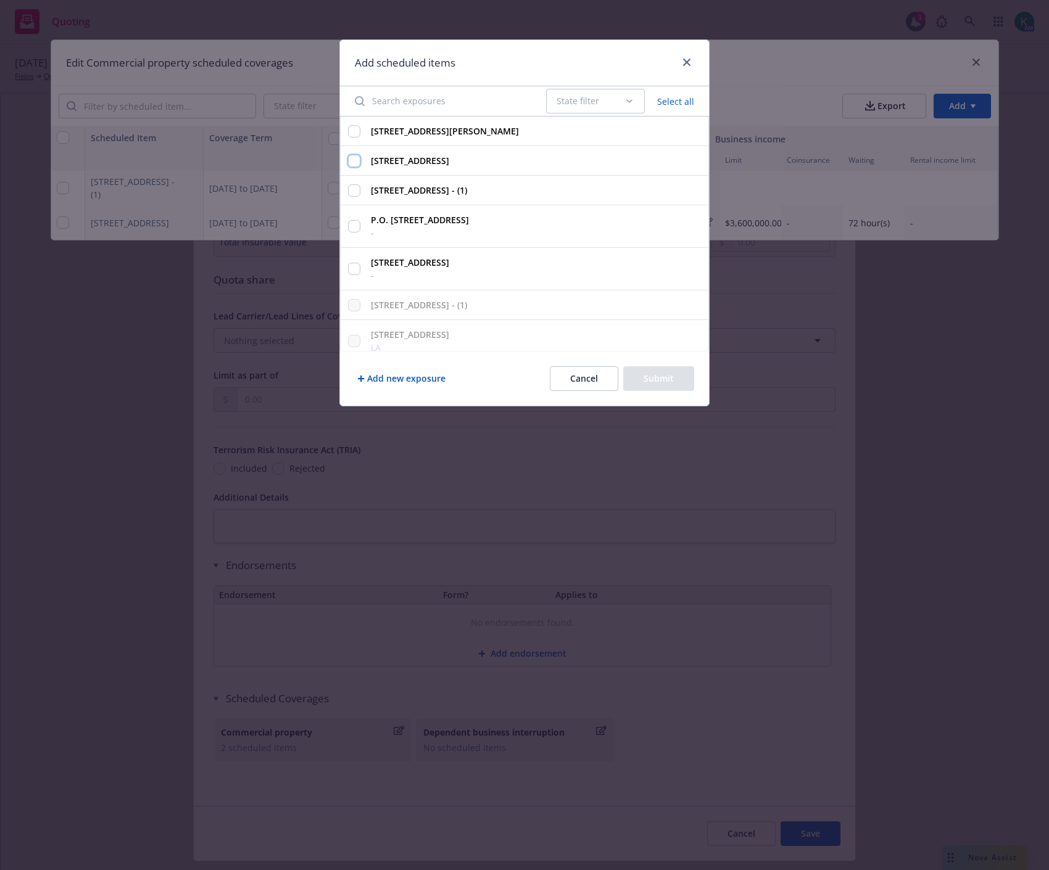
click at [359, 163] on input "222 North Detroit Avenue, Tulsa, OK, 74120, USA" at bounding box center [354, 161] width 12 height 12
checkbox input "true"
click at [668, 384] on button "Submit" at bounding box center [658, 378] width 71 height 25
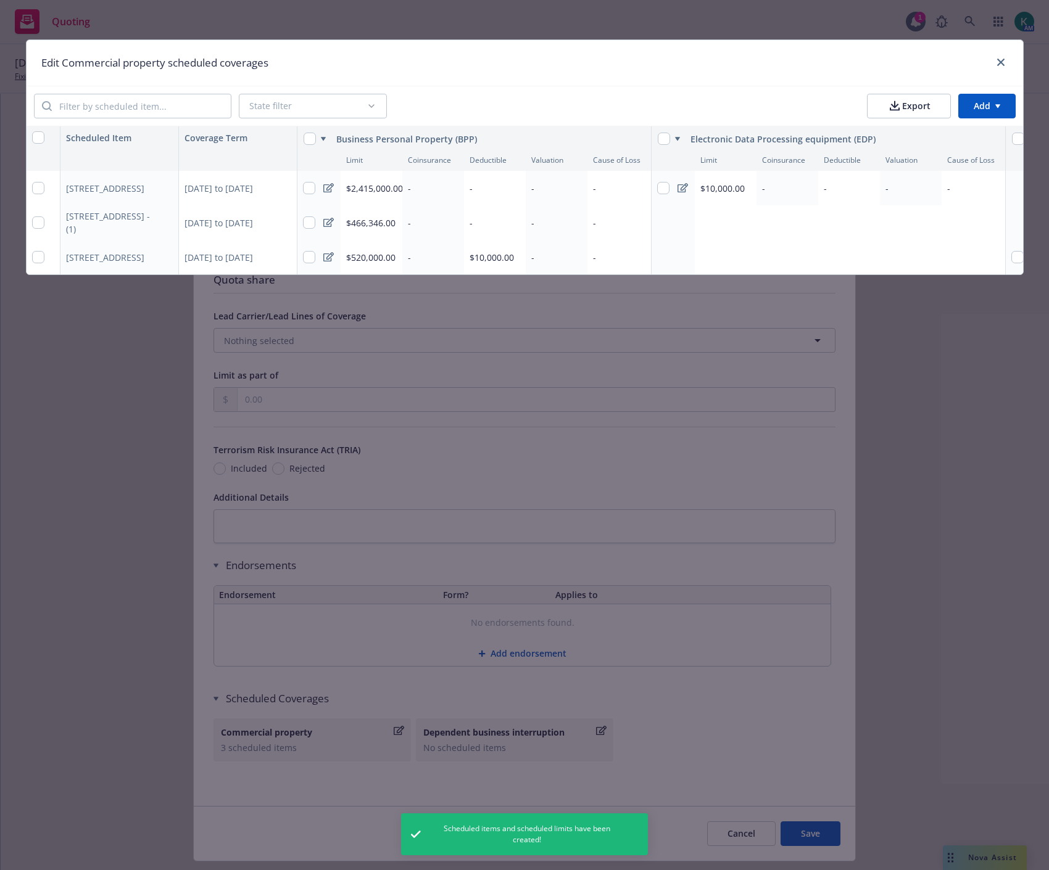
click at [981, 102] on html "Quoting 1 AM 10/15/25 Employment Practices Liability, Excess Liability, Commerc…" at bounding box center [524, 435] width 1049 height 870
click at [958, 138] on div "Add scheduled items" at bounding box center [961, 135] width 107 height 20
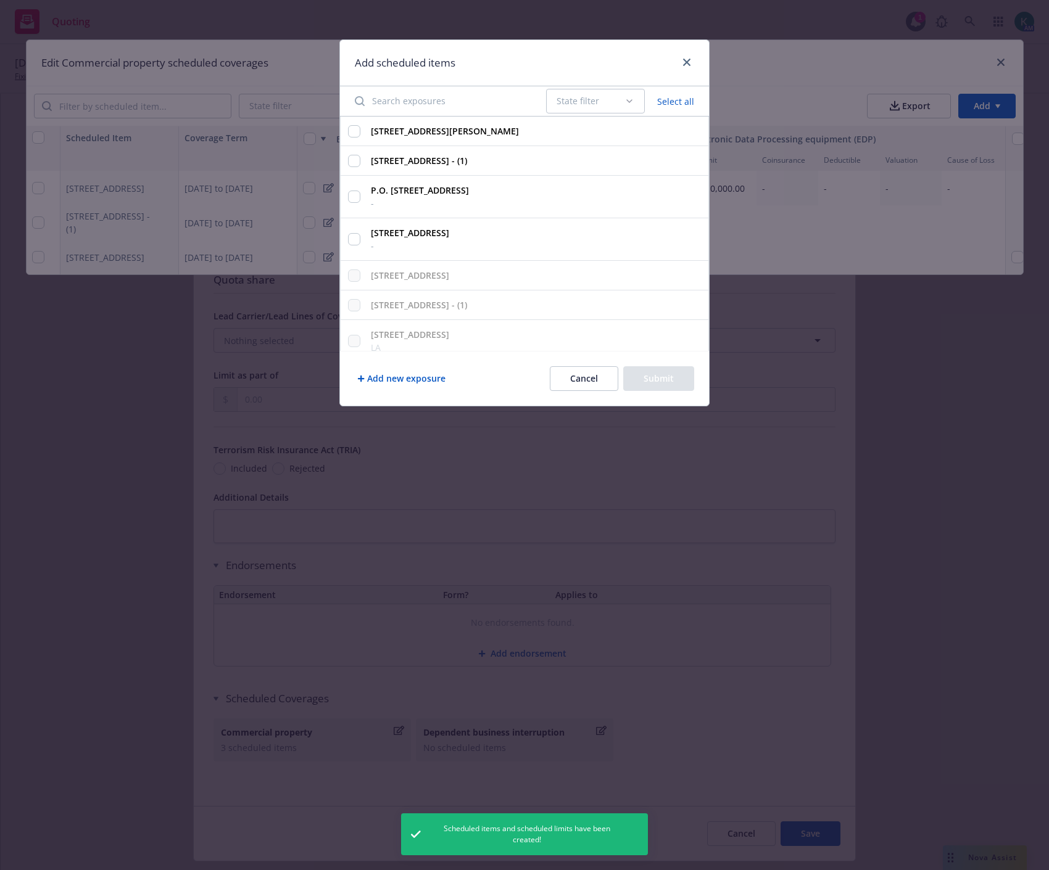
click at [347, 128] on div "1435 Randolph St., Detroit, MI, 48226, USA" at bounding box center [524, 132] width 369 height 30
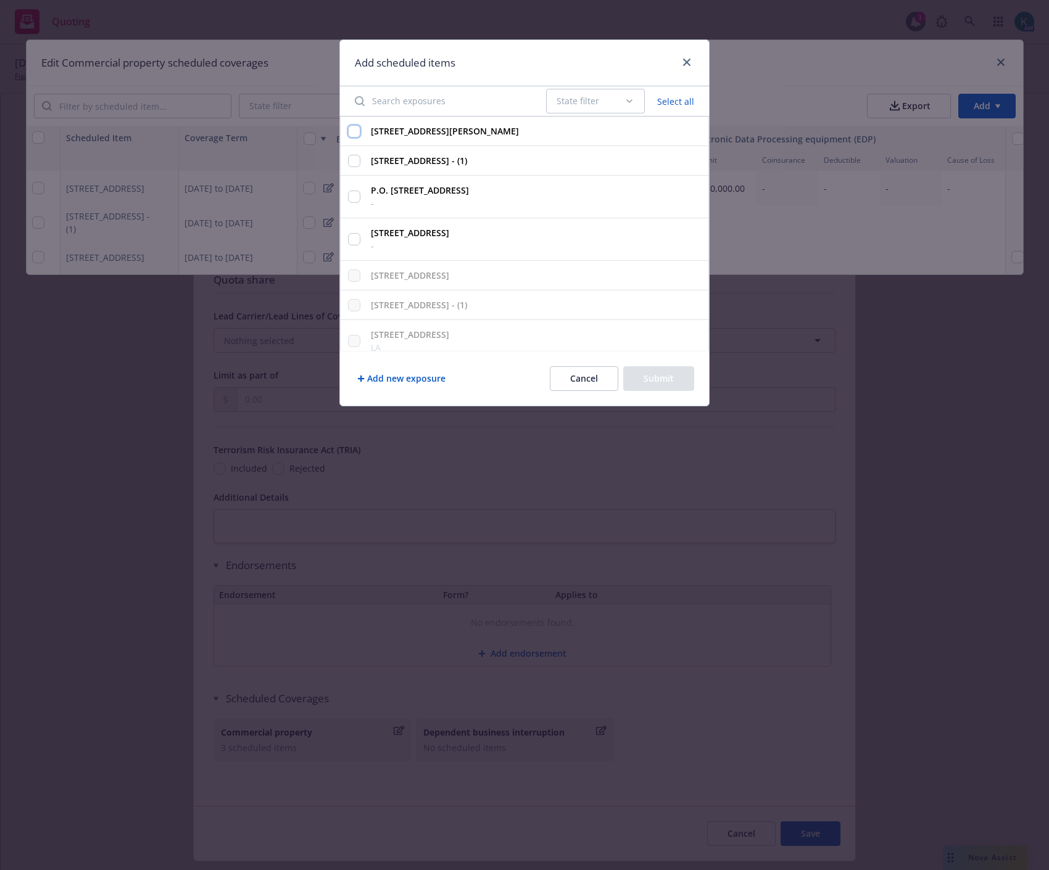
click at [355, 130] on input "1435 Randolph St., Detroit, MI, 48226, USA" at bounding box center [354, 131] width 12 height 12
click at [685, 385] on button "Submit" at bounding box center [658, 378] width 71 height 25
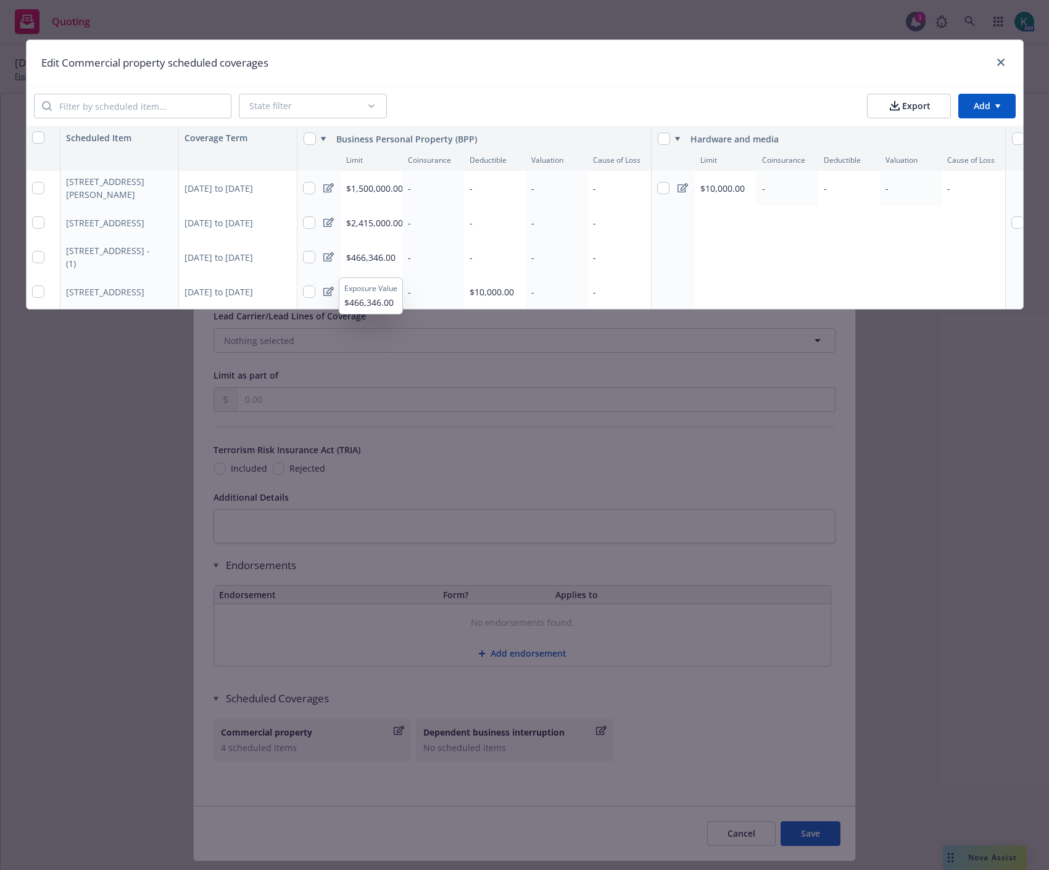
click at [358, 253] on span "$466,346.00" at bounding box center [370, 258] width 49 height 12
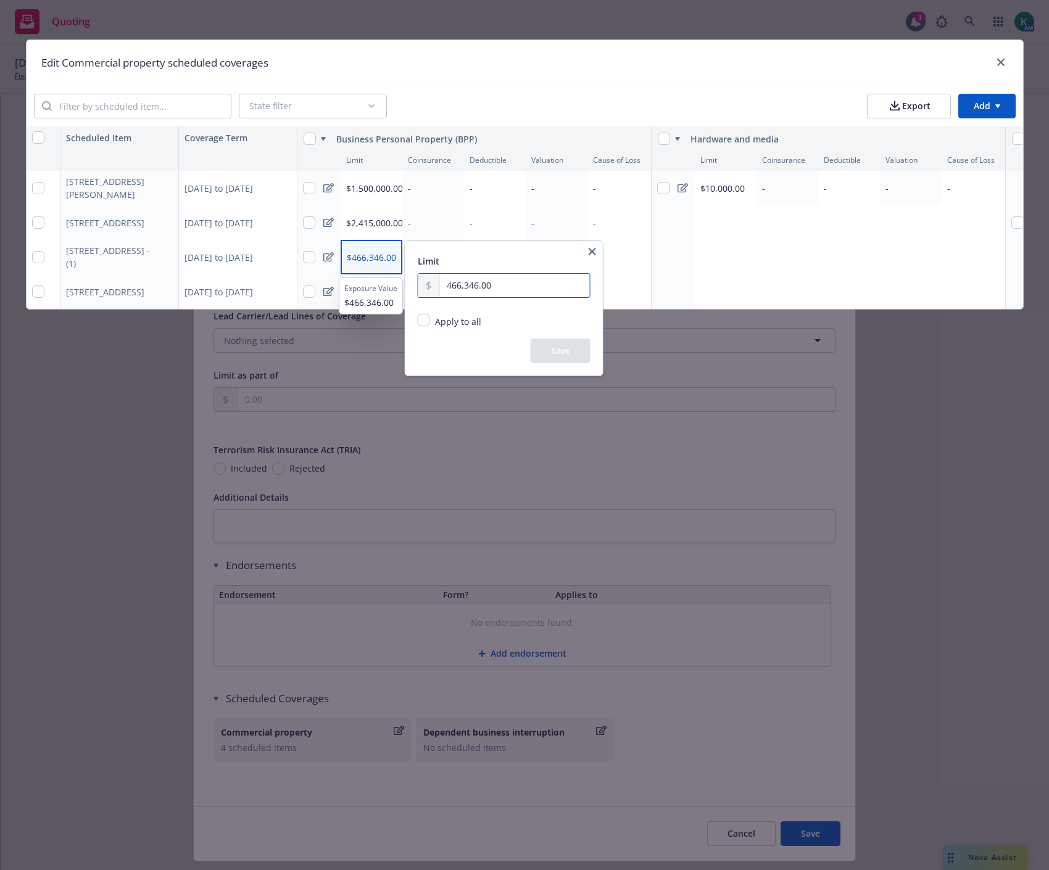
click at [486, 282] on input "466,346.00" at bounding box center [514, 285] width 150 height 23
click at [552, 344] on button "Save" at bounding box center [560, 351] width 60 height 25
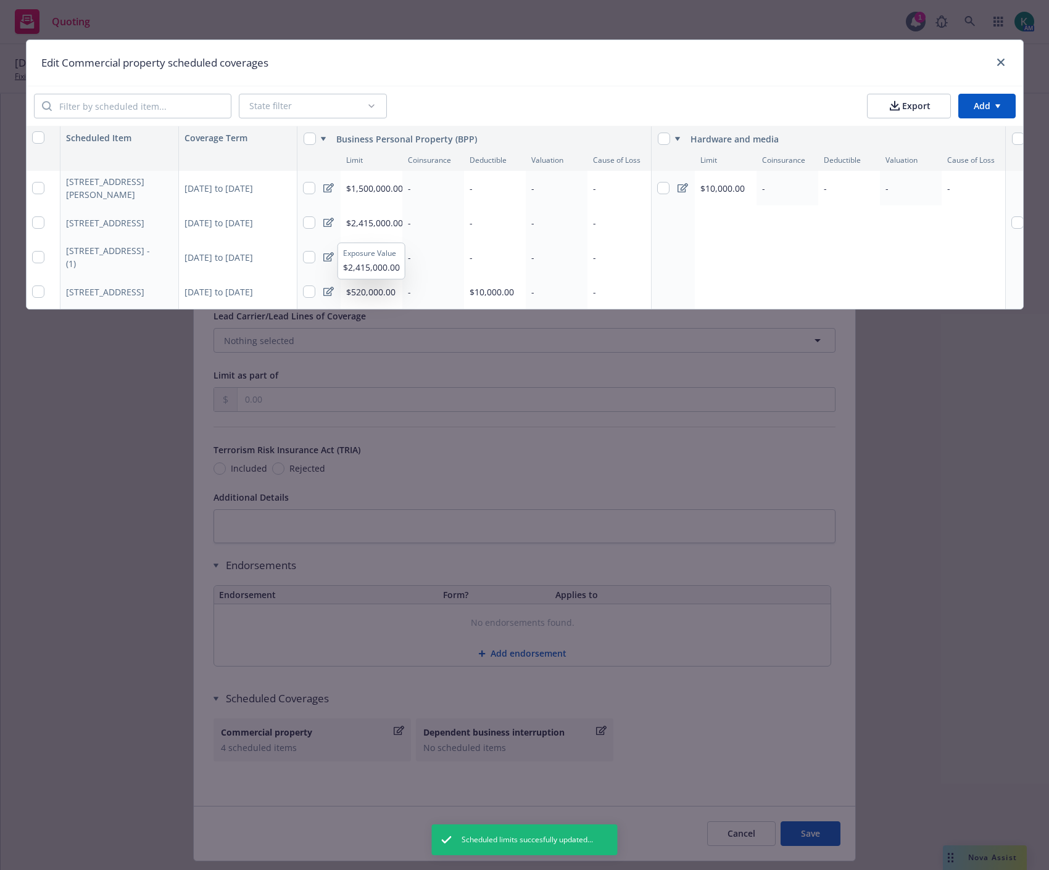
click at [374, 223] on span "$2,415,000.00" at bounding box center [374, 223] width 57 height 12
click at [374, 223] on html "Quoting 1 AM 10/15/25 Employment Practices Liability, Excess Liability, Commerc…" at bounding box center [524, 435] width 1049 height 870
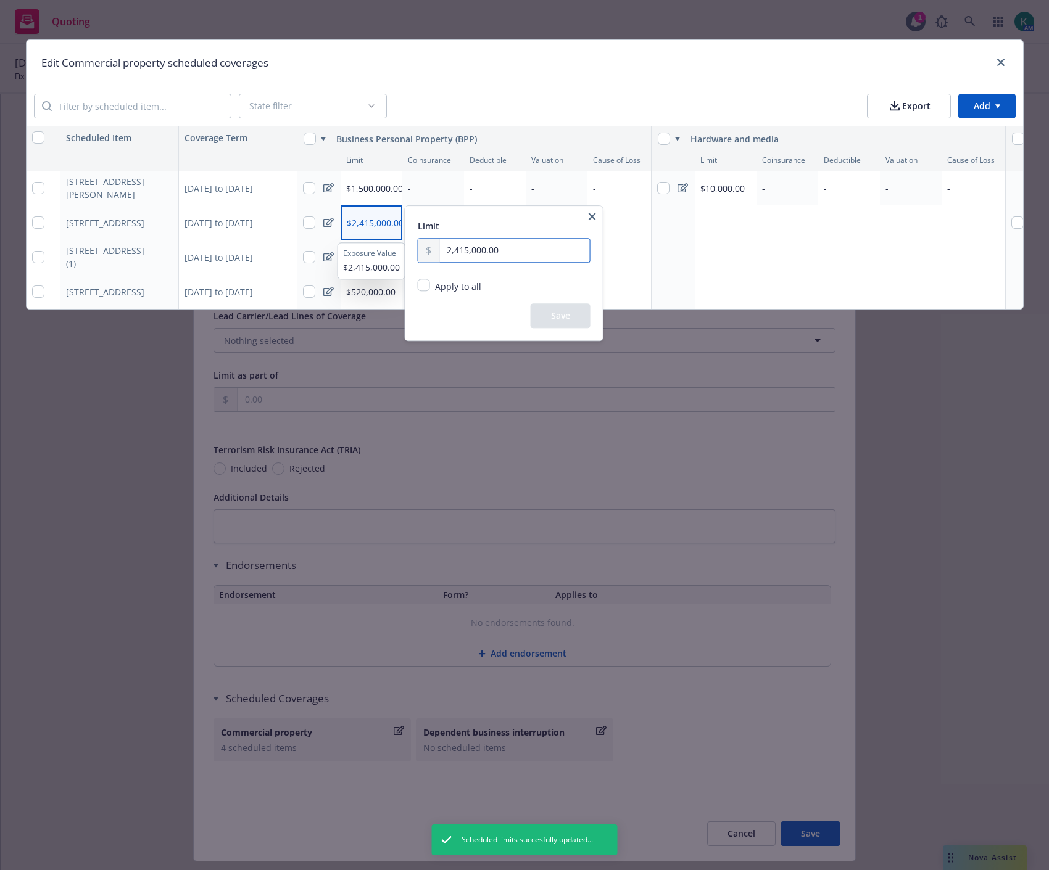
click at [451, 254] on input "2,415,000.00" at bounding box center [514, 250] width 150 height 23
click at [538, 307] on button "Save" at bounding box center [560, 315] width 60 height 25
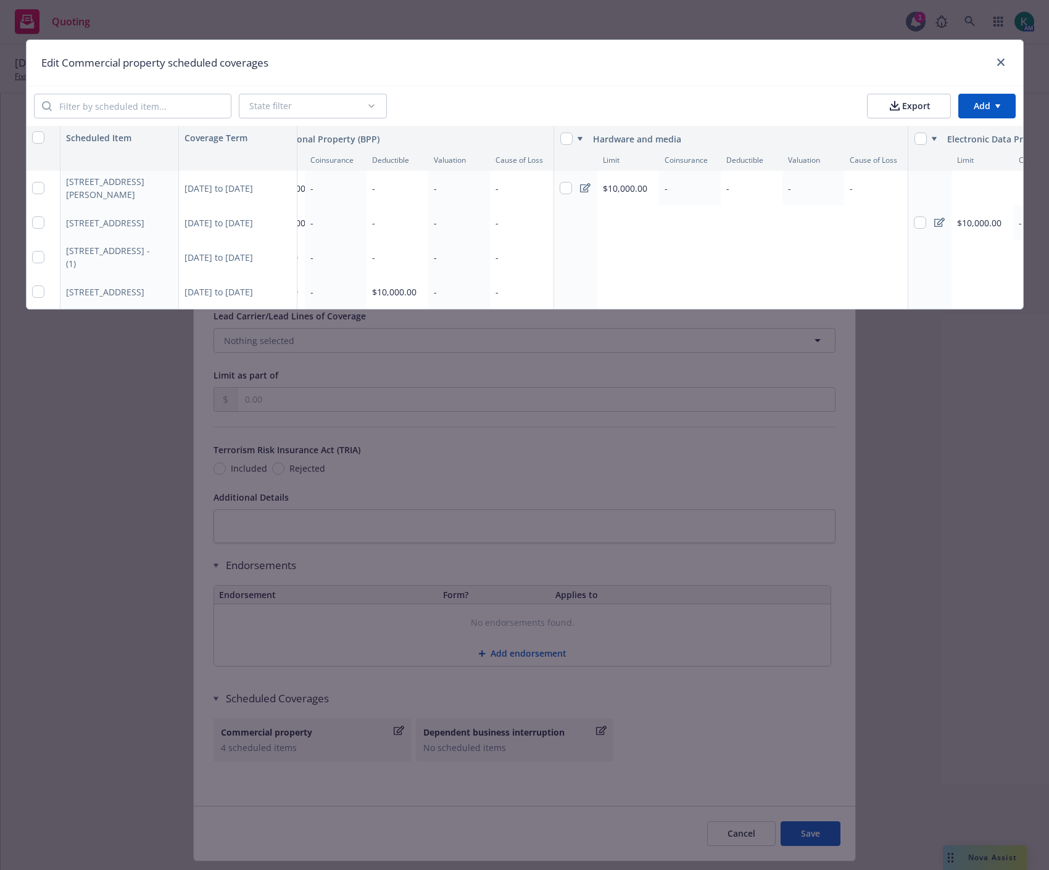
scroll to position [0, 0]
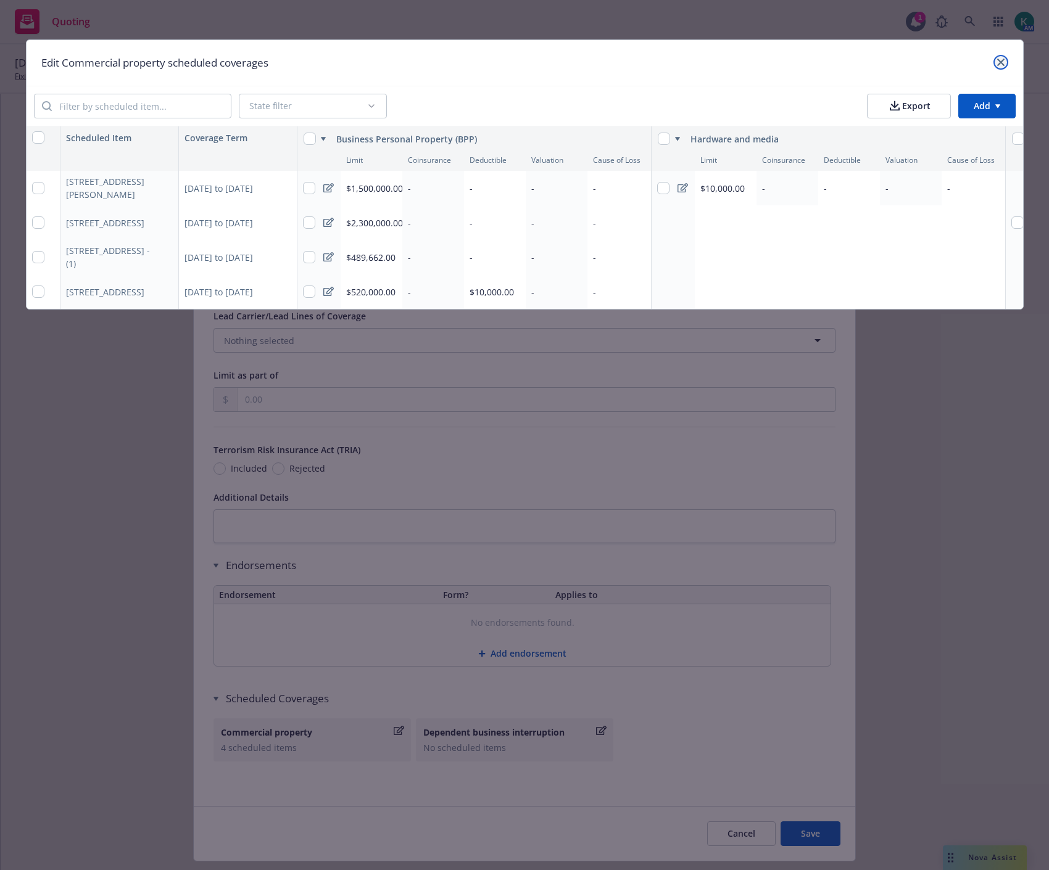
click at [1001, 59] on icon "close" at bounding box center [1000, 62] width 7 height 7
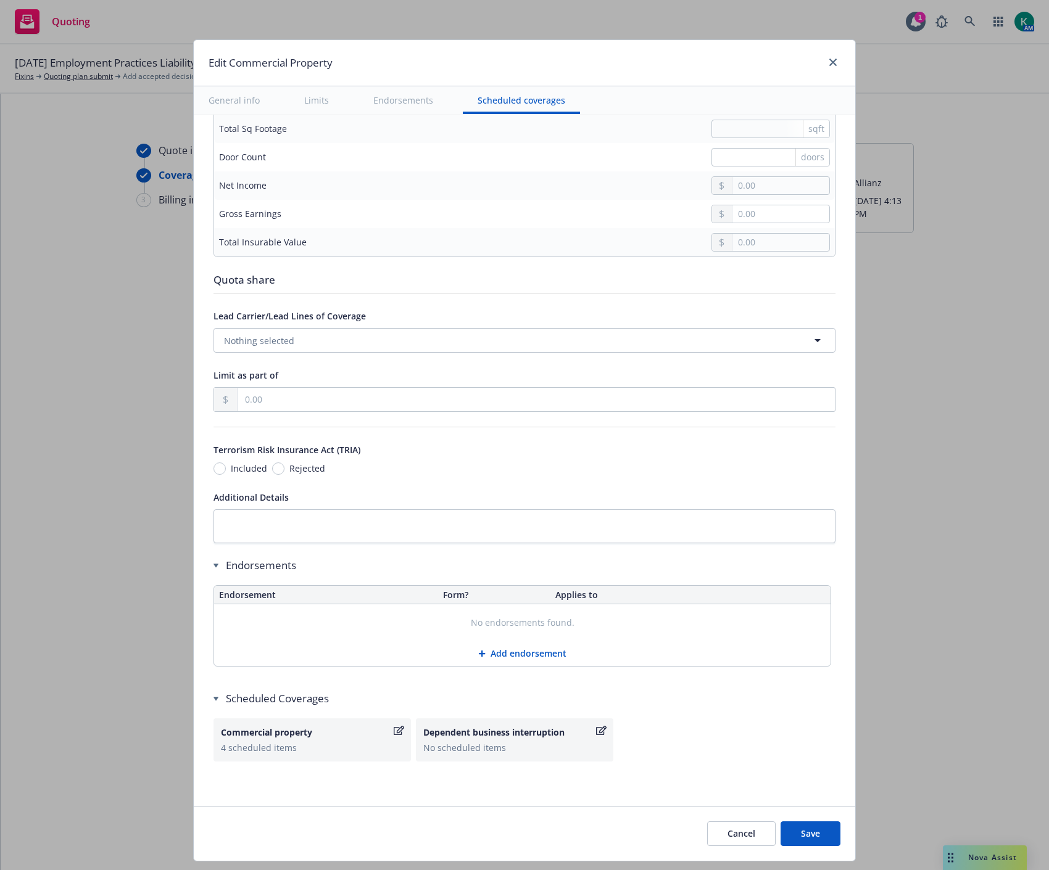
click at [810, 833] on button "Save" at bounding box center [810, 834] width 60 height 25
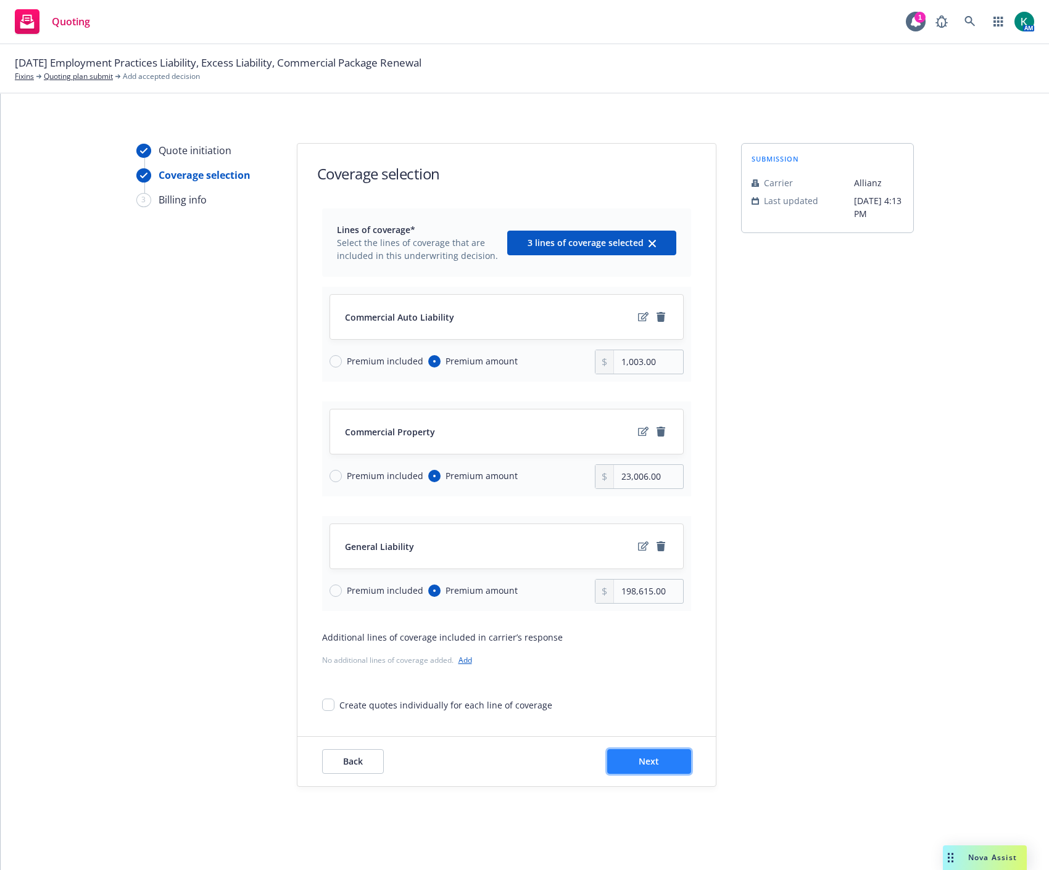
click at [656, 762] on span "Next" at bounding box center [648, 762] width 20 height 12
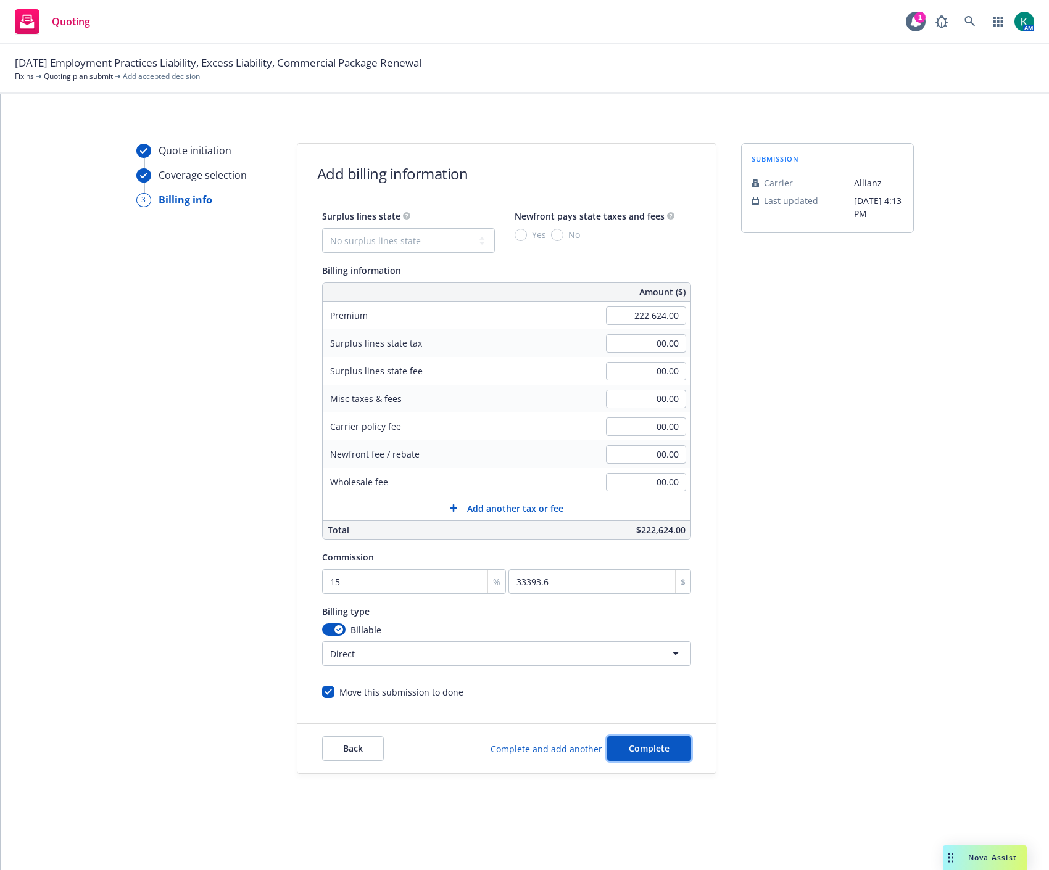
click at [656, 761] on button "Complete" at bounding box center [649, 748] width 84 height 25
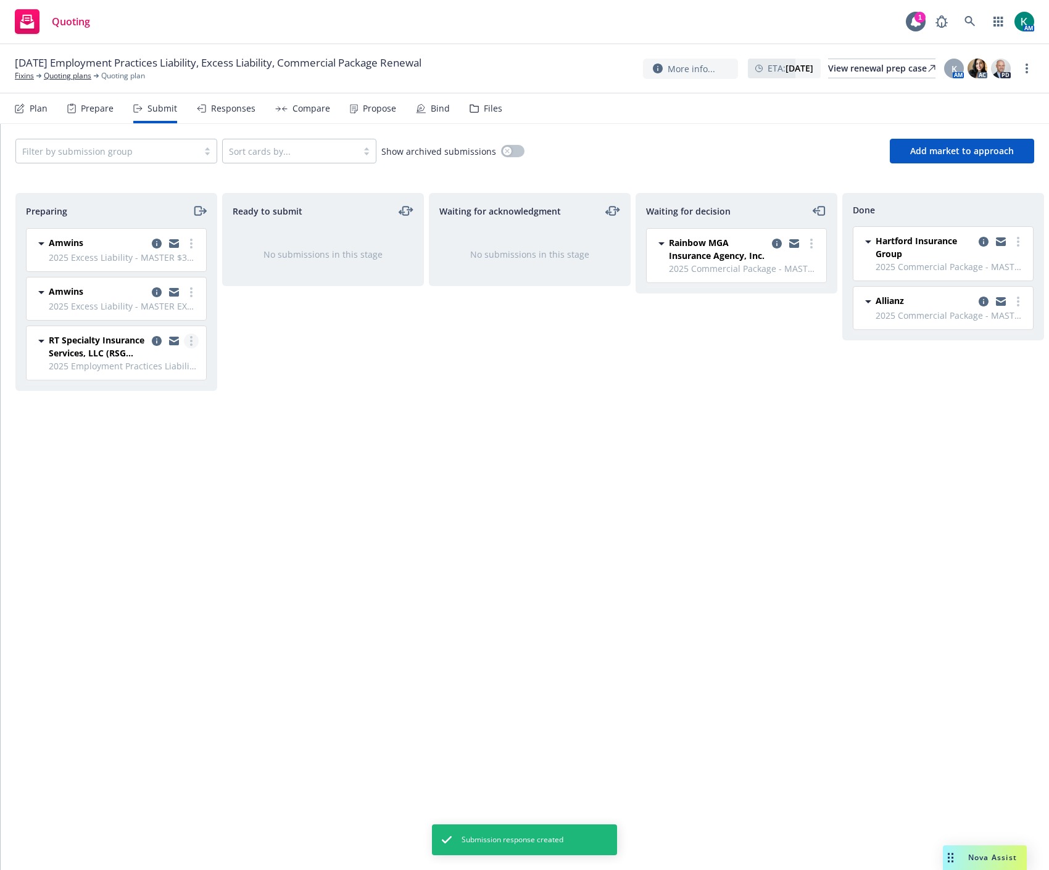
click at [184, 344] on link "more" at bounding box center [191, 341] width 15 height 15
click at [155, 343] on icon "copy logging email" at bounding box center [157, 341] width 10 height 10
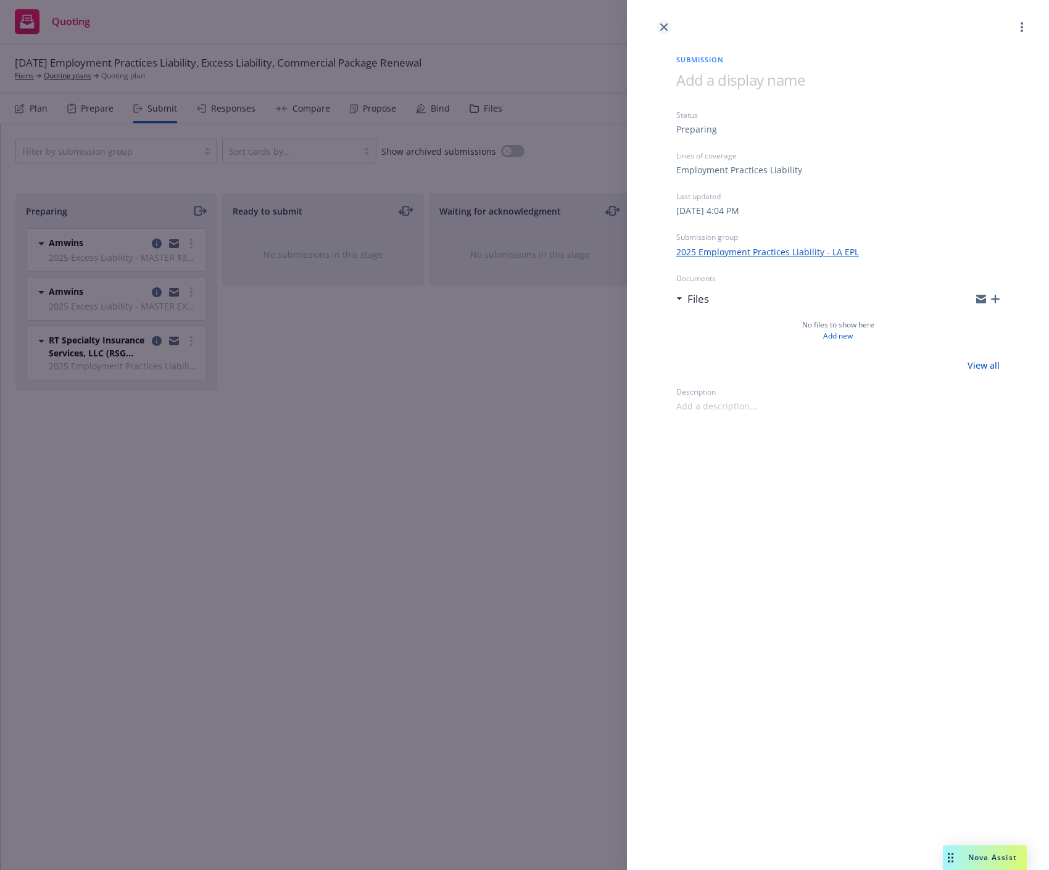
click at [660, 28] on icon "close" at bounding box center [663, 26] width 7 height 7
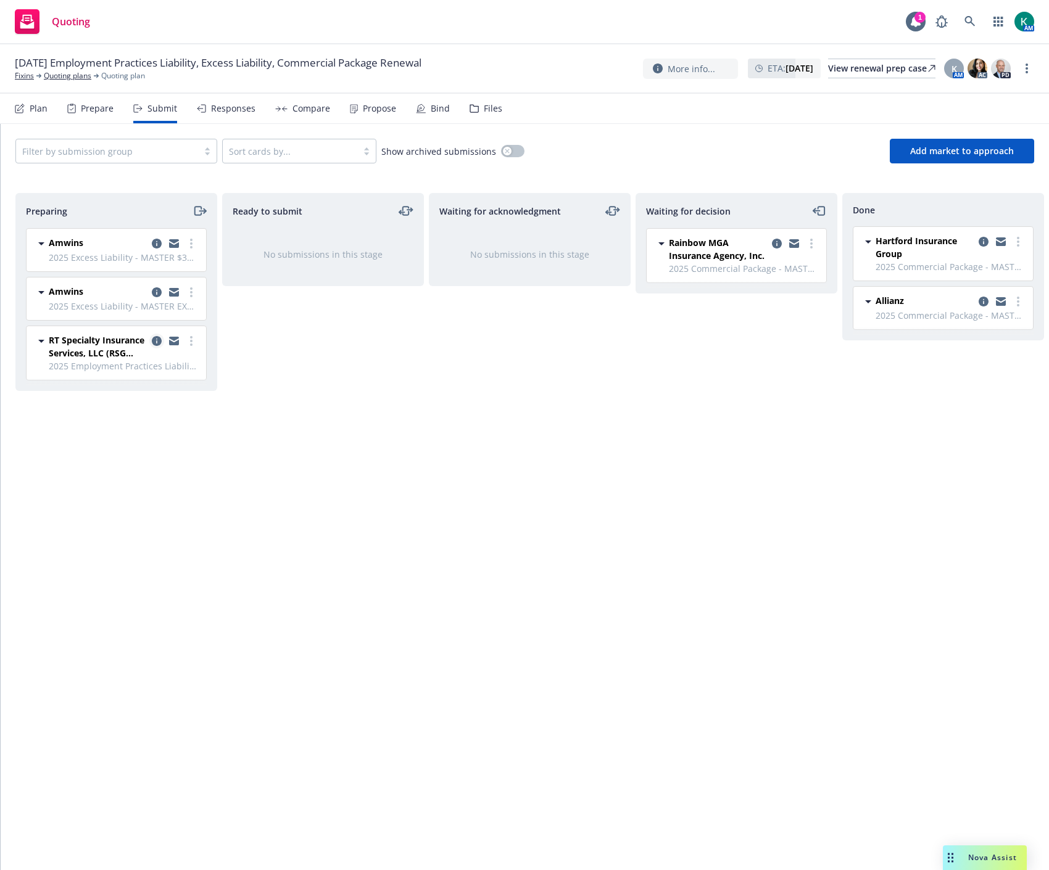
click at [155, 342] on icon "copy logging email" at bounding box center [157, 341] width 10 height 10
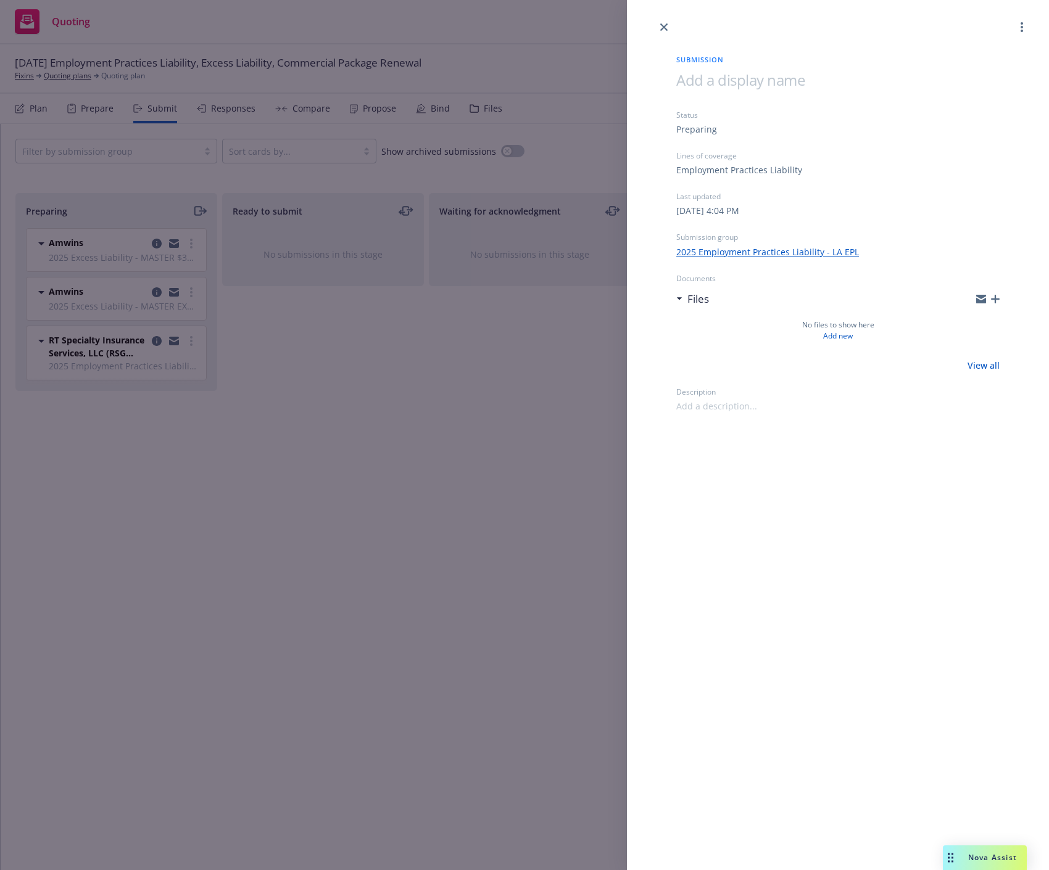
click at [735, 73] on span at bounding box center [740, 80] width 128 height 20
click at [687, 76] on span "LE EPL" at bounding box center [697, 80] width 43 height 20
click at [666, 26] on icon "close" at bounding box center [663, 26] width 7 height 7
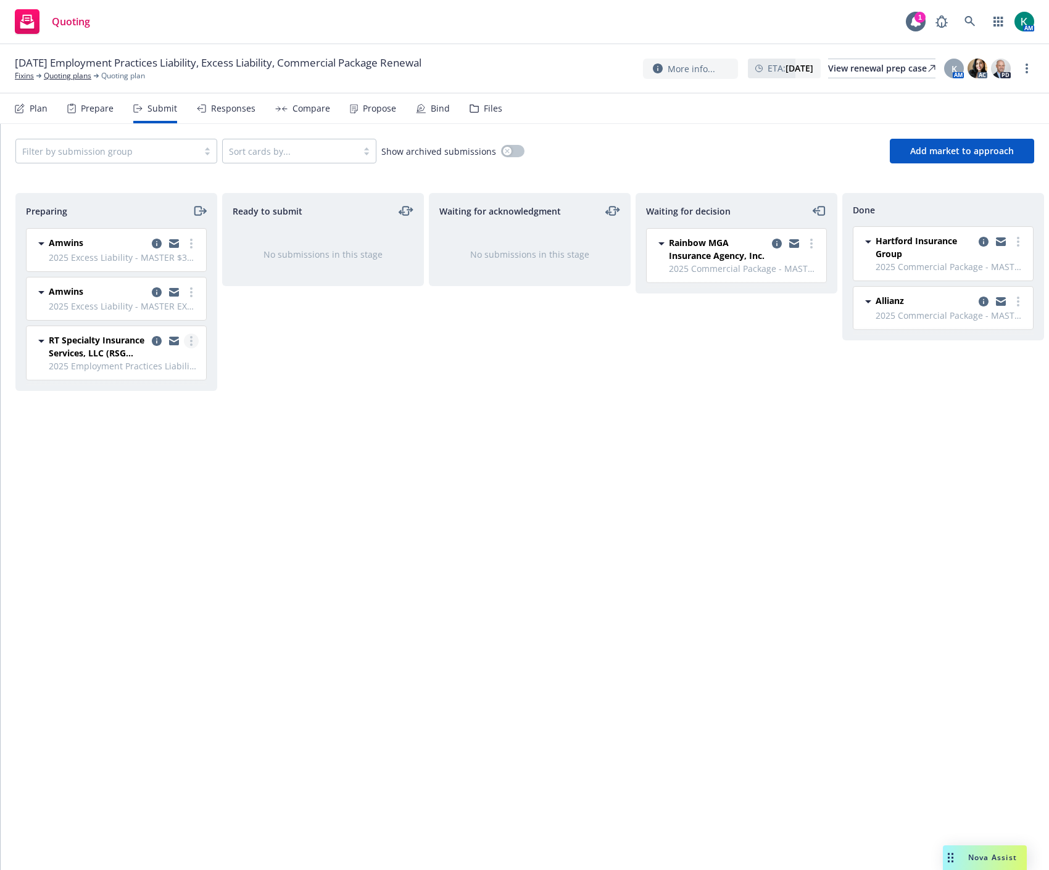
click at [194, 337] on link "more" at bounding box center [191, 341] width 15 height 15
click at [155, 436] on span "Add accepted decision" at bounding box center [136, 440] width 123 height 12
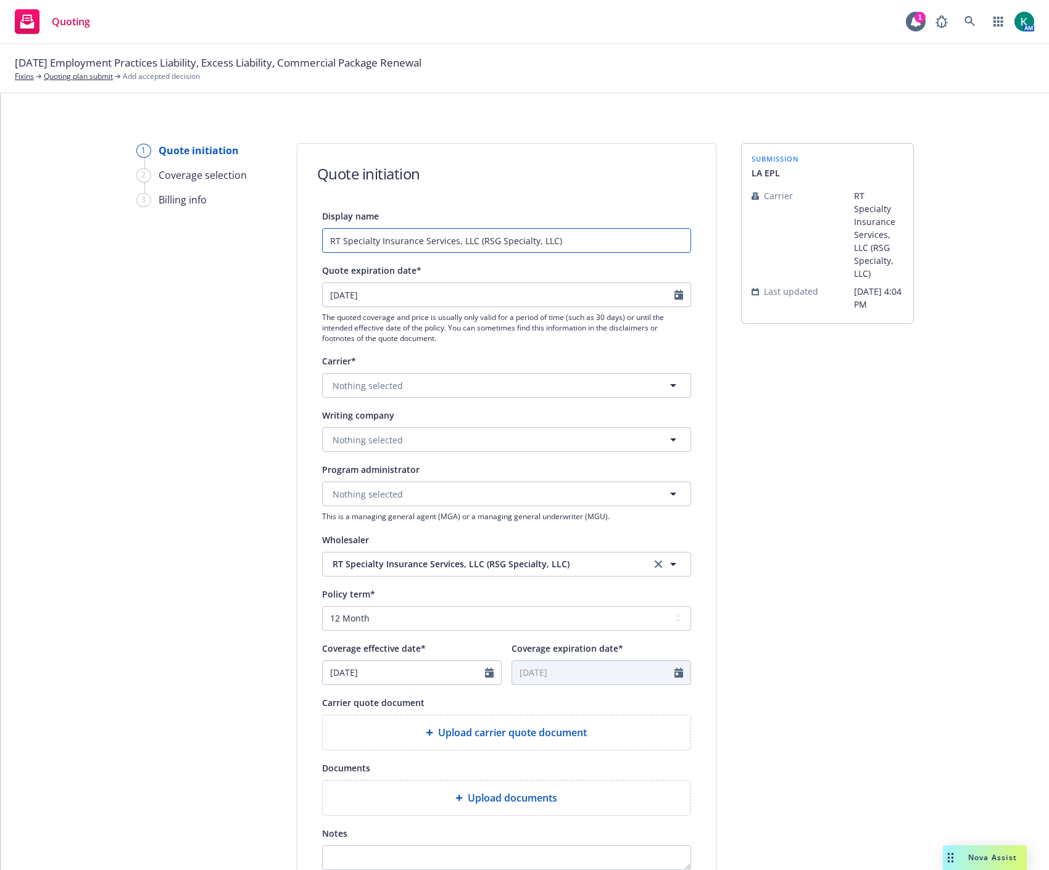
click at [347, 245] on input "RT Specialty Insurance Services, LLC (RSG Specialty, LLC)" at bounding box center [506, 240] width 369 height 25
click at [401, 436] on button "Nothing selected" at bounding box center [506, 439] width 369 height 25
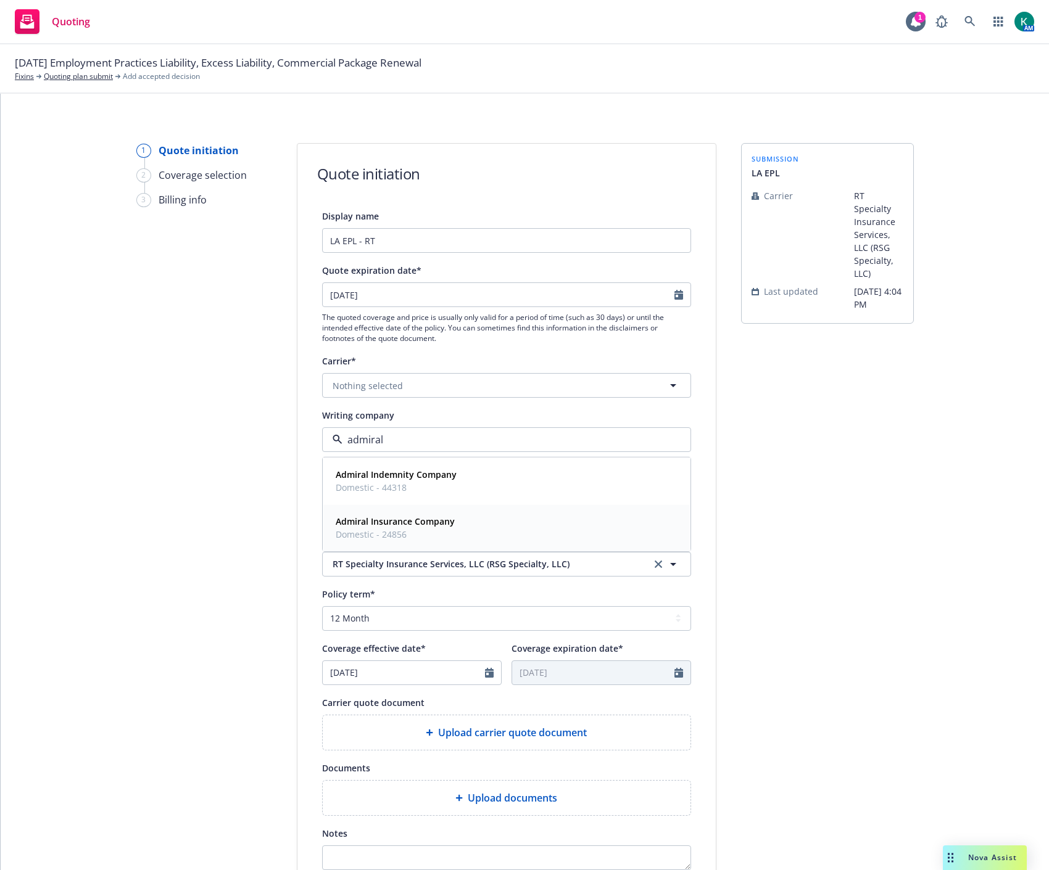
click at [397, 530] on span "Domestic - 24856" at bounding box center [395, 534] width 119 height 13
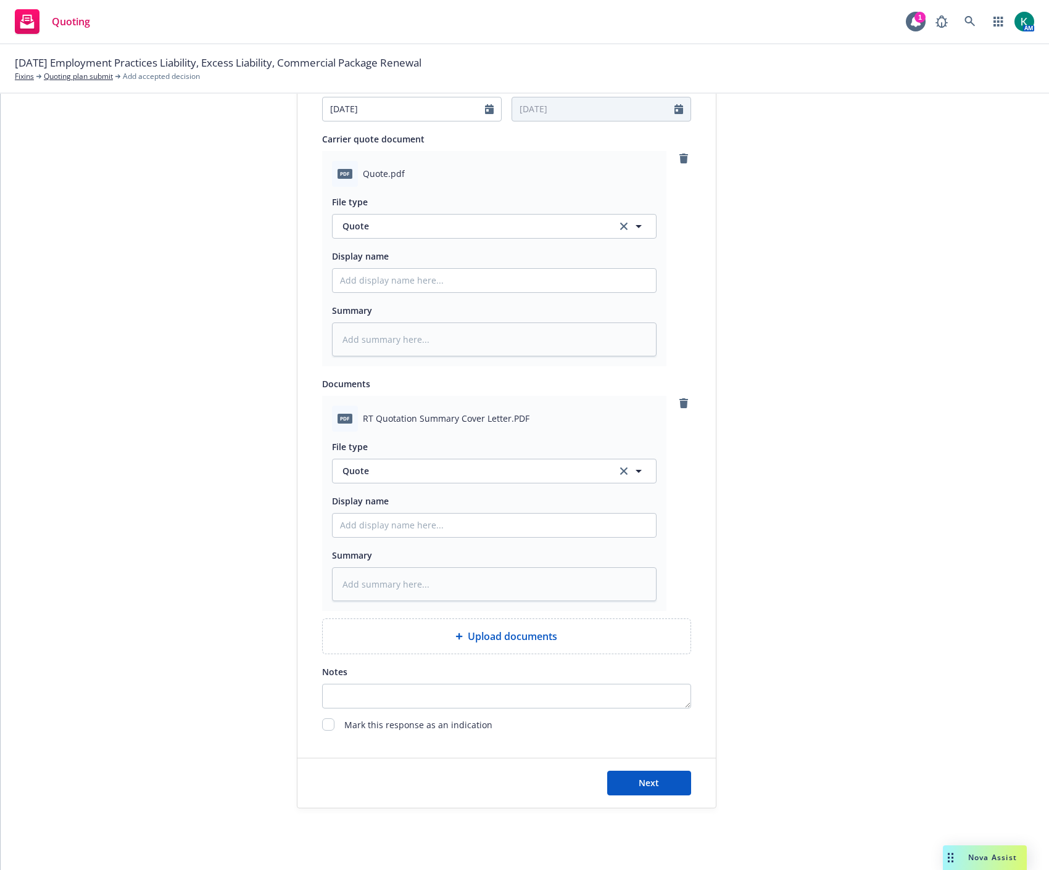
scroll to position [617, 0]
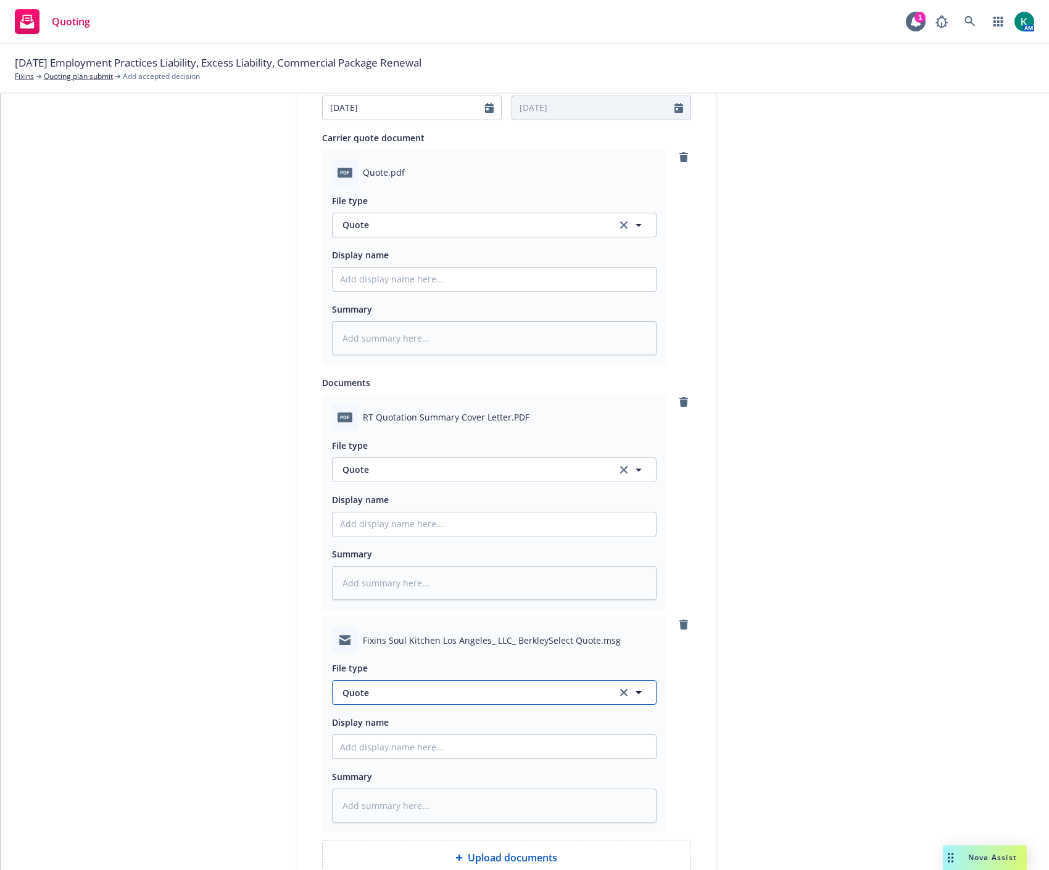
click at [386, 691] on span "Quote" at bounding box center [472, 693] width 260 height 13
click at [389, 599] on div "Email" at bounding box center [494, 593] width 308 height 18
click at [400, 526] on input "Display name" at bounding box center [493, 524] width 323 height 23
drag, startPoint x: 414, startPoint y: 526, endPoint x: 288, endPoint y: 541, distance: 127.3
click at [288, 541] on div "1 Quote initiation 2 Coverage selection 3 Billing info Quote initiation Display…" at bounding box center [524, 278] width 1018 height 1504
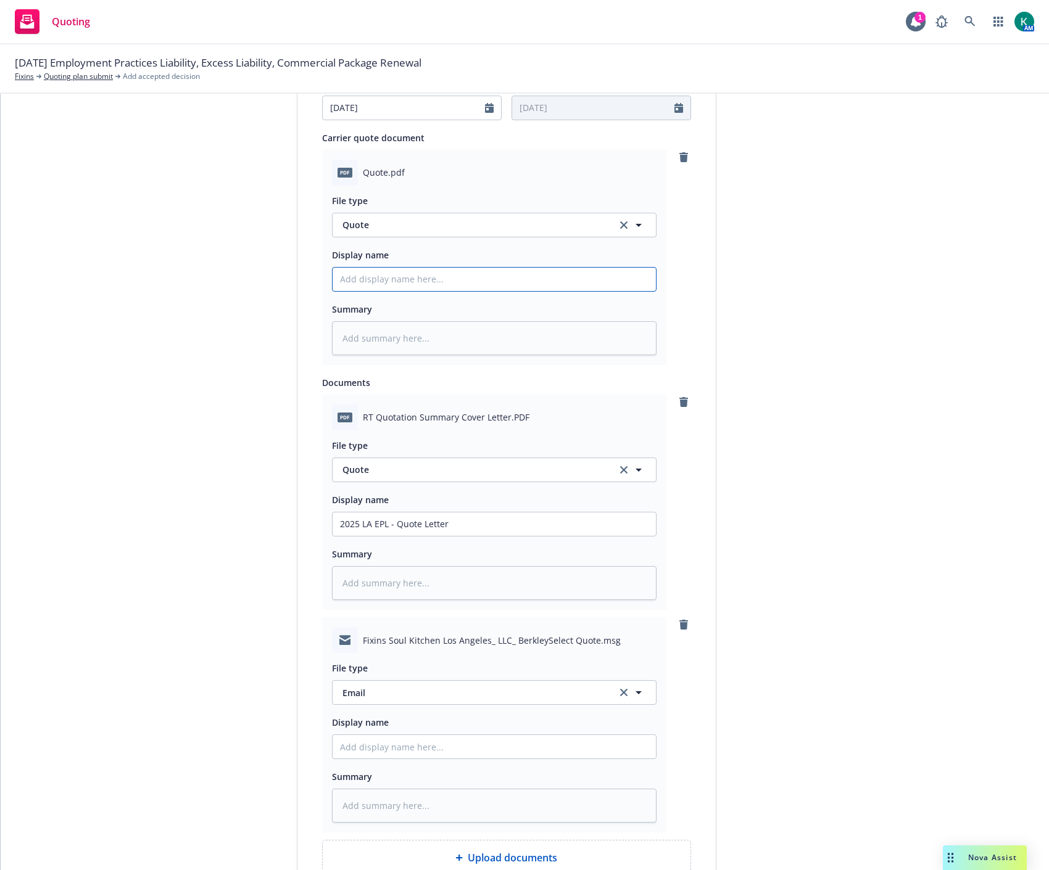
click at [361, 274] on input "Display name" at bounding box center [493, 279] width 323 height 23
paste input "2025 LA EPL - Quote"
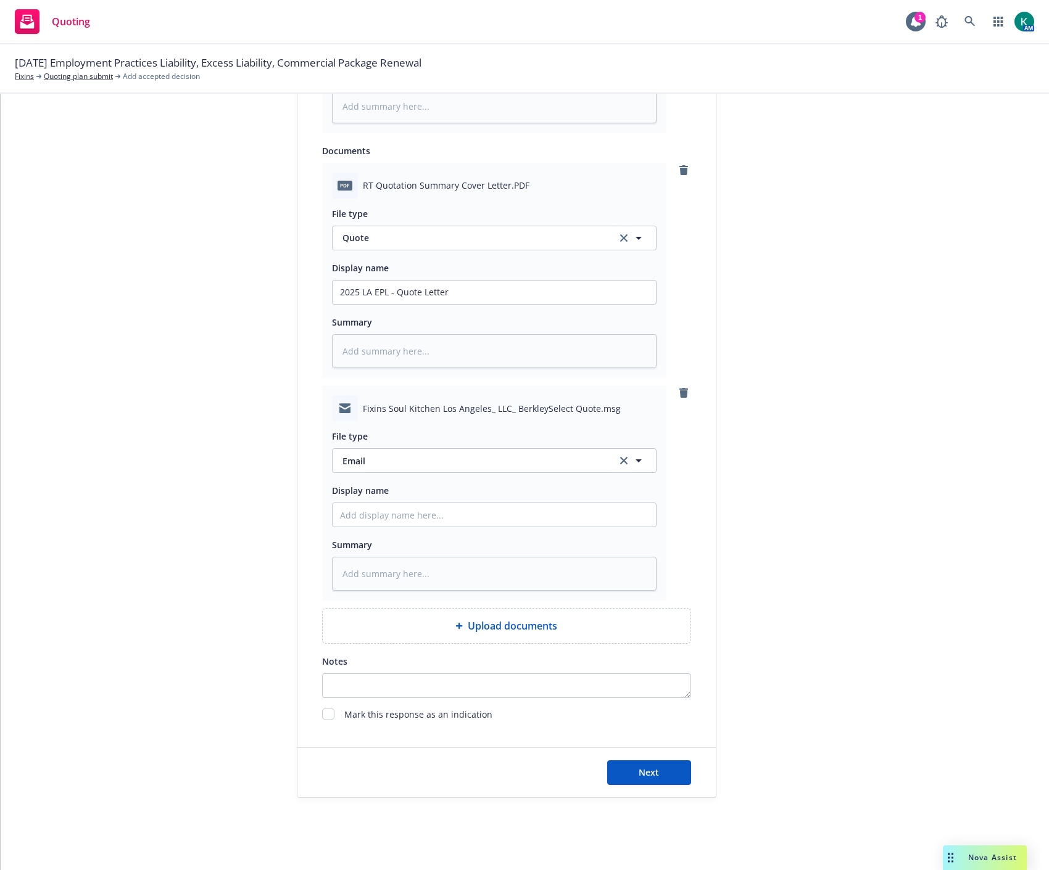
scroll to position [859, 0]
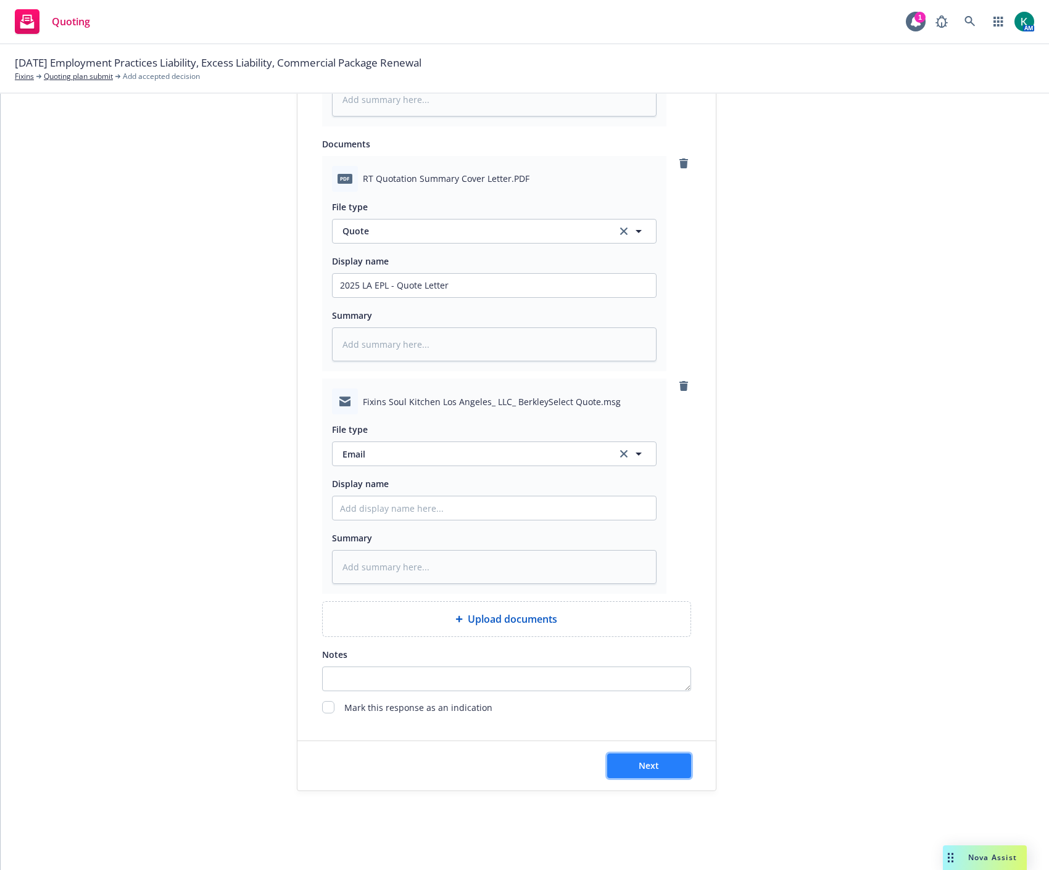
click at [654, 756] on button "Next" at bounding box center [649, 766] width 84 height 25
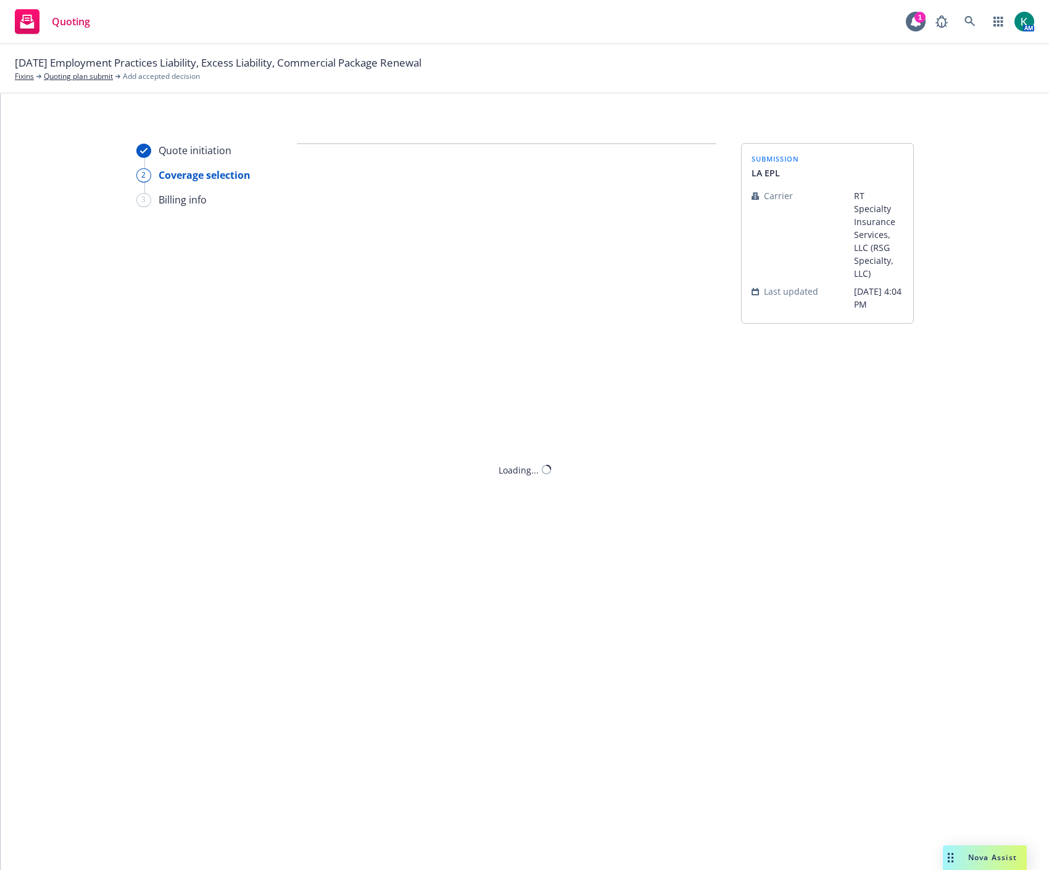
scroll to position [0, 0]
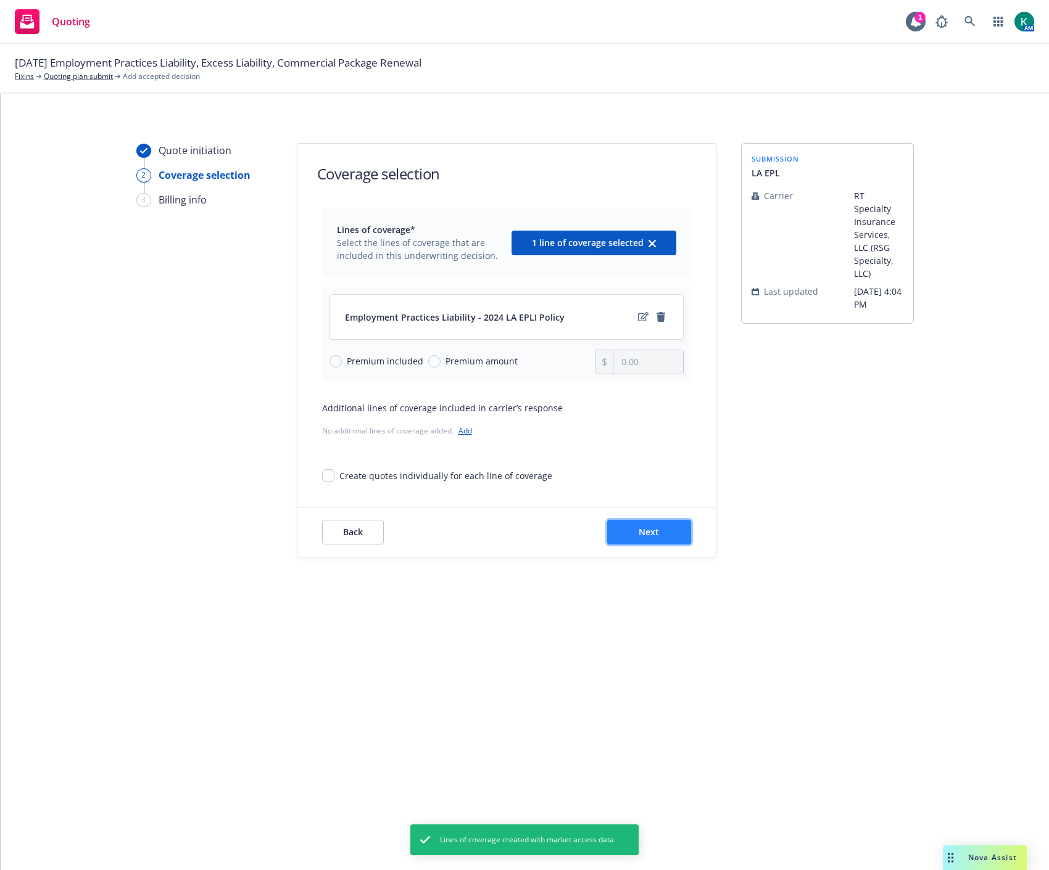
click at [661, 538] on button "Next" at bounding box center [649, 532] width 84 height 25
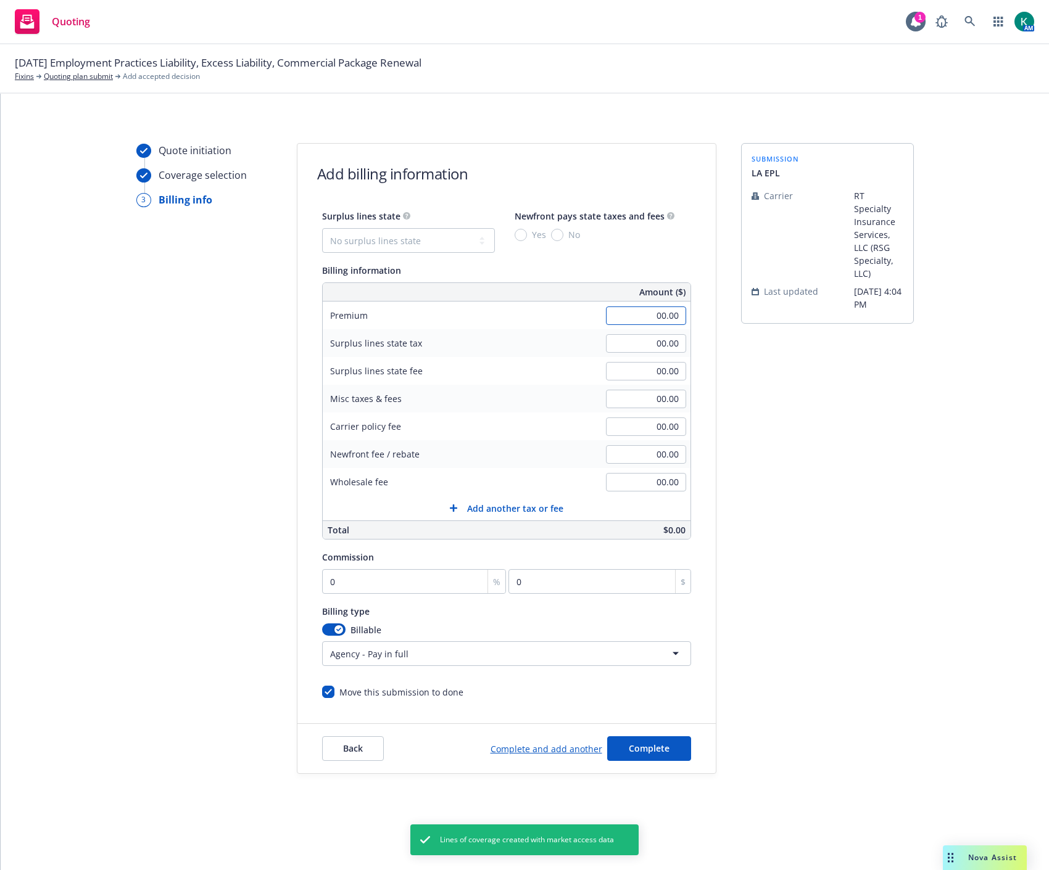
click at [673, 316] on input "00.00" at bounding box center [646, 316] width 80 height 19
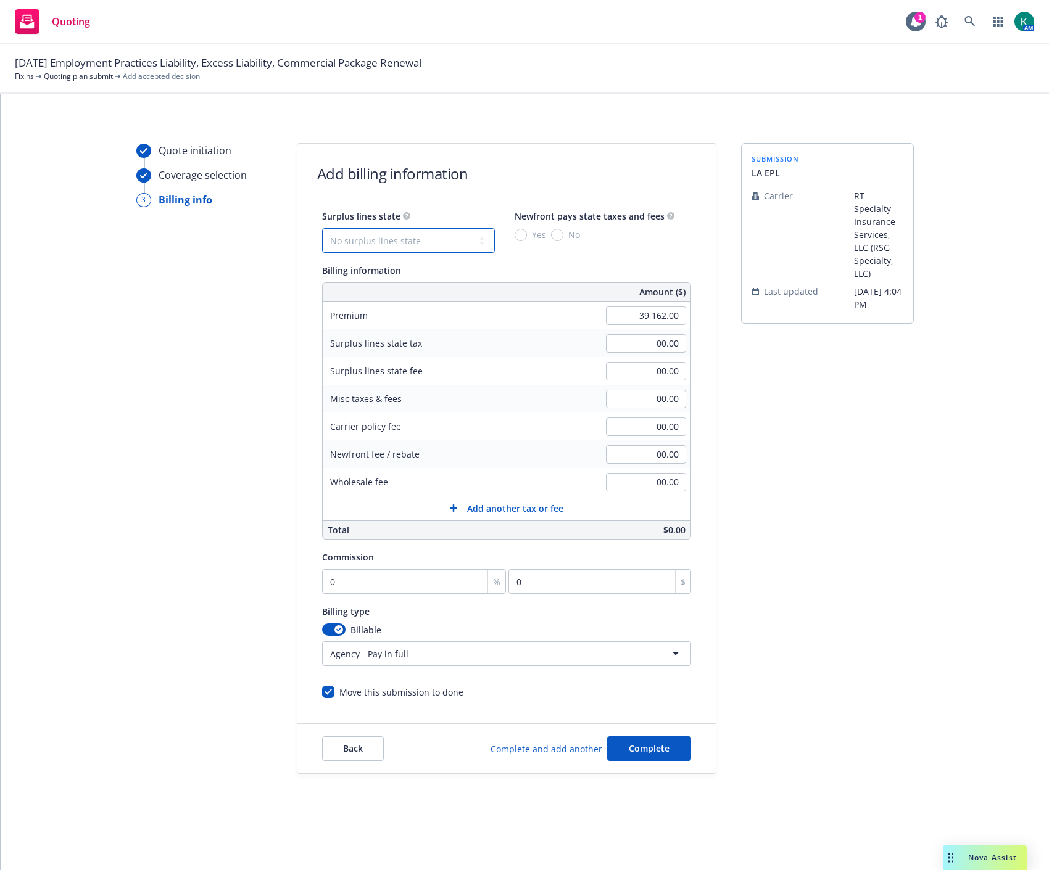
click at [447, 229] on select "No surplus lines state Alaska Alabama Arkansas Arizona California Colorado Conn…" at bounding box center [408, 240] width 173 height 25
click at [322, 228] on select "No surplus lines state Alaska Alabama Arkansas Arizona California Colorado Conn…" at bounding box center [408, 240] width 173 height 25
click at [564, 233] on span "No" at bounding box center [571, 234] width 17 height 13
click at [563, 233] on input "No" at bounding box center [557, 235] width 12 height 12
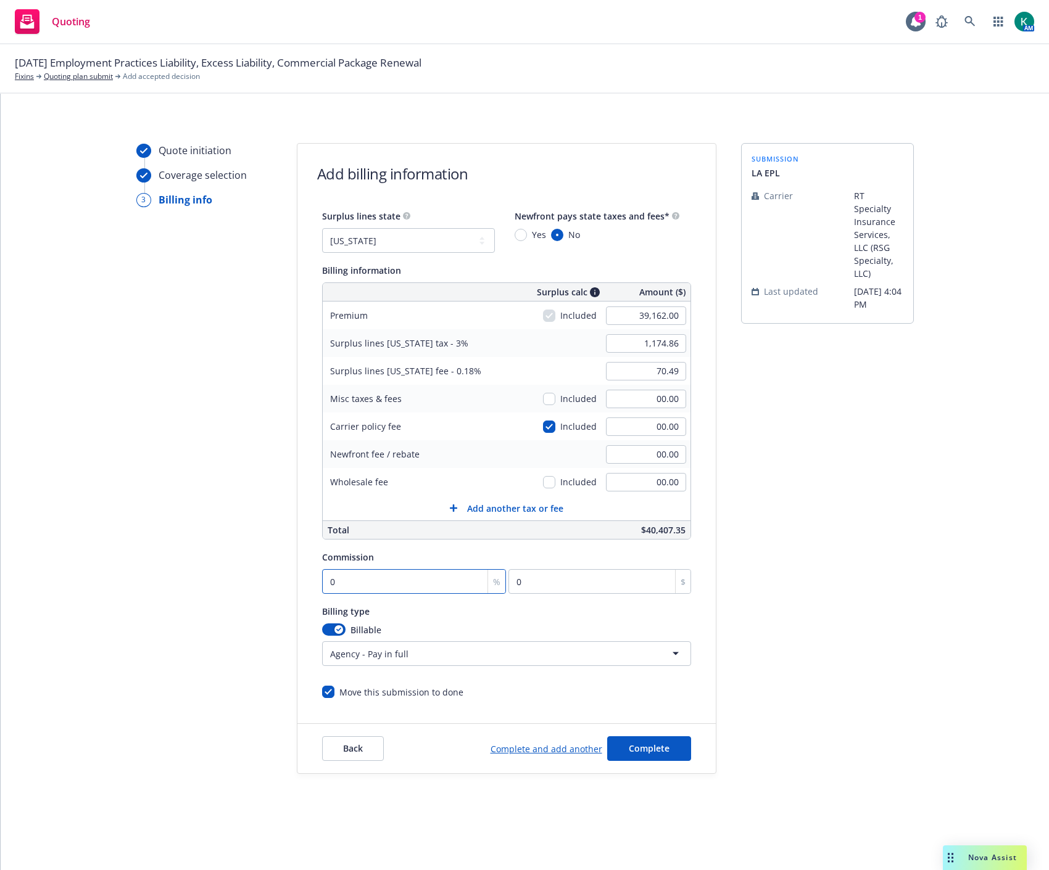
click at [362, 580] on input "0" at bounding box center [414, 581] width 184 height 25
click at [545, 617] on div "Billing type" at bounding box center [506, 611] width 369 height 15
click at [633, 744] on span "Complete" at bounding box center [649, 749] width 41 height 12
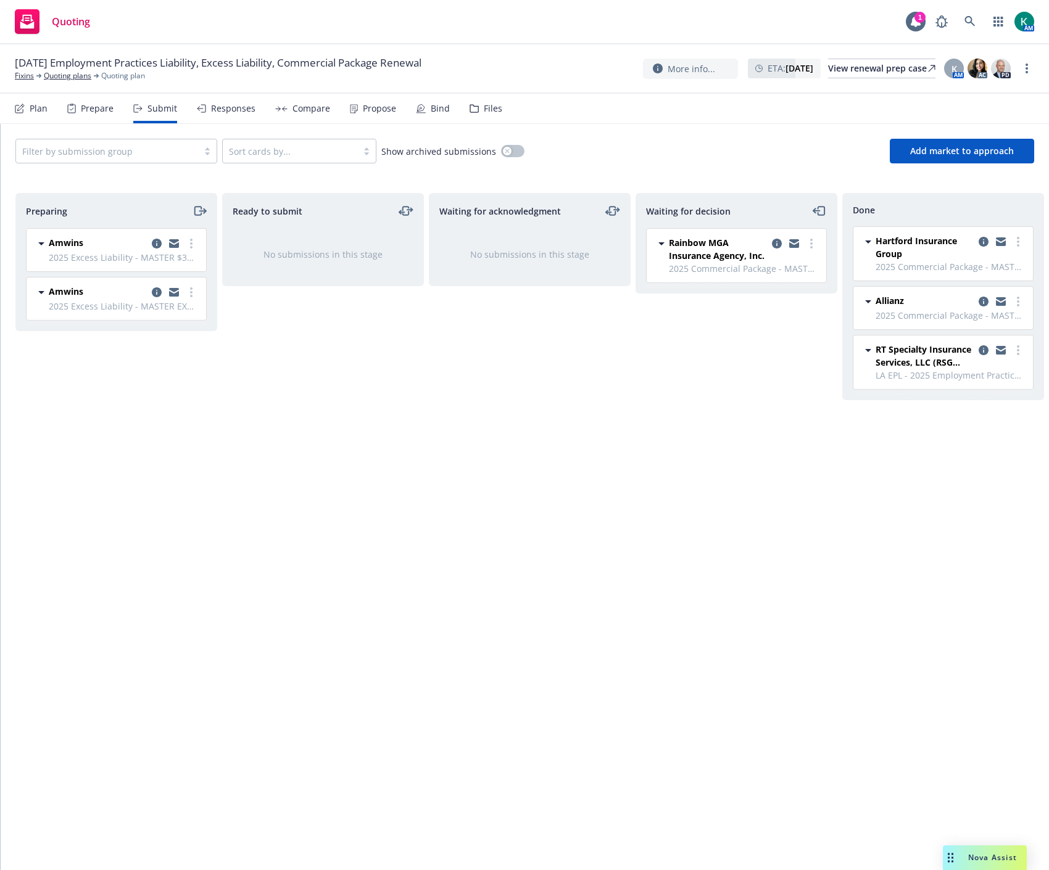
click at [302, 9] on div "Quoting 1 AM" at bounding box center [524, 22] width 1049 height 44
click at [970, 19] on icon at bounding box center [969, 21] width 11 height 11
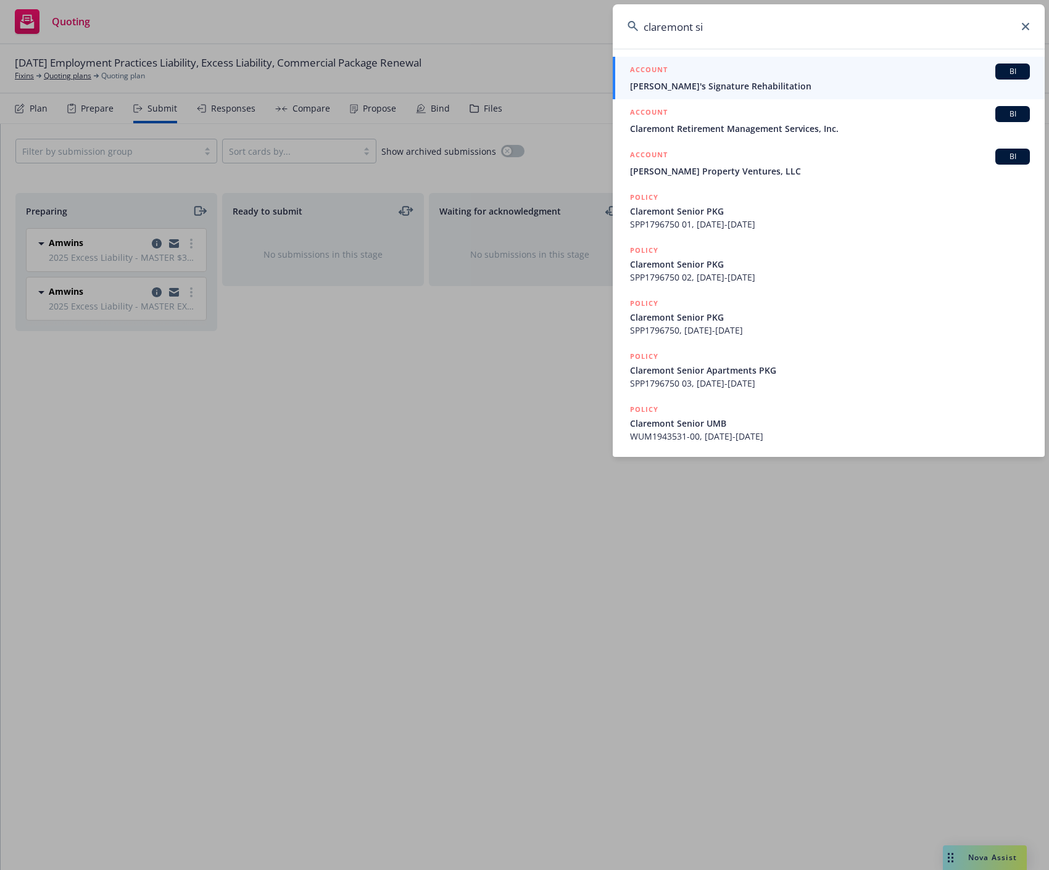
click at [925, 77] on div "ACCOUNT BI" at bounding box center [830, 72] width 400 height 16
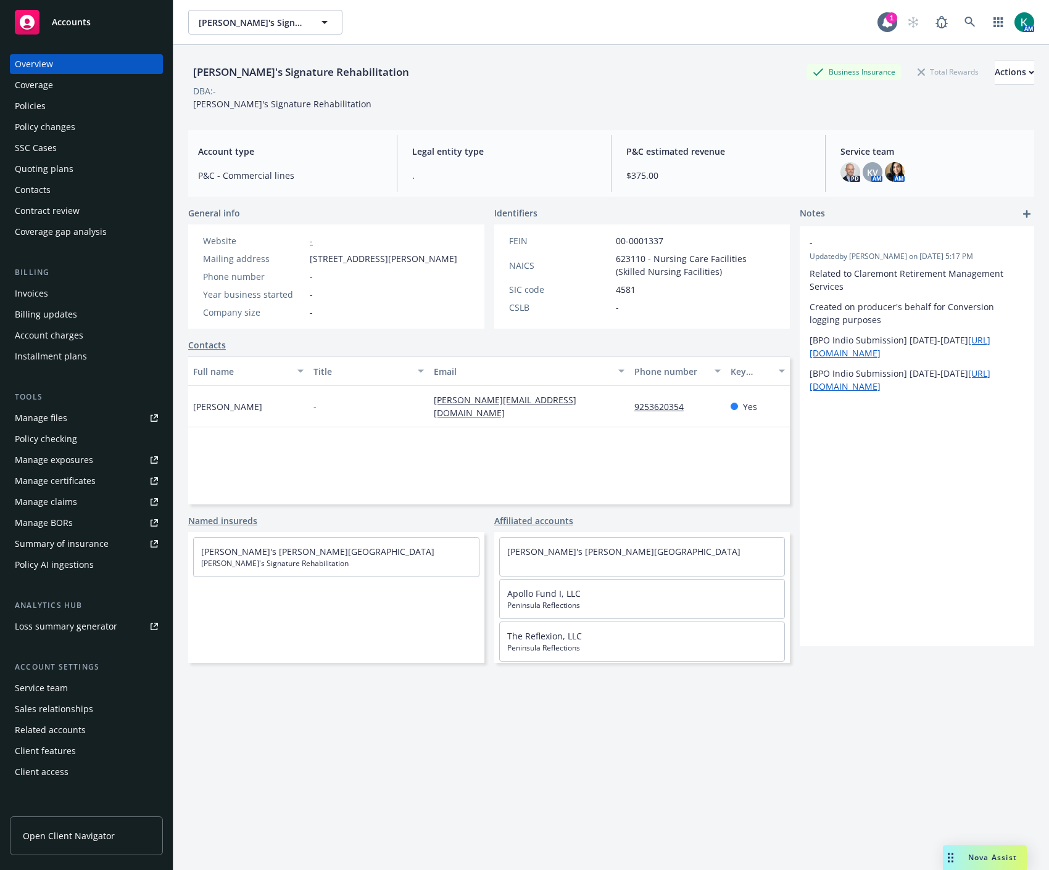
click at [48, 162] on div "Quoting plans" at bounding box center [44, 169] width 59 height 20
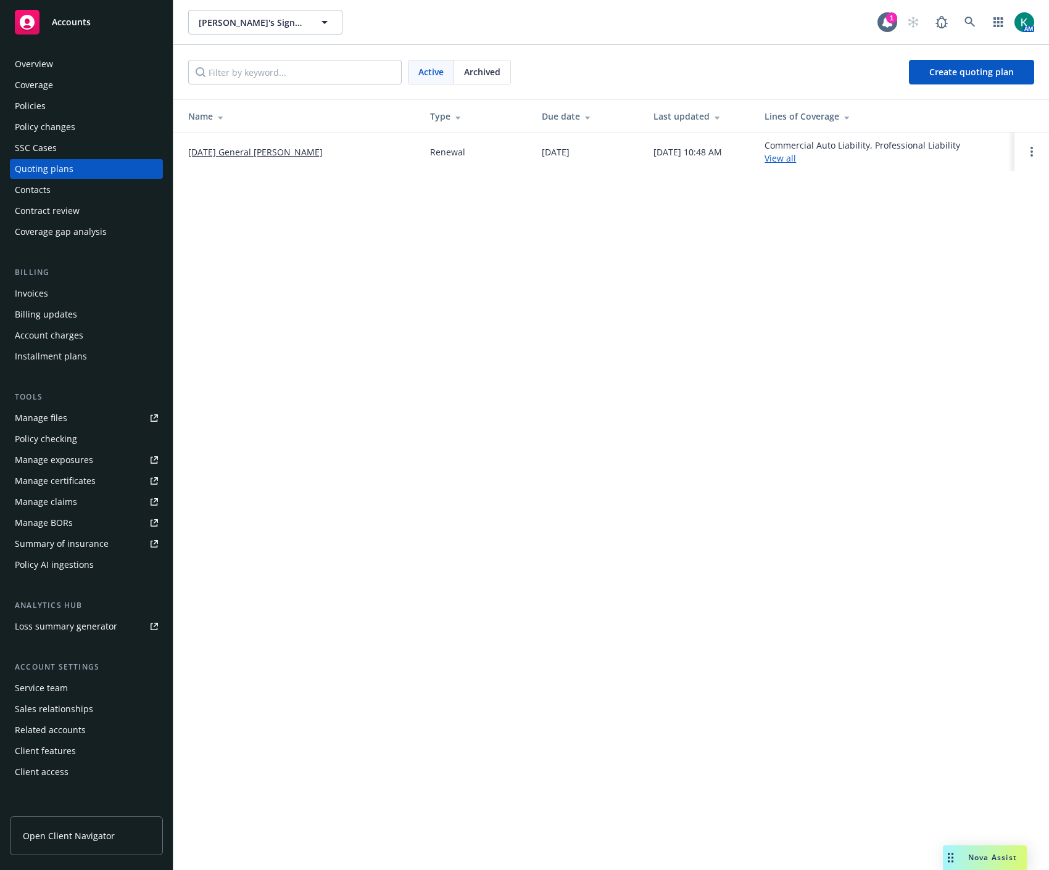
click at [239, 148] on link "[DATE] General [PERSON_NAME]" at bounding box center [255, 152] width 134 height 13
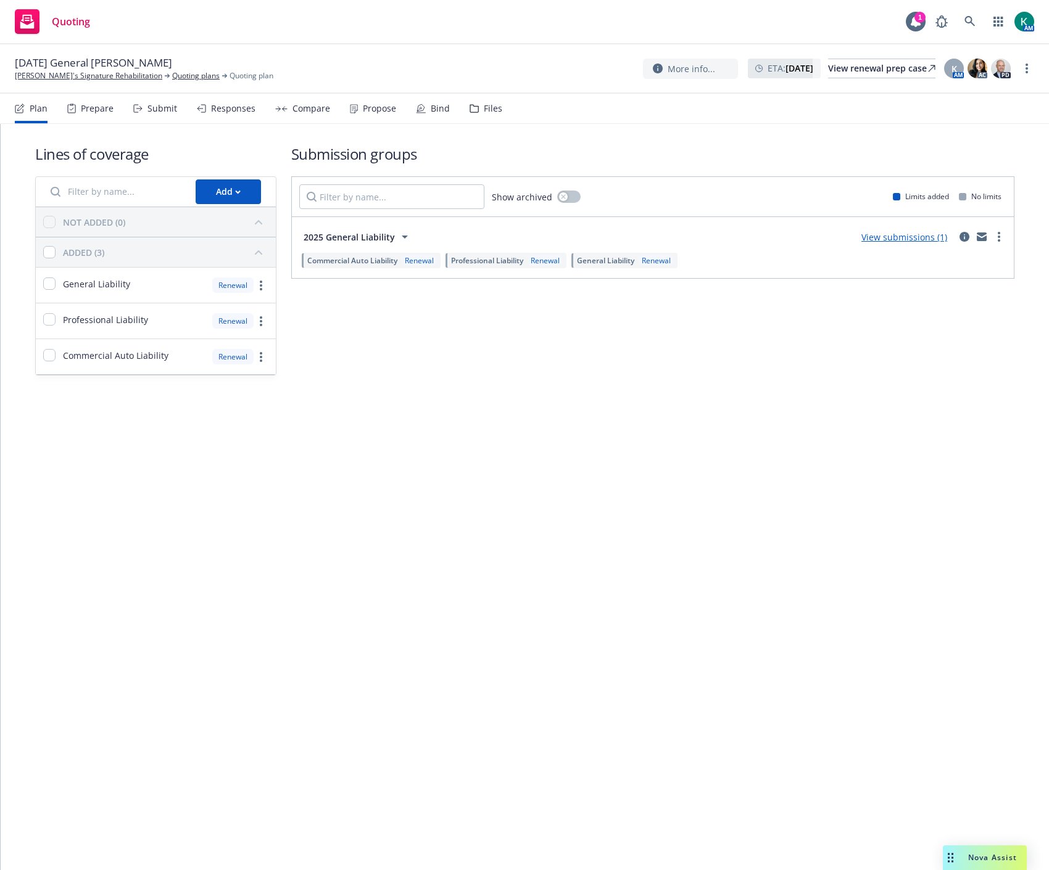
click at [155, 110] on div "Submit" at bounding box center [162, 109] width 30 height 10
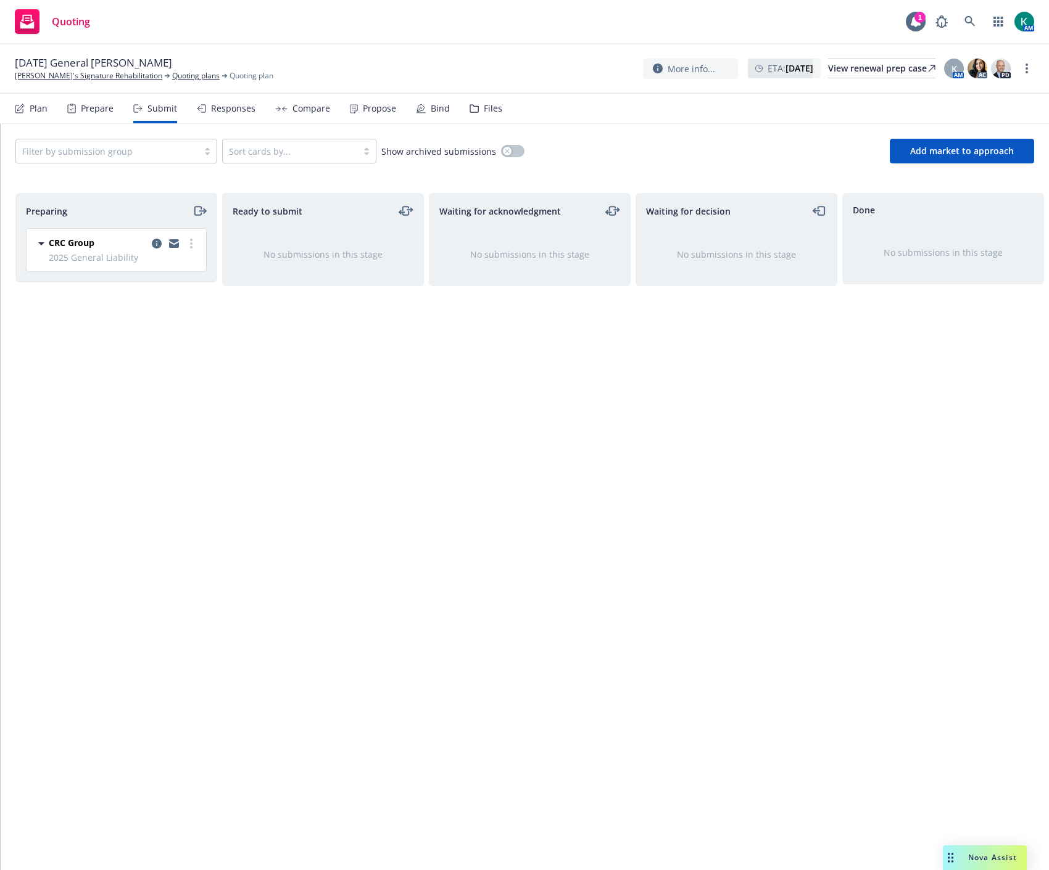
click at [89, 113] on div "Prepare" at bounding box center [97, 109] width 33 height 10
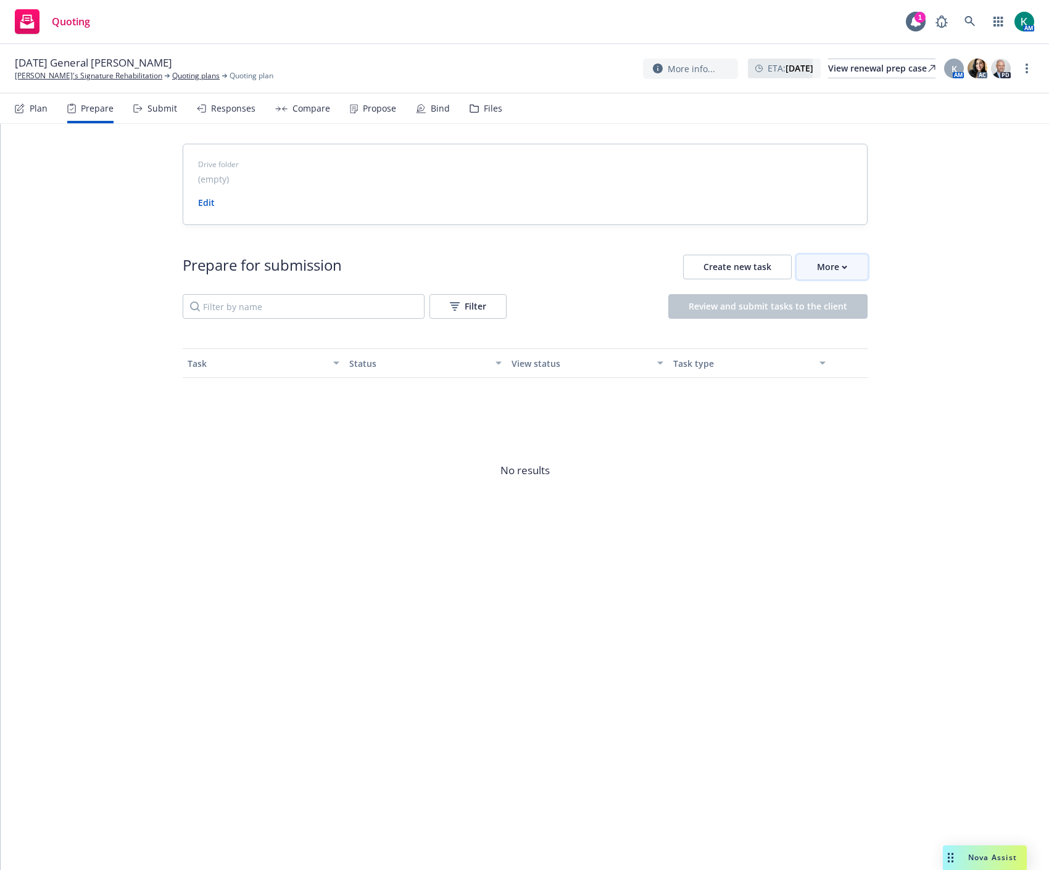
click at [830, 273] on div "More" at bounding box center [832, 266] width 30 height 23
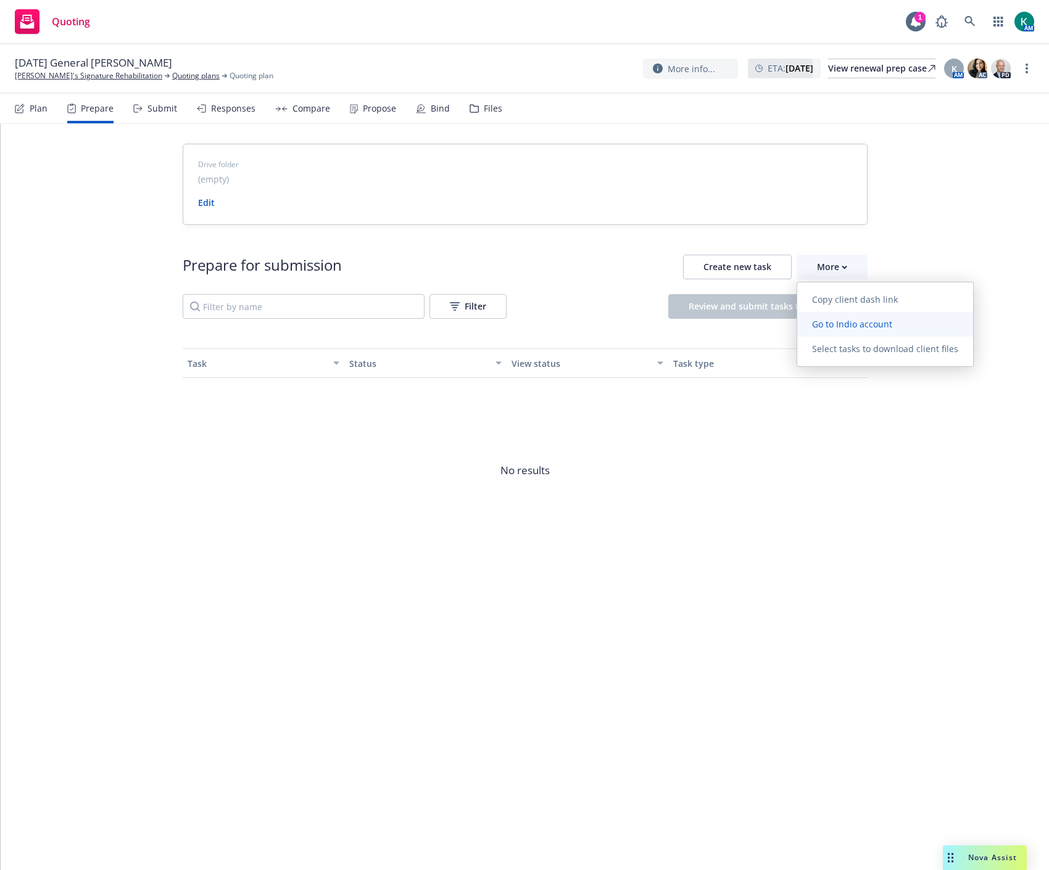
click at [837, 321] on span "Go to Indio account" at bounding box center [852, 324] width 110 height 12
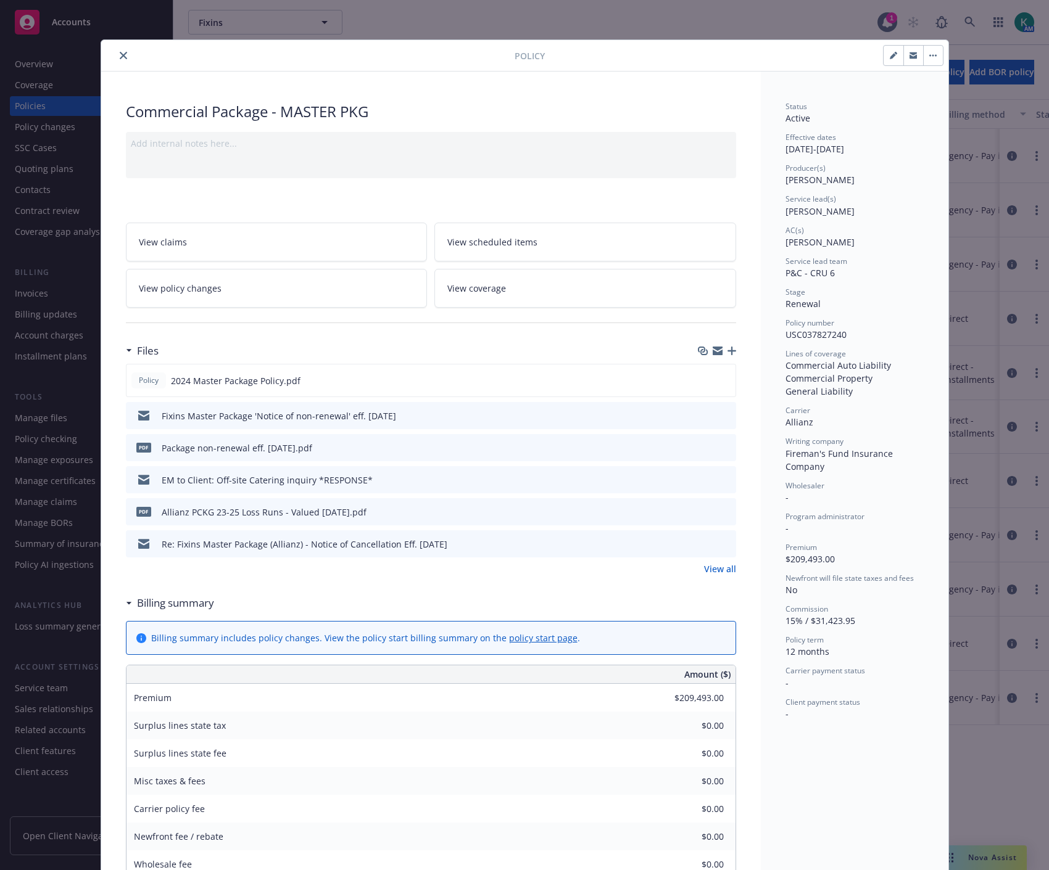
click at [122, 52] on button "close" at bounding box center [123, 55] width 15 height 15
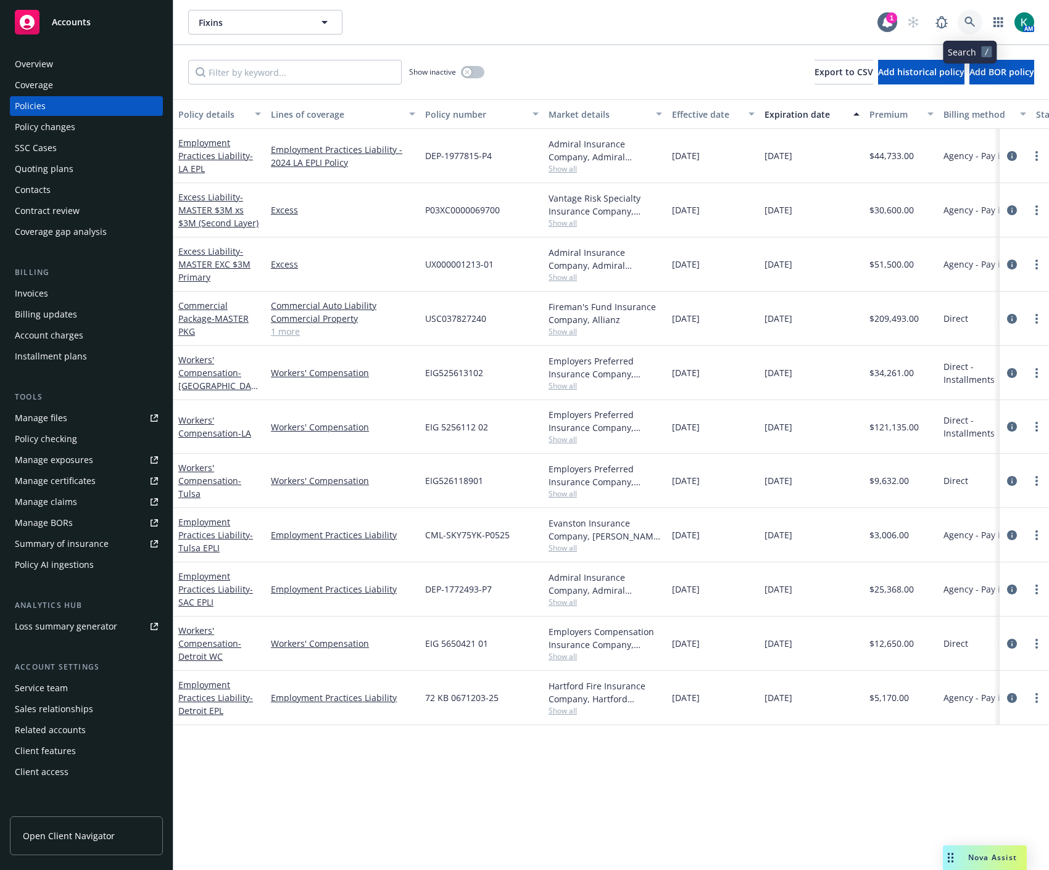
click at [971, 26] on icon at bounding box center [969, 22] width 11 height 11
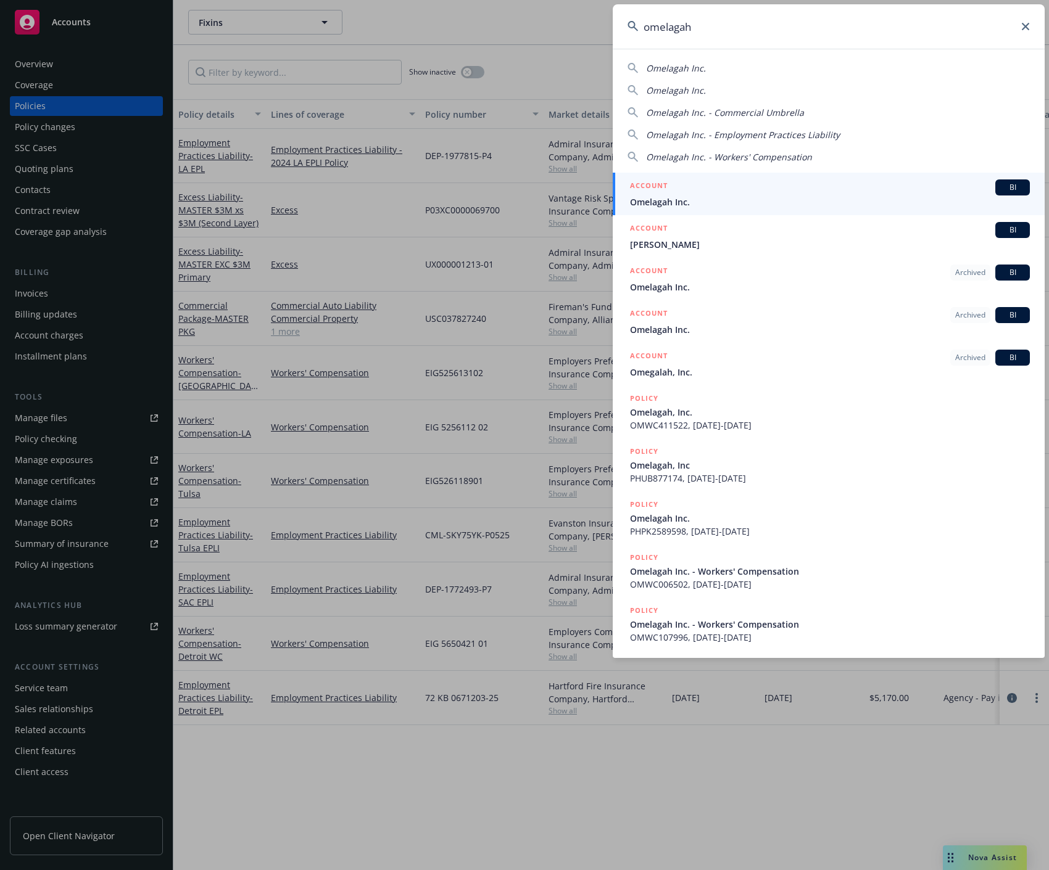
type input "omelagah"
click at [760, 185] on div "ACCOUNT BI" at bounding box center [830, 187] width 400 height 16
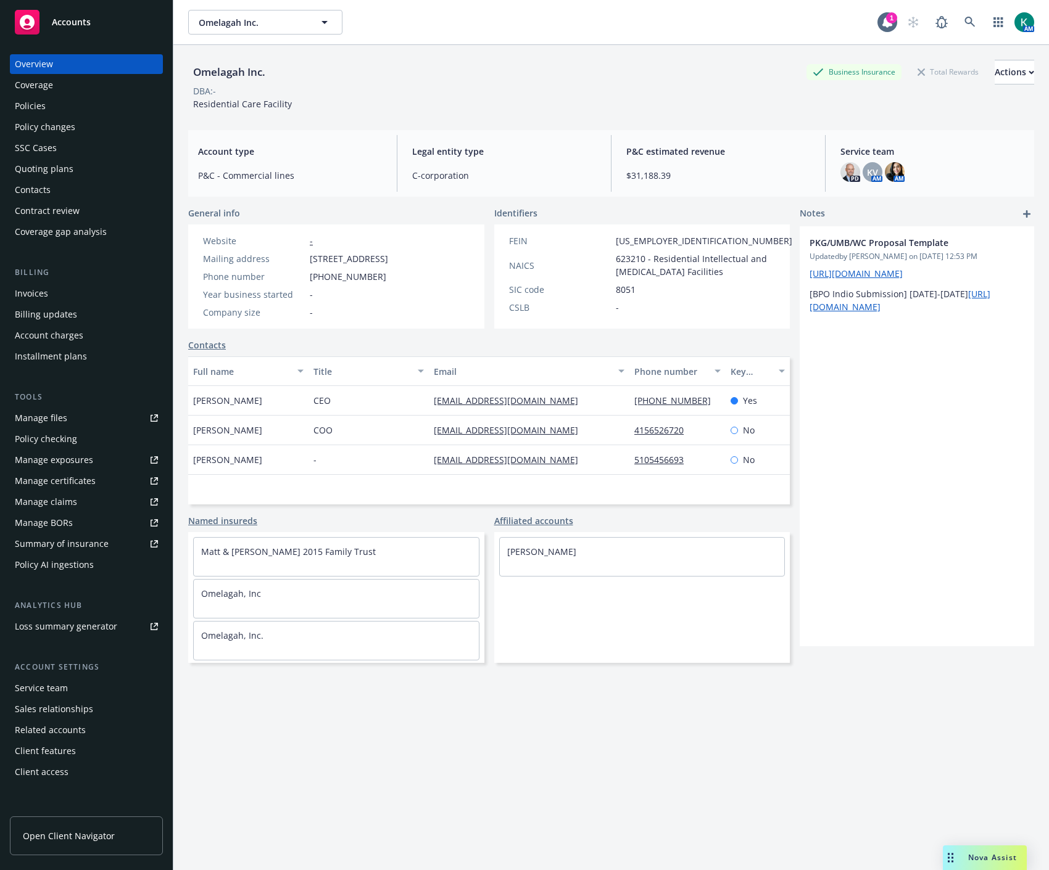
click at [68, 107] on div "Policies" at bounding box center [86, 106] width 143 height 20
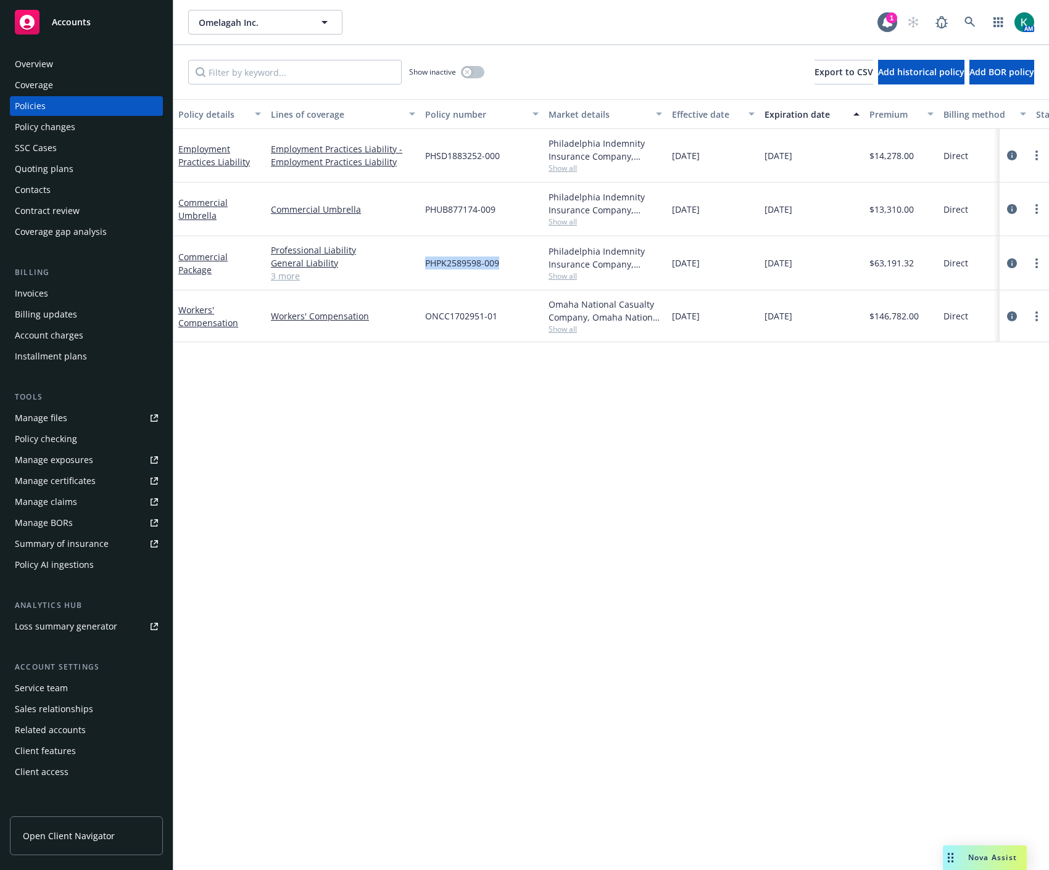
drag, startPoint x: 423, startPoint y: 257, endPoint x: 503, endPoint y: 261, distance: 80.9
click at [503, 261] on div "PHPK2589598-009" at bounding box center [481, 263] width 123 height 54
copy span "PHPK2589598-009"
click at [217, 421] on div "Policy details Lines of coverage Policy number Market details Effective date Ex…" at bounding box center [610, 484] width 875 height 771
click at [1031, 261] on link "more" at bounding box center [1036, 263] width 15 height 15
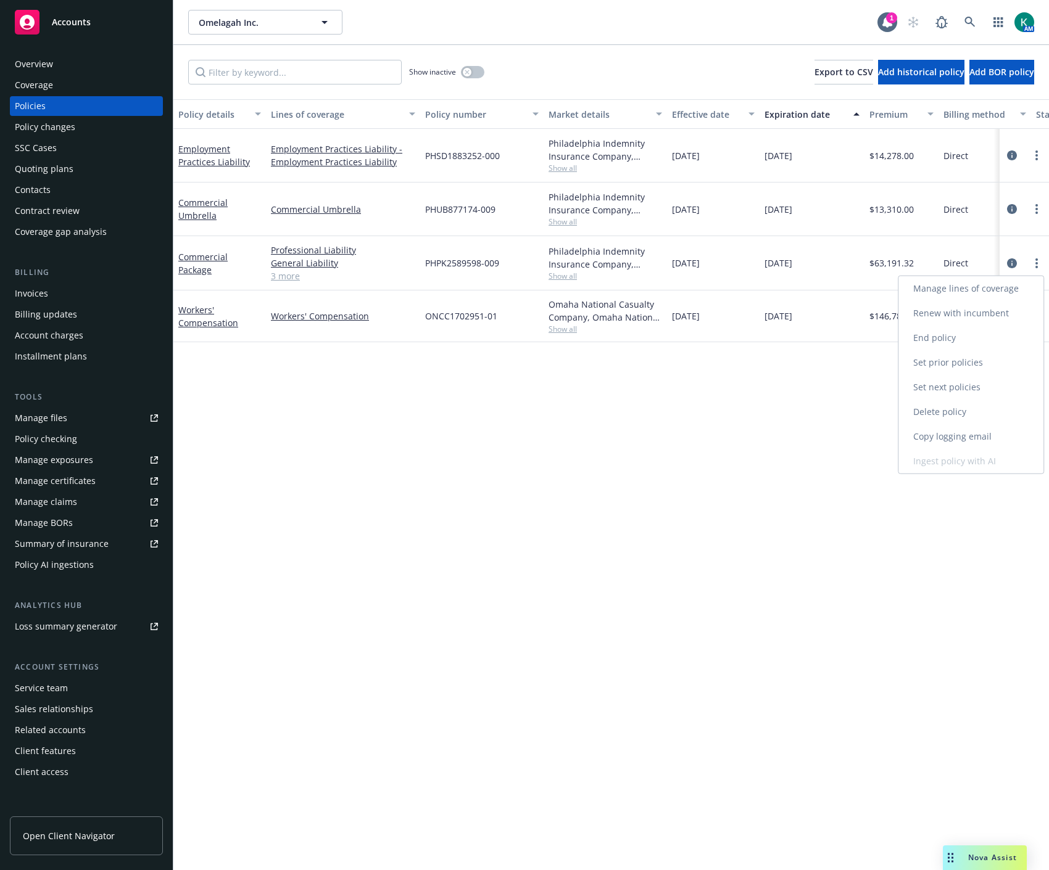
click at [991, 429] on link "Copy logging email" at bounding box center [970, 436] width 145 height 25
